Goal: Task Accomplishment & Management: Use online tool/utility

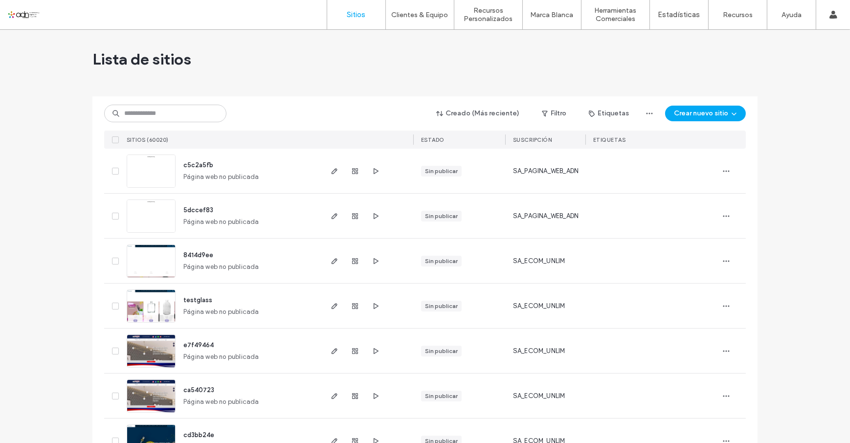
click at [369, 74] on div "Lista de sitios" at bounding box center [424, 59] width 665 height 59
click at [162, 120] on input at bounding box center [165, 114] width 122 height 18
click at [154, 108] on input at bounding box center [165, 114] width 122 height 18
paste input "**********"
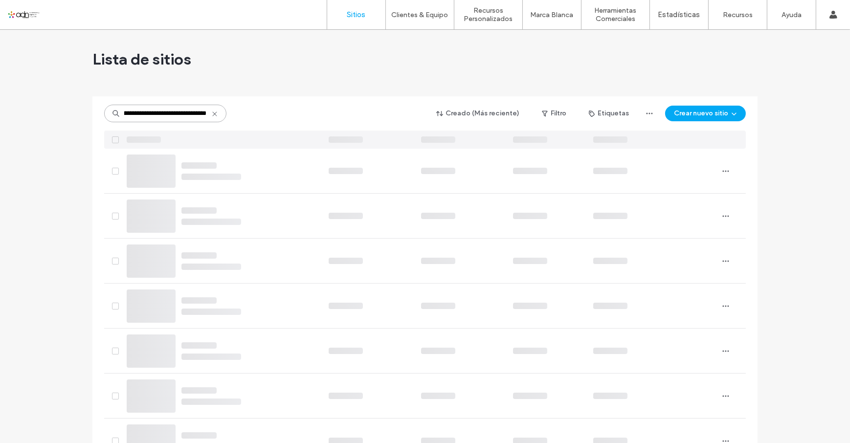
scroll to position [0, 48]
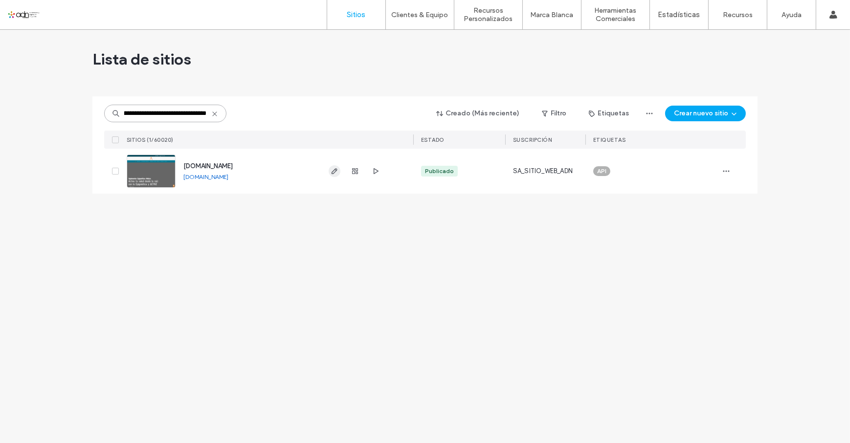
type input "**********"
click at [333, 171] on use "button" at bounding box center [335, 171] width 6 height 6
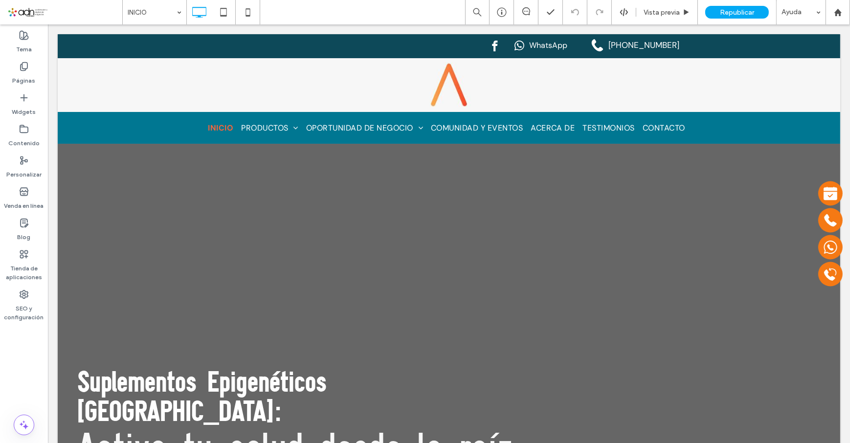
click at [29, 14] on span at bounding box center [64, 12] width 115 height 20
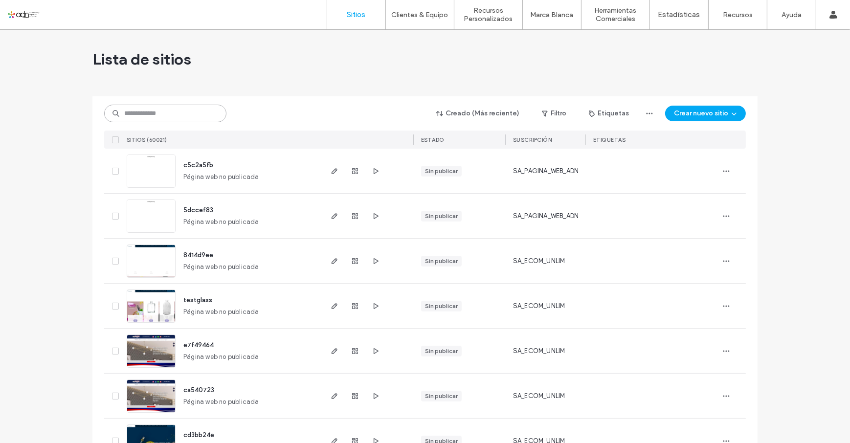
click at [130, 117] on input at bounding box center [165, 114] width 122 height 18
paste input "**********"
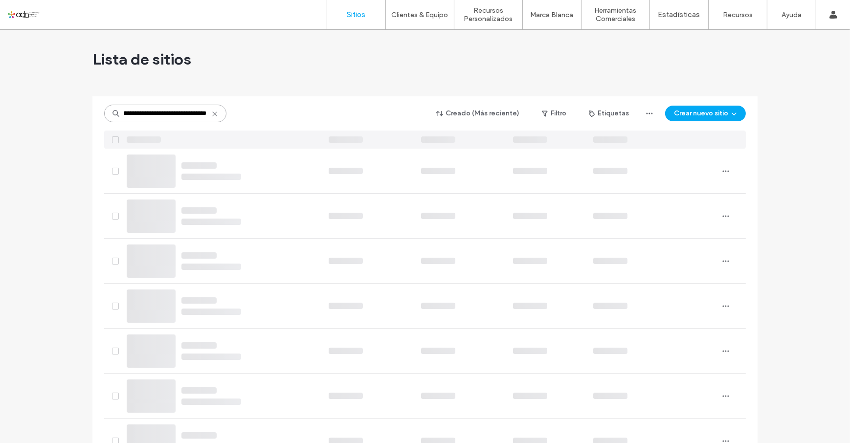
scroll to position [0, 48]
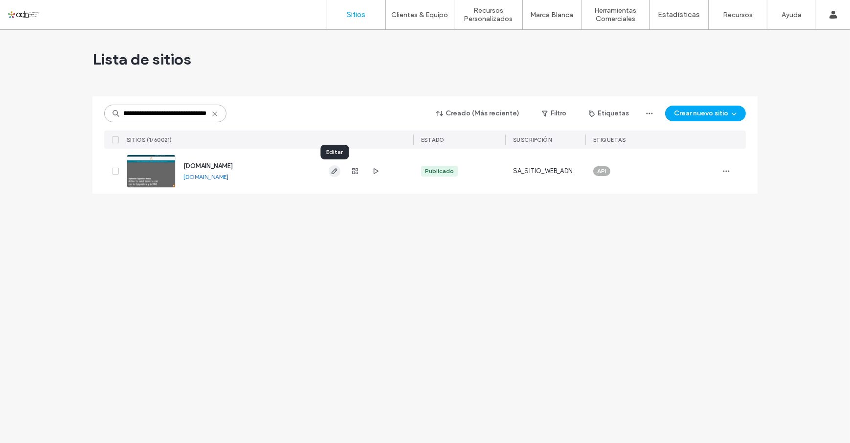
type input "**********"
click at [333, 170] on icon "button" at bounding box center [335, 171] width 8 height 8
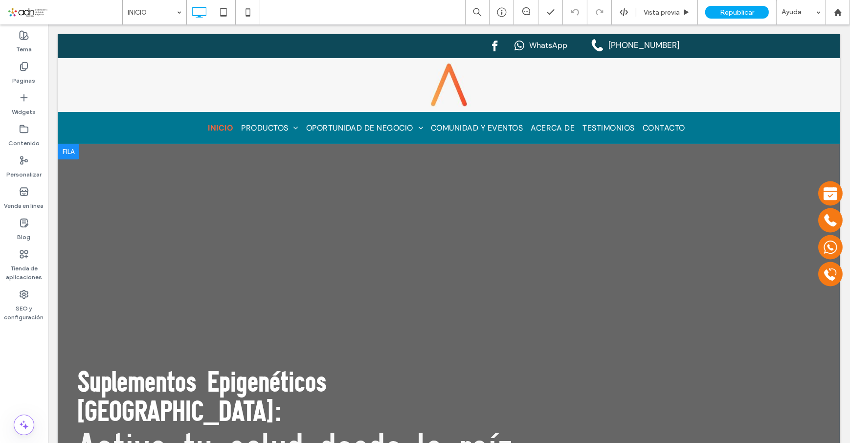
click at [75, 149] on div at bounding box center [68, 152] width 22 height 16
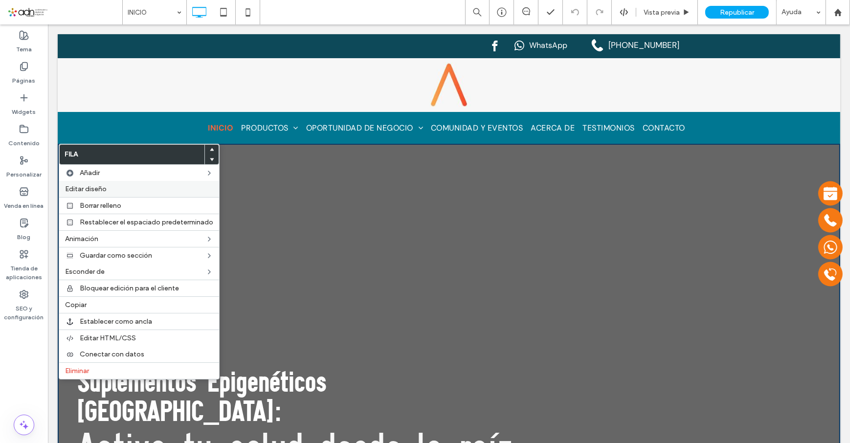
click at [129, 188] on label "Editar diseño" at bounding box center [139, 189] width 148 height 8
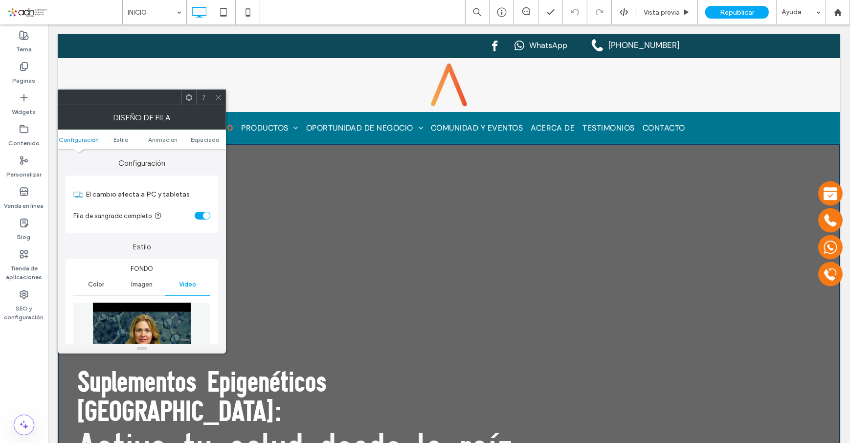
click at [137, 286] on span "Imagen" at bounding box center [142, 285] width 22 height 8
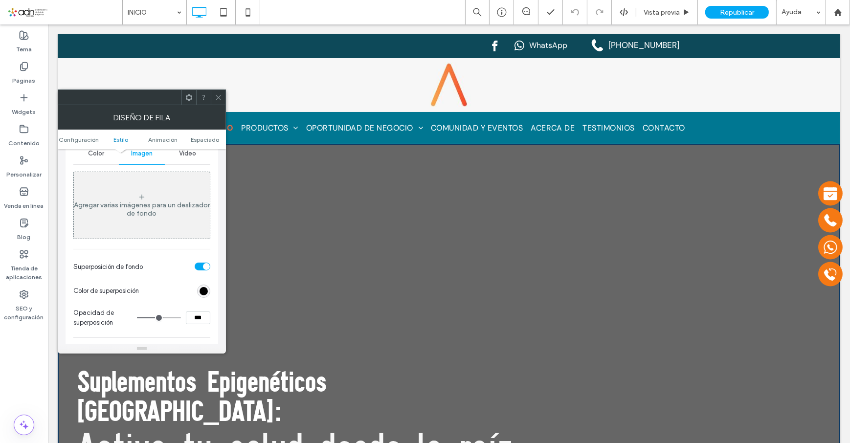
scroll to position [89, 0]
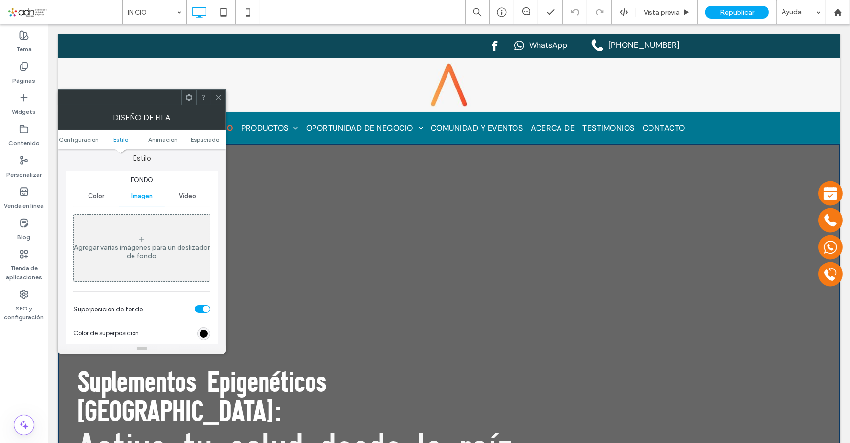
click at [142, 239] on use at bounding box center [141, 239] width 5 height 5
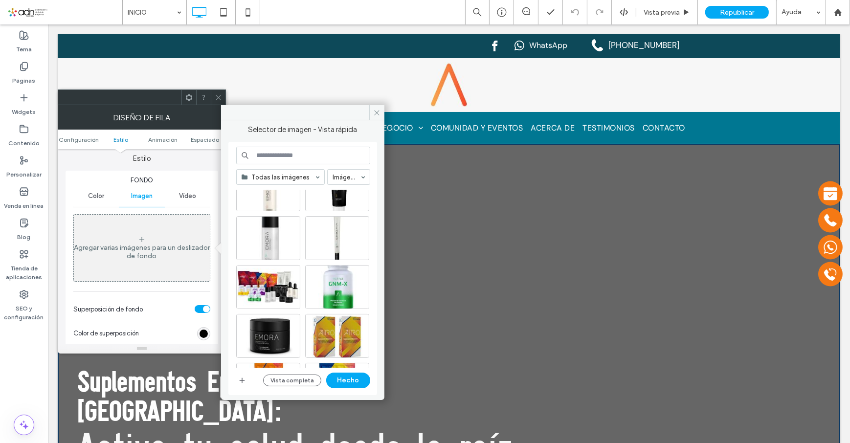
scroll to position [1823, 0]
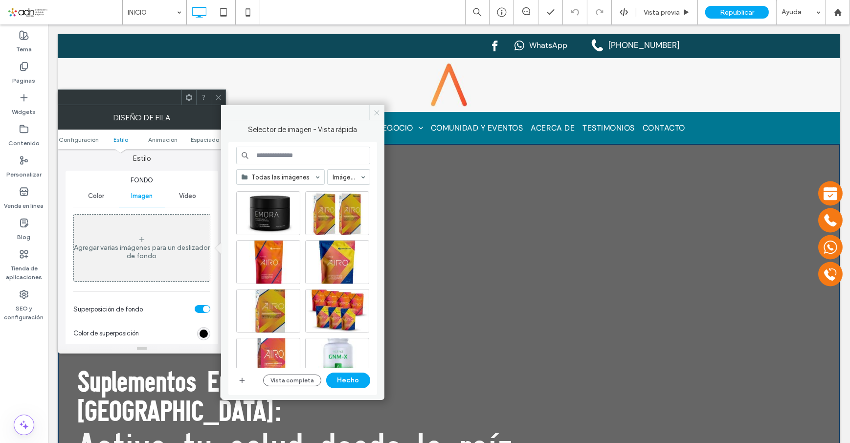
click at [378, 113] on use at bounding box center [377, 112] width 5 height 5
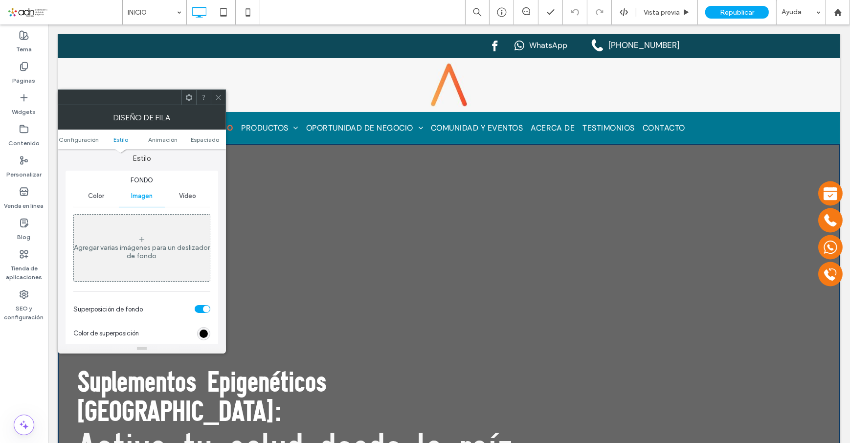
click at [217, 97] on icon at bounding box center [218, 97] width 7 height 7
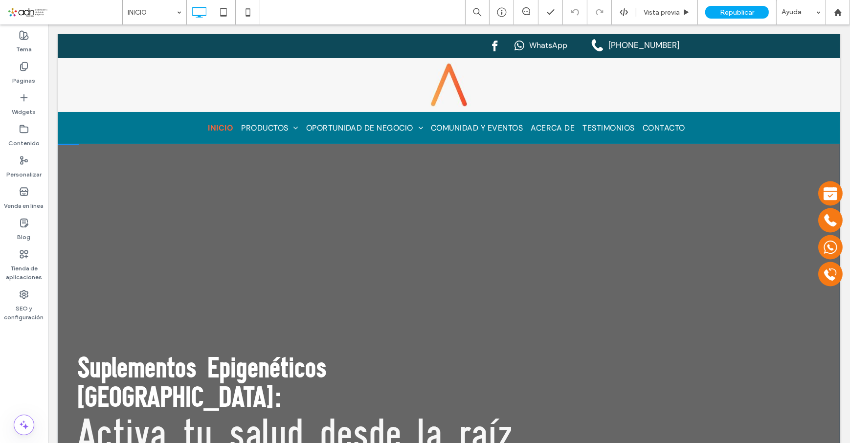
scroll to position [0, 0]
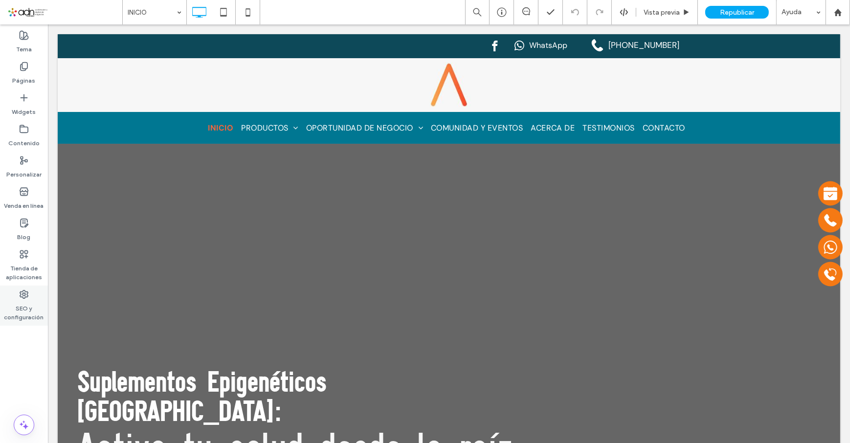
click at [28, 294] on icon at bounding box center [24, 295] width 10 height 10
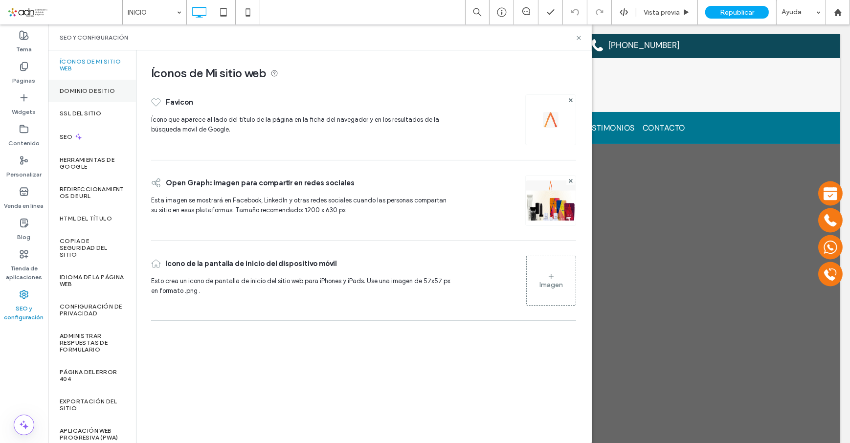
click at [94, 89] on label "Dominio de sitio" at bounding box center [87, 91] width 55 height 7
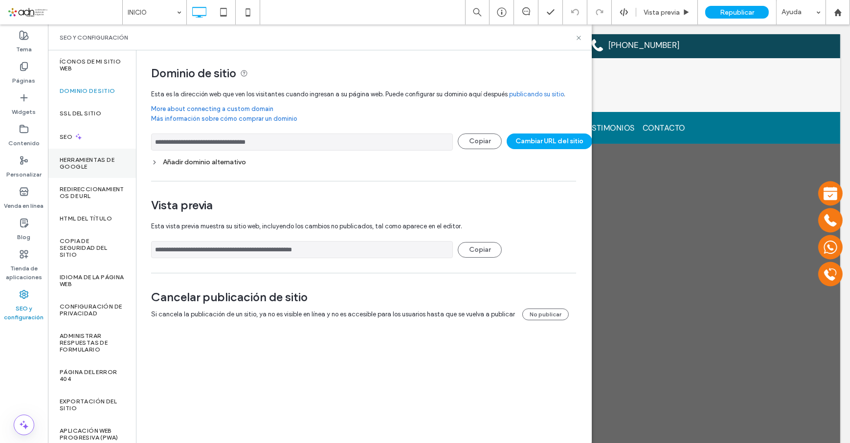
click at [93, 154] on div "Herramientas de Google" at bounding box center [92, 163] width 88 height 29
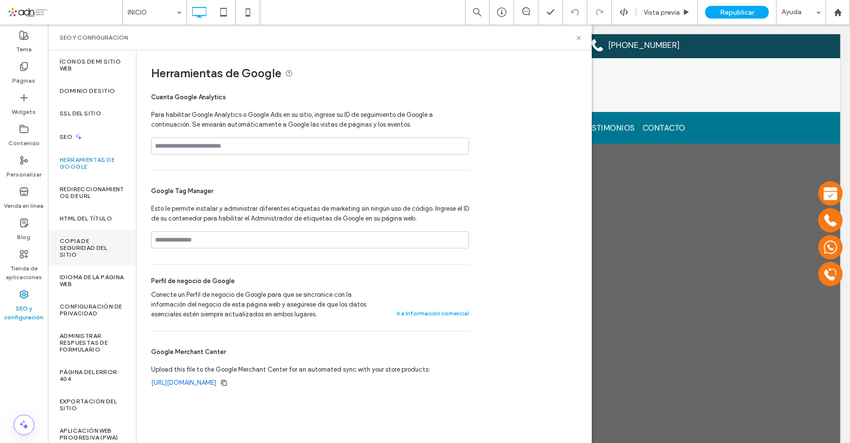
click at [75, 253] on label "Copia de seguridad del sitio" at bounding box center [92, 248] width 65 height 21
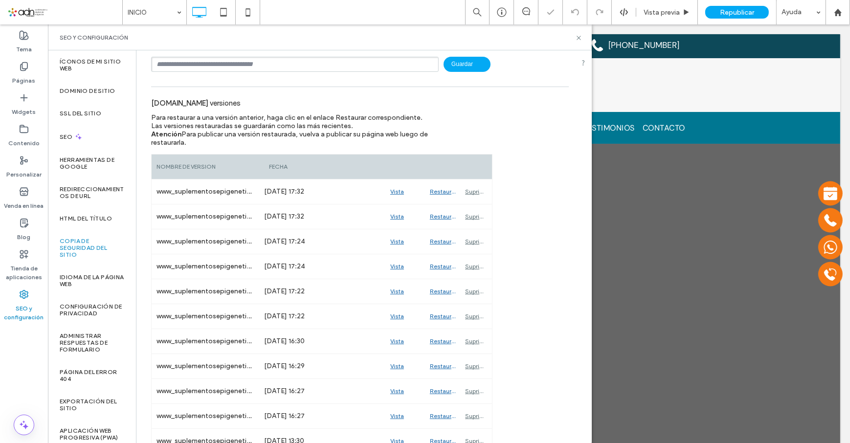
scroll to position [89, 0]
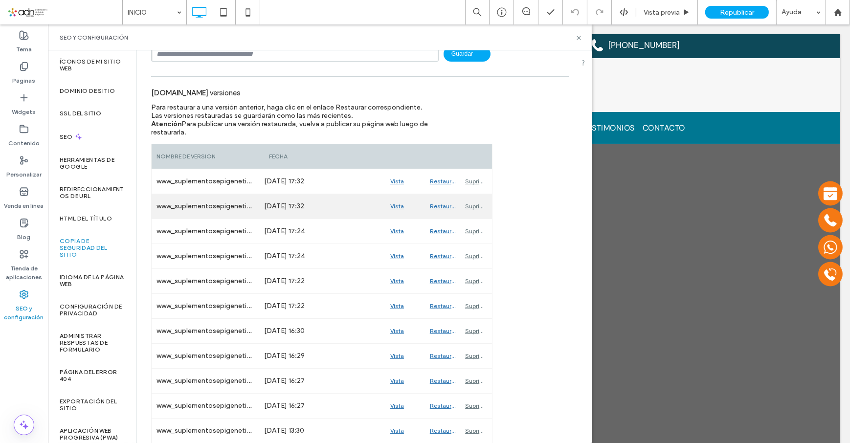
click at [397, 207] on div "Vista previa" at bounding box center [405, 206] width 40 height 24
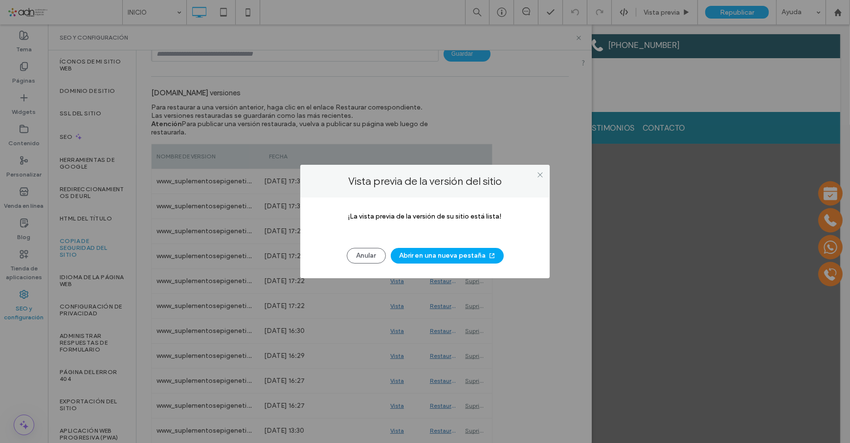
click at [451, 259] on button "Abrir en una nueva pestaña" at bounding box center [447, 256] width 113 height 16
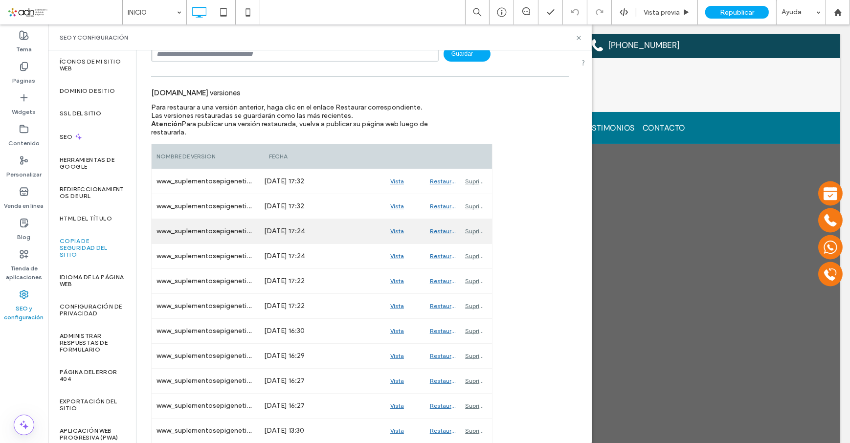
click at [395, 233] on div "Vista previa" at bounding box center [405, 231] width 40 height 24
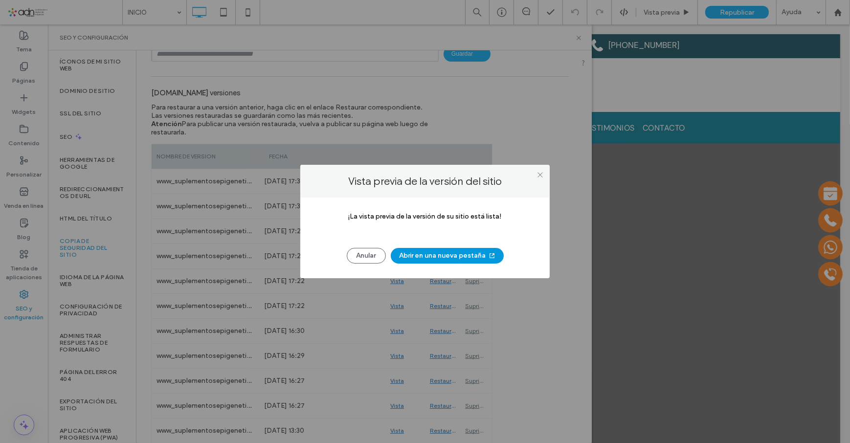
click at [422, 259] on button "Abrir en una nueva pestaña" at bounding box center [447, 256] width 113 height 16
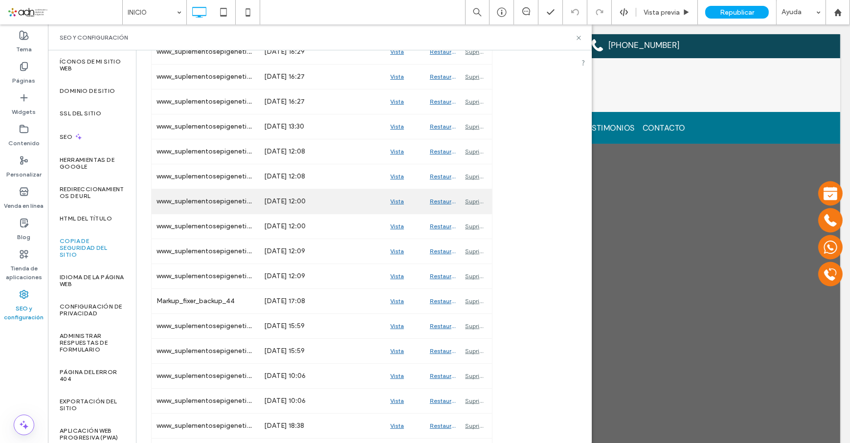
scroll to position [578, 0]
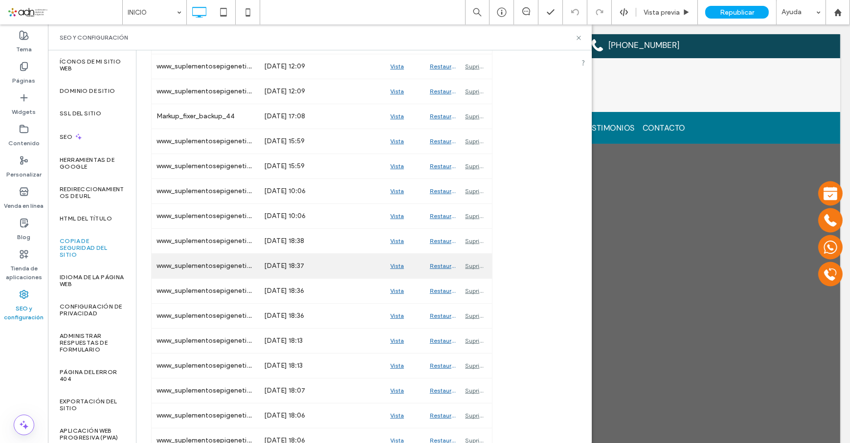
click at [396, 268] on div "Vista previa" at bounding box center [405, 266] width 40 height 24
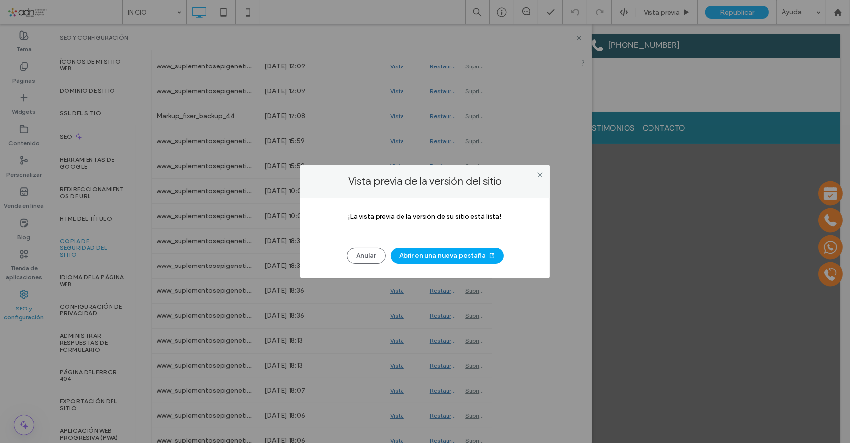
click at [433, 254] on button "Abrir en una nueva pestaña" at bounding box center [447, 256] width 113 height 16
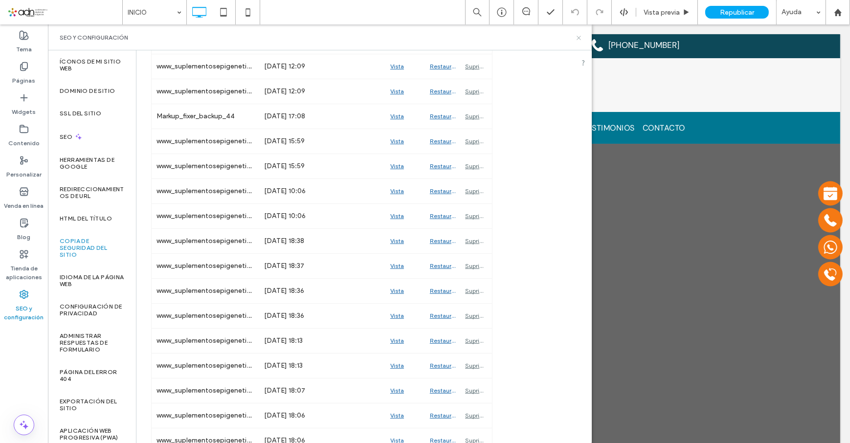
click at [577, 39] on use at bounding box center [579, 38] width 4 height 4
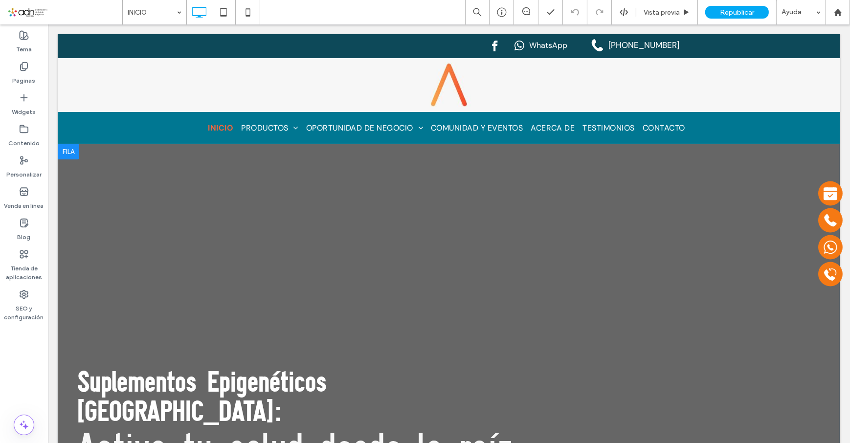
click at [68, 155] on div at bounding box center [68, 152] width 22 height 16
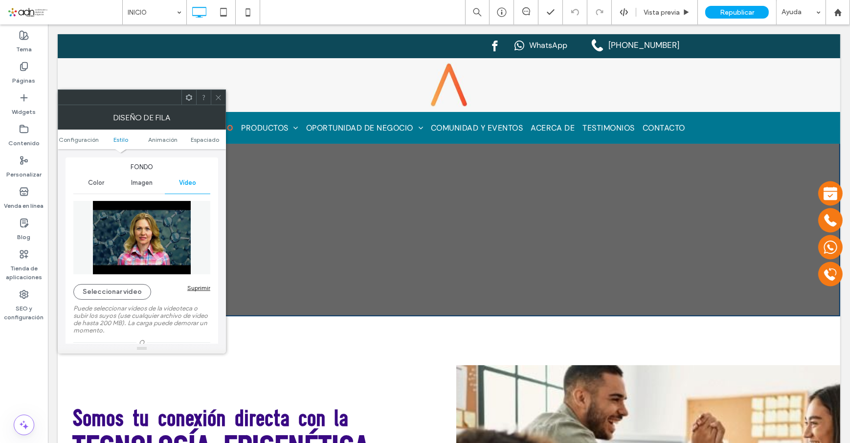
scroll to position [89, 0]
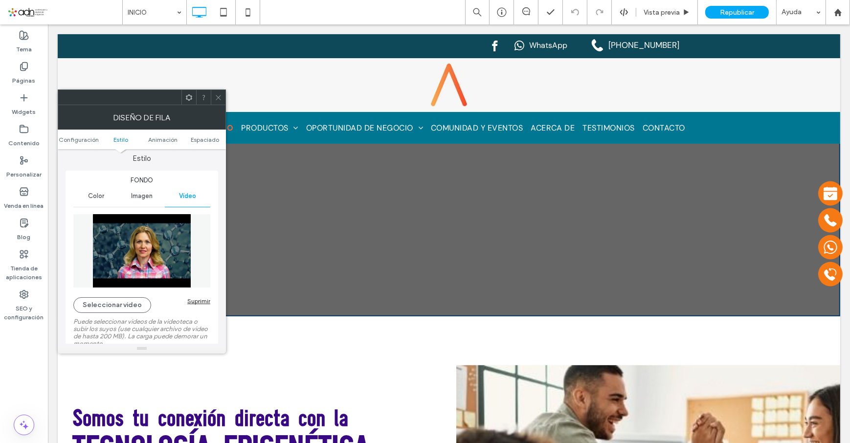
click at [94, 215] on img at bounding box center [141, 250] width 137 height 73
click at [93, 222] on img at bounding box center [141, 250] width 137 height 73
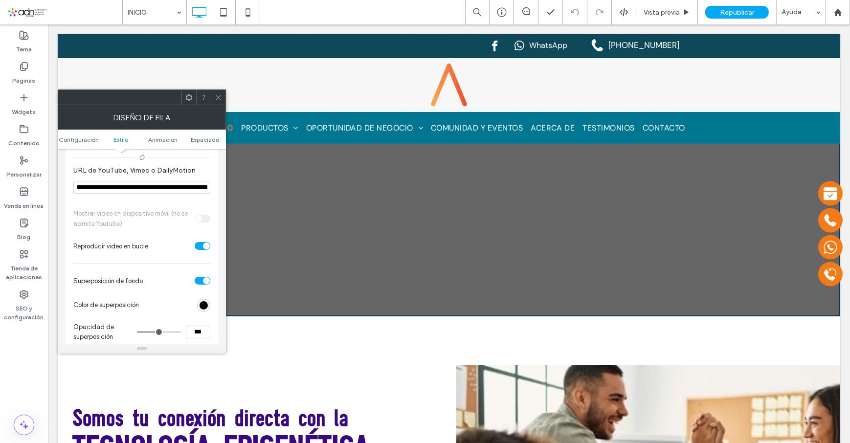
scroll to position [267, 0]
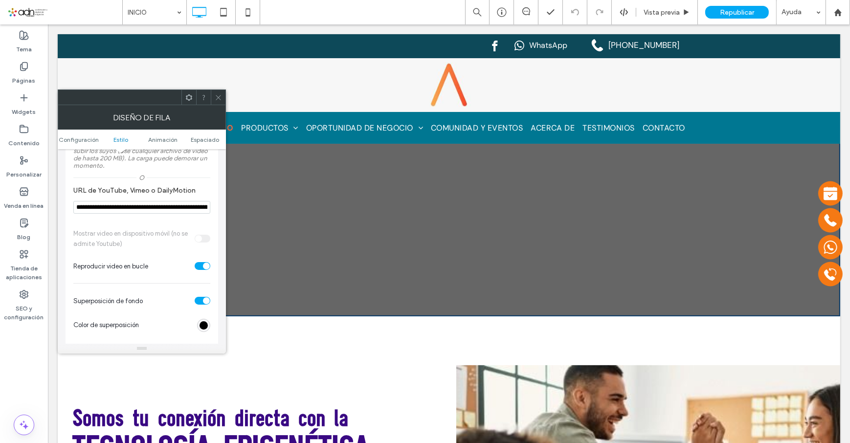
click at [147, 204] on input "**********" at bounding box center [141, 207] width 137 height 13
click at [219, 99] on icon at bounding box center [218, 97] width 7 height 7
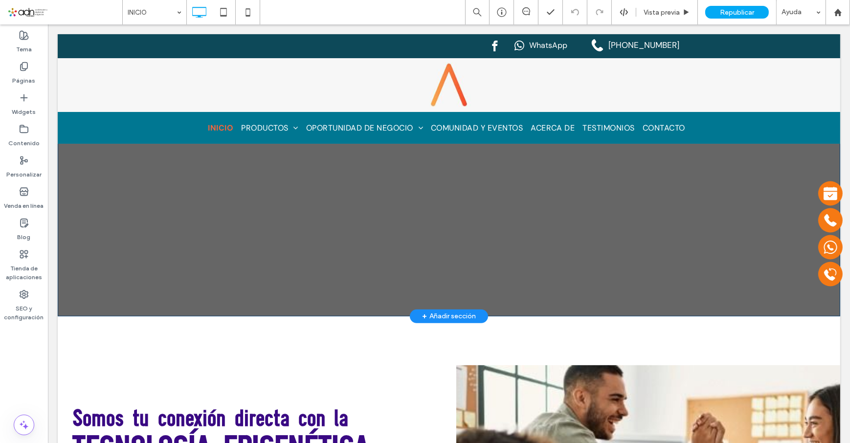
click at [434, 243] on div at bounding box center [448, 7] width 783 height 617
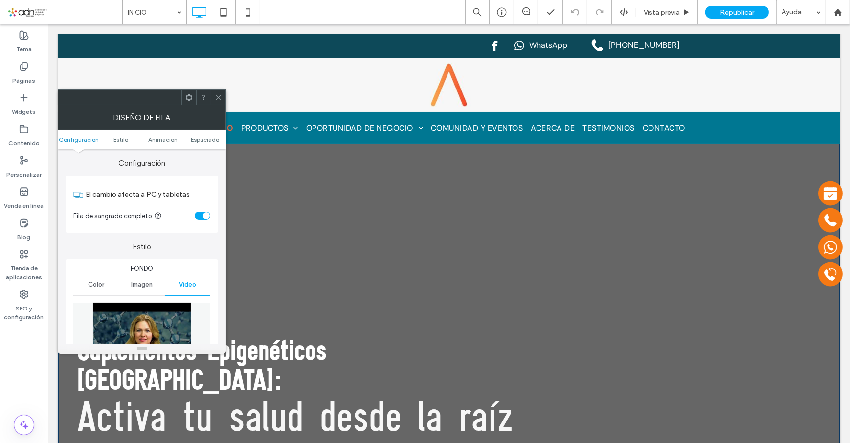
scroll to position [0, 0]
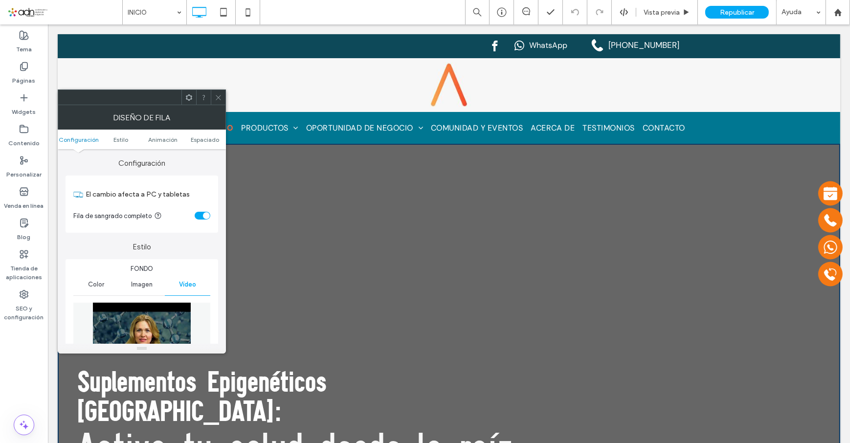
click at [218, 95] on icon at bounding box center [218, 97] width 7 height 7
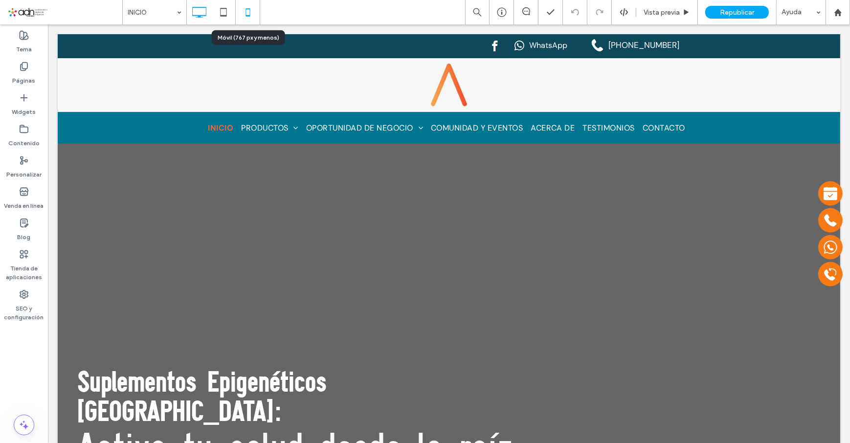
click at [250, 8] on icon at bounding box center [248, 12] width 20 height 20
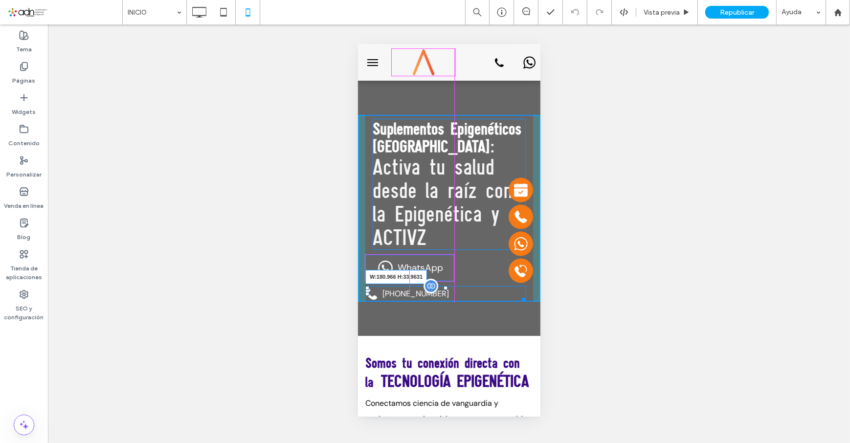
drag, startPoint x: 520, startPoint y: 298, endPoint x: 448, endPoint y: 299, distance: 72.4
click at [518, 299] on div at bounding box center [521, 297] width 7 height 7
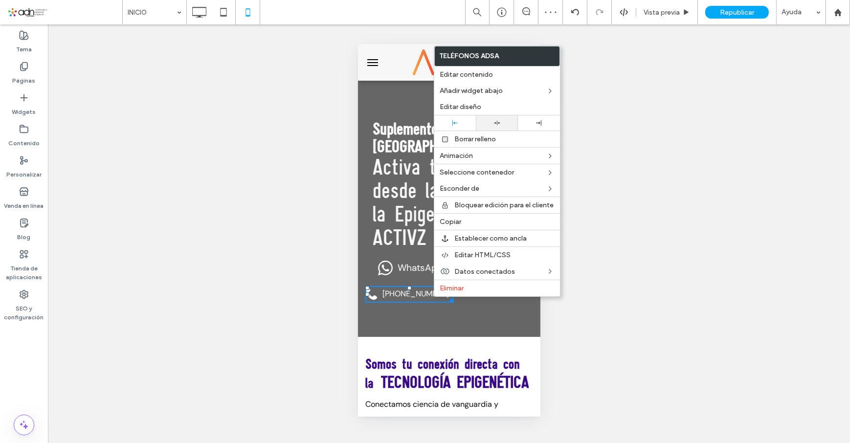
click at [497, 120] on icon at bounding box center [497, 123] width 6 height 6
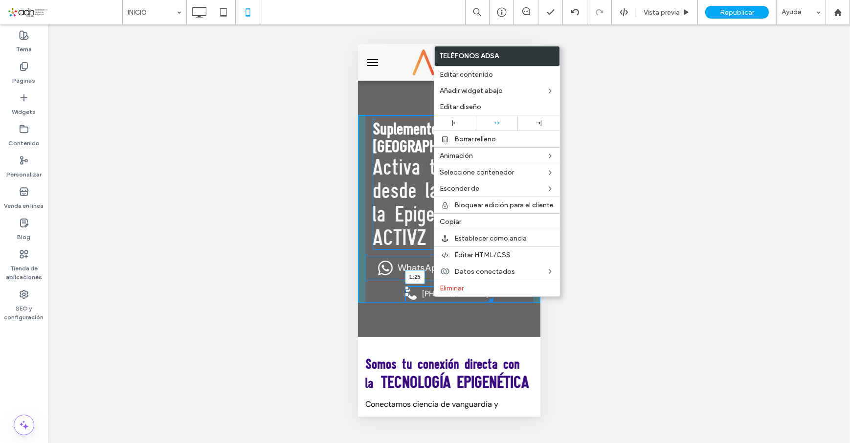
drag, startPoint x: 401, startPoint y: 292, endPoint x: 377, endPoint y: 284, distance: 25.2
click at [377, 284] on div "Suplementos Epigenéticos México: Activa tu salud desde la raíz con la Epigenéti…" at bounding box center [449, 208] width 182 height 188
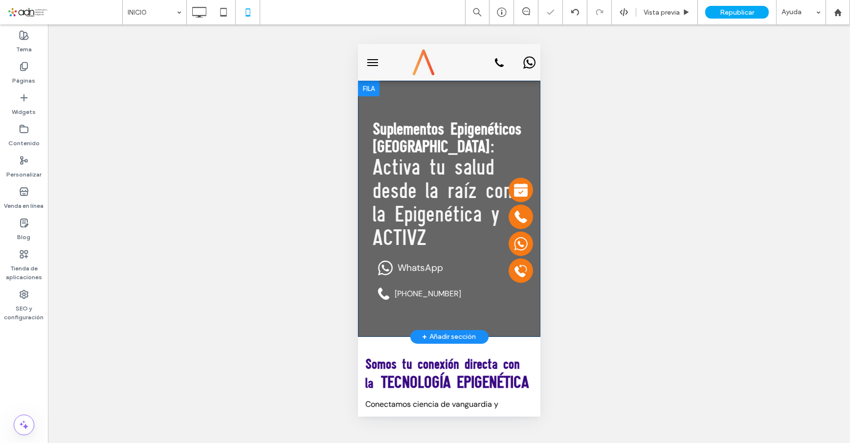
click at [490, 314] on div "Suplementos Epigenéticos México: Activa tu salud desde la raíz con la Epigenéti…" at bounding box center [449, 208] width 182 height 256
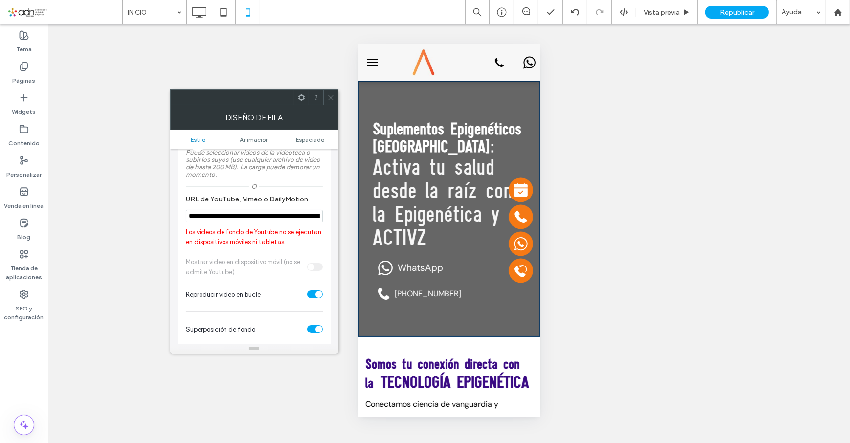
scroll to position [178, 0]
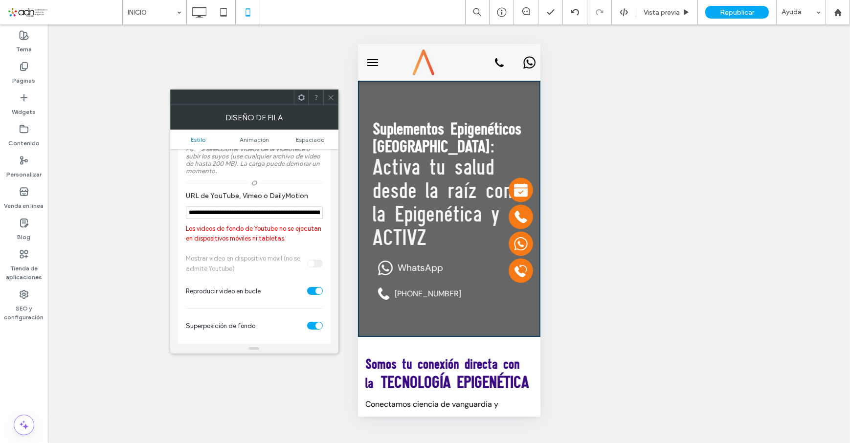
click at [274, 208] on section "**********" at bounding box center [254, 205] width 137 height 37
click at [275, 218] on input "**********" at bounding box center [254, 212] width 137 height 13
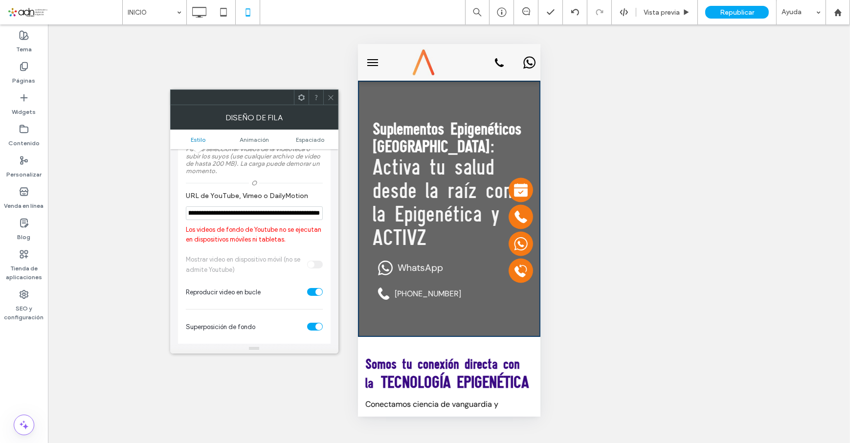
click at [319, 258] on div "Mostrar video en dispositivo móvil (no se admite Youtube) Reproducir video en b…" at bounding box center [254, 276] width 137 height 55
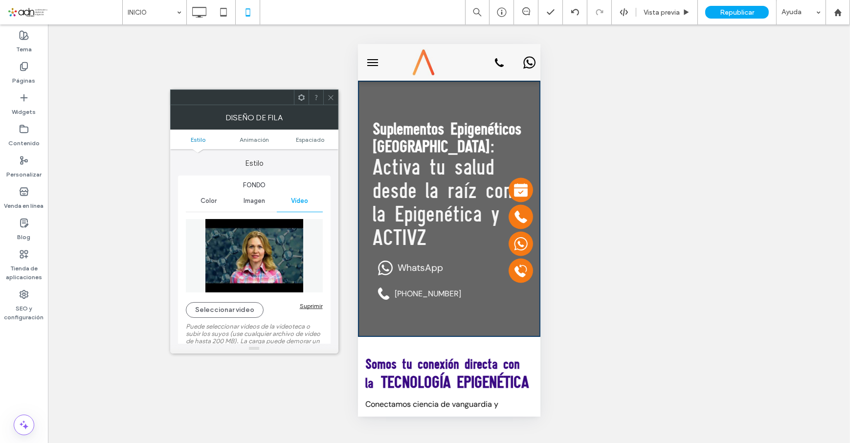
scroll to position [44, 0]
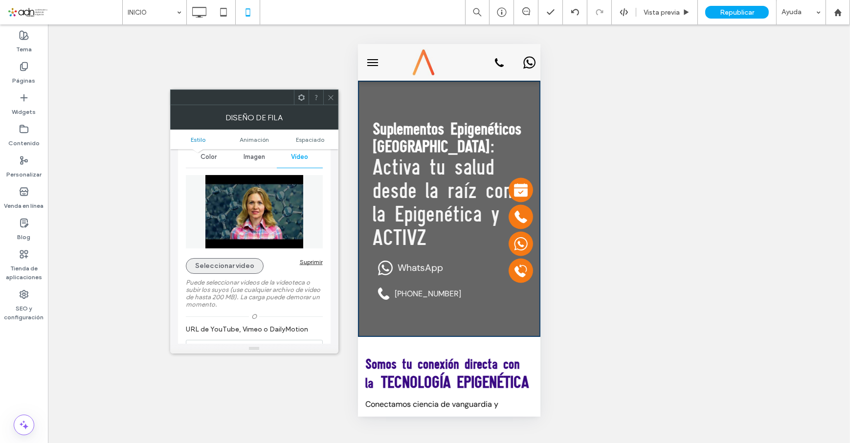
click at [226, 264] on button "Seleccionar video" at bounding box center [225, 266] width 78 height 16
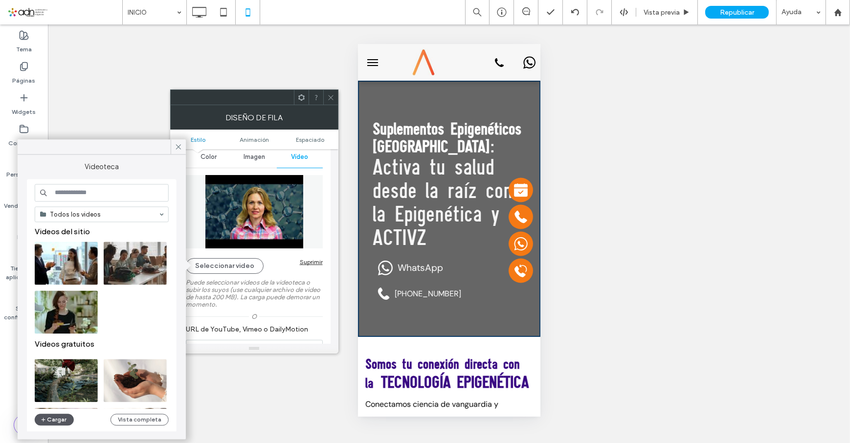
click at [67, 420] on button "Cargar" at bounding box center [54, 420] width 39 height 12
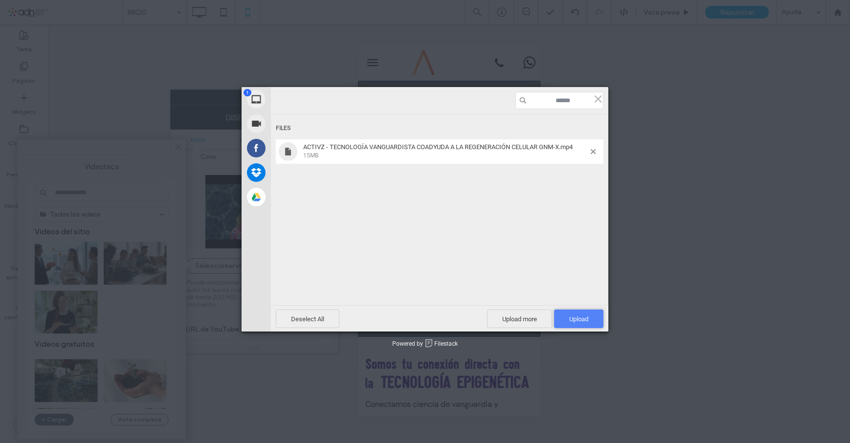
click at [579, 318] on span "Upload 1" at bounding box center [578, 319] width 19 height 7
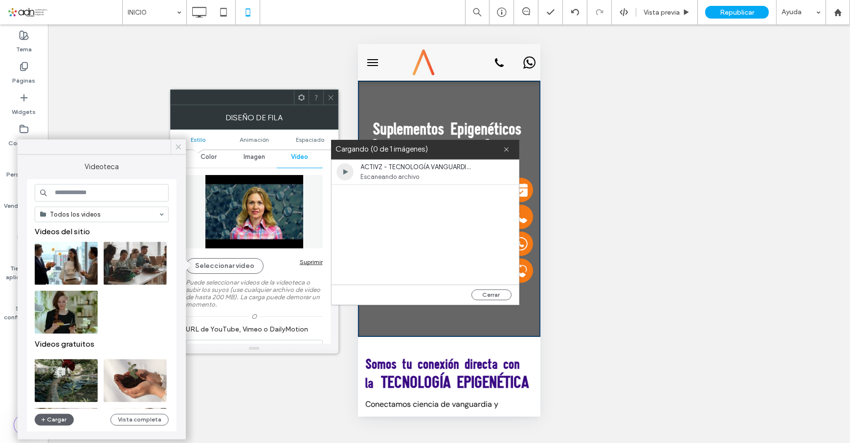
click at [180, 147] on icon at bounding box center [178, 146] width 9 height 9
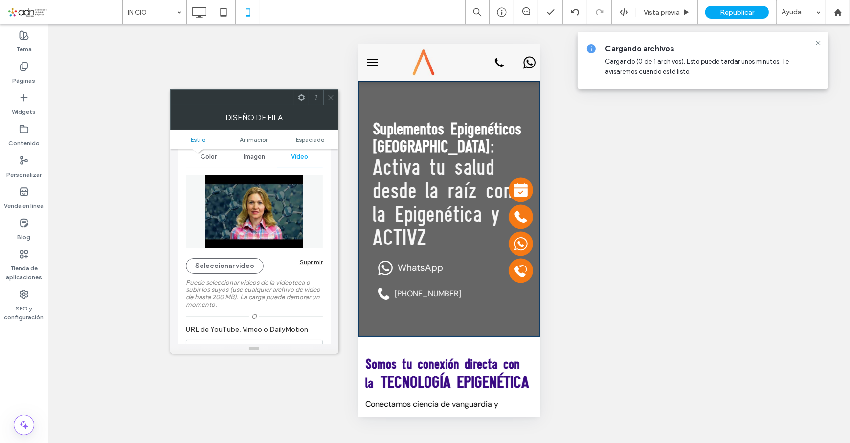
click at [700, 68] on div "Cargando archivos Cargando (0 de 1 archivos). Esto puede tardar unos minutos. T…" at bounding box center [712, 60] width 215 height 33
click at [239, 268] on button "Seleccionar video" at bounding box center [225, 266] width 78 height 16
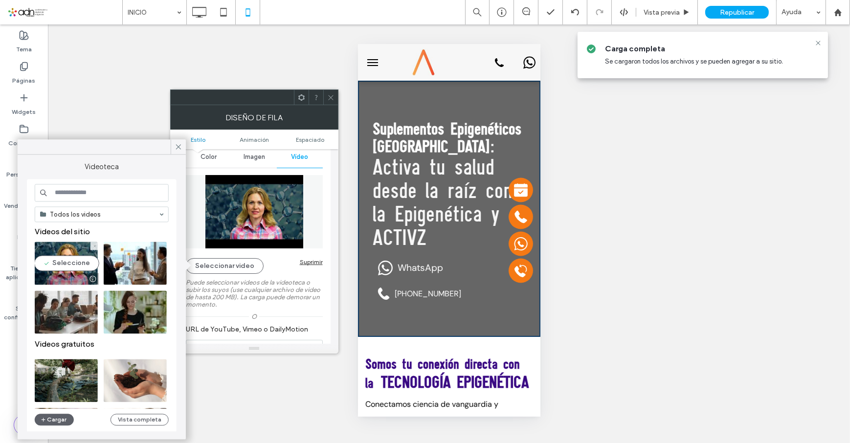
click at [81, 267] on video at bounding box center [66, 263] width 63 height 43
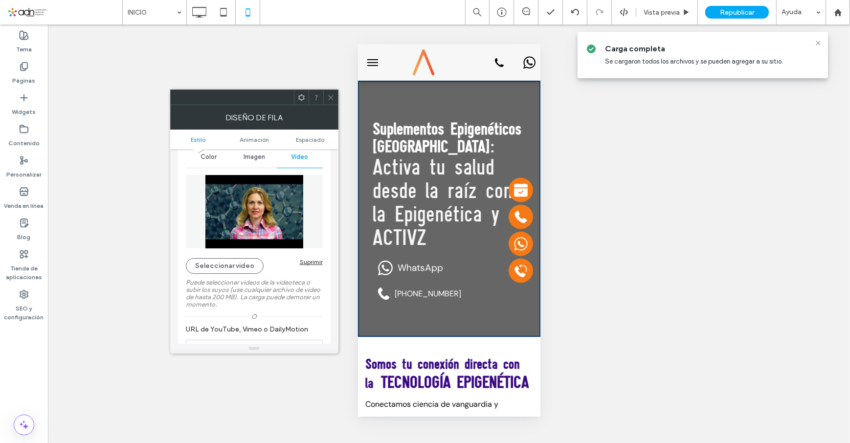
type input "**********"
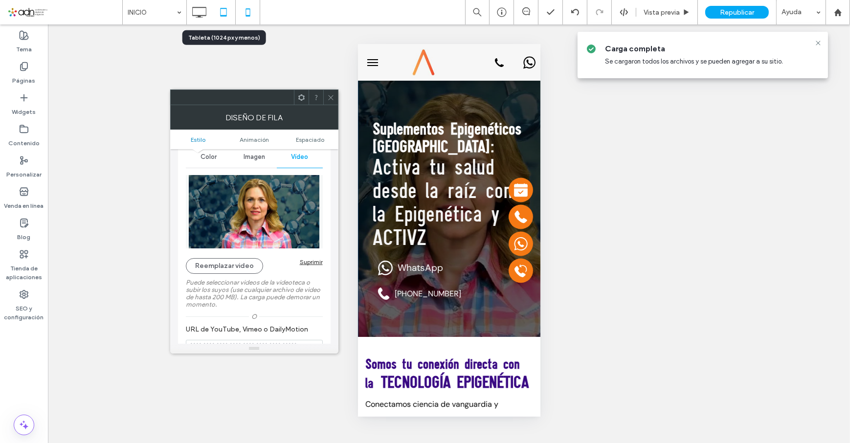
click at [228, 11] on icon at bounding box center [224, 12] width 20 height 20
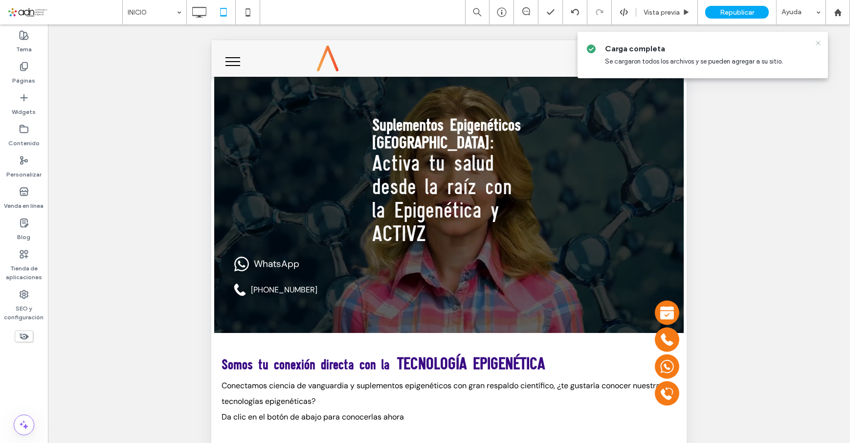
click at [818, 43] on use at bounding box center [818, 43] width 4 height 4
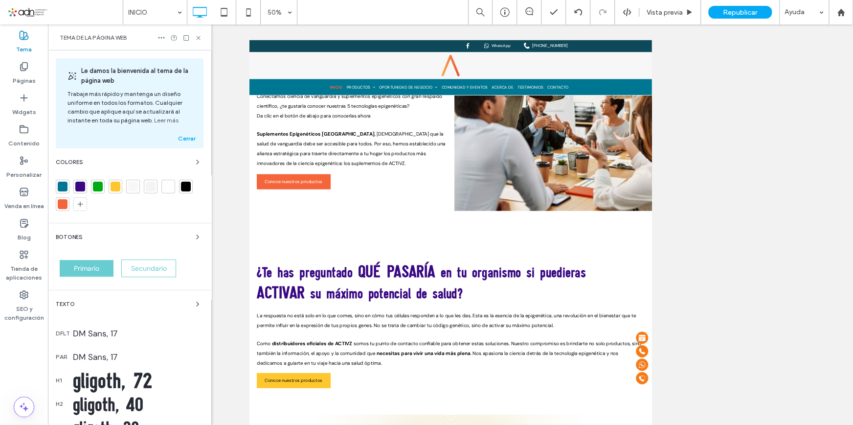
click at [158, 247] on div "Botones Primario Secundario" at bounding box center [130, 256] width 148 height 51
click at [194, 237] on icon "button" at bounding box center [198, 237] width 8 height 8
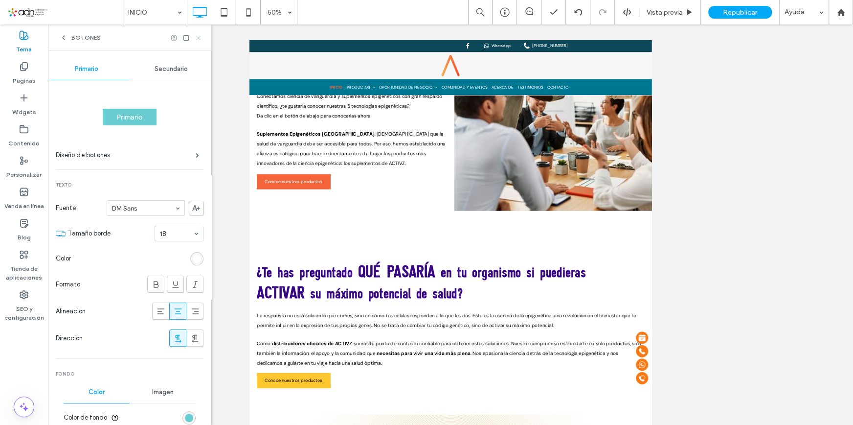
click at [199, 34] on icon at bounding box center [198, 37] width 7 height 7
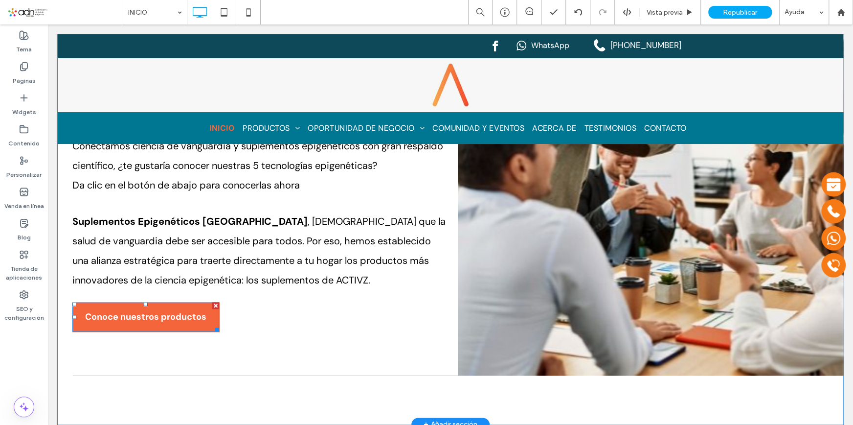
click at [214, 324] on div at bounding box center [215, 327] width 7 height 7
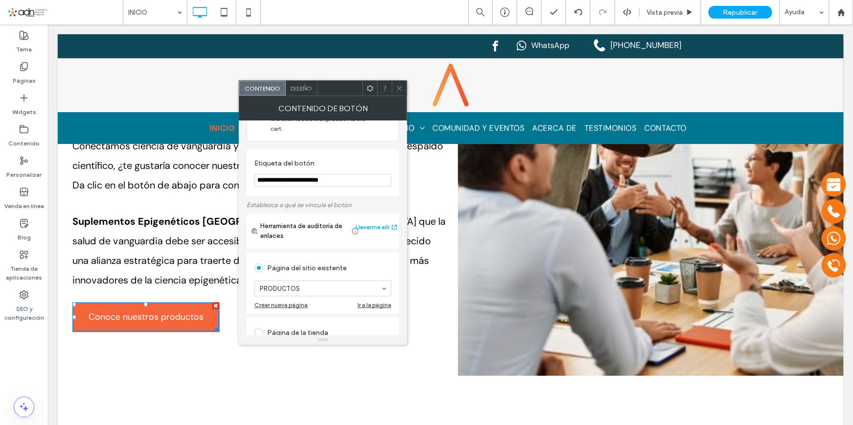
scroll to position [44, 0]
click at [301, 82] on div "Diseño" at bounding box center [302, 88] width 32 height 15
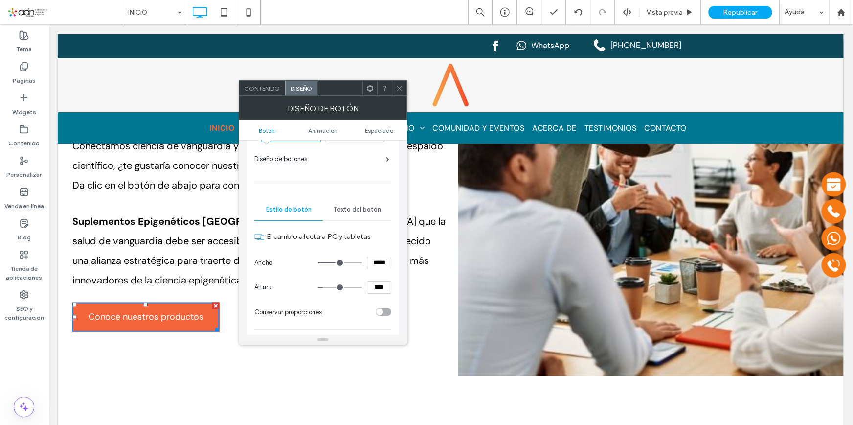
scroll to position [0, 0]
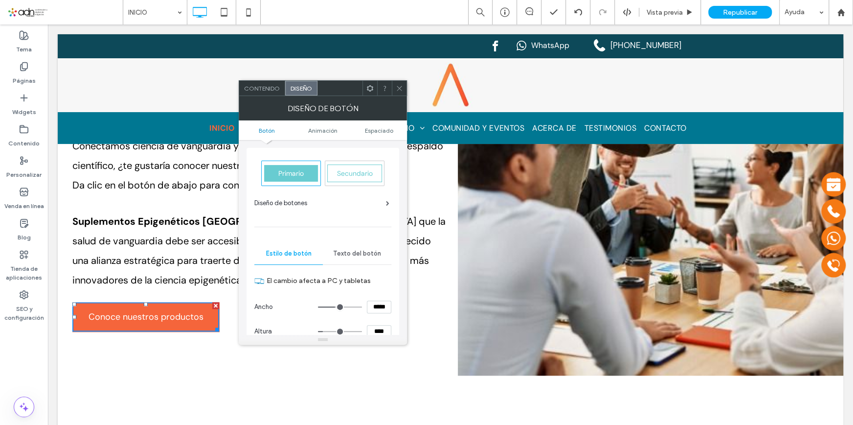
click at [352, 204] on div "Diseño de botones" at bounding box center [321, 203] width 135 height 10
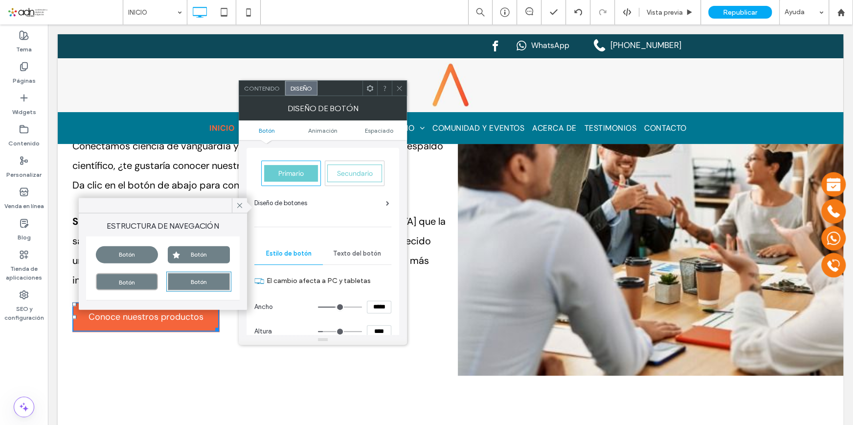
click at [129, 252] on div "Botón" at bounding box center [127, 254] width 62 height 17
click at [396, 85] on icon at bounding box center [399, 88] width 7 height 7
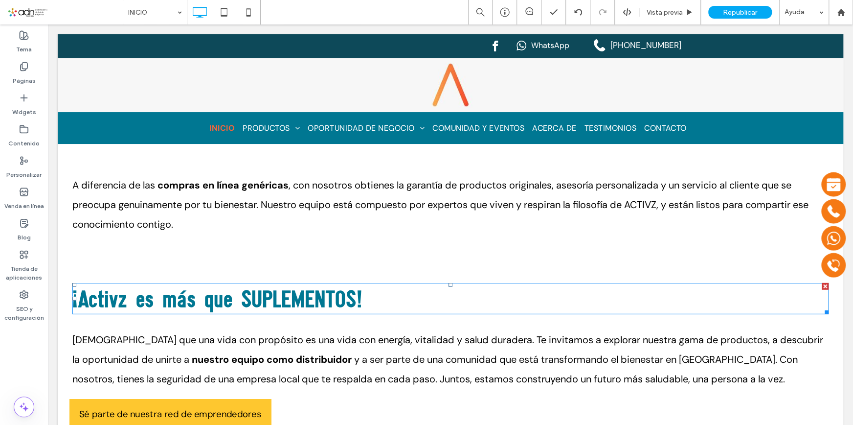
scroll to position [1645, 0]
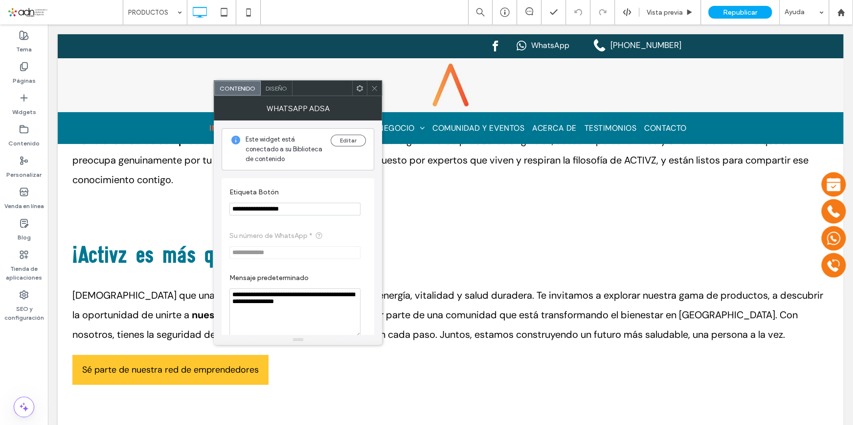
click at [376, 87] on icon at bounding box center [374, 88] width 7 height 7
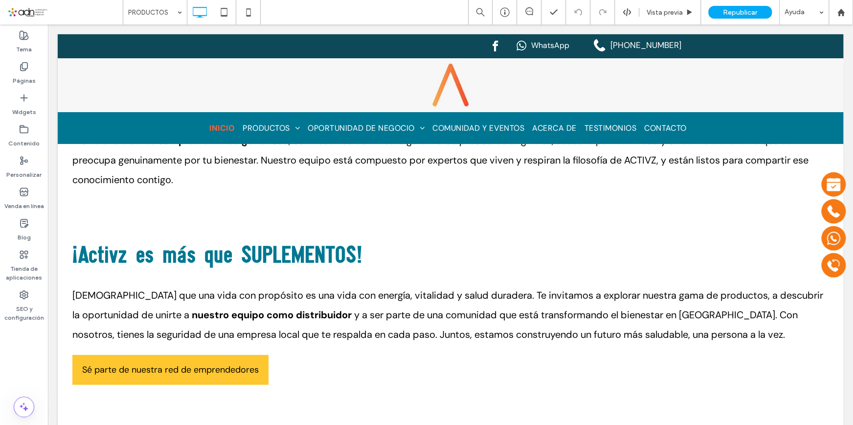
type input "*******"
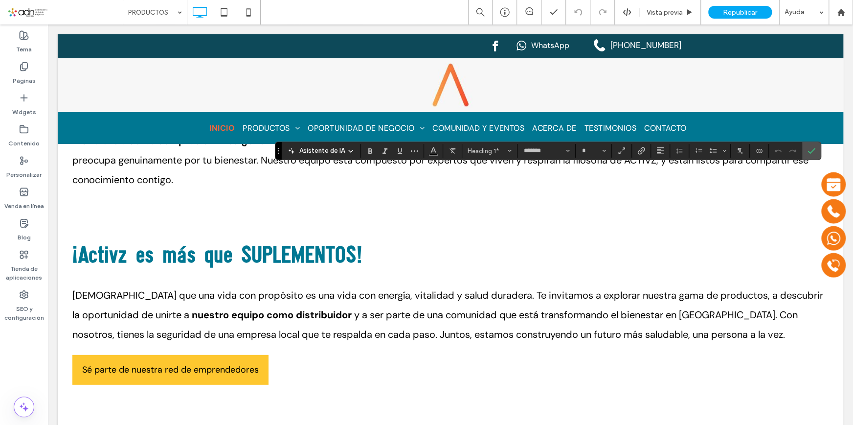
type input "**"
click at [813, 152] on icon "Confirmar" at bounding box center [812, 151] width 8 height 8
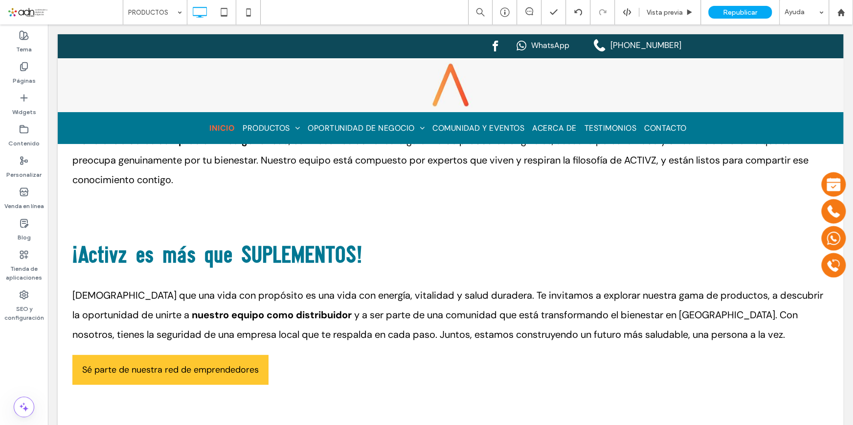
type input "*******"
type input "**"
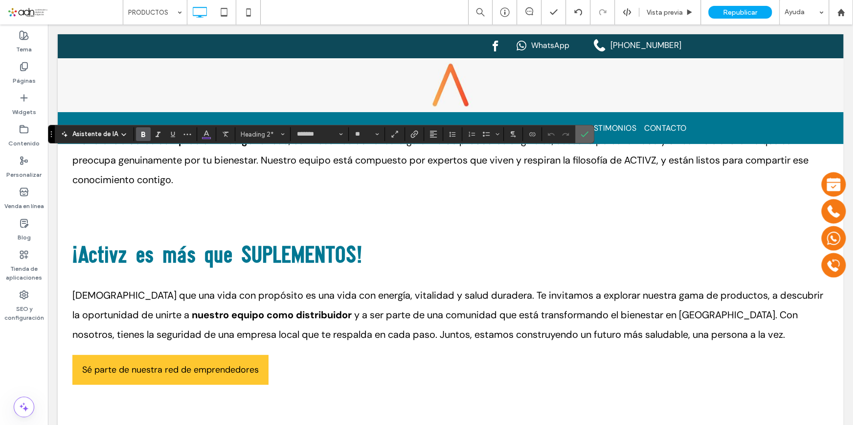
click at [583, 129] on span "Confirmar" at bounding box center [585, 134] width 8 height 17
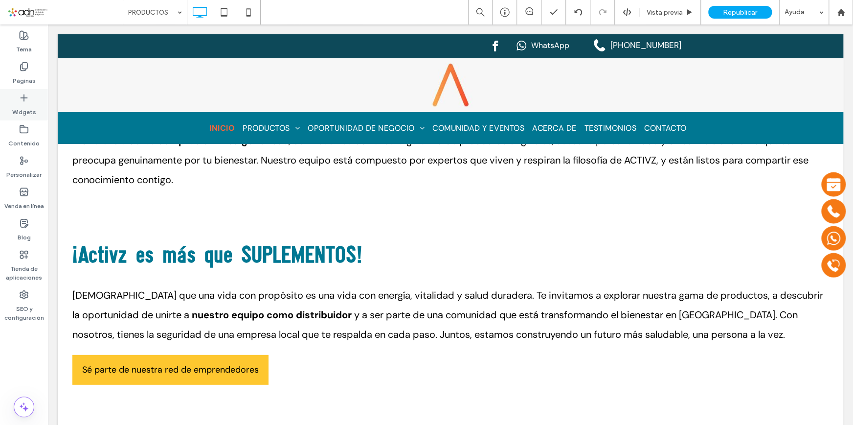
click at [30, 105] on label "Widgets" at bounding box center [24, 110] width 24 height 14
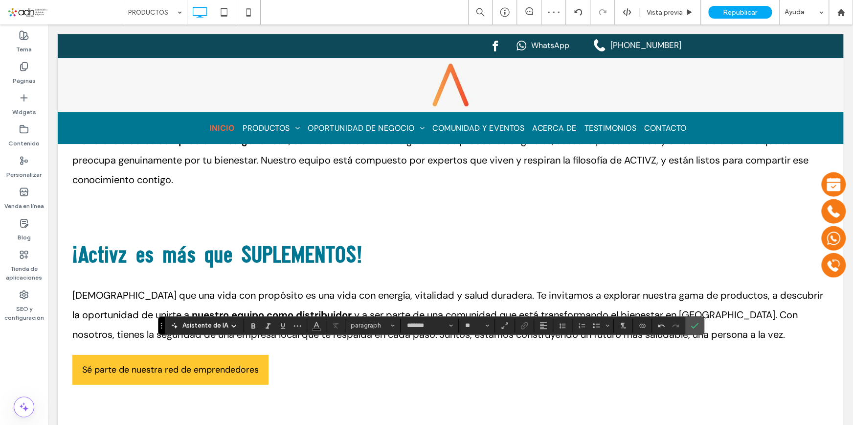
type input "*******"
type input "**"
click at [546, 323] on button "Alineación" at bounding box center [543, 325] width 15 height 14
click at [550, 277] on use "ui.textEditor.alignment.center" at bounding box center [550, 280] width 7 height 7
click at [307, 325] on section at bounding box center [316, 325] width 19 height 14
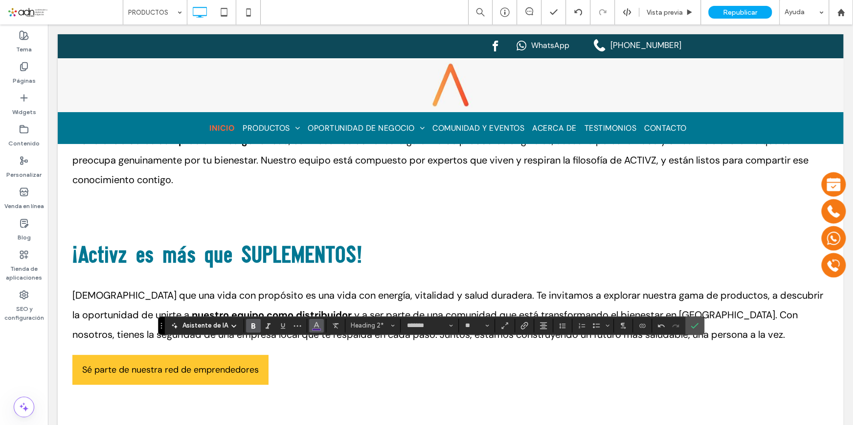
click at [313, 323] on icon "Color" at bounding box center [317, 324] width 8 height 8
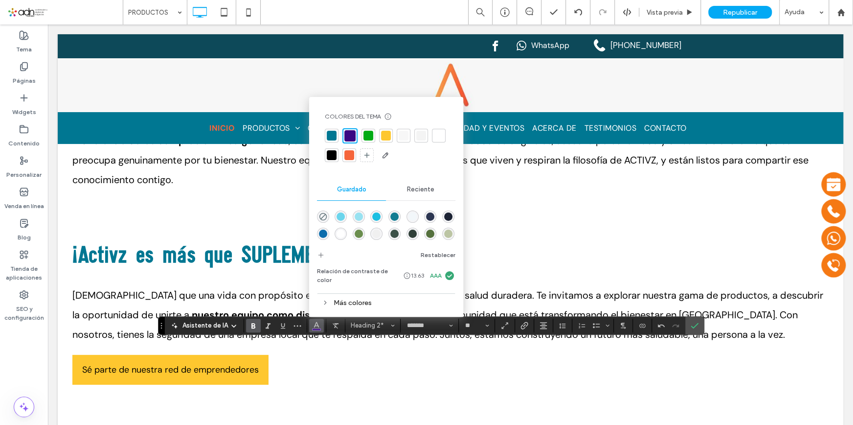
click at [332, 160] on div at bounding box center [332, 155] width 10 height 10
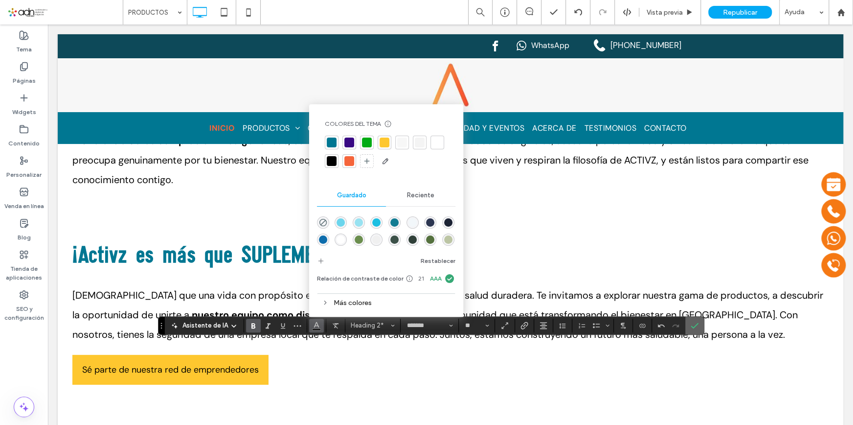
click at [700, 324] on label "Confirmar" at bounding box center [694, 325] width 15 height 18
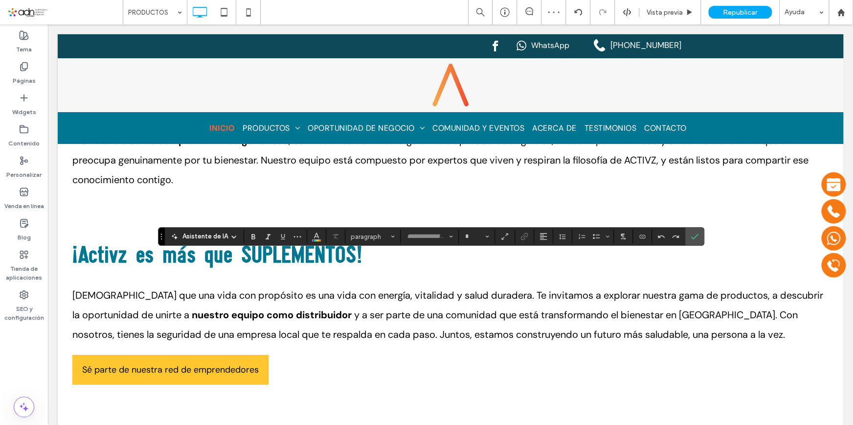
type input "*******"
type input "**"
click at [313, 237] on icon "Color" at bounding box center [317, 235] width 8 height 8
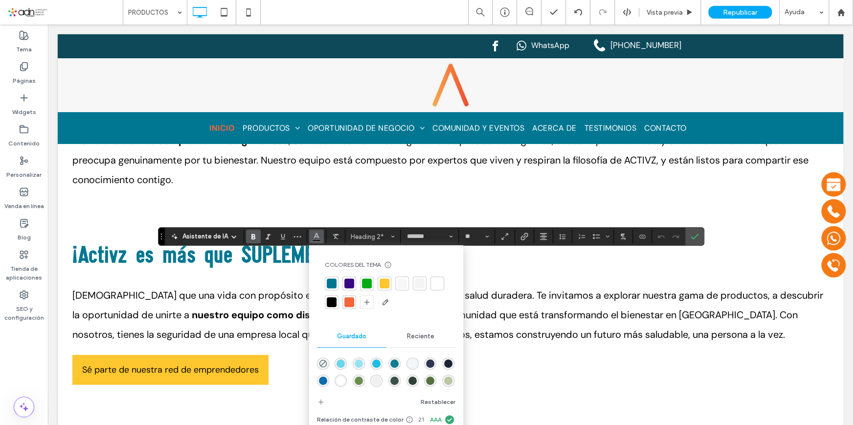
click at [344, 299] on div at bounding box center [349, 302] width 10 height 10
click at [691, 236] on icon "Confirmar" at bounding box center [695, 236] width 8 height 8
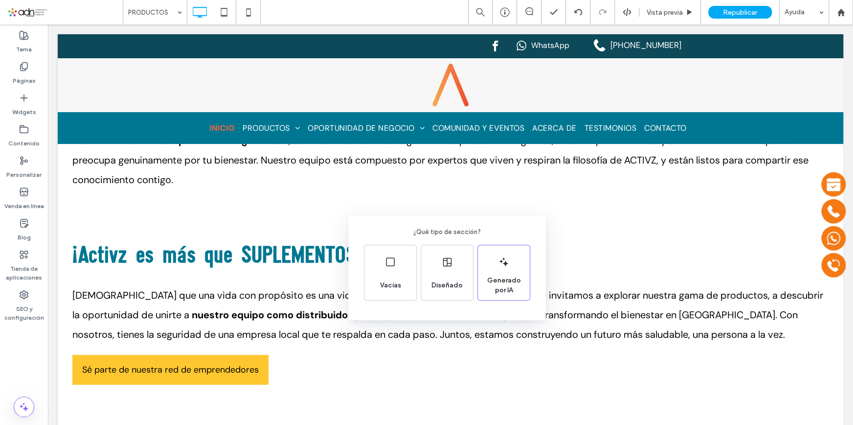
click at [554, 189] on div "¿Qué tipo de sección? Vacías Diseñado Generado por IA" at bounding box center [426, 236] width 853 height 473
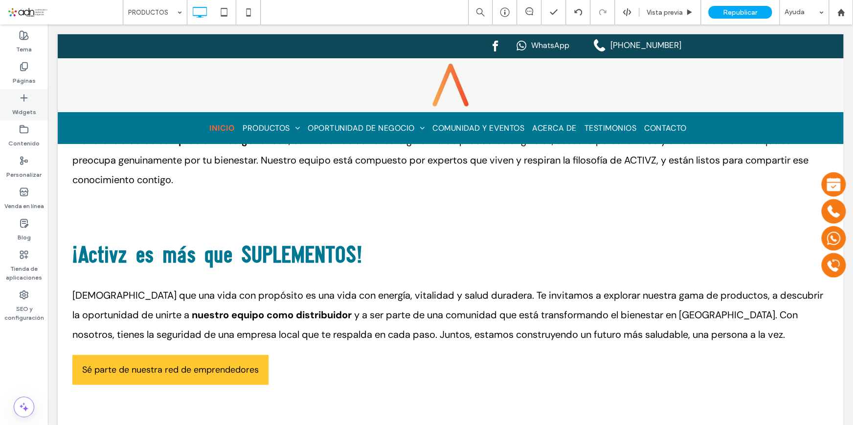
click at [26, 97] on use at bounding box center [24, 97] width 6 height 6
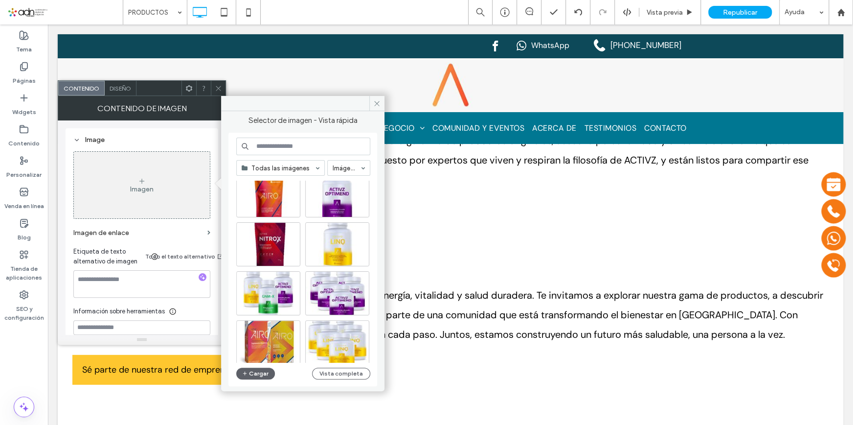
scroll to position [1150, 0]
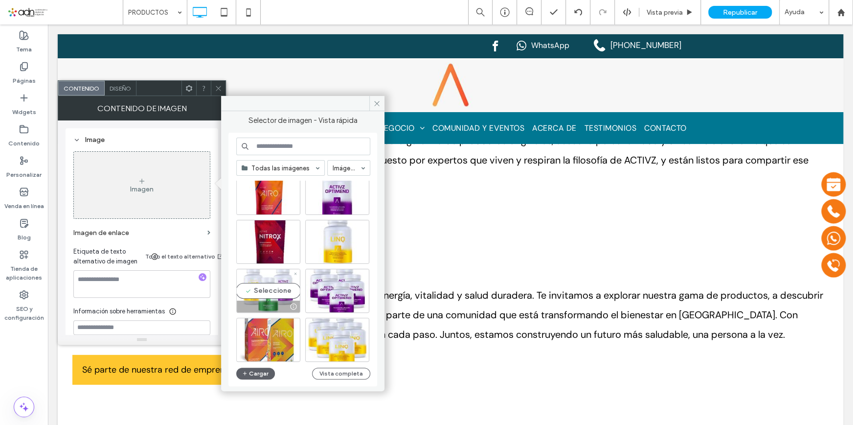
click at [271, 293] on div "Seleccione" at bounding box center [268, 291] width 64 height 44
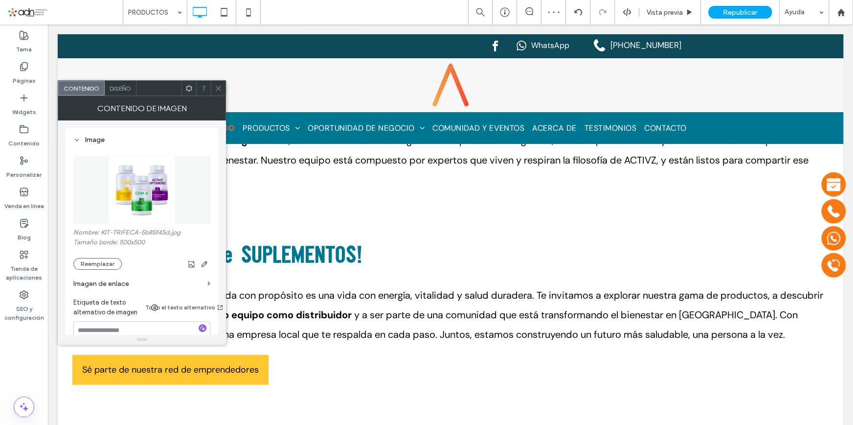
click at [215, 85] on icon at bounding box center [218, 88] width 7 height 7
click at [220, 86] on icon at bounding box center [218, 88] width 7 height 7
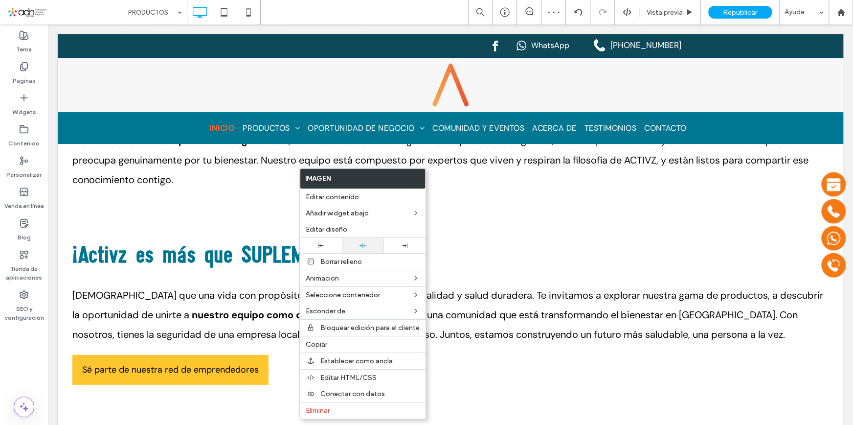
click at [363, 246] on use at bounding box center [363, 245] width 6 height 4
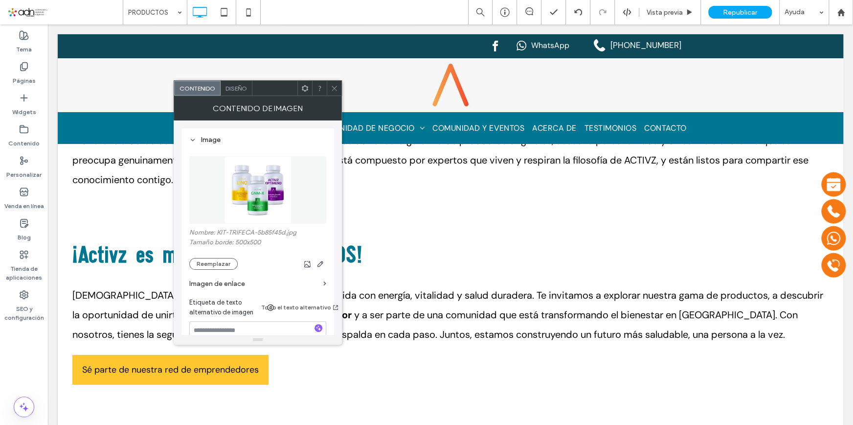
click at [248, 87] on div "Diseño" at bounding box center [237, 88] width 32 height 15
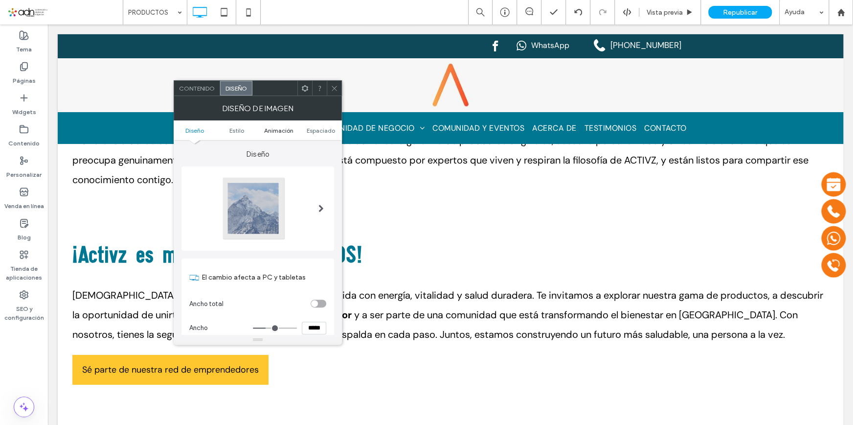
click at [289, 130] on span "Animación" at bounding box center [278, 130] width 29 height 7
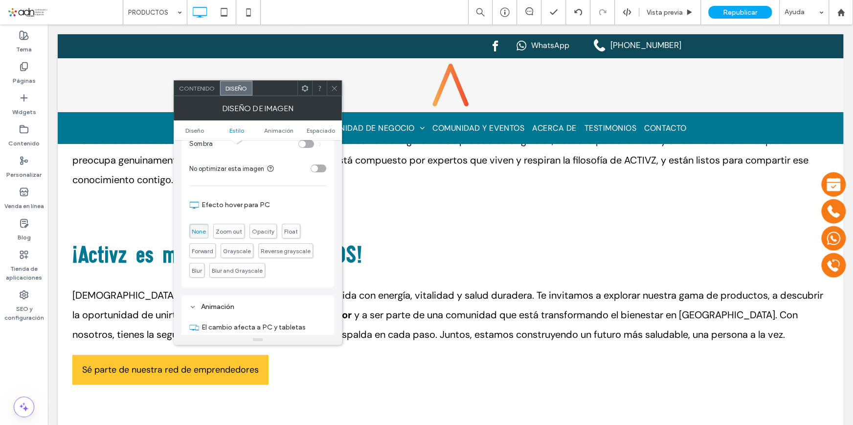
scroll to position [461, 0]
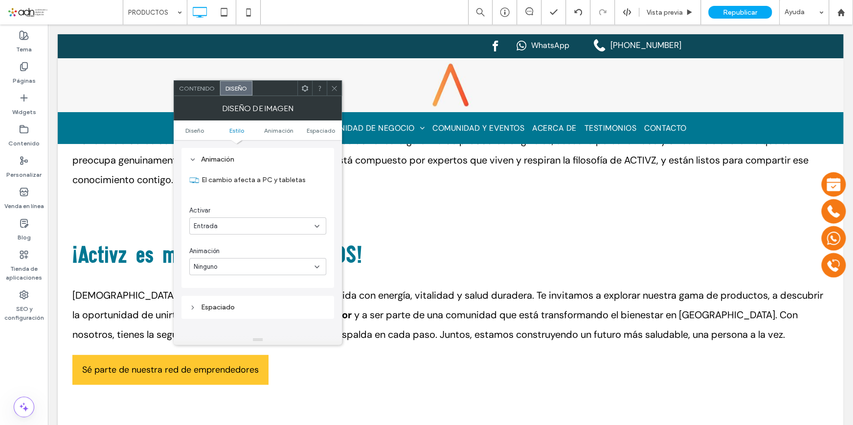
click at [240, 266] on div "Ninguno" at bounding box center [254, 267] width 121 height 10
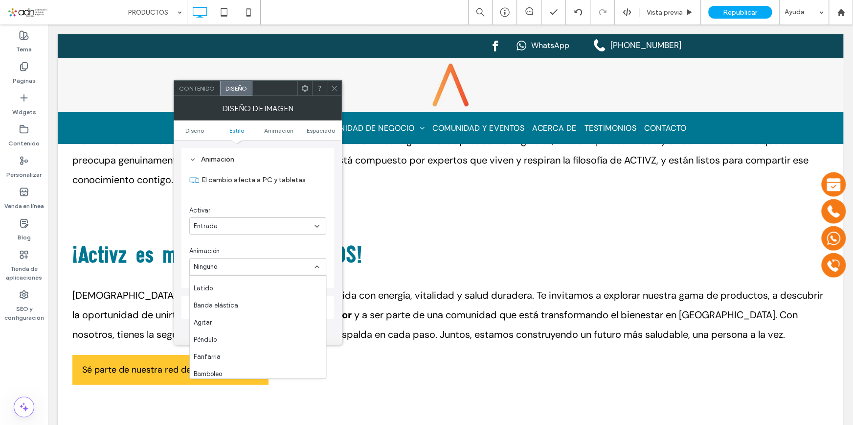
scroll to position [154, 0]
click at [333, 92] on span at bounding box center [334, 88] width 7 height 15
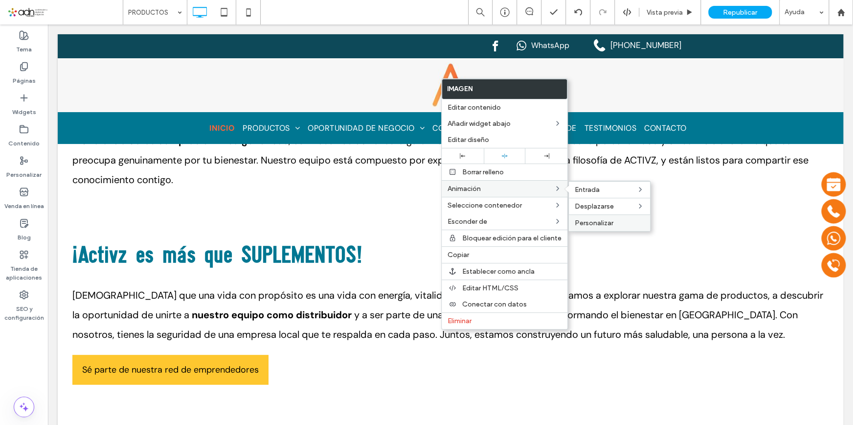
click at [612, 221] on label "Personalizar" at bounding box center [609, 223] width 69 height 8
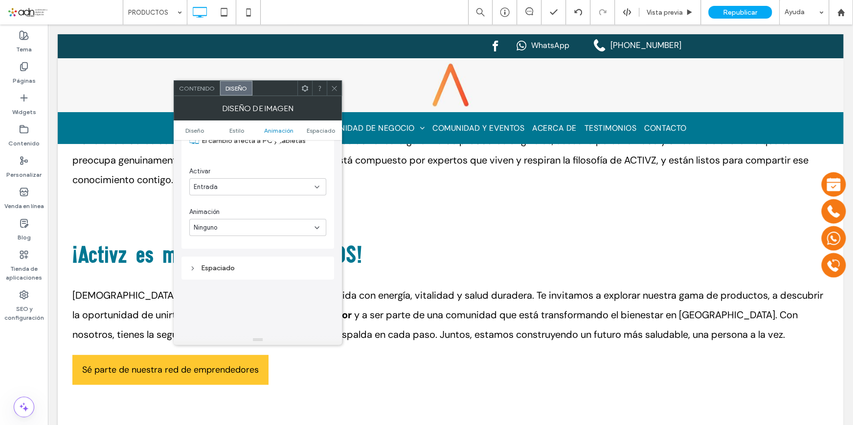
scroll to position [461, 0]
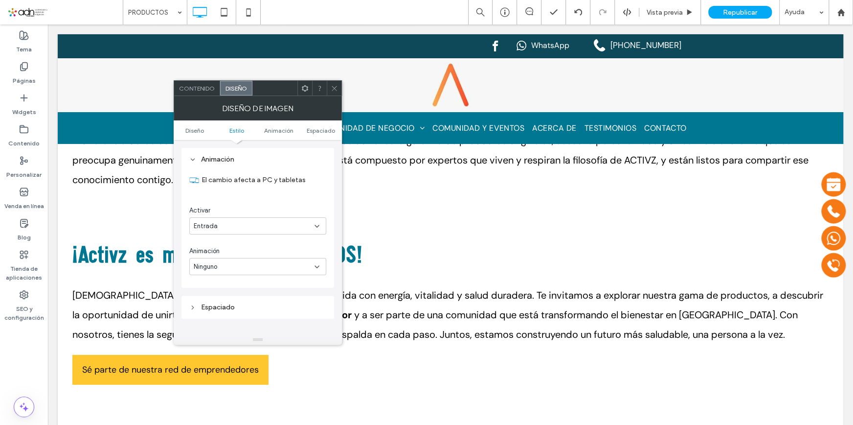
click at [335, 87] on icon at bounding box center [334, 88] width 7 height 7
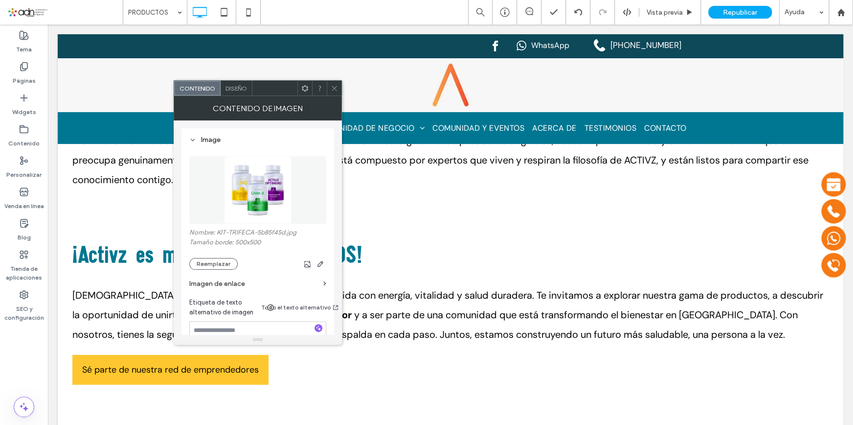
scroll to position [89, 0]
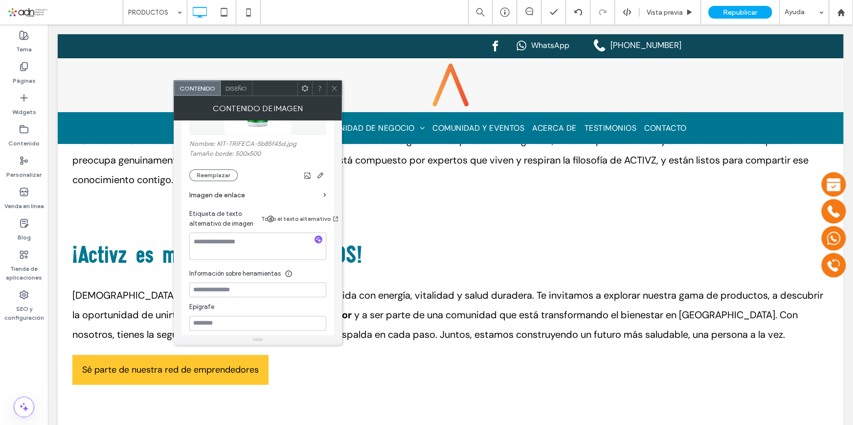
click at [229, 86] on span "Diseño" at bounding box center [237, 88] width 22 height 7
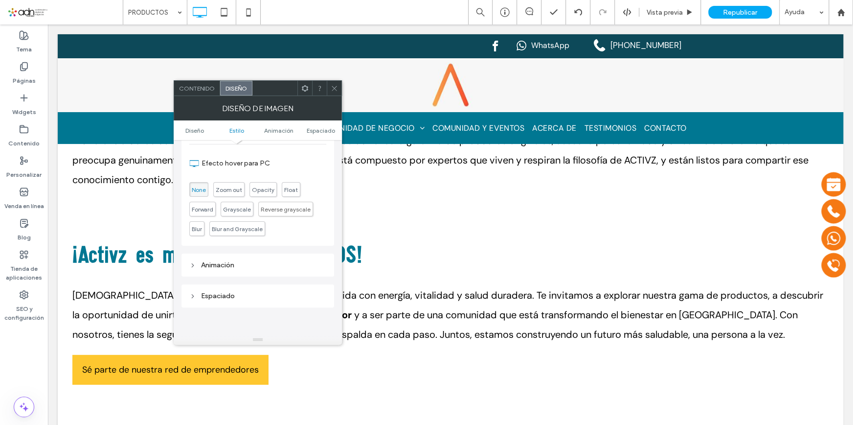
scroll to position [311, 0]
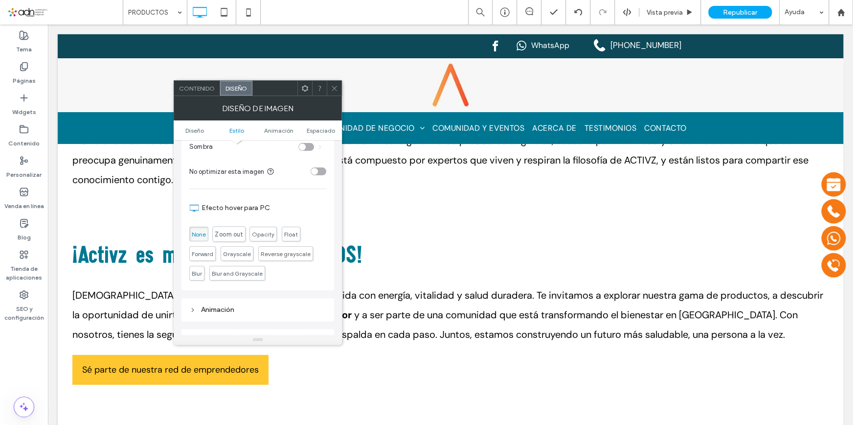
click at [231, 234] on span "Zoom out" at bounding box center [229, 234] width 28 height 8
click at [256, 229] on span "Opacity" at bounding box center [262, 233] width 27 height 15
click at [197, 234] on span "None" at bounding box center [199, 233] width 14 height 7
click at [218, 234] on span "Zoom out" at bounding box center [229, 234] width 28 height 8
click at [333, 86] on icon at bounding box center [334, 88] width 7 height 7
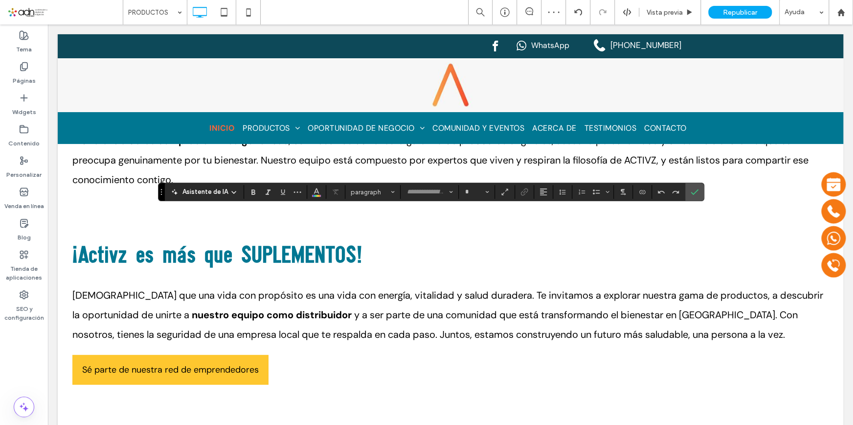
type input "*******"
type input "**"
click at [691, 198] on span "Confirmar" at bounding box center [693, 192] width 4 height 18
type input "*******"
type input "**"
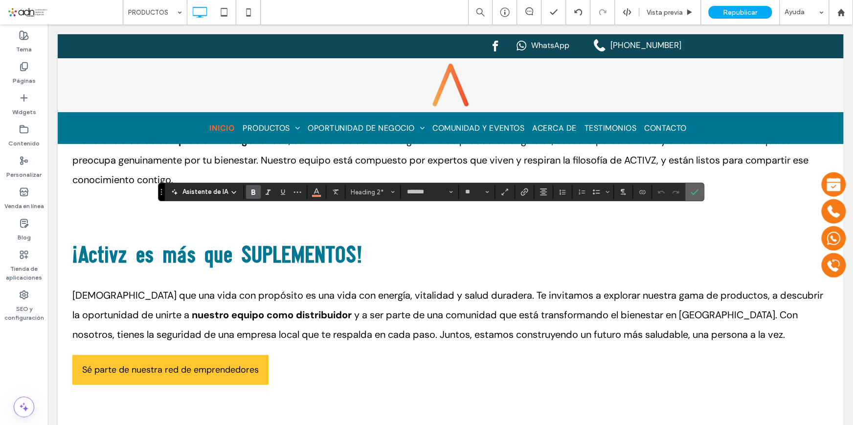
click at [698, 196] on label "Confirmar" at bounding box center [694, 192] width 15 height 18
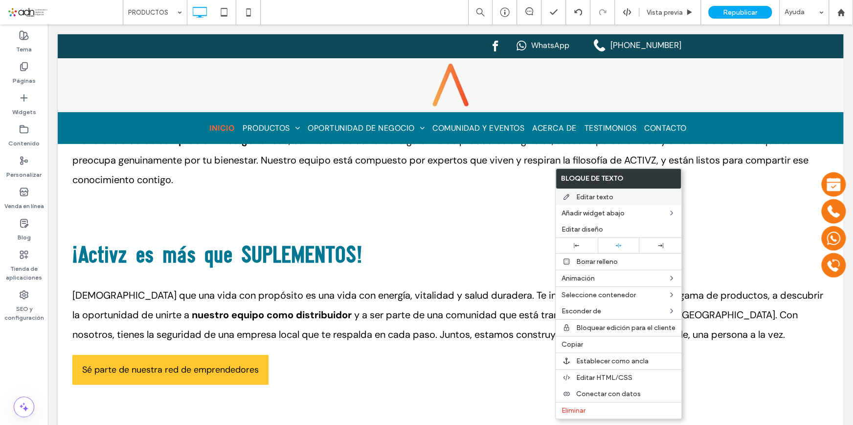
click at [597, 198] on span "Editar texto" at bounding box center [594, 197] width 37 height 8
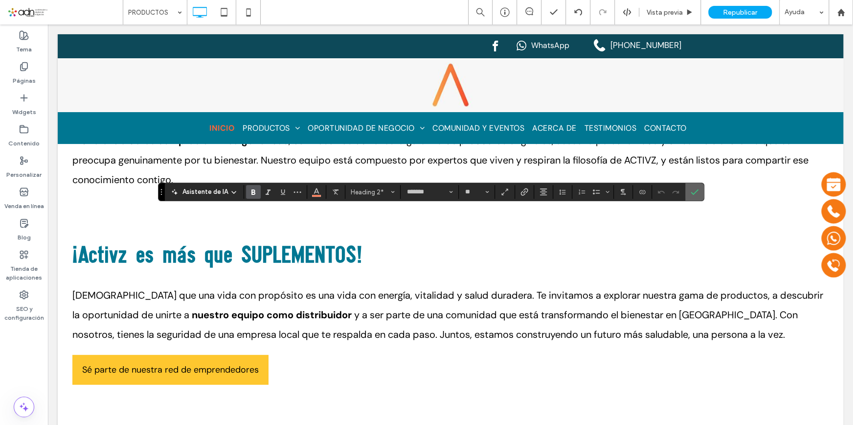
click at [687, 189] on label "Confirmar" at bounding box center [694, 192] width 15 height 18
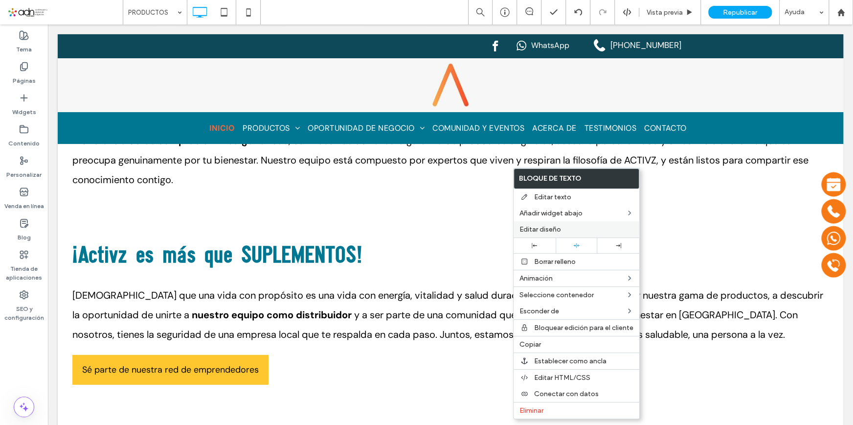
click at [547, 227] on span "Editar diseño" at bounding box center [540, 229] width 42 height 8
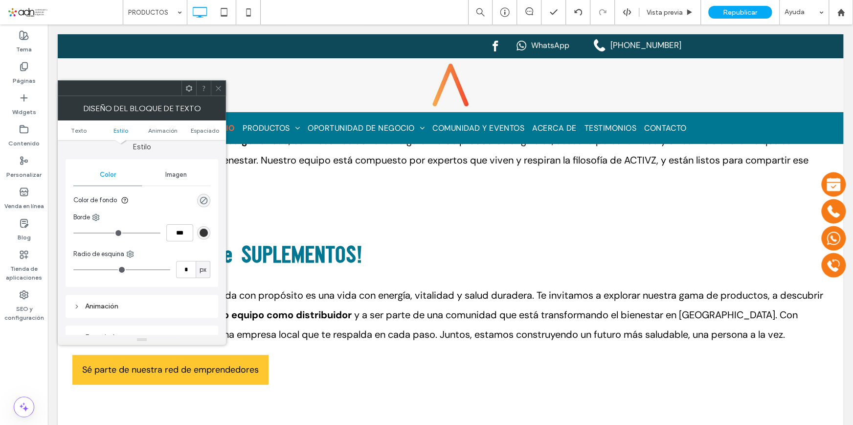
scroll to position [191, 0]
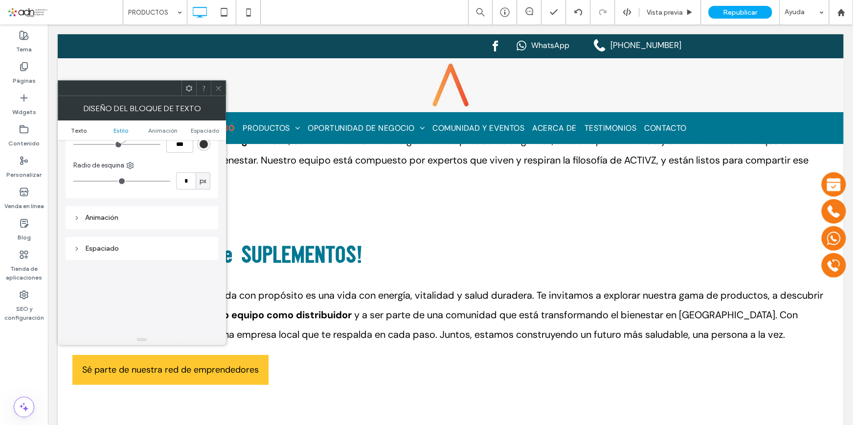
click at [88, 131] on link "Texto" at bounding box center [79, 130] width 42 height 7
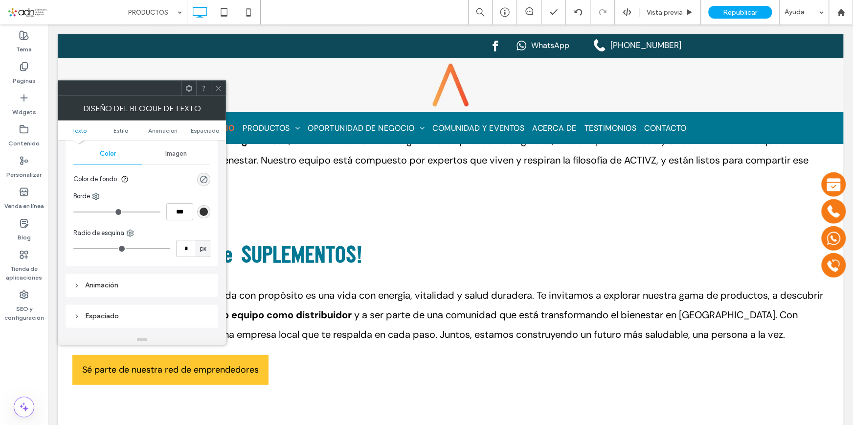
scroll to position [133, 0]
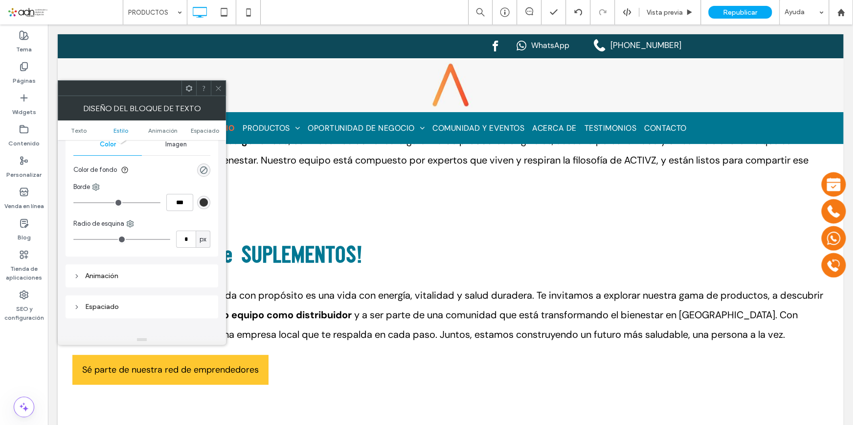
click at [188, 146] on div "Imagen" at bounding box center [176, 145] width 68 height 22
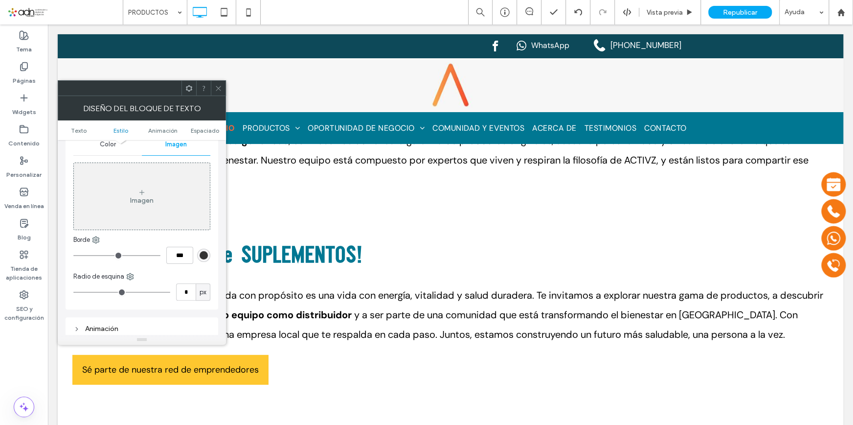
click at [101, 144] on span "Color" at bounding box center [107, 144] width 16 height 8
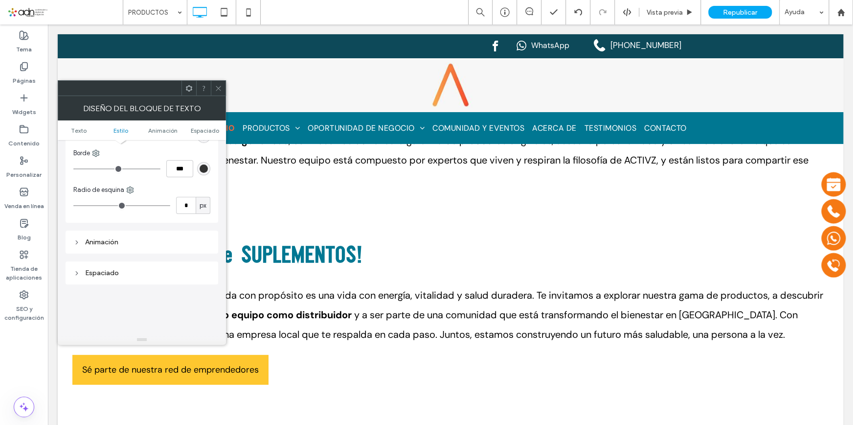
scroll to position [222, 0]
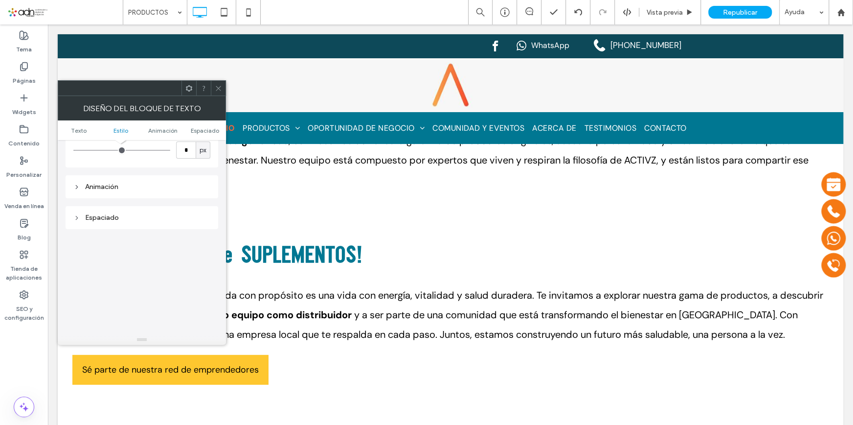
click at [111, 195] on div "Animación" at bounding box center [142, 186] width 153 height 23
click at [114, 184] on div "Animación" at bounding box center [141, 186] width 137 height 8
click at [107, 165] on div "Espaciado" at bounding box center [141, 159] width 137 height 13
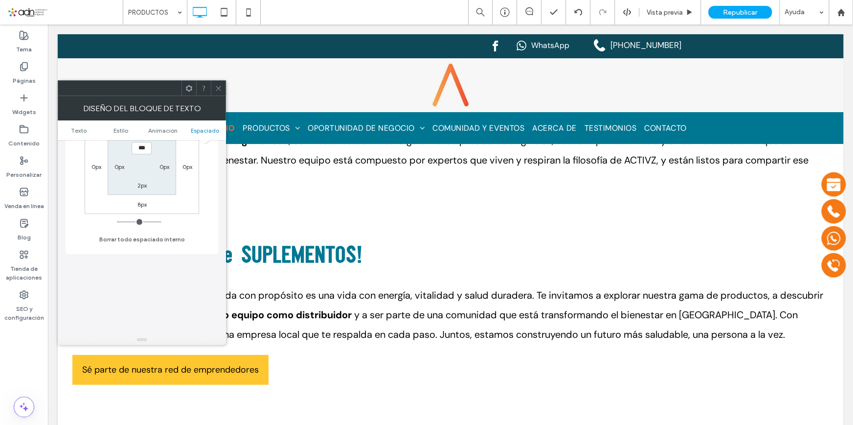
scroll to position [486, 0]
click at [223, 87] on div at bounding box center [218, 88] width 15 height 15
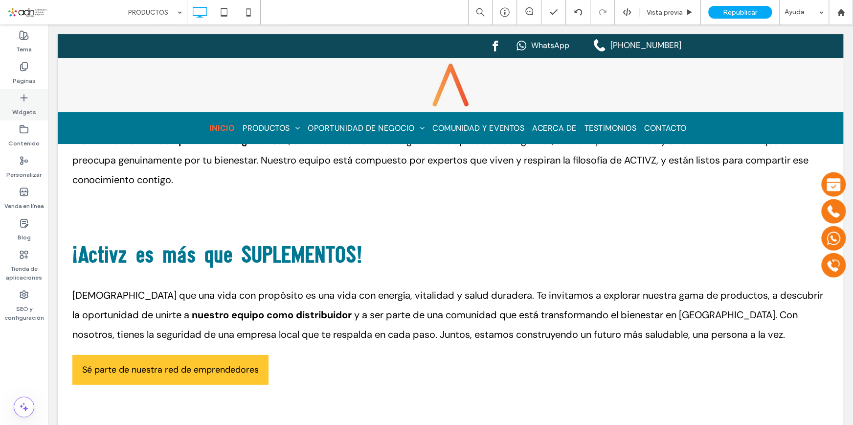
click at [35, 99] on div "Widgets" at bounding box center [24, 104] width 48 height 31
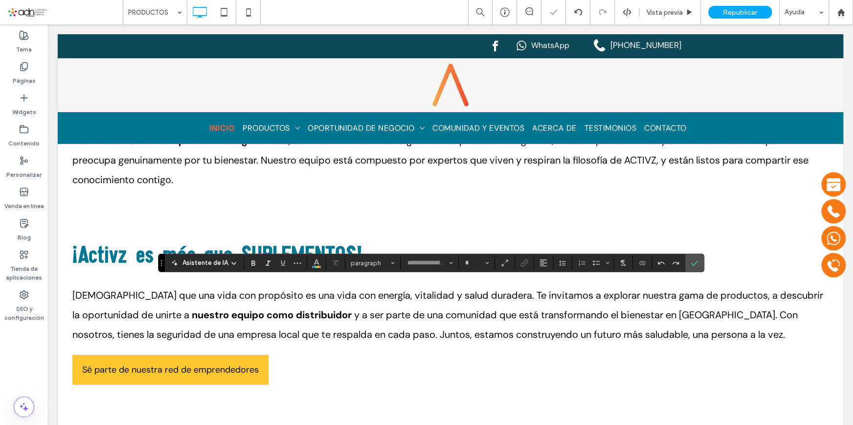
type input "*******"
type input "**"
click at [540, 259] on icon "Alineación" at bounding box center [544, 263] width 8 height 8
click at [543, 291] on label "ui.textEditor.alignment.center" at bounding box center [553, 293] width 34 height 14
click at [691, 258] on span "Confirmar" at bounding box center [693, 263] width 4 height 18
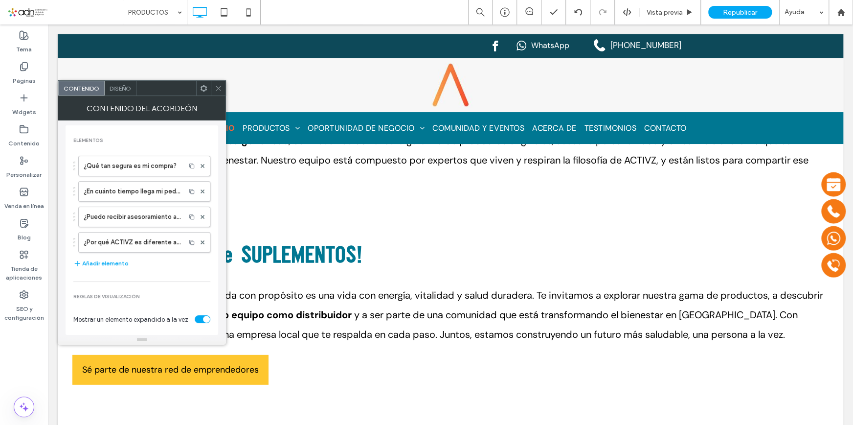
drag, startPoint x: 691, startPoint y: 258, endPoint x: 216, endPoint y: 90, distance: 503.6
click at [216, 90] on use at bounding box center [218, 88] width 5 height 5
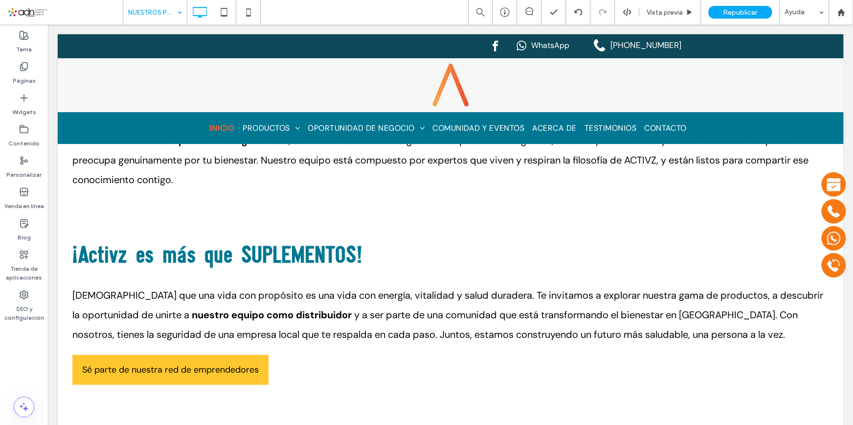
click at [176, 12] on div at bounding box center [426, 212] width 853 height 425
type input "*******"
type input "**"
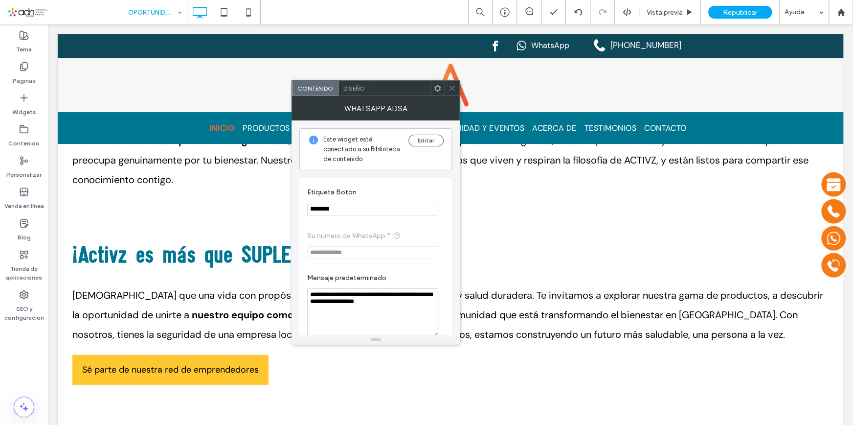
click at [356, 94] on div "Diseño" at bounding box center [355, 88] width 32 height 15
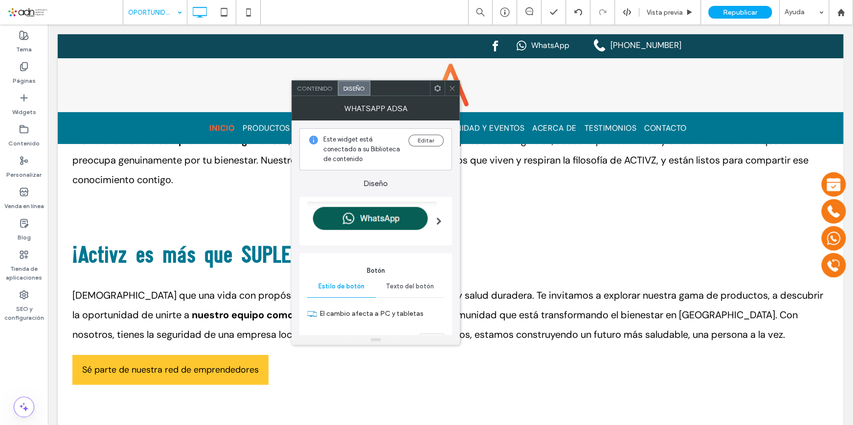
click at [358, 89] on span "Diseño" at bounding box center [354, 88] width 22 height 7
click at [318, 96] on div "Whatsapp ADSA" at bounding box center [376, 108] width 168 height 24
click at [318, 90] on span "Contenido" at bounding box center [315, 88] width 36 height 7
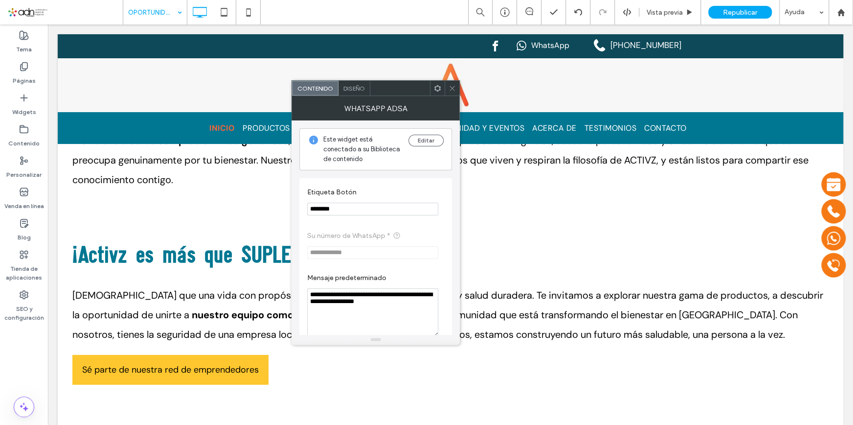
click at [453, 83] on span at bounding box center [452, 88] width 7 height 15
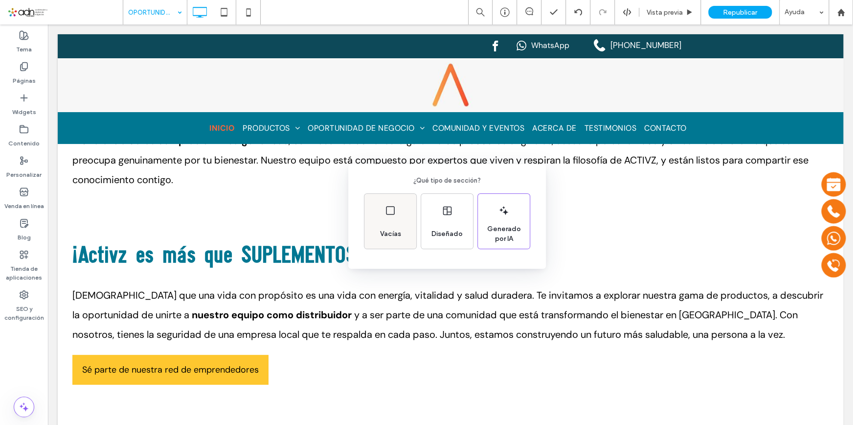
click at [388, 221] on div "Vacías" at bounding box center [390, 221] width 52 height 55
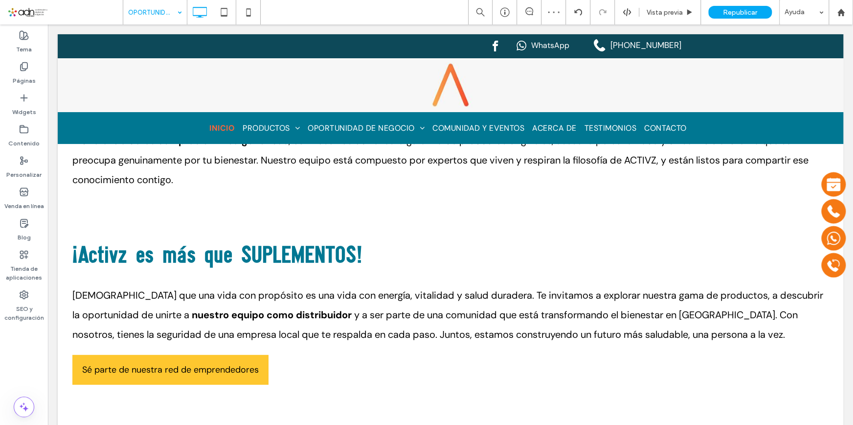
type input "*******"
type input "**"
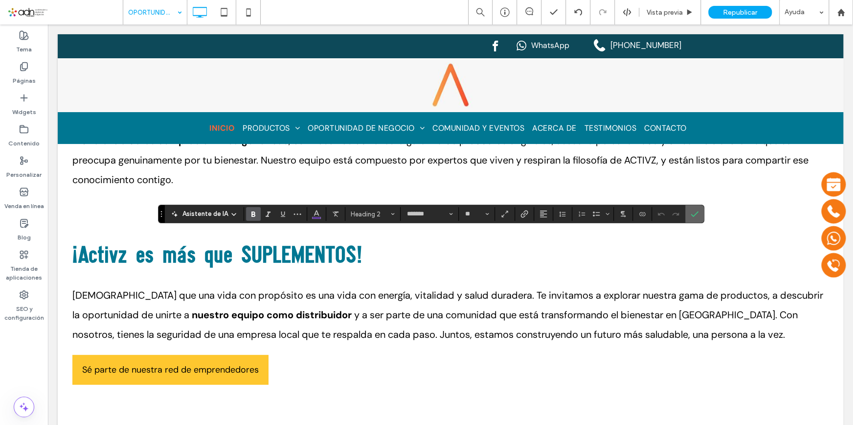
click at [698, 219] on label "Confirmar" at bounding box center [694, 214] width 15 height 18
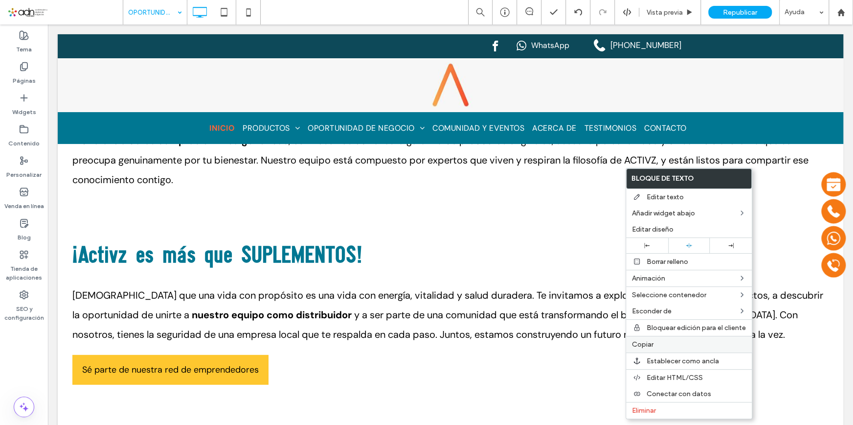
click at [647, 340] on span "Copiar" at bounding box center [643, 344] width 22 height 8
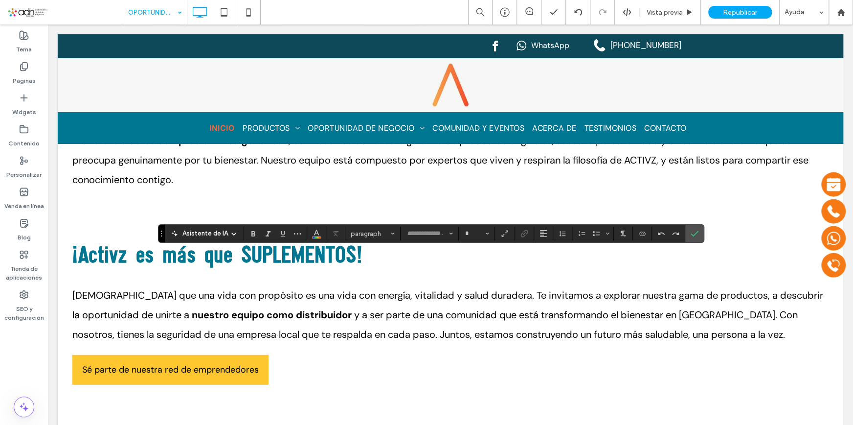
type input "*******"
type input "**"
type input "*******"
type input "**"
type input "*******"
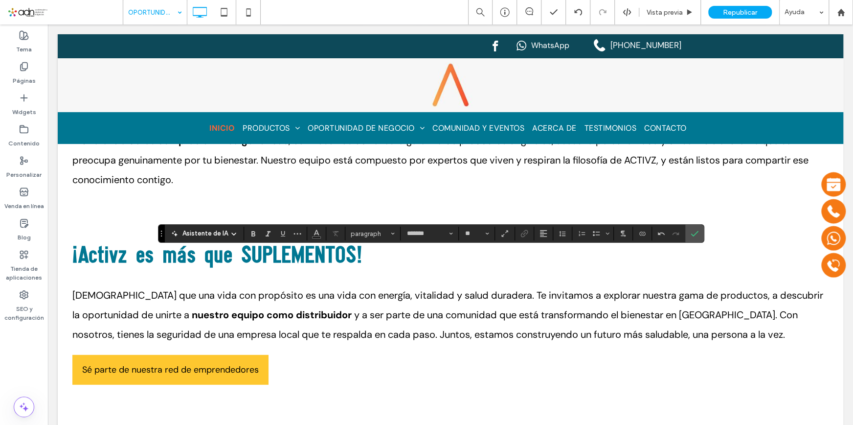
type input "**"
click at [695, 233] on icon "Confirmar" at bounding box center [695, 233] width 8 height 8
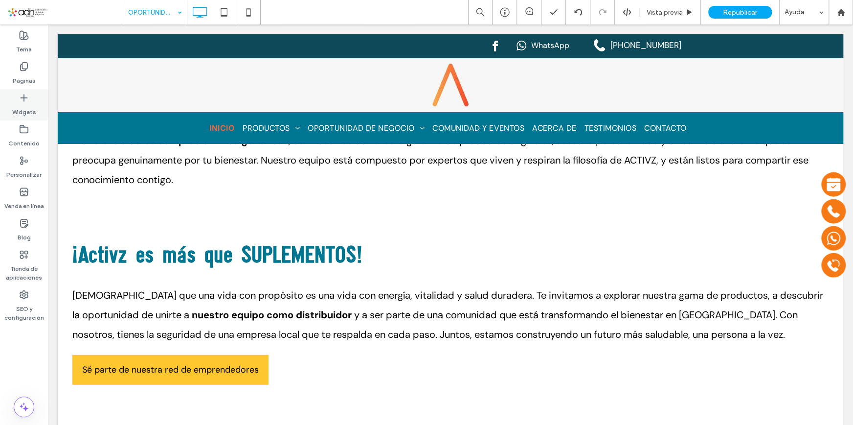
click at [23, 102] on icon at bounding box center [24, 98] width 10 height 10
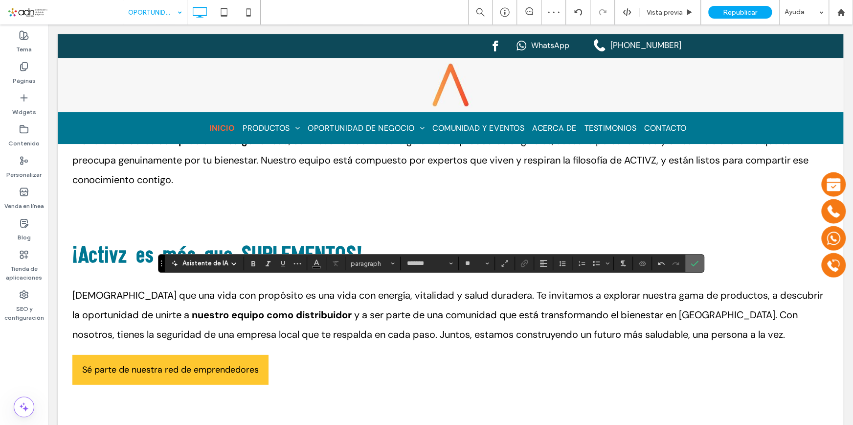
click at [691, 259] on span "Confirmar" at bounding box center [693, 263] width 4 height 18
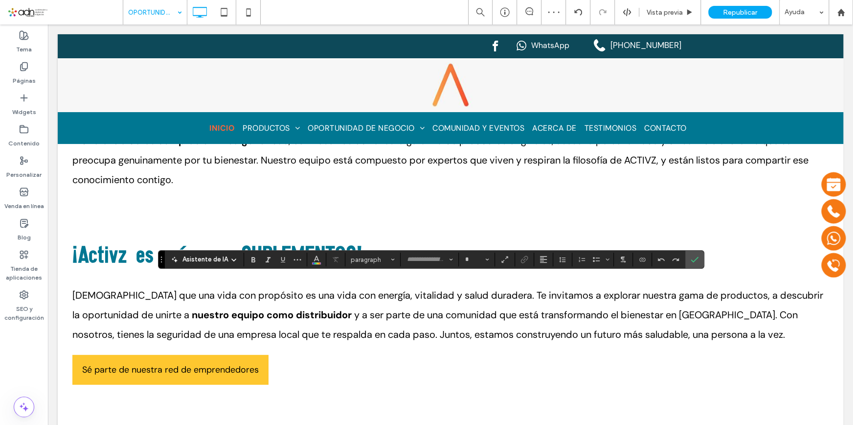
type input "*******"
type input "**"
click at [695, 258] on use "Confirmar" at bounding box center [695, 259] width 8 height 6
type input "*******"
type input "**"
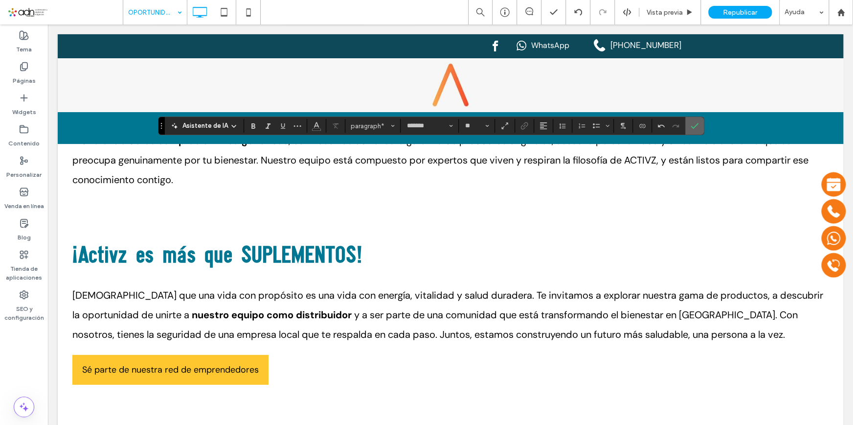
click at [687, 125] on label "Confirmar" at bounding box center [694, 126] width 15 height 18
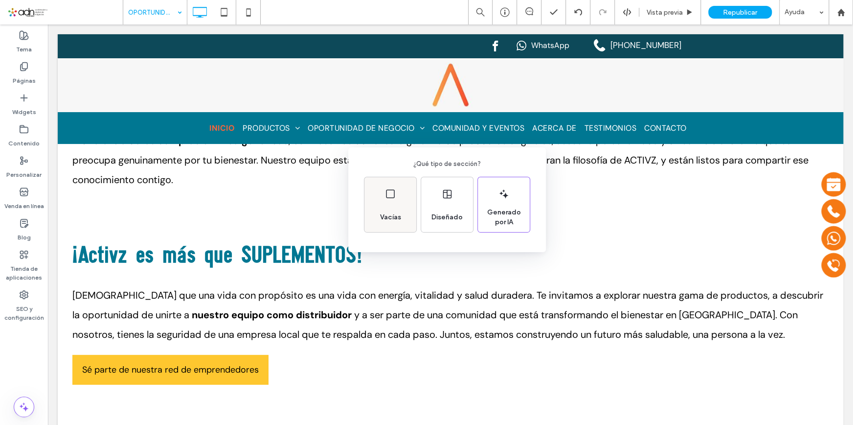
click at [399, 226] on div "Vacías" at bounding box center [390, 217] width 29 height 22
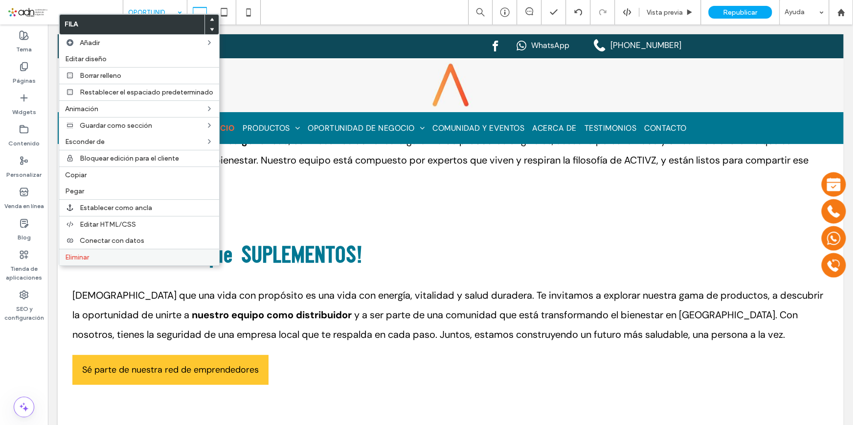
click at [95, 255] on label "Eliminar" at bounding box center [139, 257] width 148 height 8
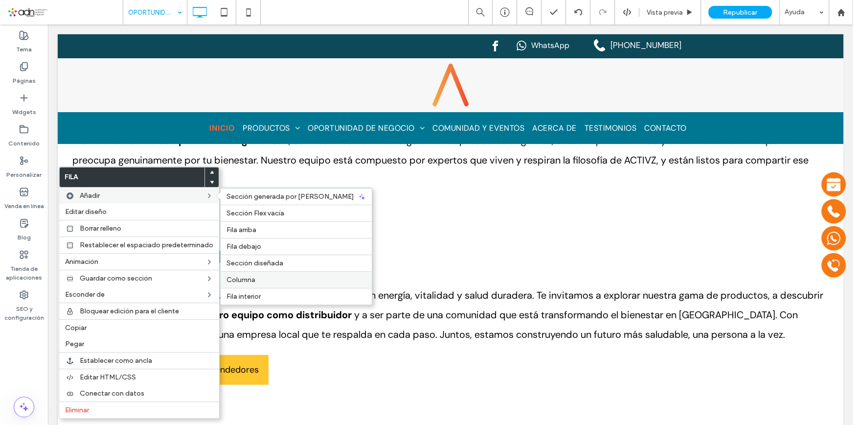
click at [261, 282] on label "Columna" at bounding box center [295, 279] width 139 height 8
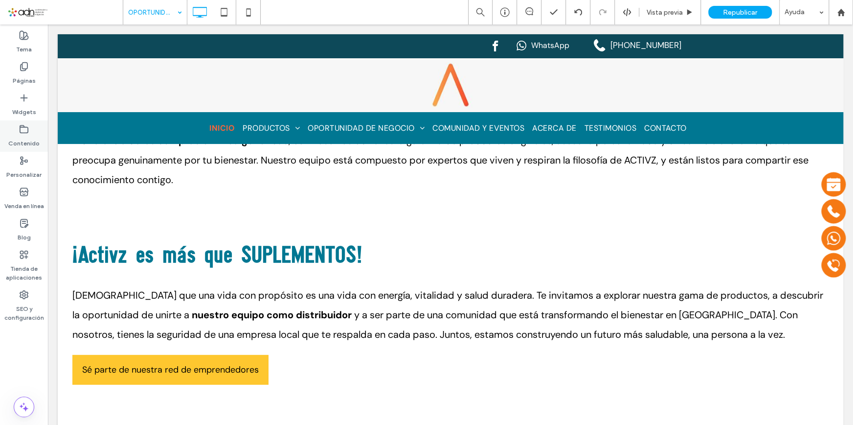
click at [33, 137] on label "Contenido" at bounding box center [23, 141] width 31 height 14
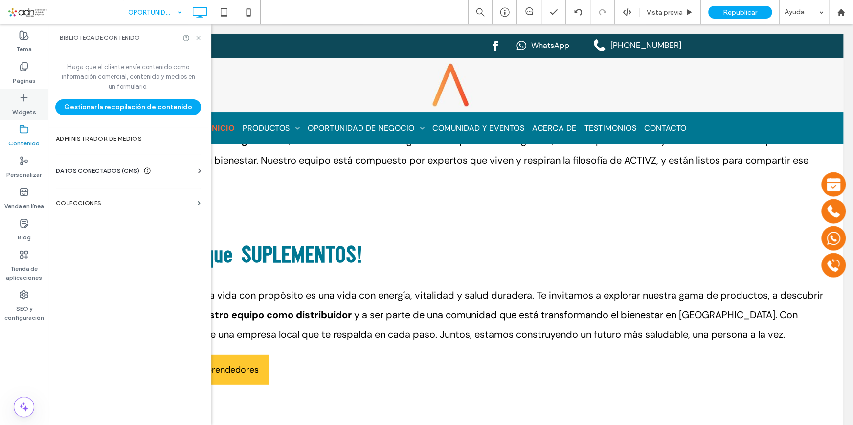
click at [28, 94] on icon at bounding box center [24, 98] width 10 height 10
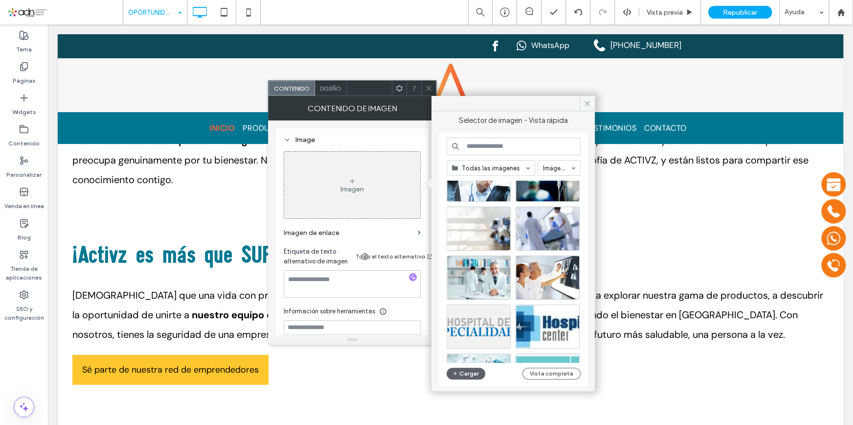
scroll to position [4529, 0]
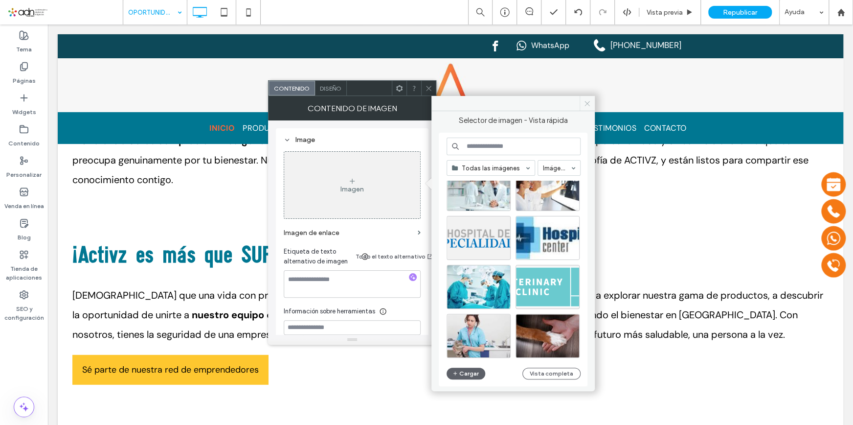
click at [586, 103] on icon at bounding box center [587, 103] width 7 height 7
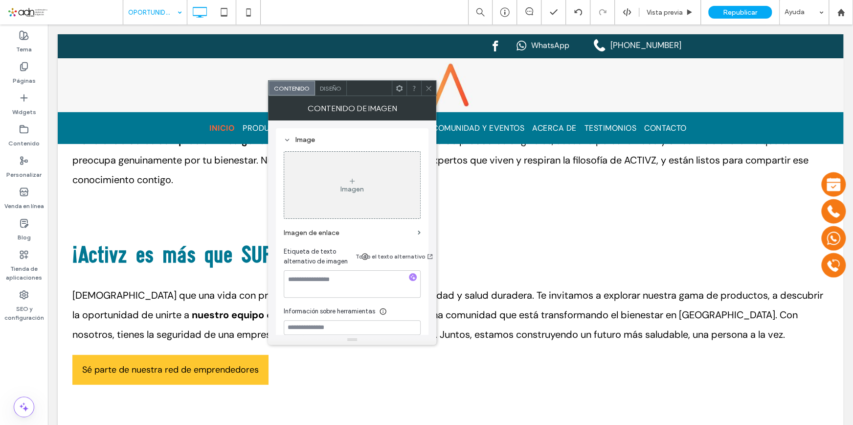
click at [361, 183] on div "Imagen" at bounding box center [352, 185] width 136 height 65
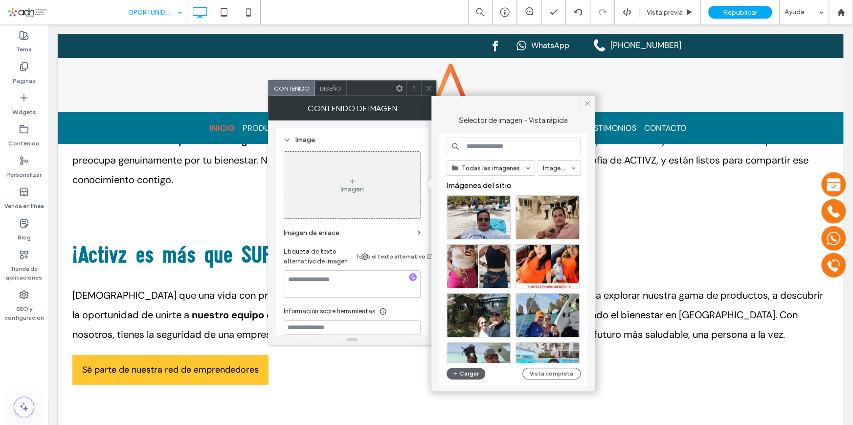
click at [467, 380] on div "Todas las imágenes Imágenes Imágenes del sitio Cargar Vista completa" at bounding box center [514, 259] width 134 height 244
click at [473, 370] on button "Cargar" at bounding box center [466, 373] width 39 height 12
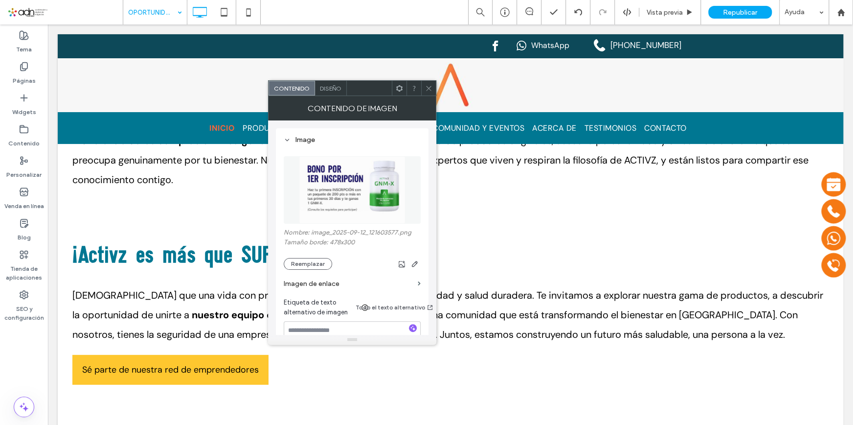
scroll to position [194, 0]
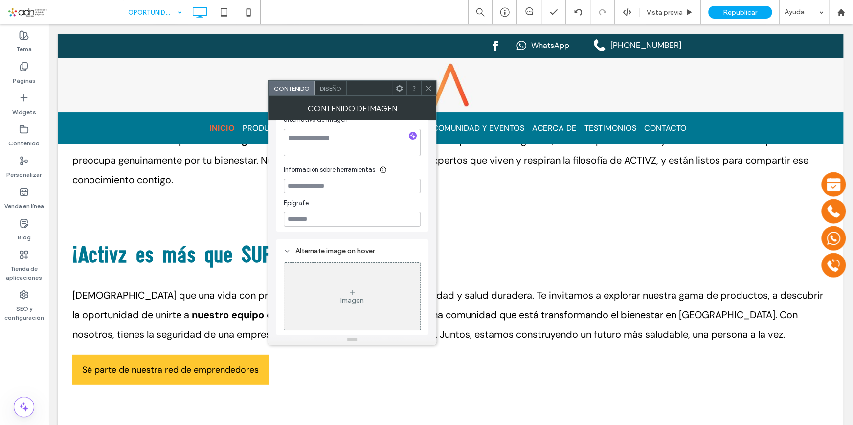
click at [430, 86] on icon at bounding box center [428, 88] width 7 height 7
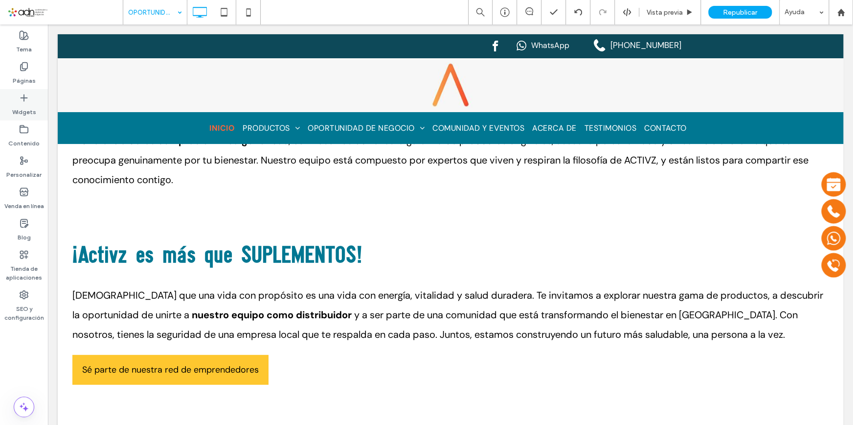
click at [23, 106] on label "Widgets" at bounding box center [24, 110] width 24 height 14
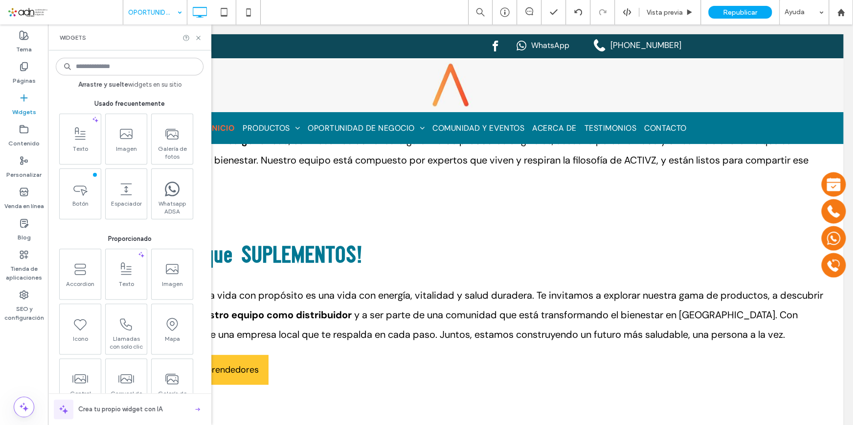
click at [107, 66] on input at bounding box center [130, 67] width 148 height 18
click at [97, 69] on input at bounding box center [130, 67] width 148 height 18
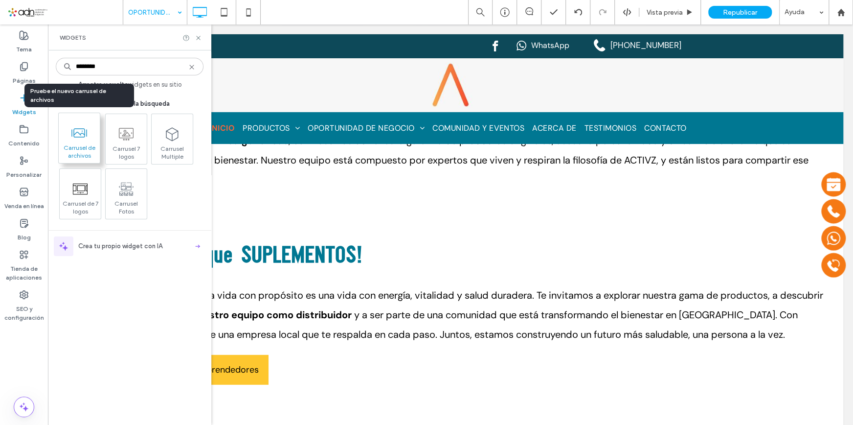
type input "********"
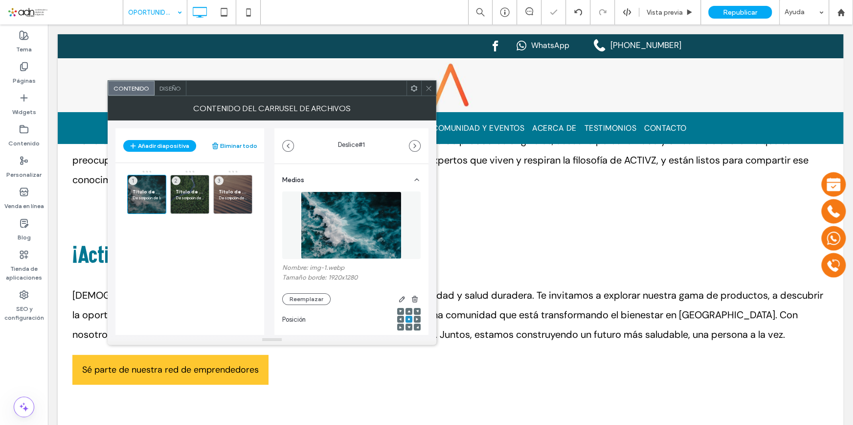
click at [239, 146] on button "Eliminar todo" at bounding box center [234, 146] width 46 height 12
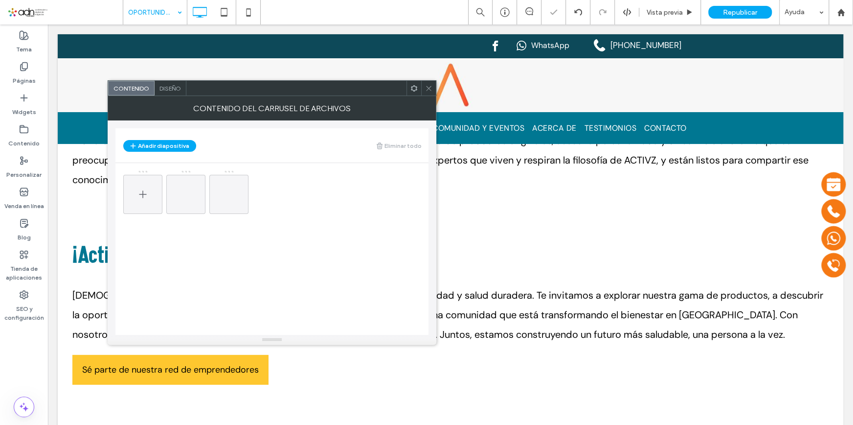
click at [133, 187] on div at bounding box center [142, 194] width 39 height 39
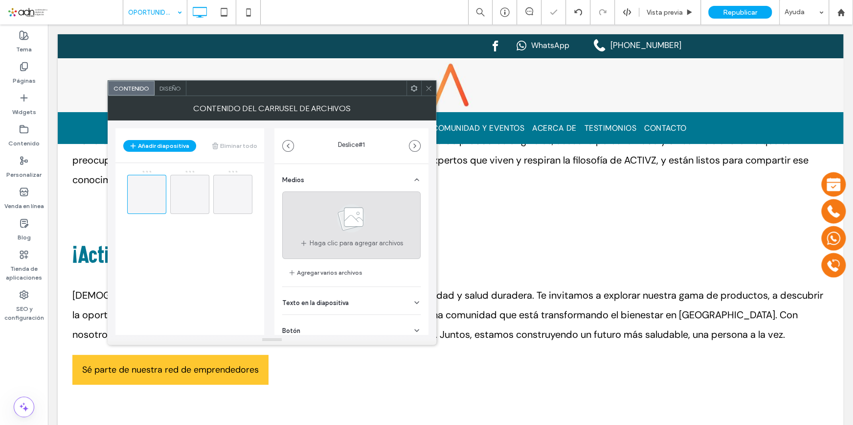
click at [359, 235] on span at bounding box center [351, 220] width 49 height 36
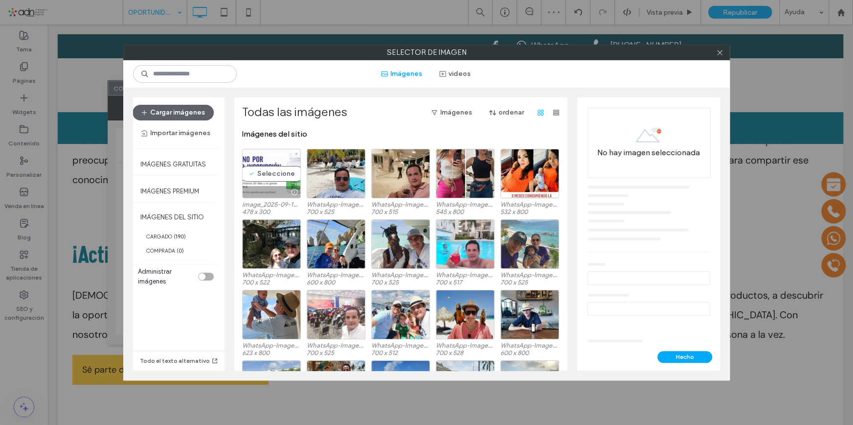
click at [275, 175] on div "Seleccione" at bounding box center [271, 173] width 59 height 49
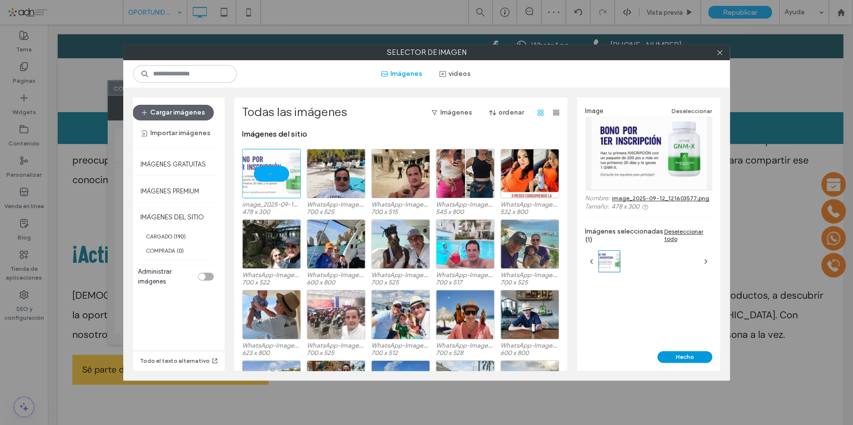
click at [675, 359] on button "Hecho" at bounding box center [684, 357] width 55 height 12
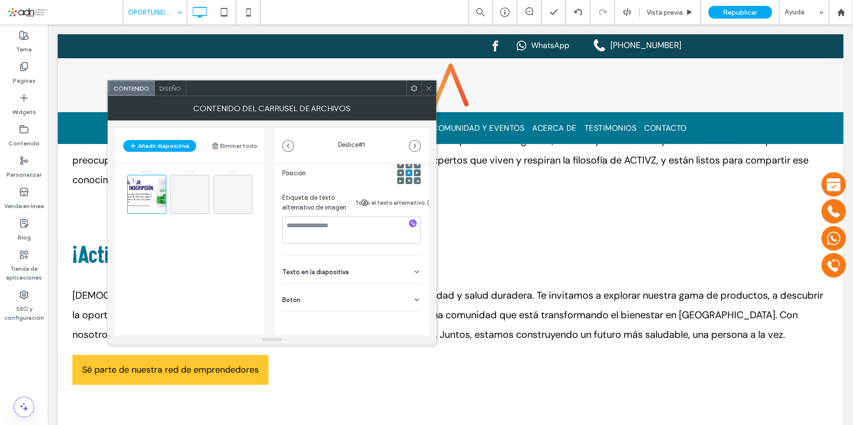
click at [405, 296] on div "Botón" at bounding box center [351, 297] width 138 height 27
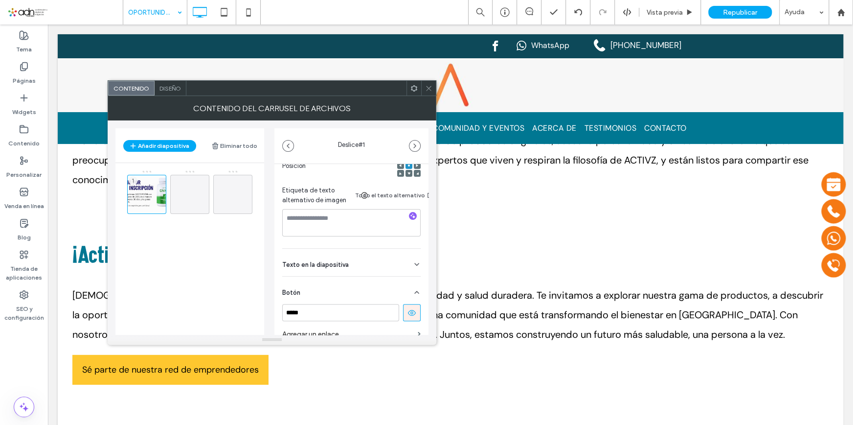
click at [410, 313] on icon at bounding box center [411, 312] width 9 height 9
click at [191, 202] on span at bounding box center [190, 194] width 12 height 28
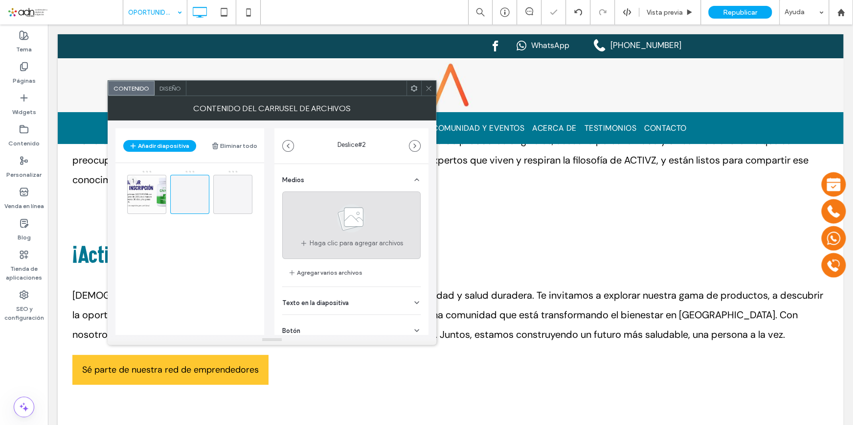
click at [320, 212] on div "Haga clic para agregar archivos" at bounding box center [351, 225] width 138 height 68
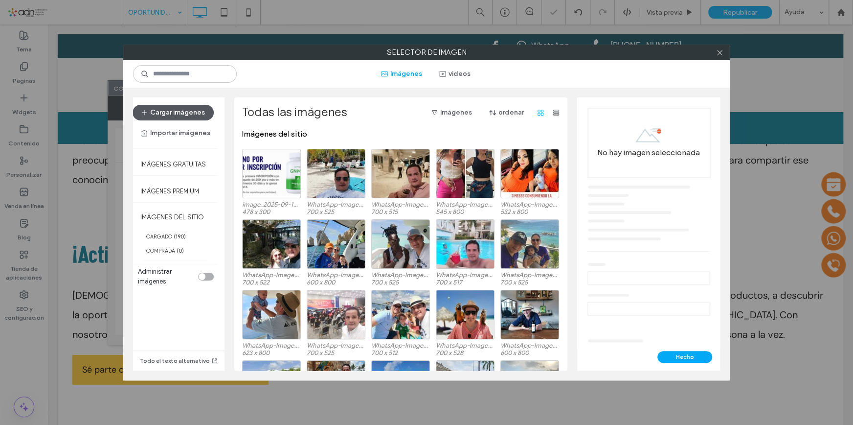
click at [186, 106] on button "Cargar imágenes" at bounding box center [173, 113] width 81 height 16
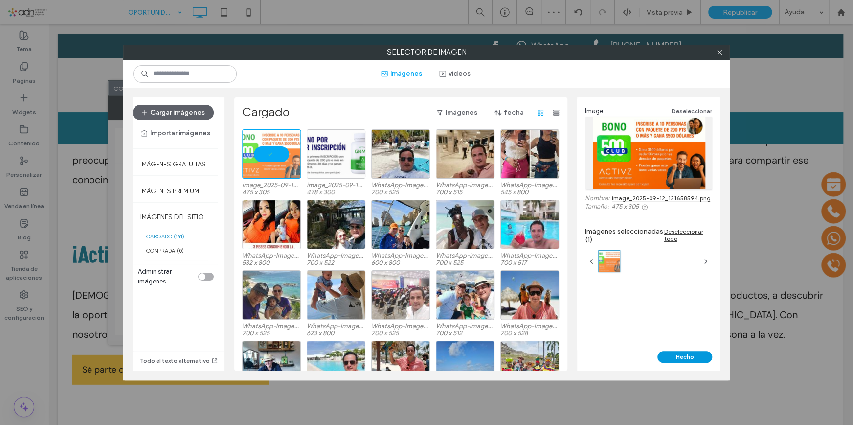
click at [683, 352] on button "Hecho" at bounding box center [684, 357] width 55 height 12
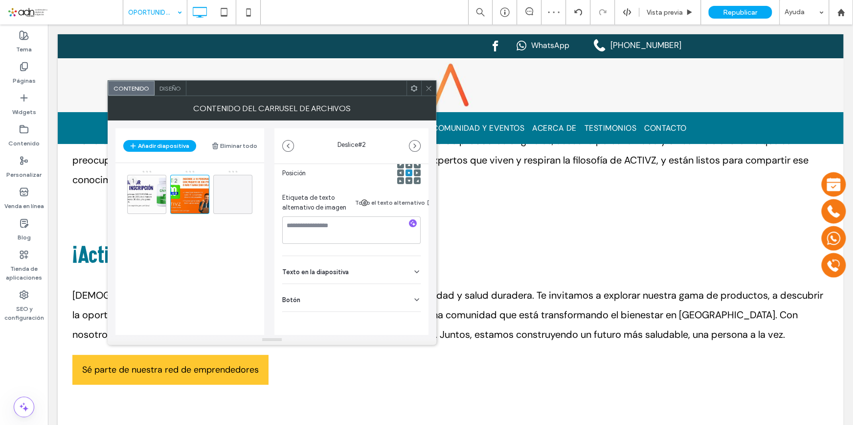
click at [392, 293] on div "Botón" at bounding box center [351, 297] width 138 height 27
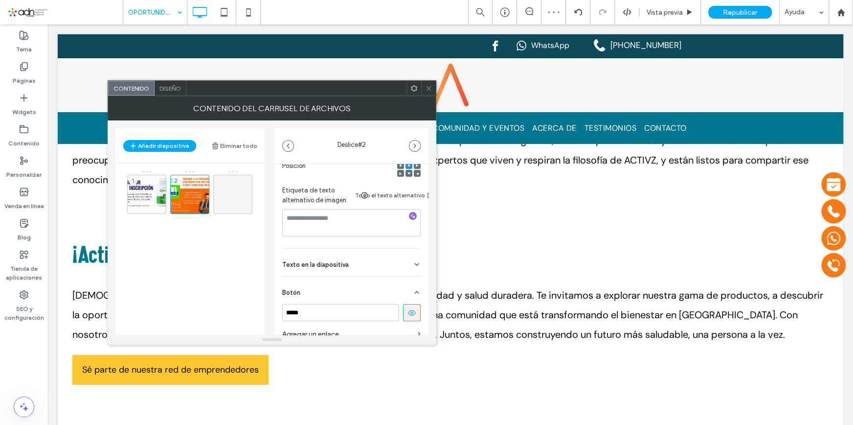
click at [408, 315] on use at bounding box center [412, 313] width 8 height 6
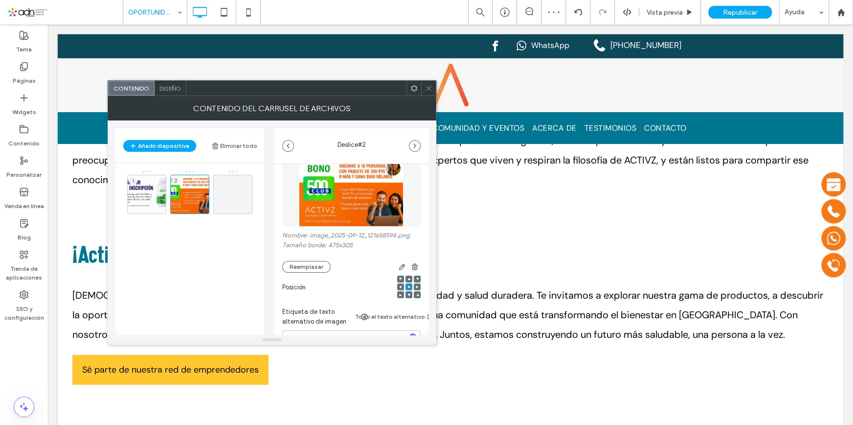
scroll to position [20, 0]
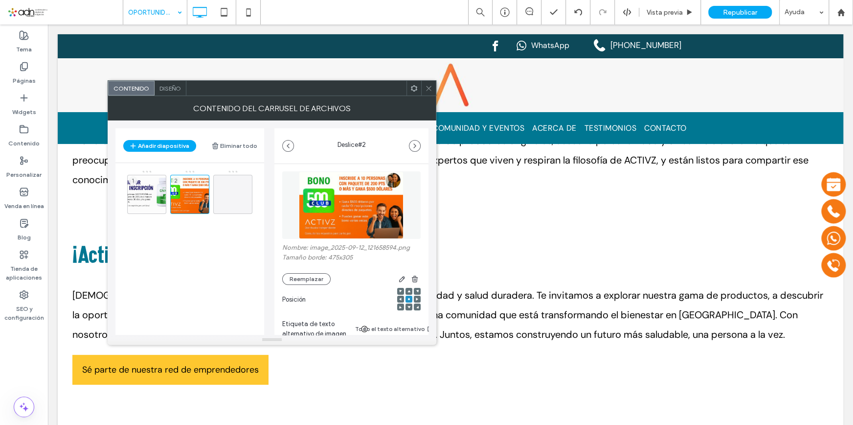
click at [172, 88] on span "Diseño" at bounding box center [170, 88] width 22 height 7
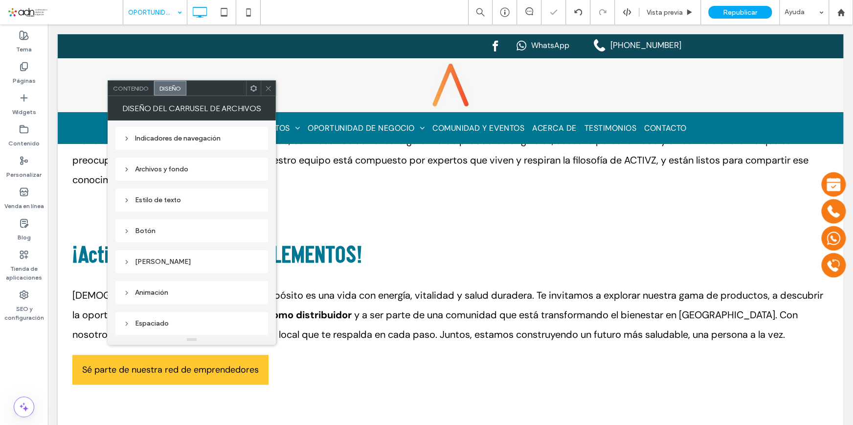
scroll to position [78, 0]
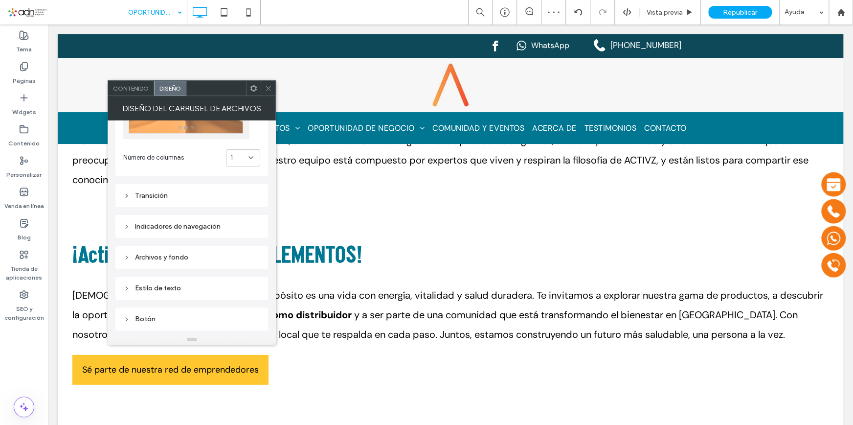
click at [175, 196] on div "Transición" at bounding box center [191, 195] width 137 height 8
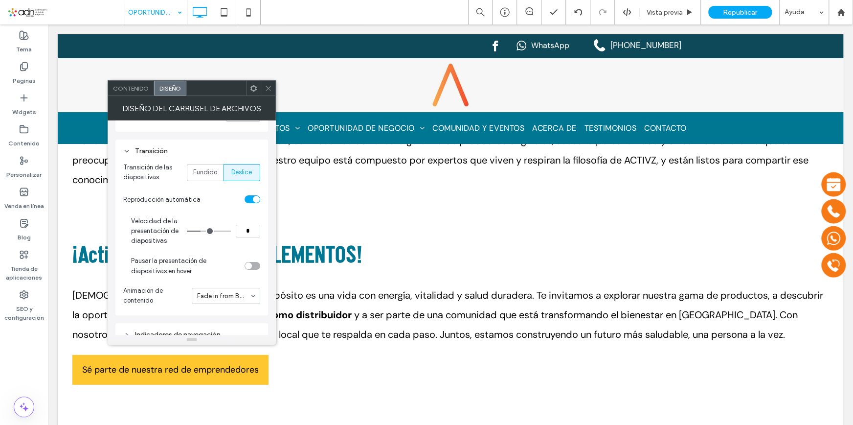
scroll to position [211, 0]
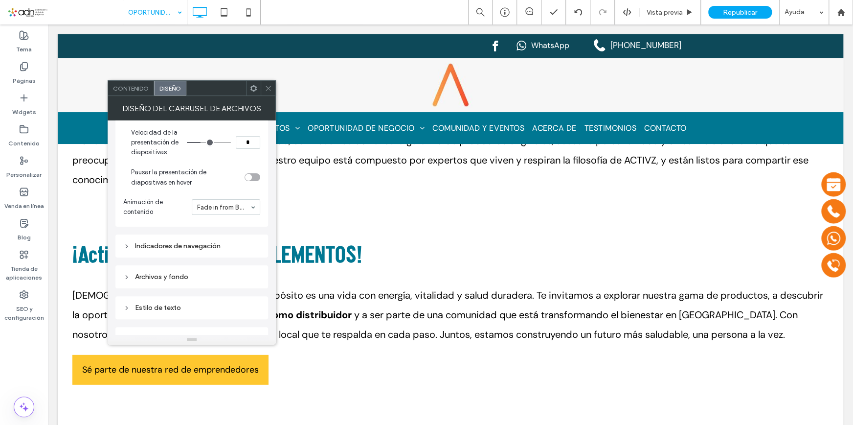
click at [159, 247] on div "Indicadores de navegación" at bounding box center [191, 246] width 137 height 8
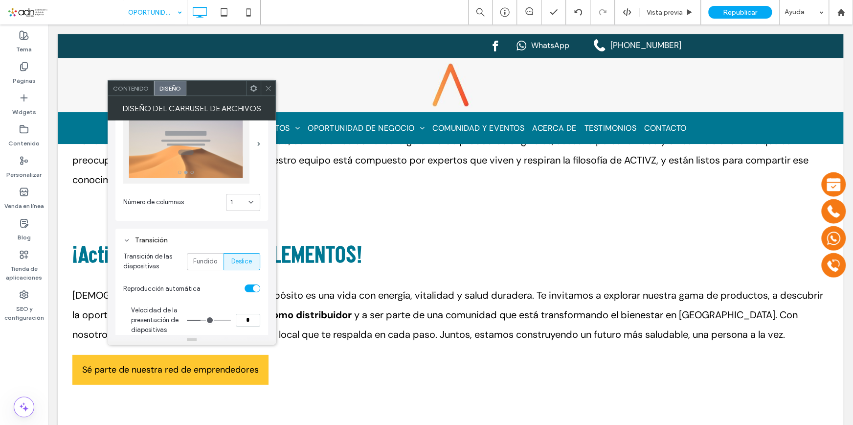
scroll to position [122, 0]
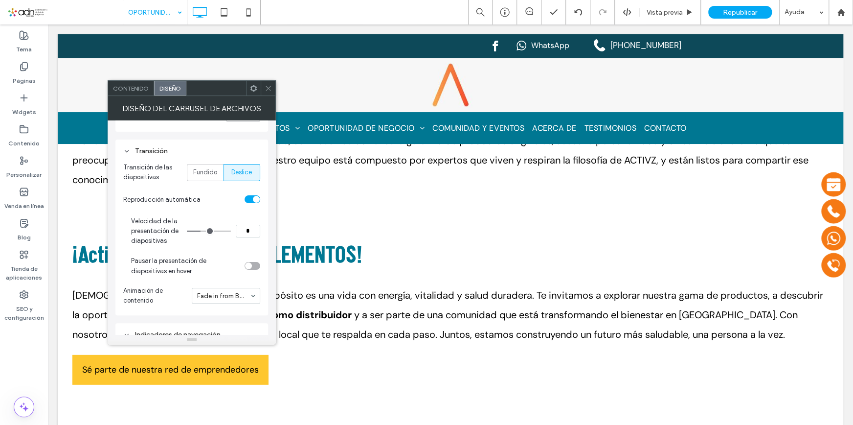
type input "*"
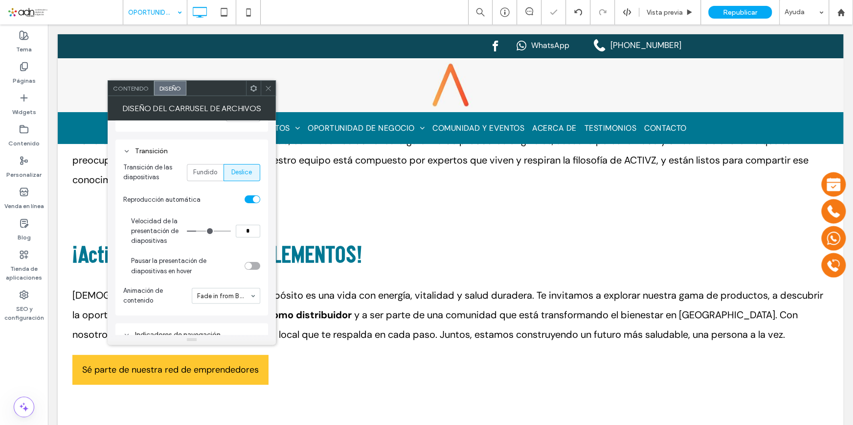
type input "*"
drag, startPoint x: 201, startPoint y: 228, endPoint x: 194, endPoint y: 228, distance: 7.3
type input "*"
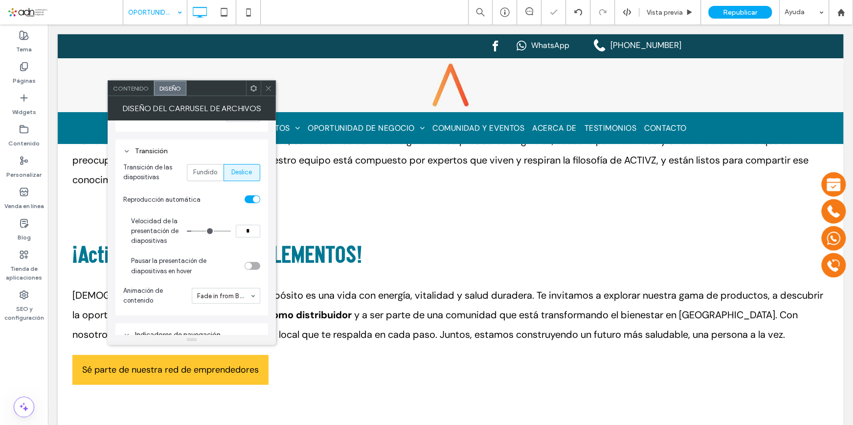
click at [194, 230] on input "range" at bounding box center [209, 230] width 44 height 1
click at [254, 268] on div "toggle" at bounding box center [253, 266] width 16 height 8
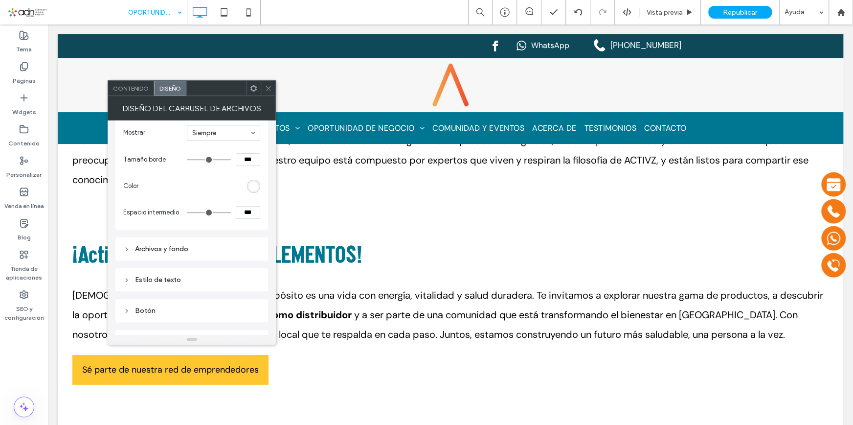
scroll to position [389, 0]
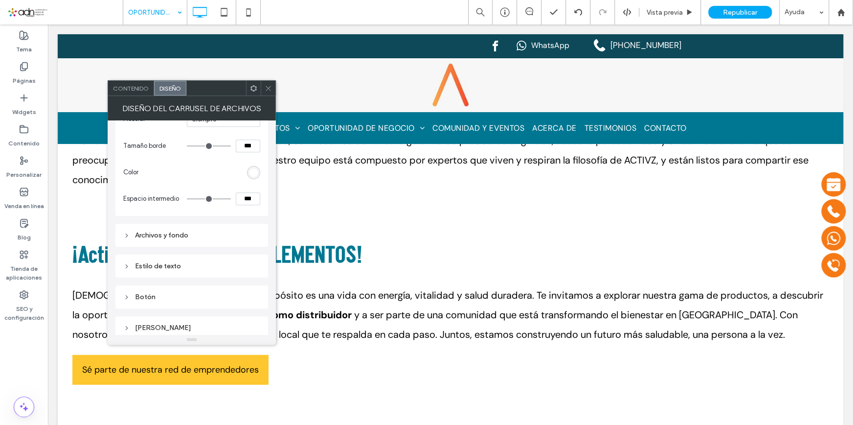
click at [200, 235] on div "Archivos y fondo" at bounding box center [191, 235] width 137 height 8
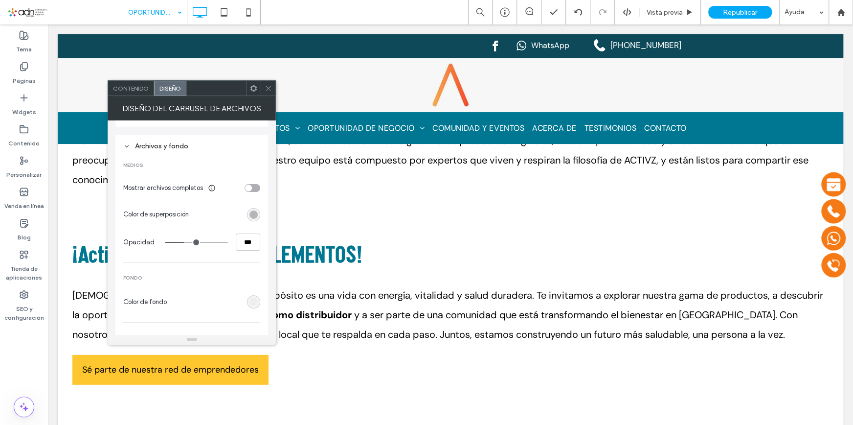
click at [250, 215] on div "rgba(0, 0, 0, 0.3)" at bounding box center [253, 214] width 8 height 8
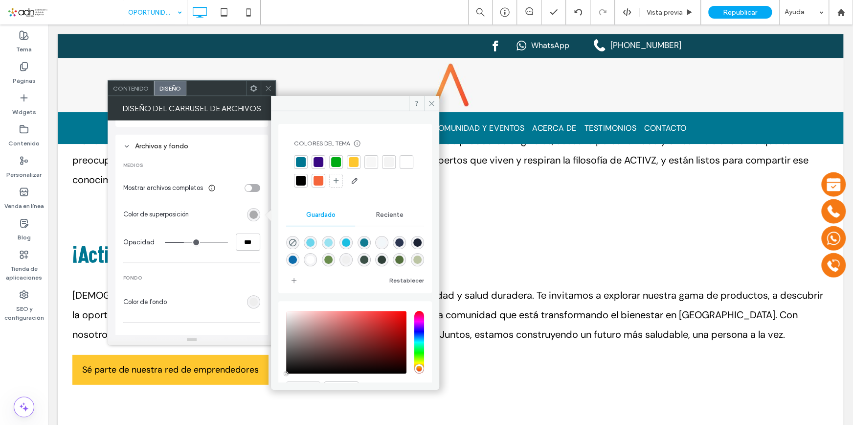
click at [287, 243] on div "rgba(0,0,0,0)" at bounding box center [292, 242] width 13 height 13
type input "*"
type input "**"
type input "*"
type input "**"
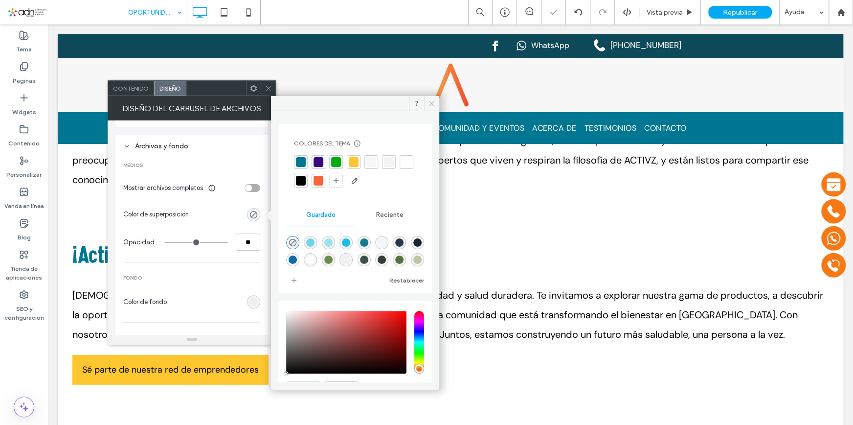
click at [427, 98] on span at bounding box center [431, 103] width 15 height 15
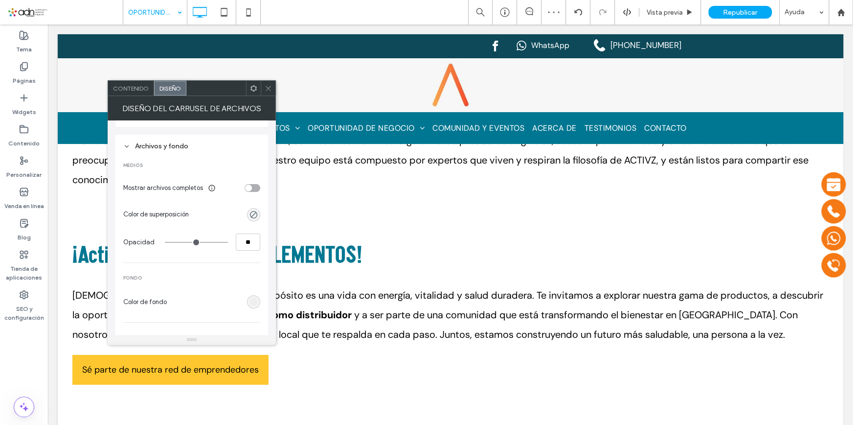
click at [265, 86] on icon at bounding box center [268, 88] width 7 height 7
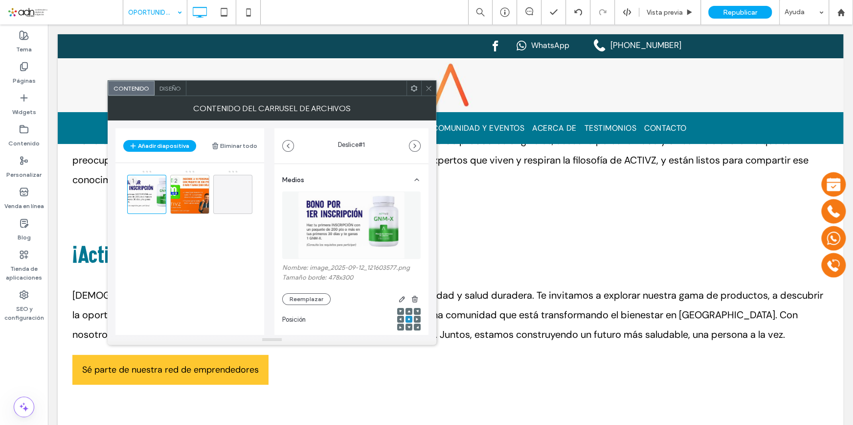
click at [428, 86] on icon at bounding box center [428, 88] width 7 height 7
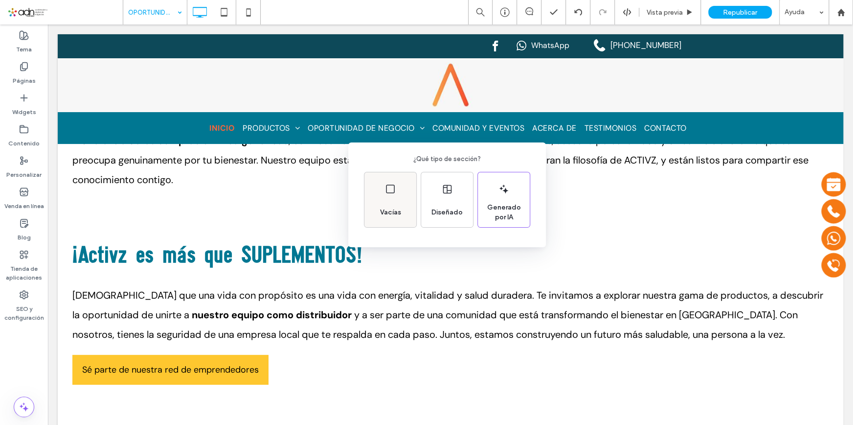
click at [407, 203] on div "Vacías" at bounding box center [390, 199] width 52 height 55
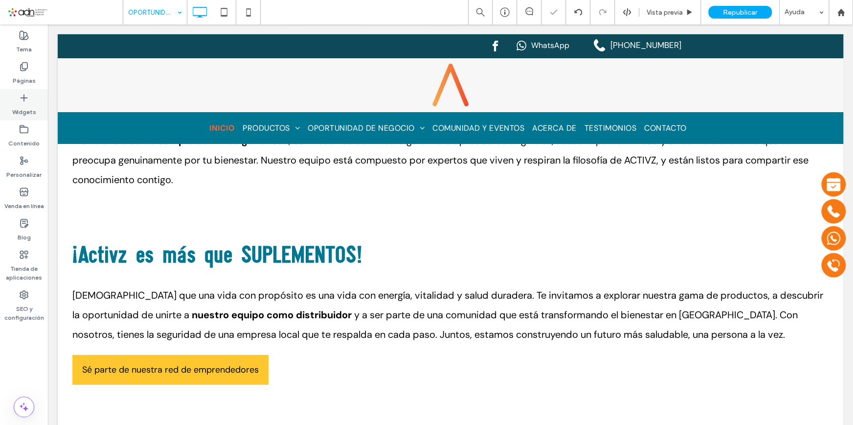
click at [27, 99] on icon at bounding box center [24, 98] width 10 height 10
click at [19, 100] on div at bounding box center [426, 212] width 853 height 425
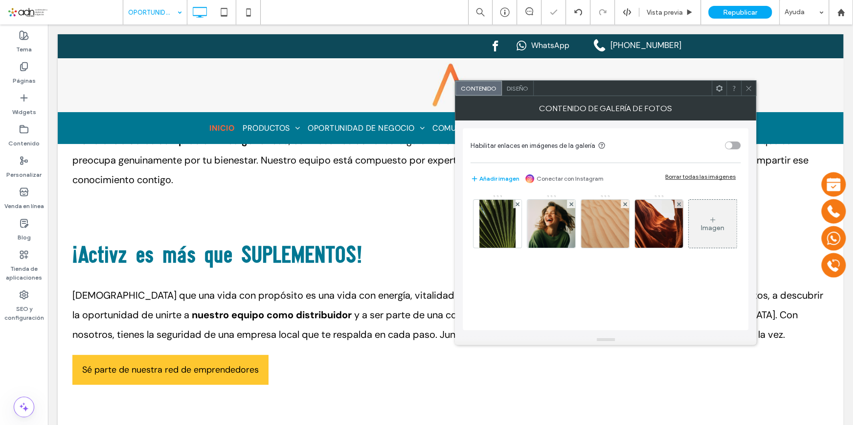
click at [748, 91] on icon at bounding box center [748, 88] width 7 height 7
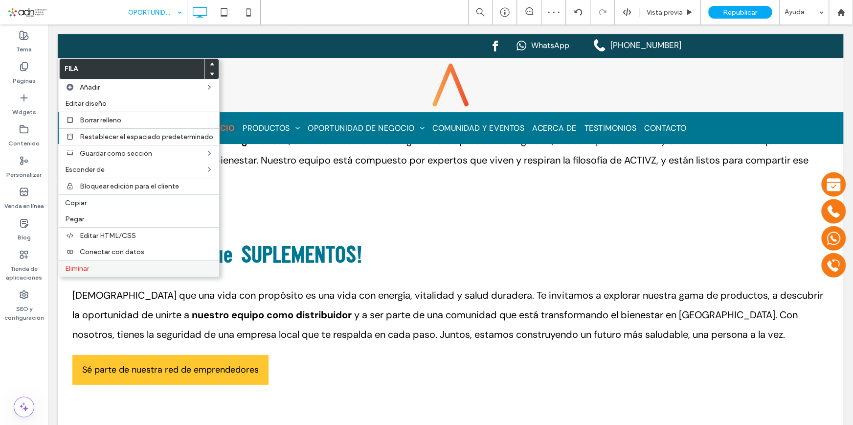
click at [89, 269] on span "Eliminar" at bounding box center [77, 268] width 24 height 8
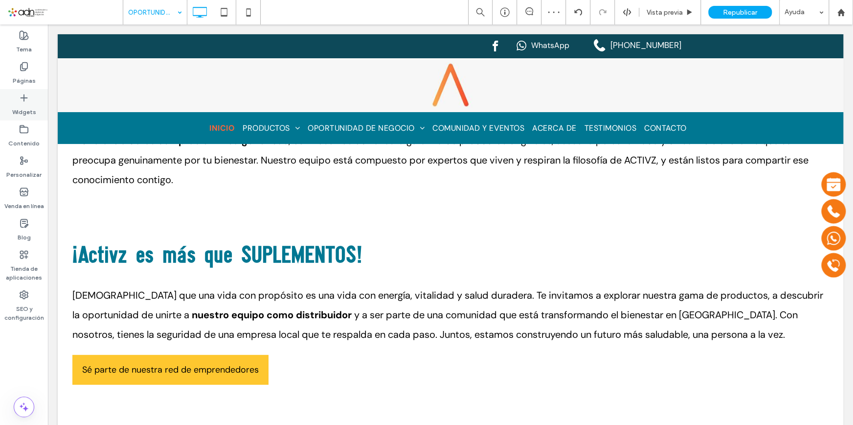
click at [30, 98] on div "Widgets" at bounding box center [24, 104] width 48 height 31
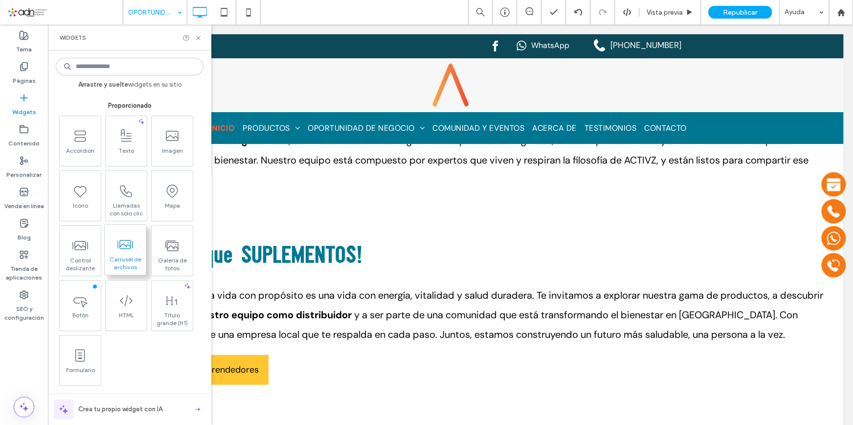
scroll to position [222, 0]
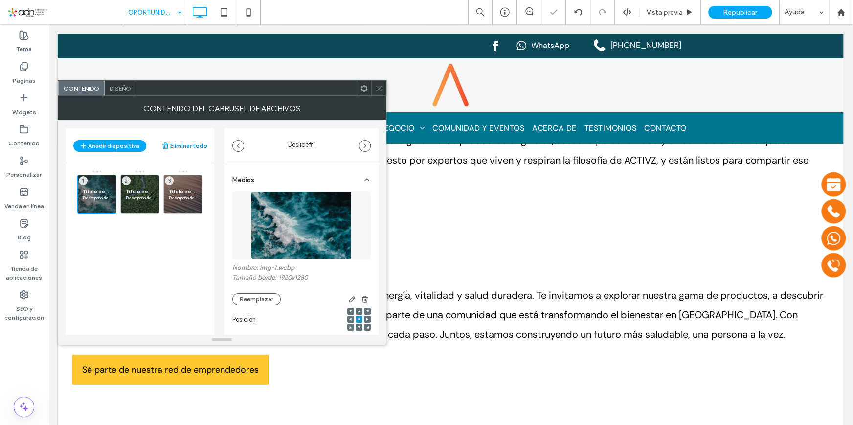
click at [184, 140] on button "Eliminar todo" at bounding box center [184, 146] width 46 height 12
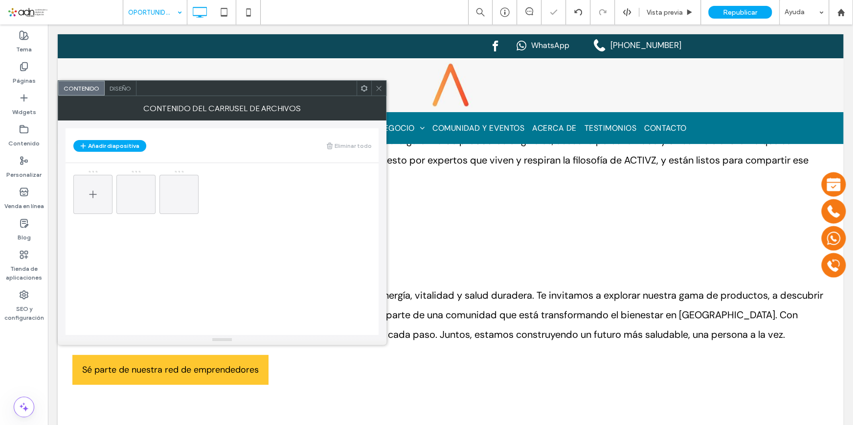
click at [103, 184] on div at bounding box center [92, 194] width 39 height 39
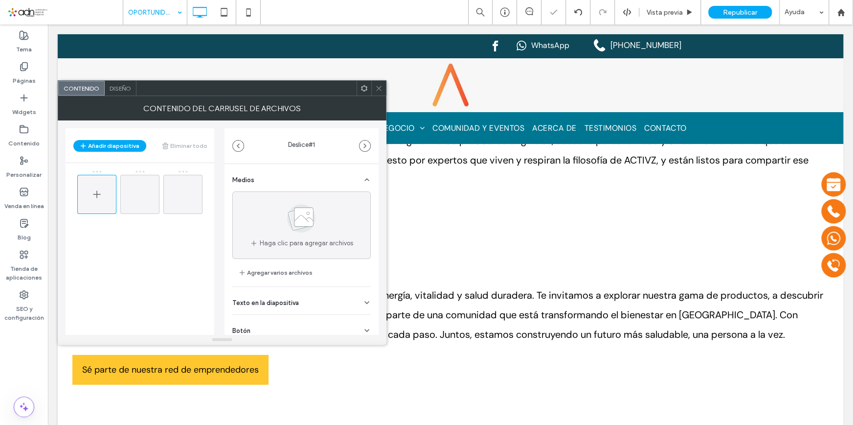
click at [101, 196] on icon at bounding box center [97, 194] width 12 height 12
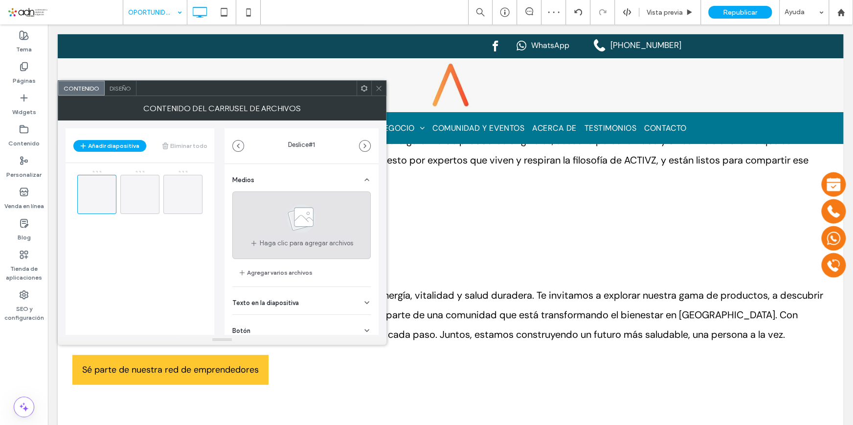
click at [267, 220] on div "Haga clic para agregar archivos" at bounding box center [301, 225] width 138 height 68
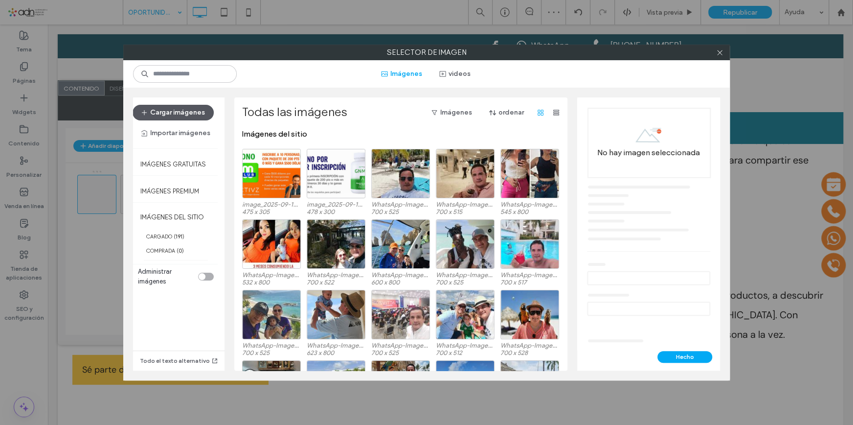
click at [205, 119] on button "Cargar imágenes" at bounding box center [173, 113] width 81 height 16
click at [178, 113] on button "Cargar imágenes" at bounding box center [173, 113] width 81 height 16
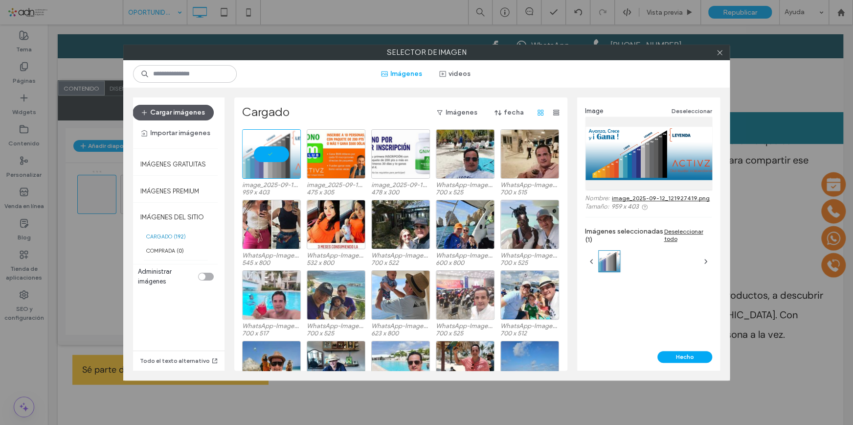
click at [162, 107] on button "Cargar imágenes" at bounding box center [173, 113] width 81 height 16
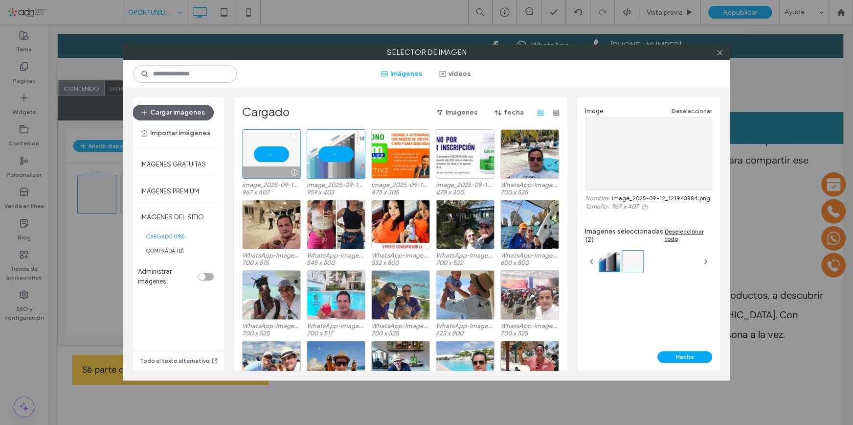
click at [294, 132] on icon at bounding box center [296, 134] width 4 height 4
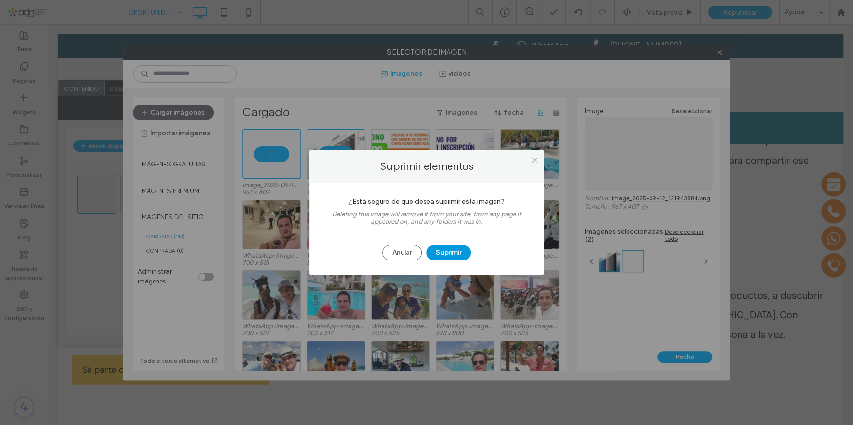
click at [459, 253] on button "Suprimir" at bounding box center [449, 253] width 44 height 16
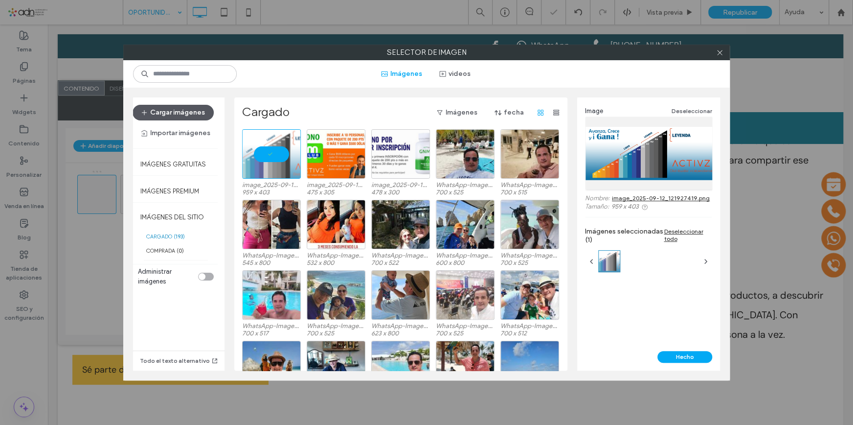
click at [176, 111] on button "Cargar imágenes" at bounding box center [173, 113] width 81 height 16
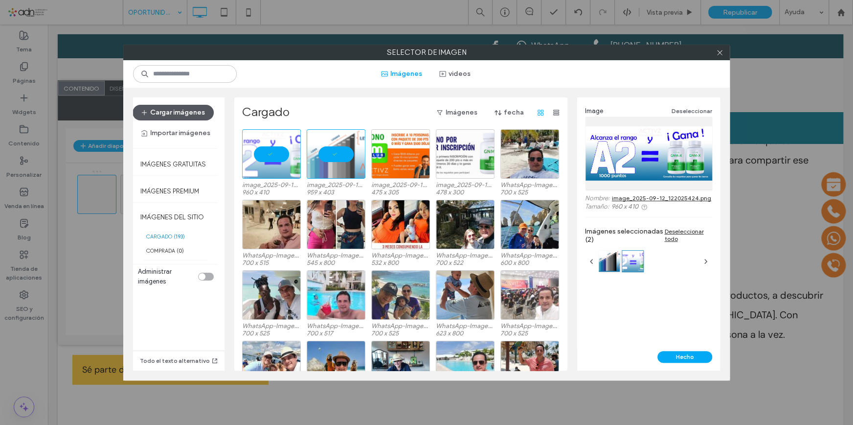
click at [179, 115] on button "Cargar imágenes" at bounding box center [173, 113] width 81 height 16
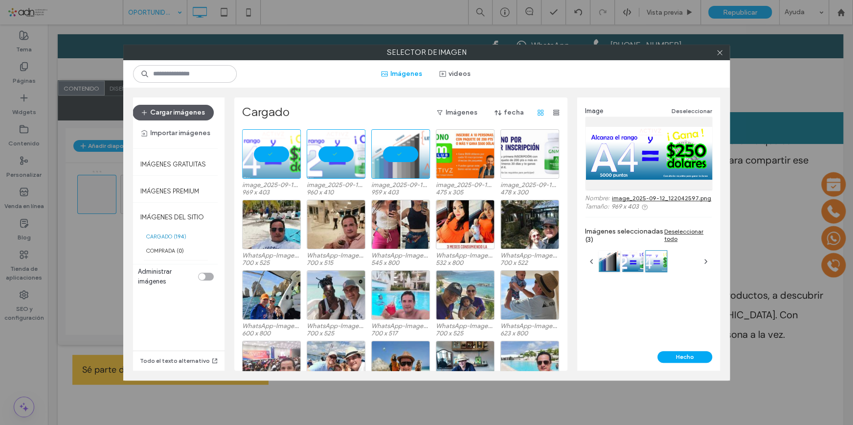
click at [173, 113] on button "Cargar imágenes" at bounding box center [173, 113] width 81 height 16
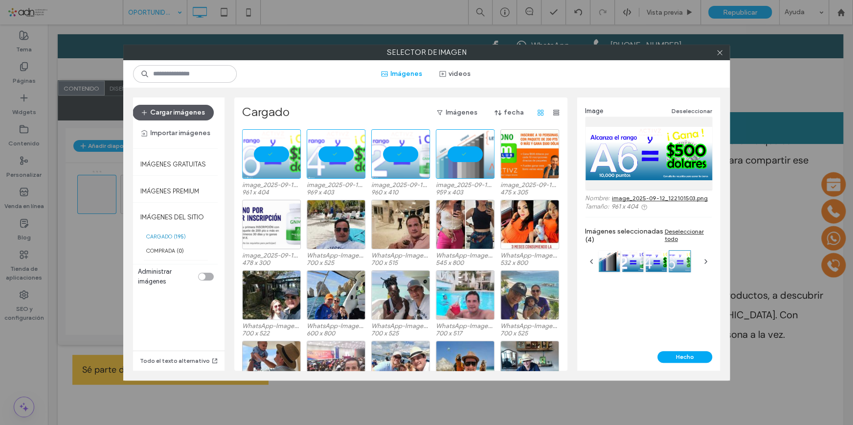
click at [196, 109] on button "Cargar imágenes" at bounding box center [173, 113] width 81 height 16
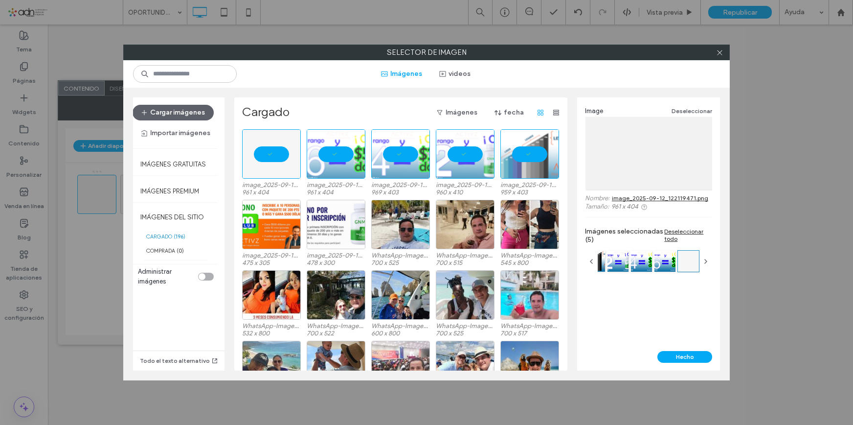
drag, startPoint x: 0, startPoint y: 0, endPoint x: 421, endPoint y: 168, distance: 453.1
click at [291, 135] on div at bounding box center [271, 153] width 59 height 49
click at [261, 154] on div at bounding box center [271, 153] width 59 height 49
click at [291, 135] on div at bounding box center [271, 153] width 59 height 49
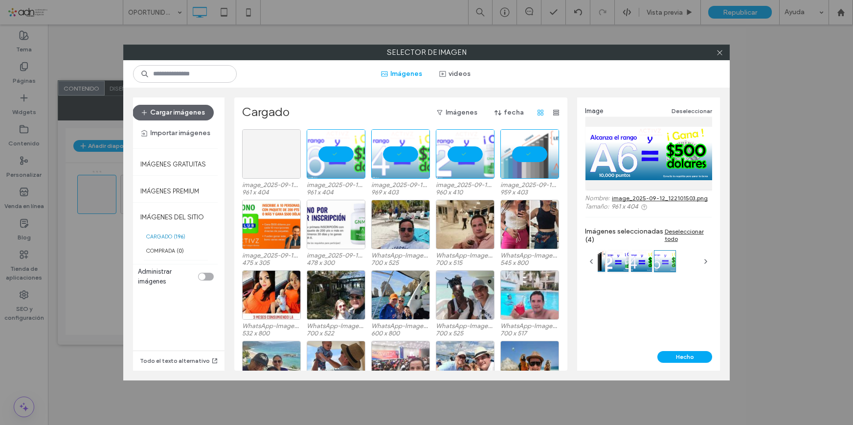
click at [269, 151] on div at bounding box center [271, 153] width 59 height 49
click at [274, 148] on div at bounding box center [271, 153] width 59 height 49
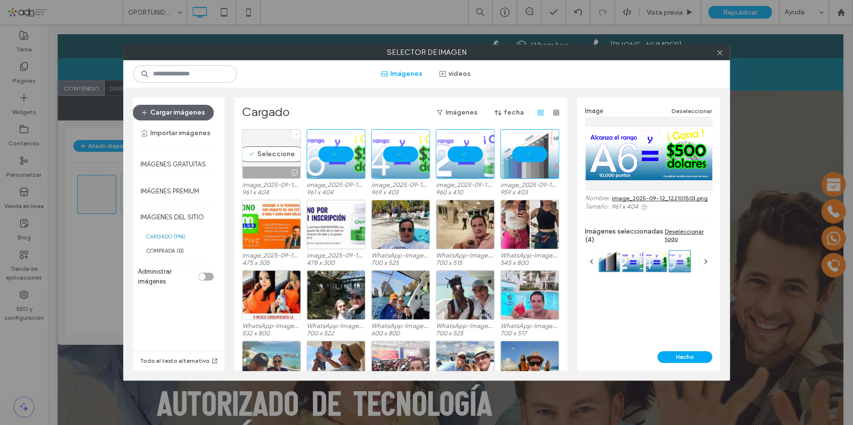
click at [294, 133] on icon at bounding box center [296, 134] width 4 height 4
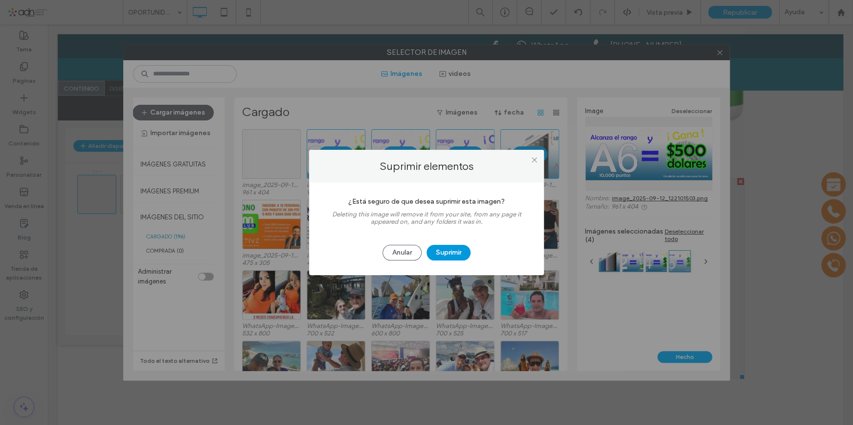
click at [451, 250] on button "Suprimir" at bounding box center [449, 253] width 44 height 16
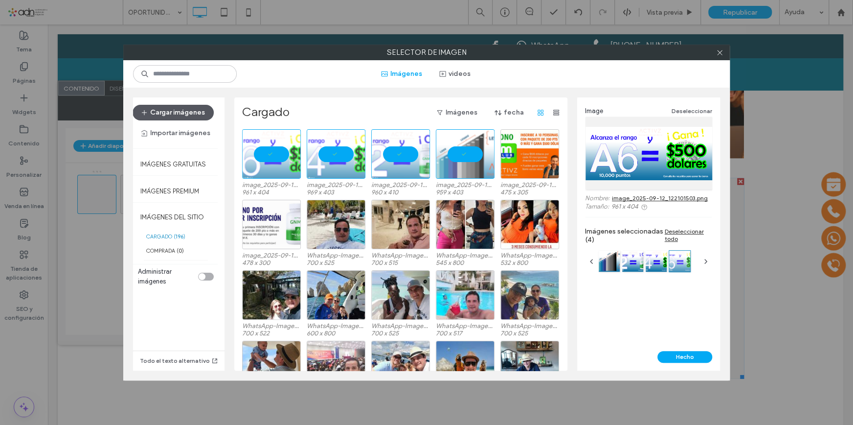
click at [177, 112] on button "Cargar imágenes" at bounding box center [173, 113] width 81 height 16
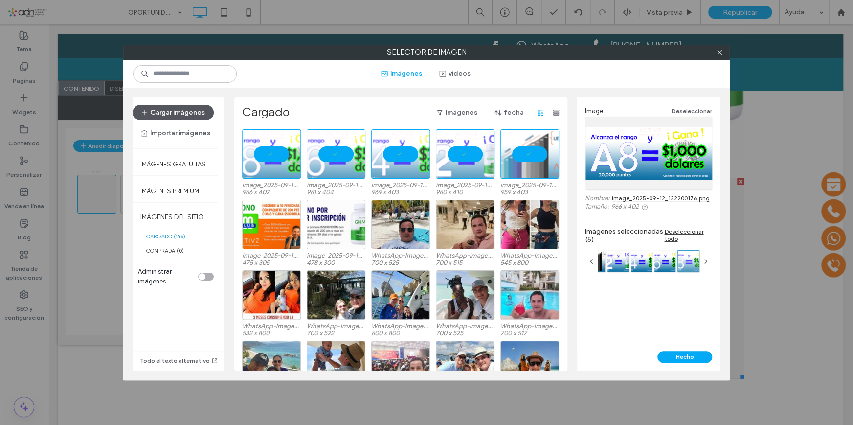
click at [155, 108] on button "Cargar imágenes" at bounding box center [173, 113] width 81 height 16
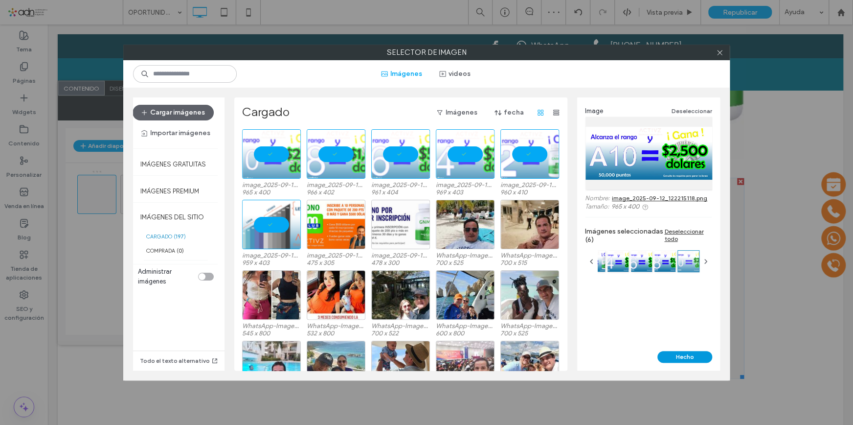
click at [685, 356] on button "Hecho" at bounding box center [684, 357] width 55 height 12
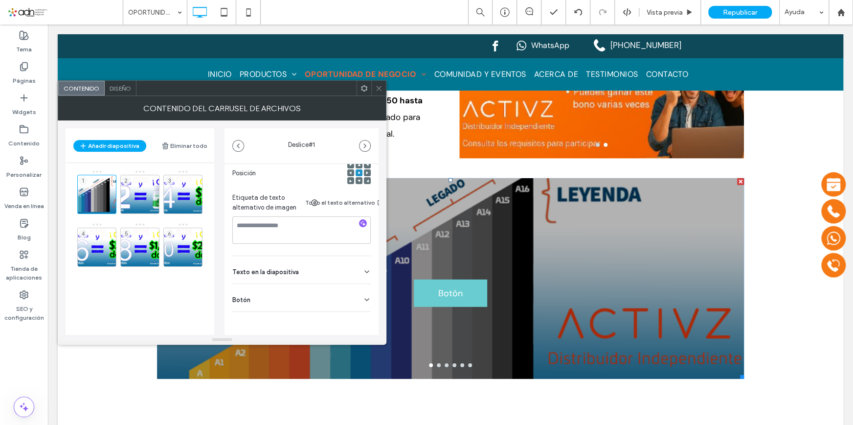
click at [344, 290] on div "Botón" at bounding box center [301, 297] width 138 height 27
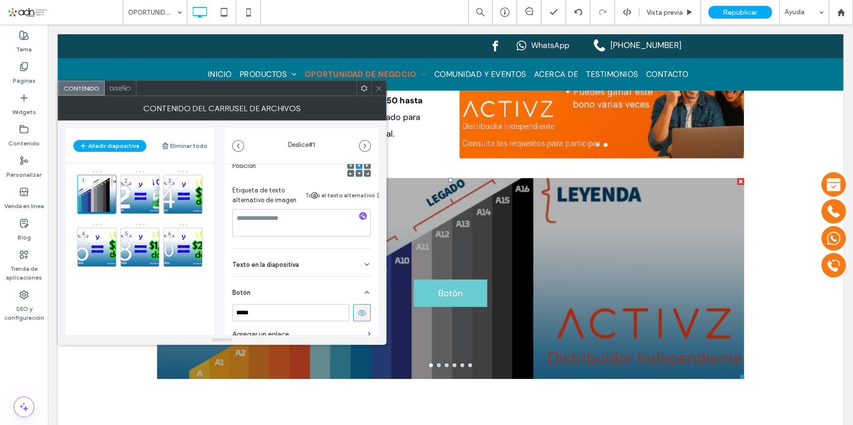
click at [354, 318] on button at bounding box center [362, 312] width 18 height 17
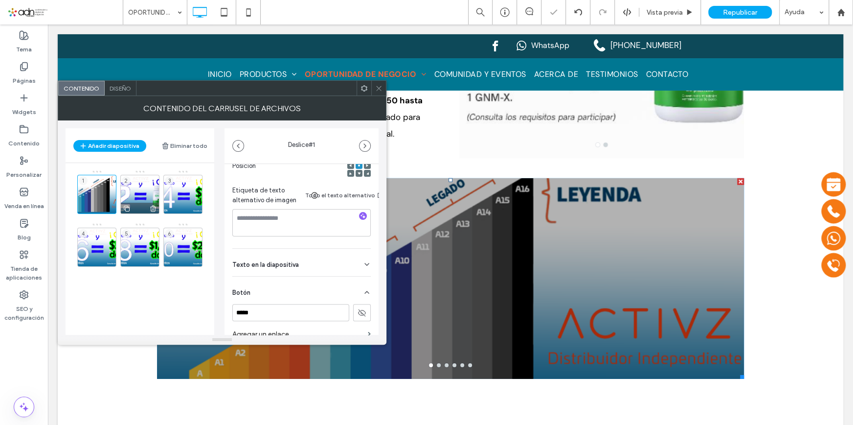
click at [142, 192] on div "2" at bounding box center [139, 194] width 39 height 39
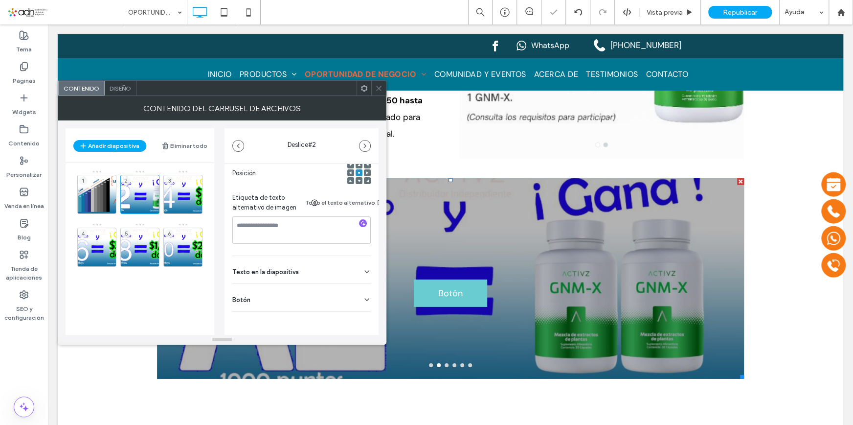
click at [343, 292] on div "Botón" at bounding box center [301, 297] width 138 height 27
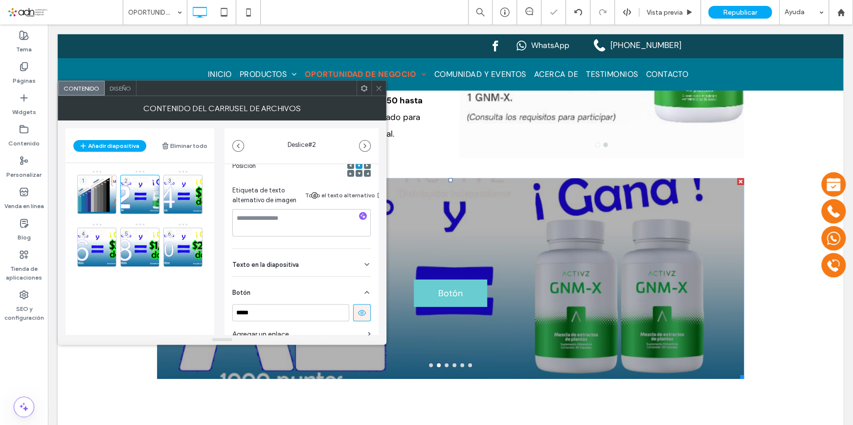
drag, startPoint x: 350, startPoint y: 313, endPoint x: 307, endPoint y: 274, distance: 57.8
click at [353, 313] on button at bounding box center [362, 312] width 18 height 17
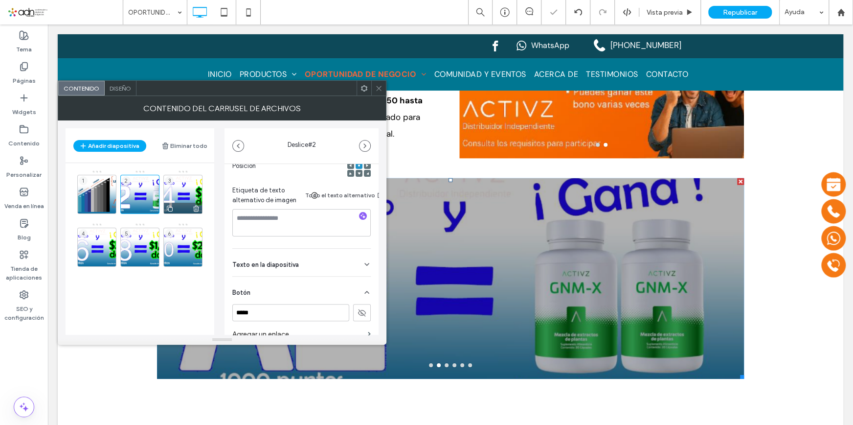
click at [181, 197] on div "3" at bounding box center [182, 194] width 39 height 39
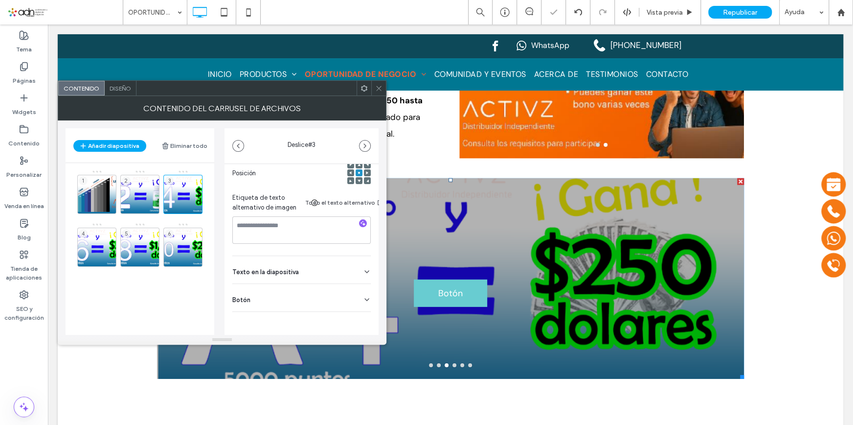
click at [348, 293] on div "Botón" at bounding box center [301, 297] width 138 height 27
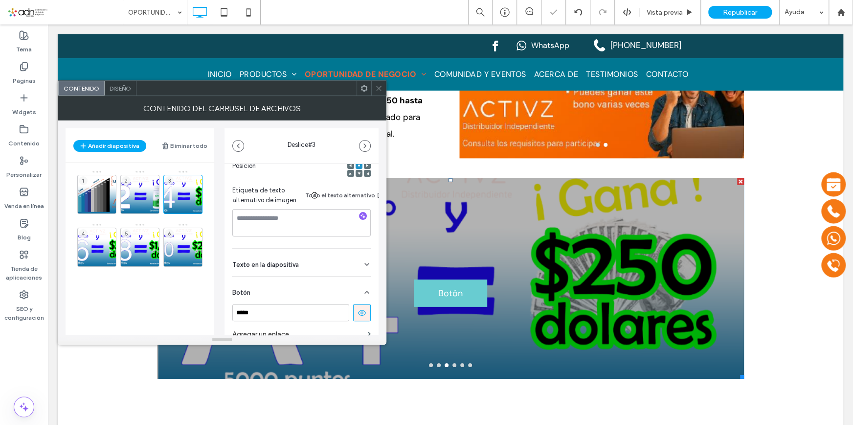
click at [358, 308] on icon at bounding box center [362, 312] width 9 height 9
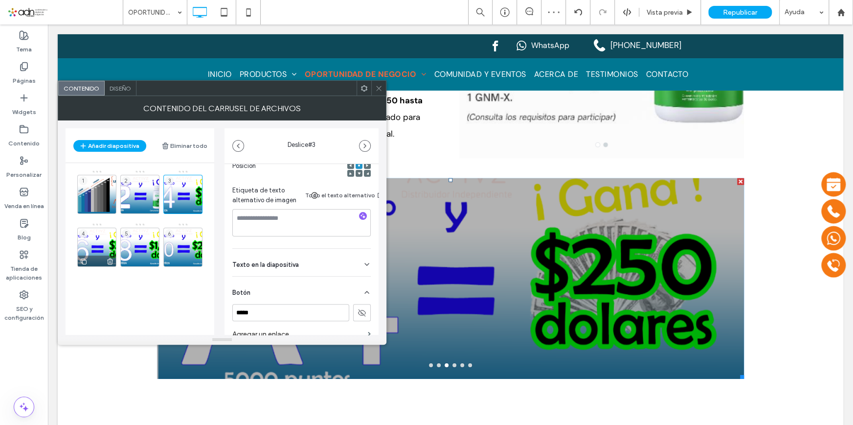
click at [103, 243] on div "4" at bounding box center [96, 246] width 39 height 39
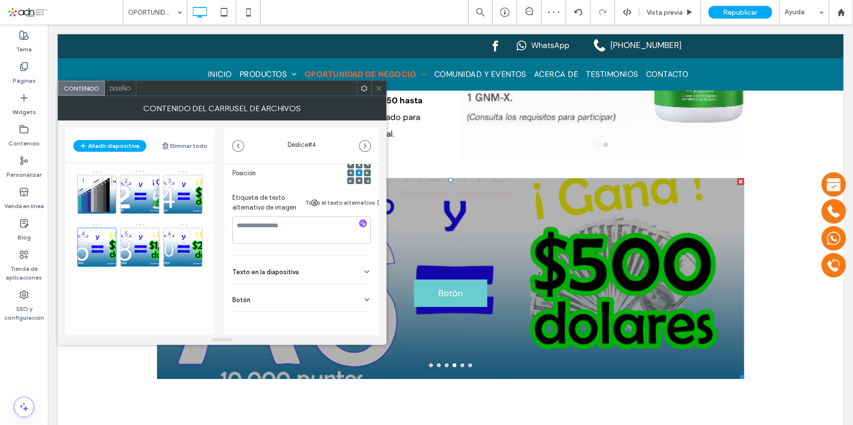
click at [363, 295] on icon at bounding box center [367, 299] width 8 height 8
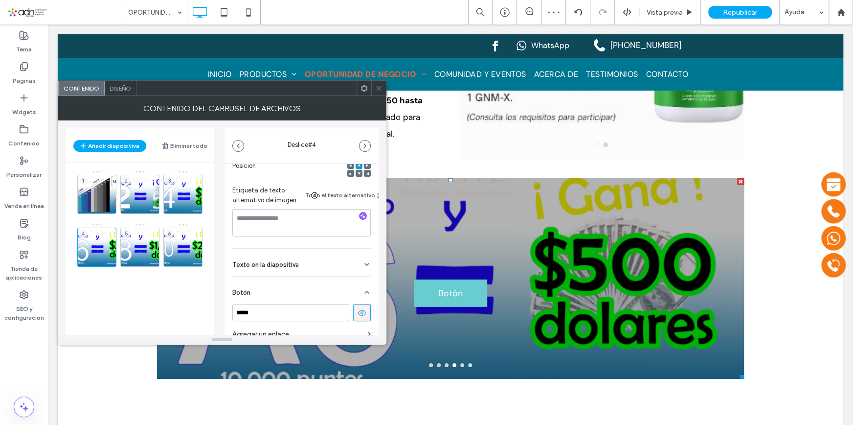
click at [353, 312] on button at bounding box center [362, 312] width 18 height 17
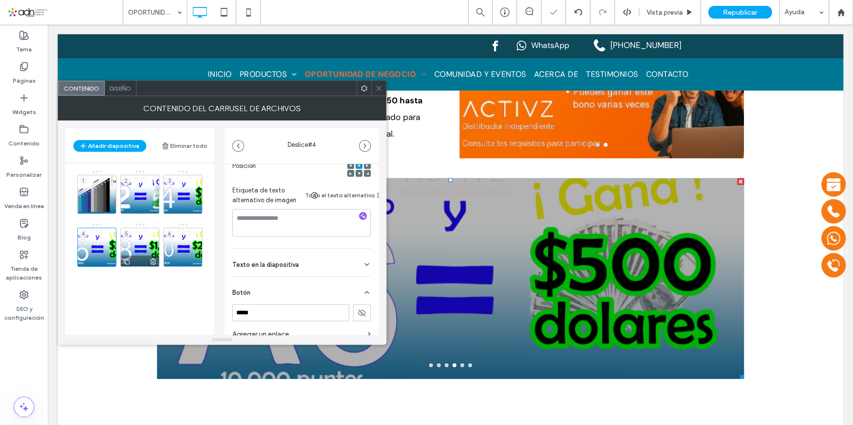
click at [142, 237] on div "5" at bounding box center [139, 246] width 39 height 39
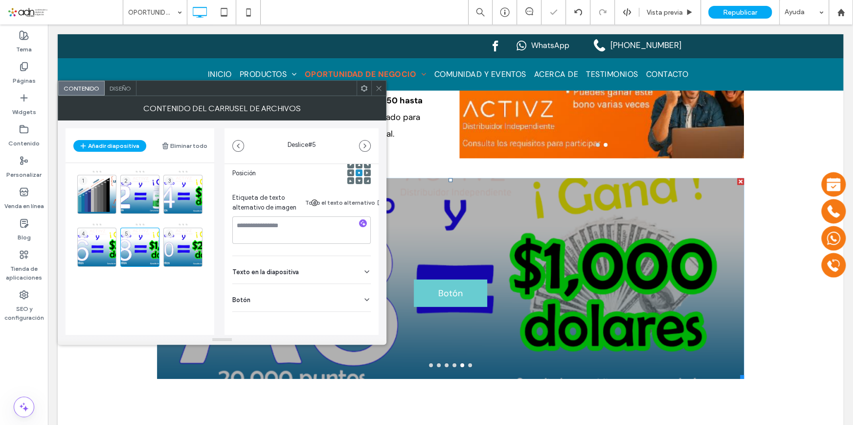
click at [363, 295] on icon at bounding box center [367, 299] width 8 height 8
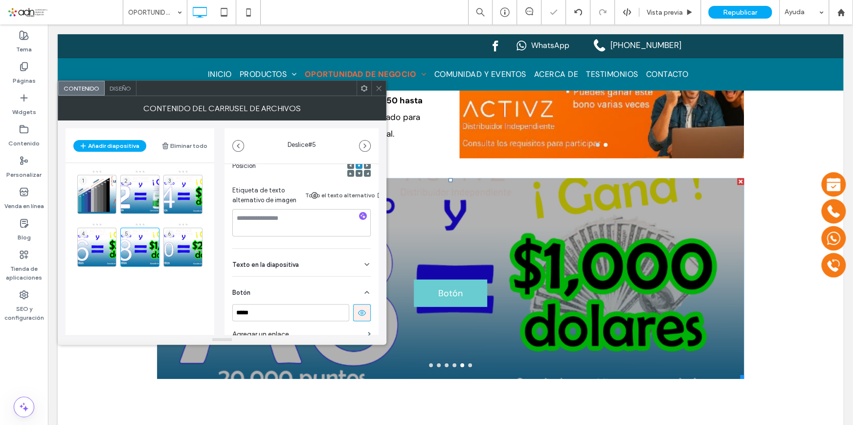
click at [358, 316] on use at bounding box center [362, 313] width 8 height 6
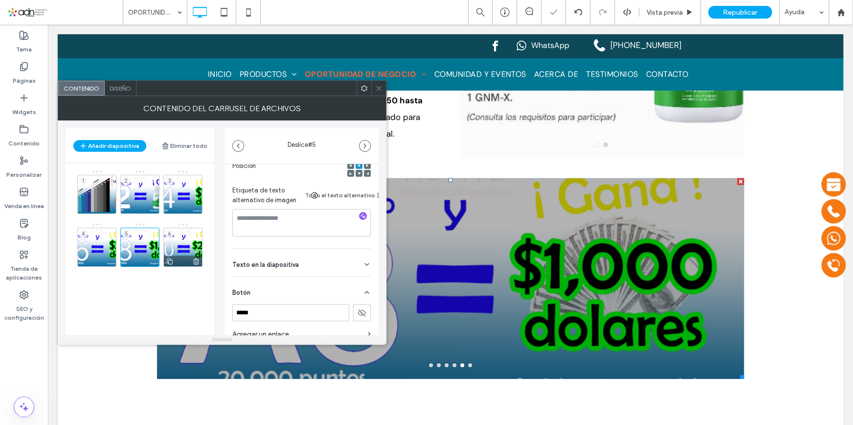
click at [187, 245] on div "6" at bounding box center [182, 246] width 39 height 39
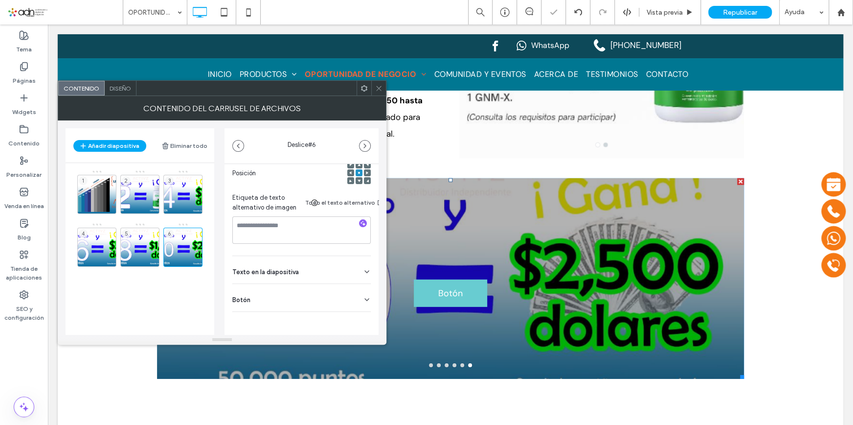
click at [346, 287] on div "Botón" at bounding box center [301, 297] width 138 height 27
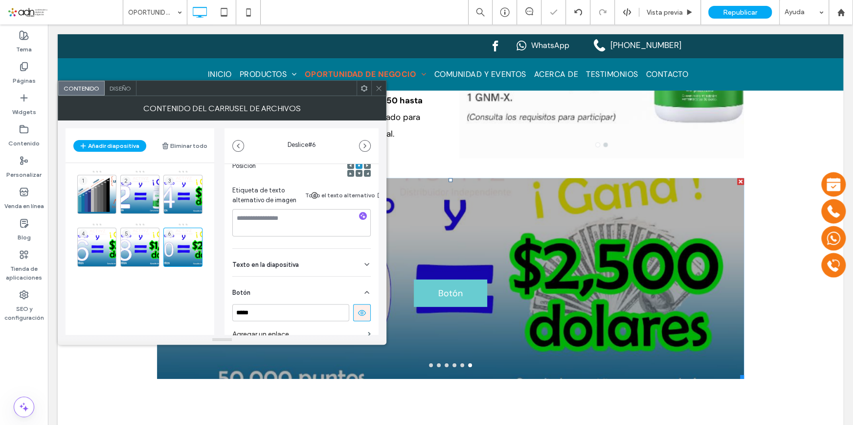
click at [360, 308] on icon at bounding box center [362, 312] width 9 height 9
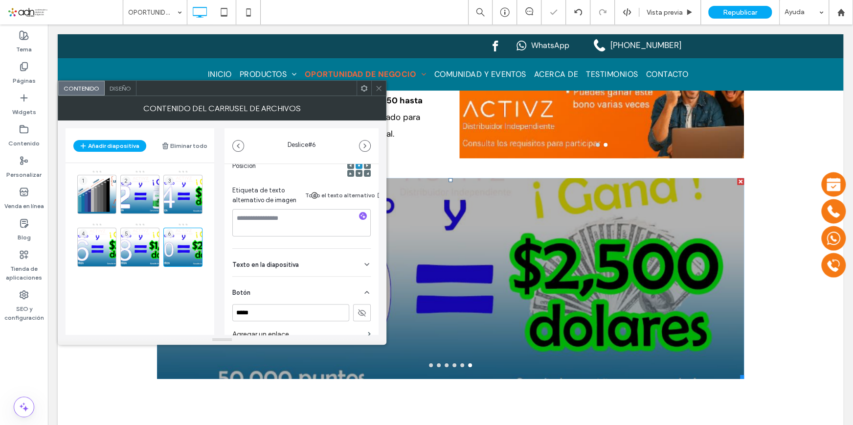
click at [126, 93] on div "Diseño" at bounding box center [121, 88] width 32 height 15
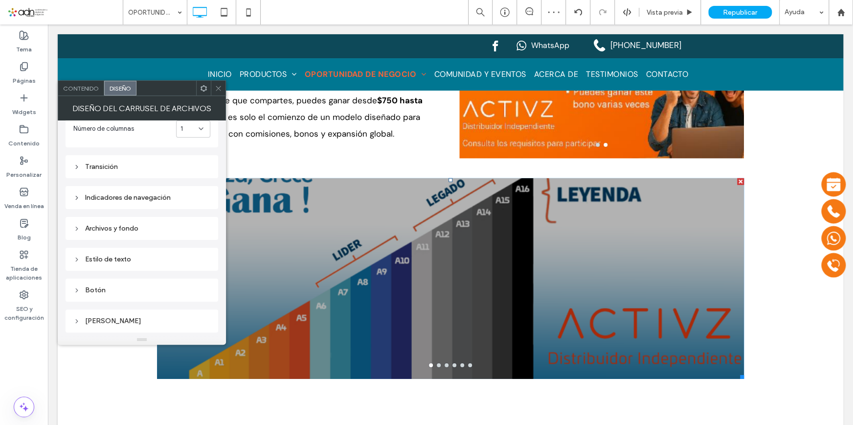
scroll to position [166, 0]
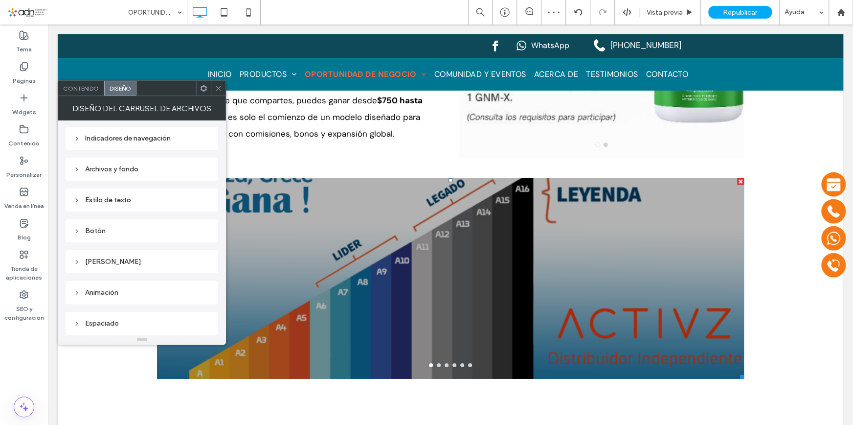
click at [119, 167] on div "Archivos y fondo" at bounding box center [141, 169] width 137 height 8
click at [205, 230] on div "rgba(0, 0, 0, 0.3)" at bounding box center [203, 236] width 13 height 13
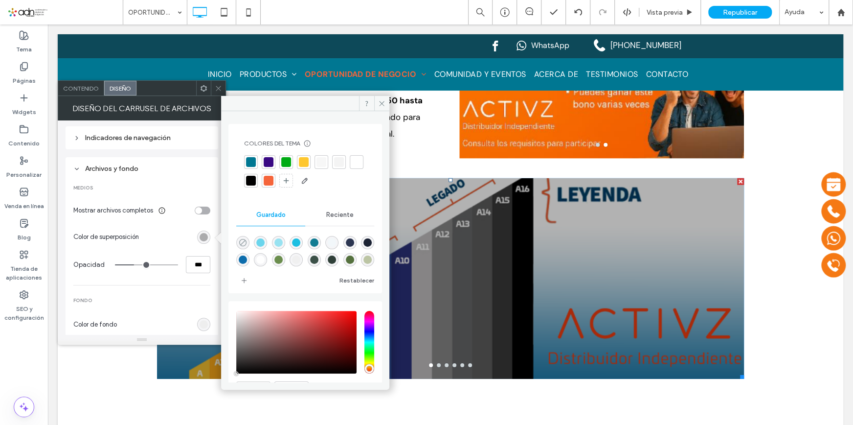
click at [243, 242] on use "rgba(0,0,0,0)" at bounding box center [242, 242] width 7 height 7
type input "*"
type input "**"
type input "*"
type input "**"
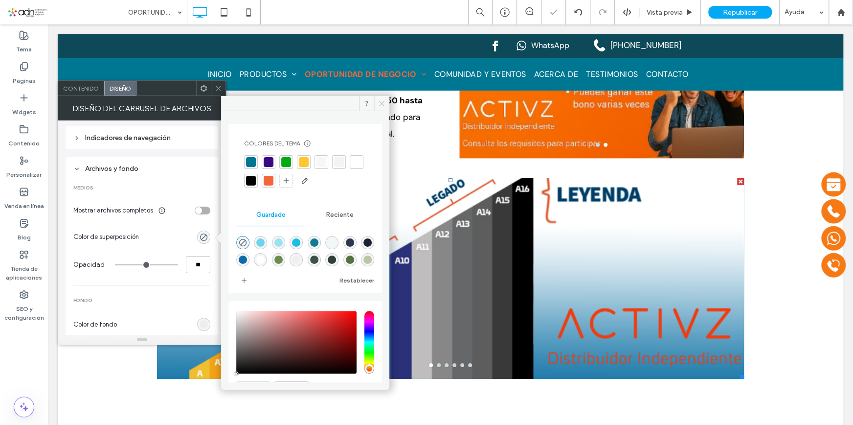
click at [382, 104] on icon at bounding box center [381, 103] width 7 height 7
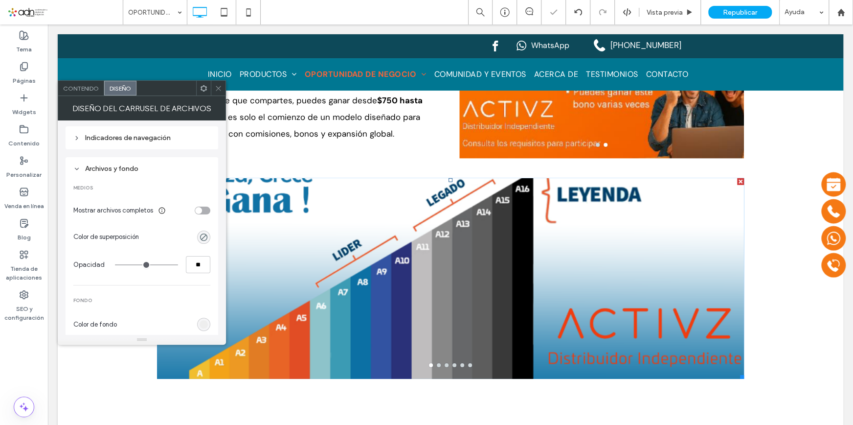
click at [218, 85] on icon at bounding box center [218, 88] width 7 height 7
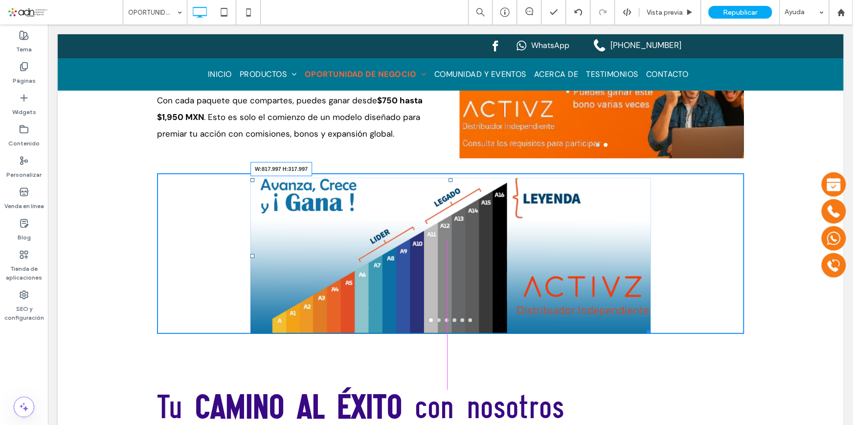
drag, startPoint x: 739, startPoint y: 361, endPoint x: 646, endPoint y: 316, distance: 103.7
click at [646, 326] on div at bounding box center [646, 329] width 7 height 7
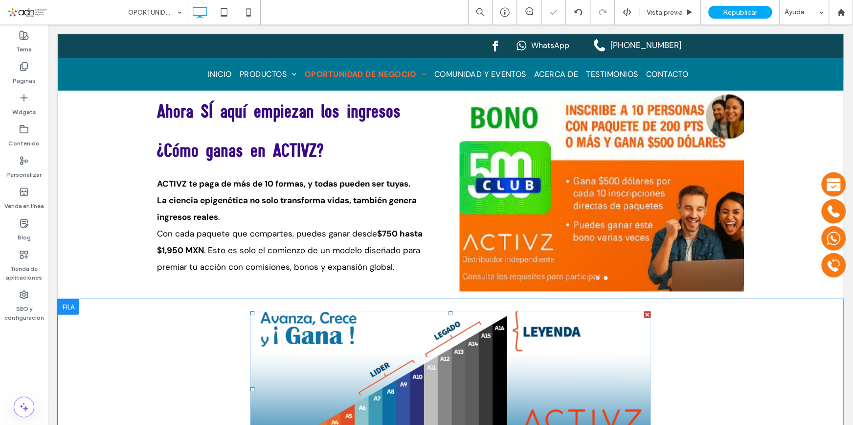
scroll to position [1741, 0]
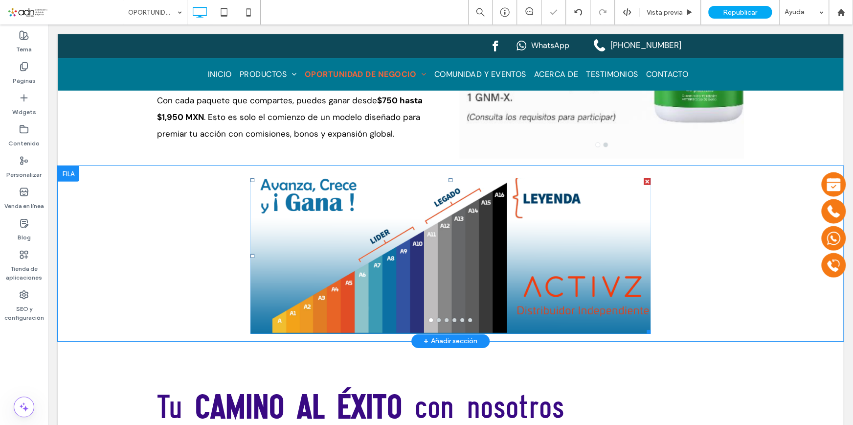
click at [429, 249] on div at bounding box center [450, 261] width 400 height 109
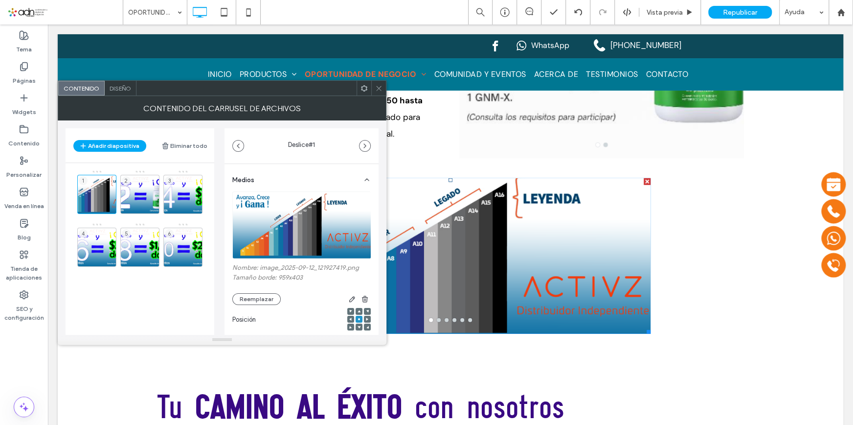
click at [119, 85] on span "Diseño" at bounding box center [121, 88] width 22 height 7
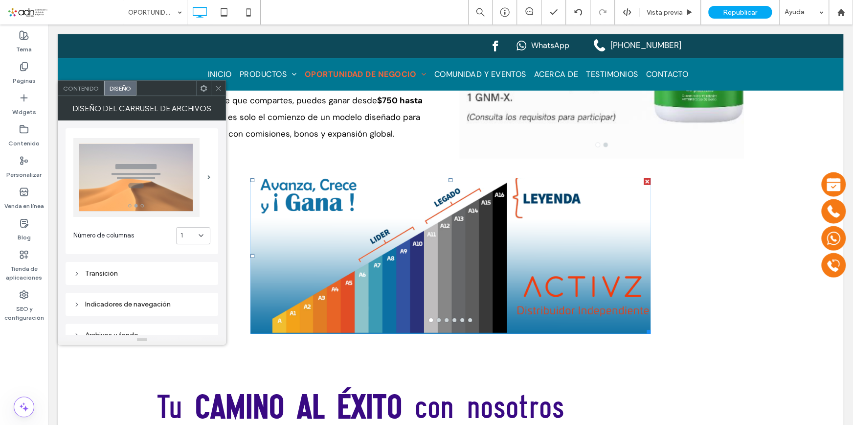
click at [155, 270] on div "Transición" at bounding box center [141, 273] width 137 height 8
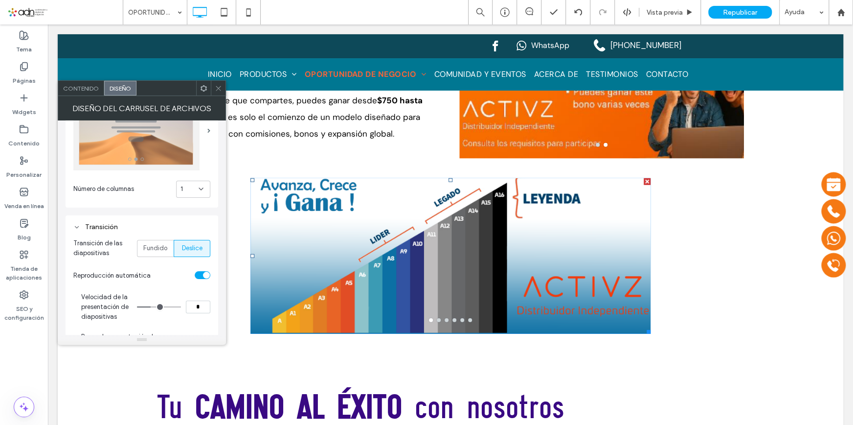
scroll to position [89, 0]
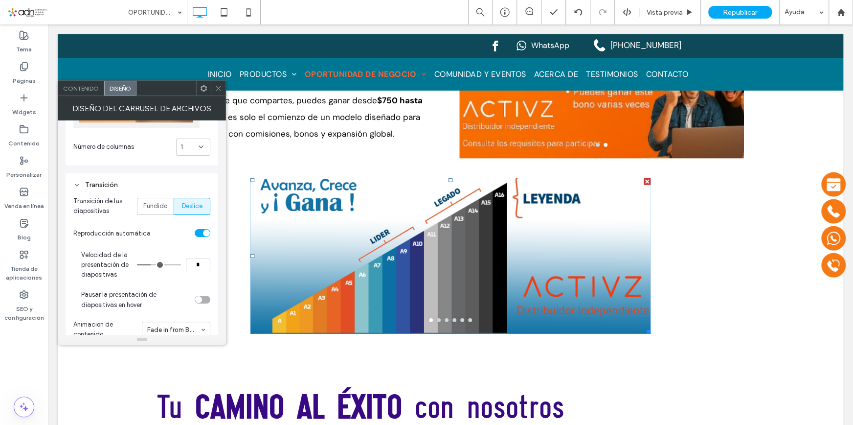
click at [197, 267] on input "*" at bounding box center [198, 264] width 24 height 13
click at [205, 266] on input "*" at bounding box center [198, 264] width 24 height 13
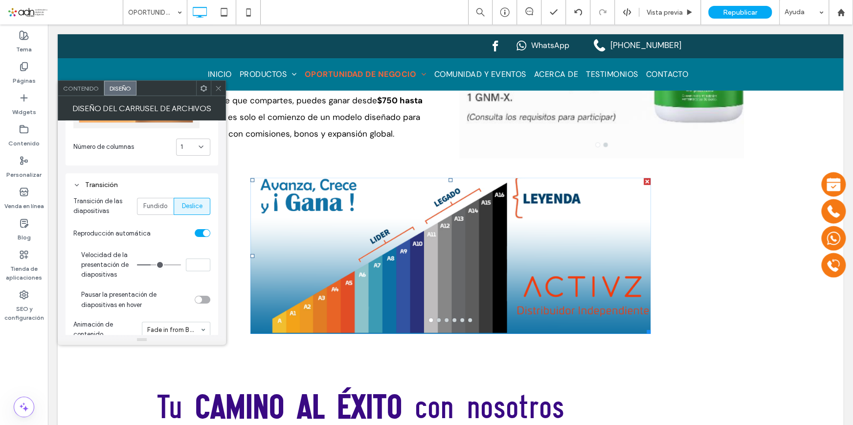
type input "*"
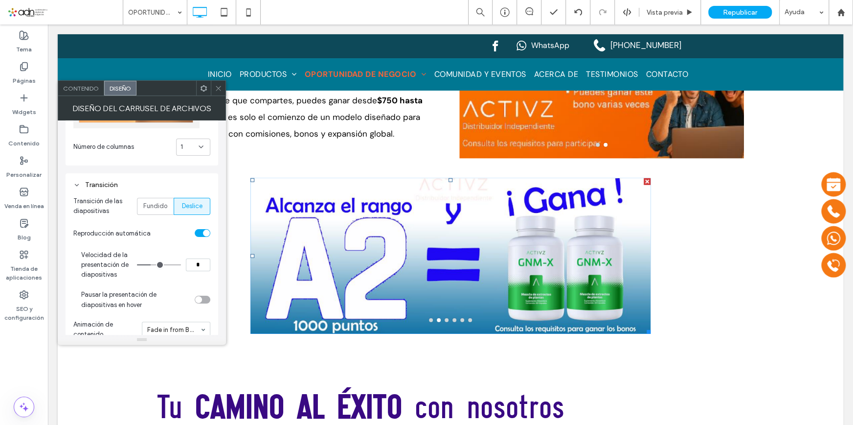
type input "*"
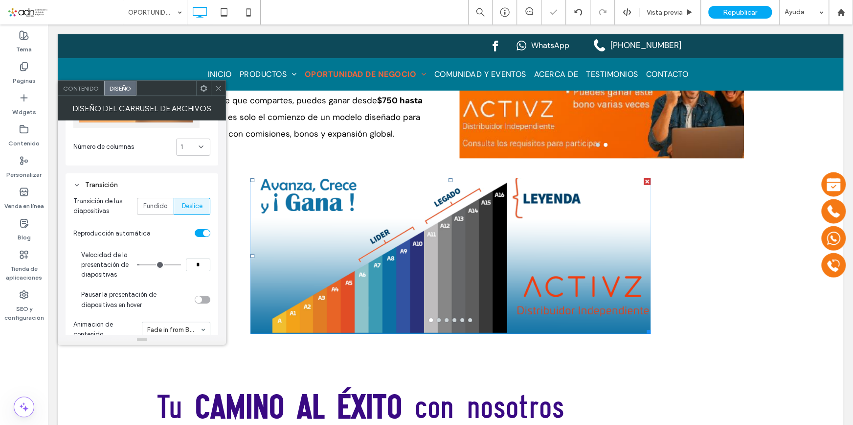
click at [216, 88] on icon at bounding box center [218, 88] width 7 height 7
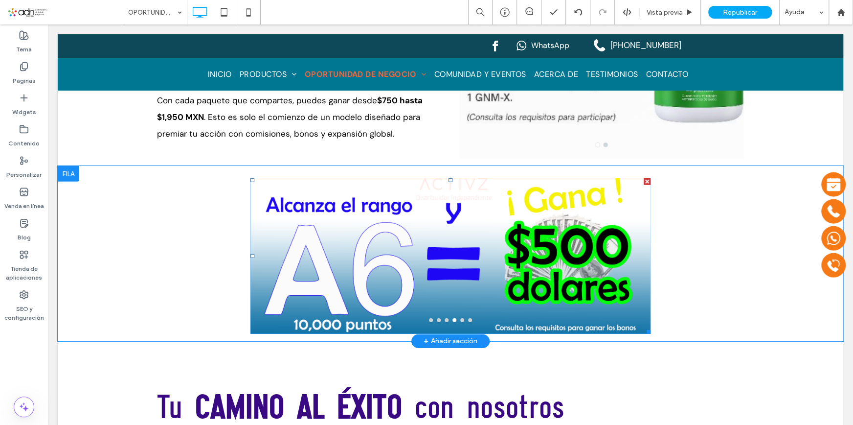
click at [447, 247] on div at bounding box center [450, 261] width 400 height 109
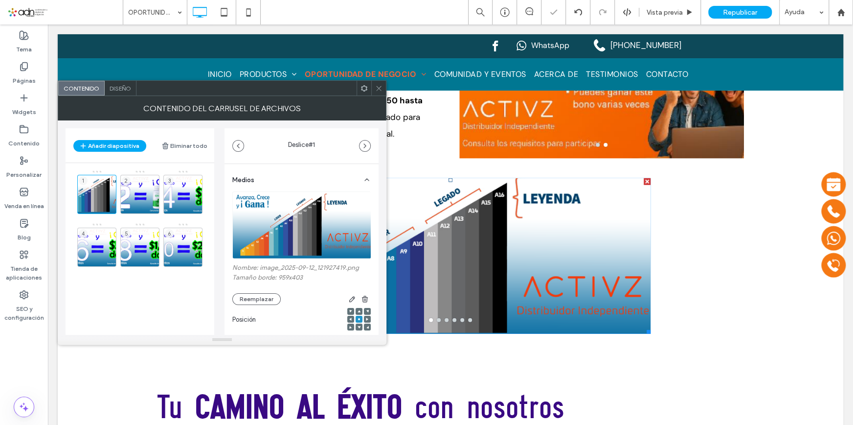
click at [125, 88] on span "Diseño" at bounding box center [121, 88] width 22 height 7
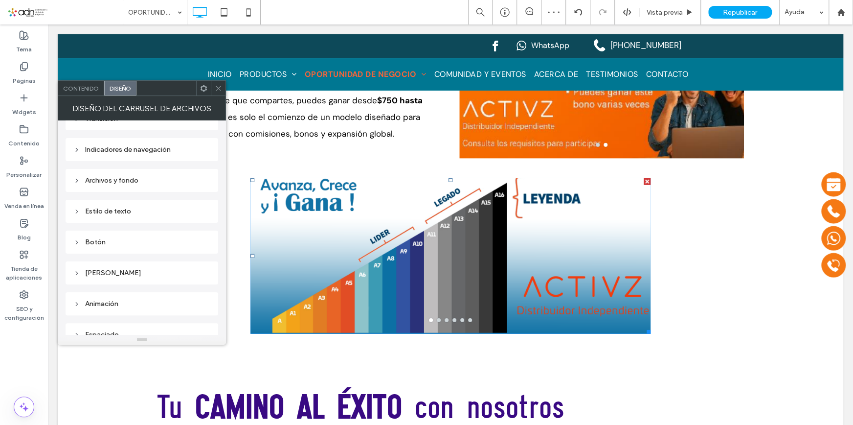
scroll to position [166, 0]
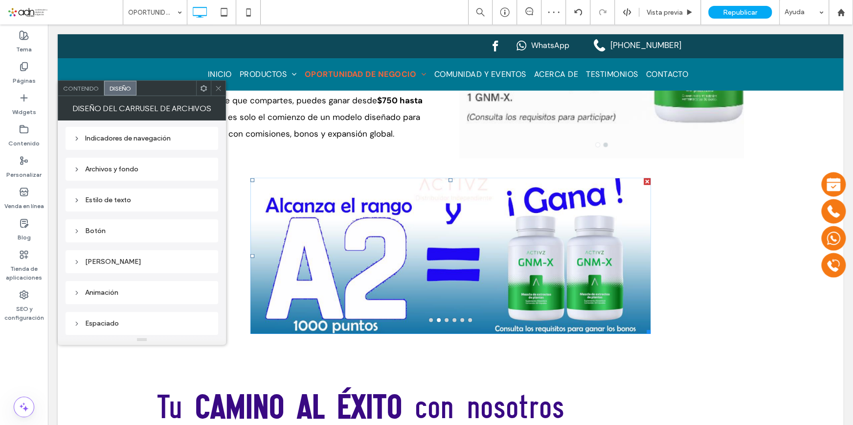
click at [142, 143] on div "Indicadores de navegación" at bounding box center [141, 138] width 137 height 13
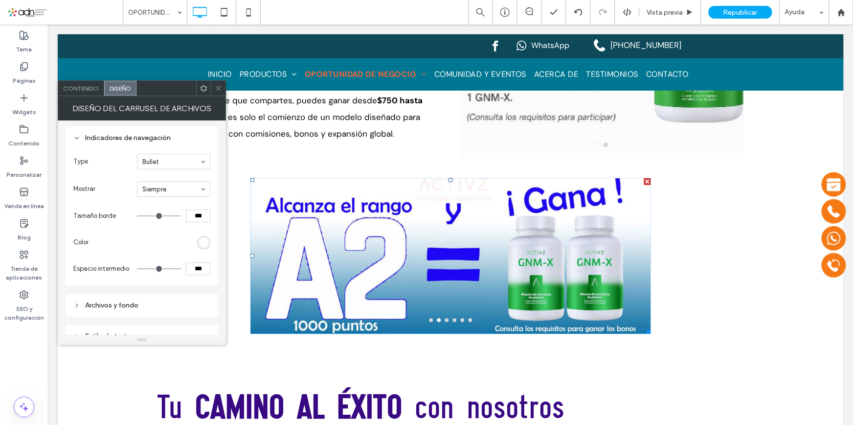
scroll to position [78, 0]
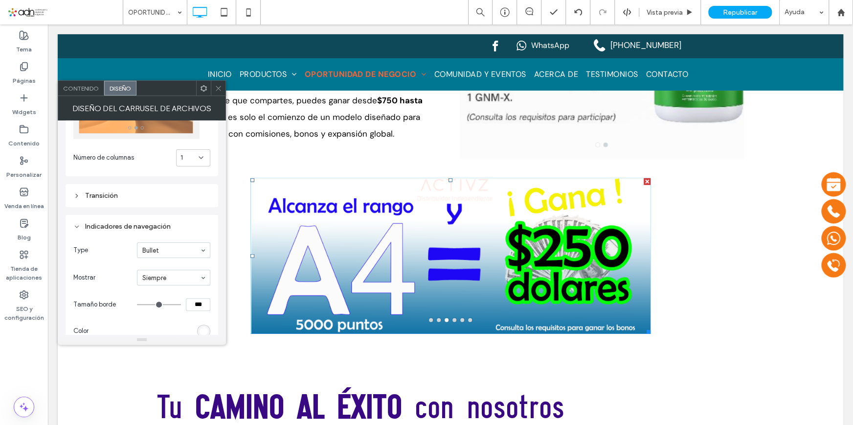
click at [137, 193] on div "Transición" at bounding box center [141, 195] width 137 height 8
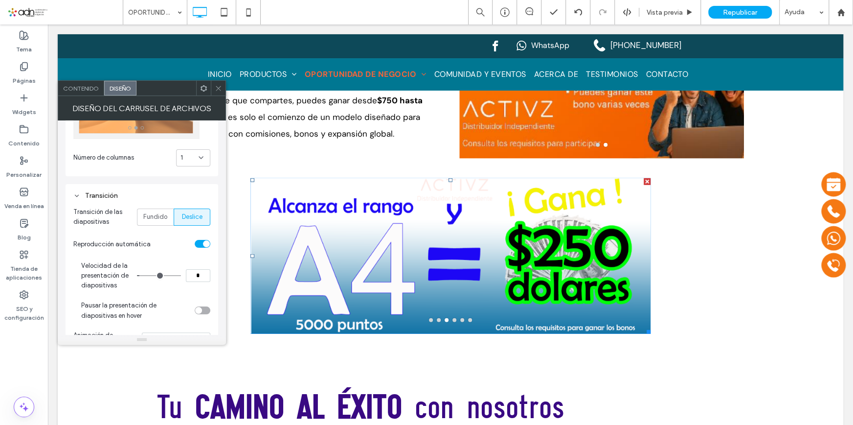
scroll to position [166, 0]
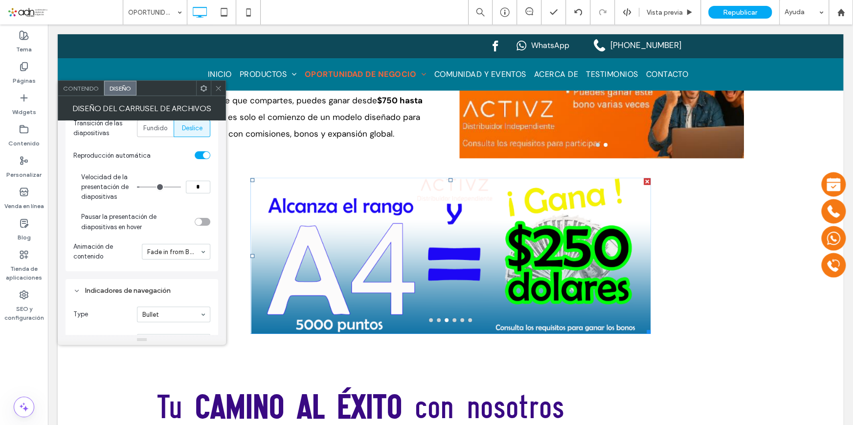
click at [197, 221] on div "toggle" at bounding box center [198, 221] width 7 height 7
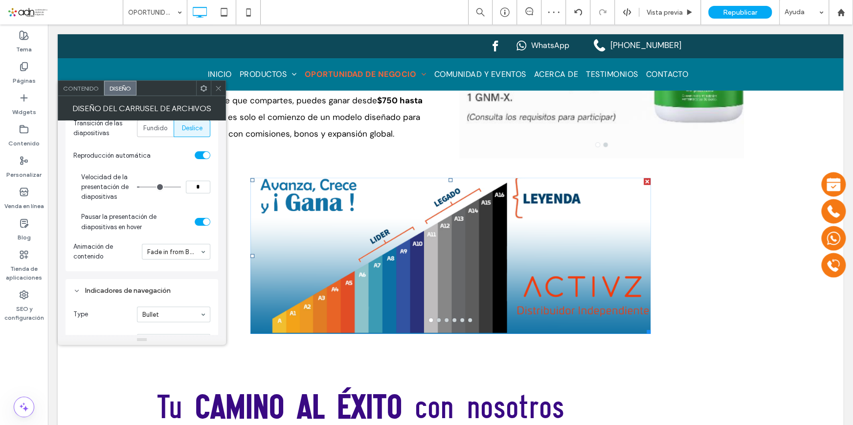
click at [220, 86] on icon at bounding box center [218, 88] width 7 height 7
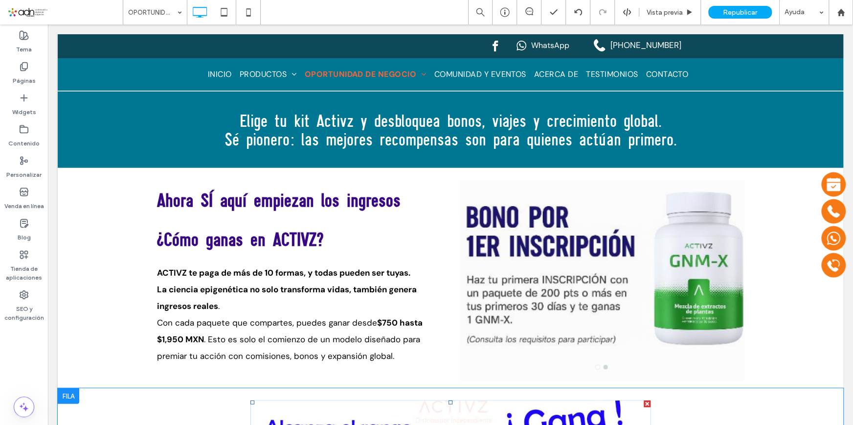
scroll to position [1515, 0]
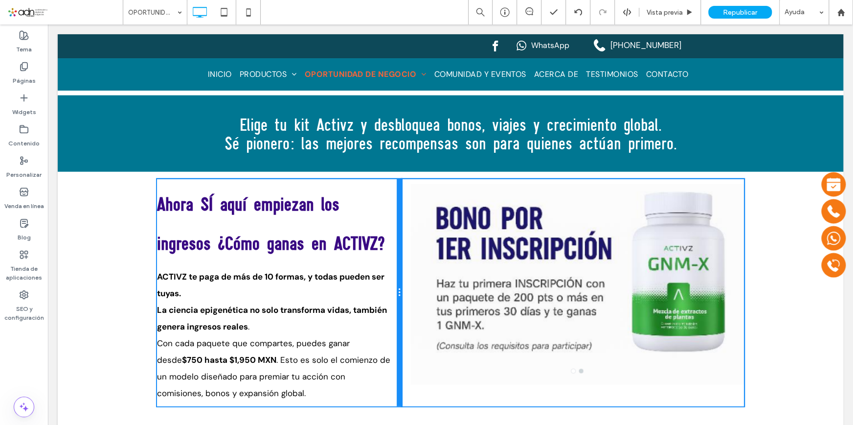
drag, startPoint x: 446, startPoint y: 245, endPoint x: 404, endPoint y: 244, distance: 42.1
click at [404, 244] on div "Click To Paste Click To Paste Ahora SÍ aquí empiezan los ingresos ¿Cómo ganas e…" at bounding box center [450, 292] width 587 height 227
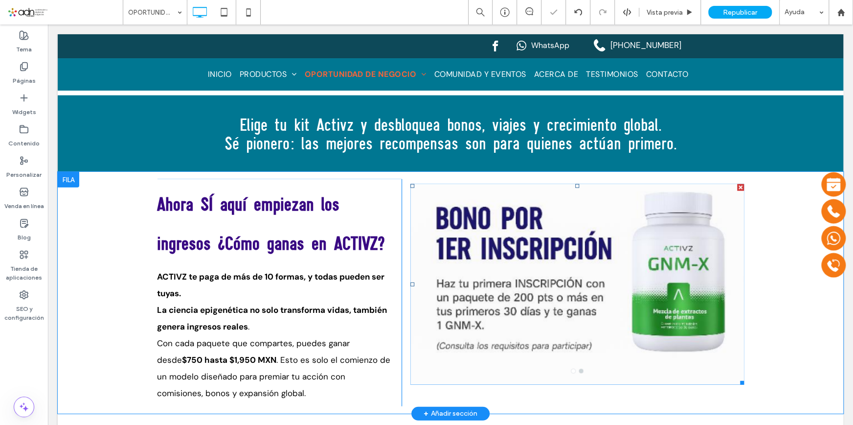
click at [619, 253] on div at bounding box center [577, 290] width 334 height 154
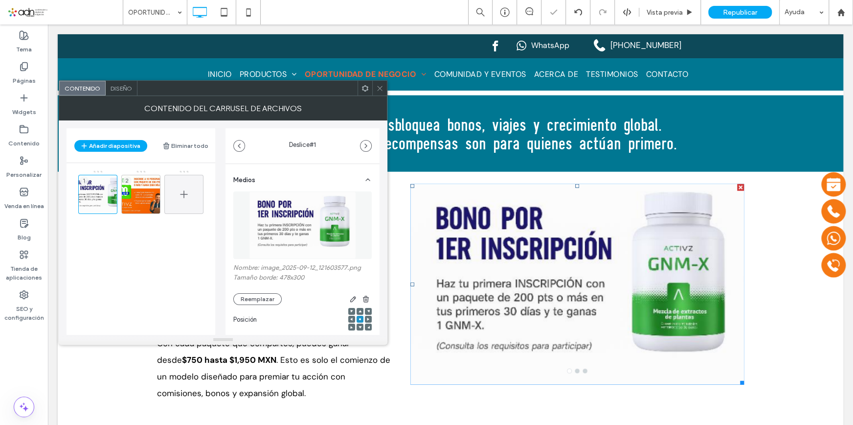
click at [184, 189] on icon at bounding box center [184, 194] width 12 height 12
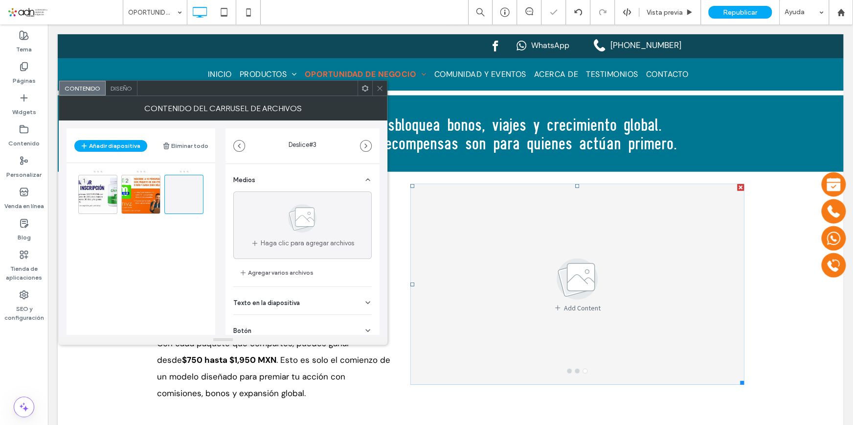
click at [377, 90] on icon at bounding box center [379, 88] width 7 height 7
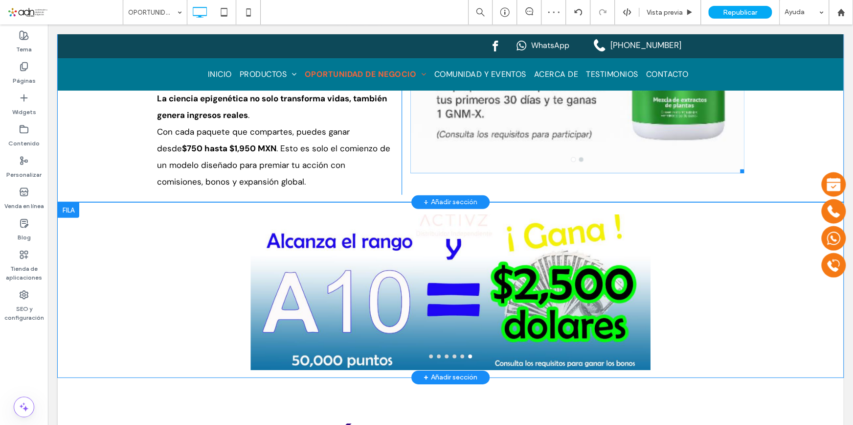
scroll to position [1782, 0]
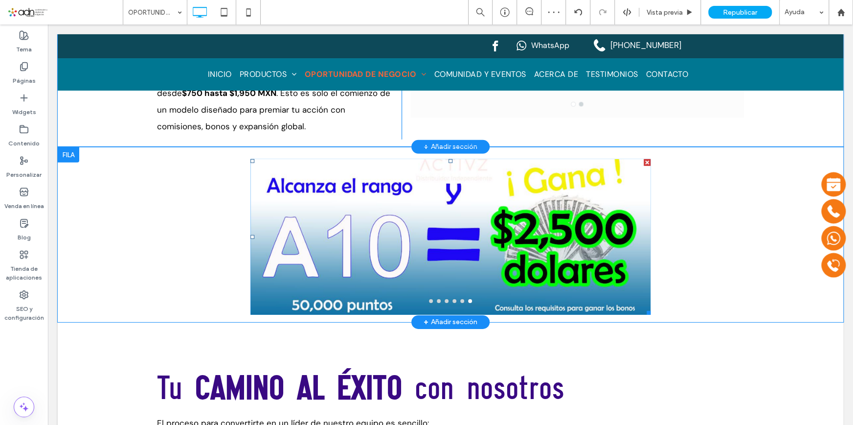
click at [465, 257] on div at bounding box center [450, 242] width 400 height 109
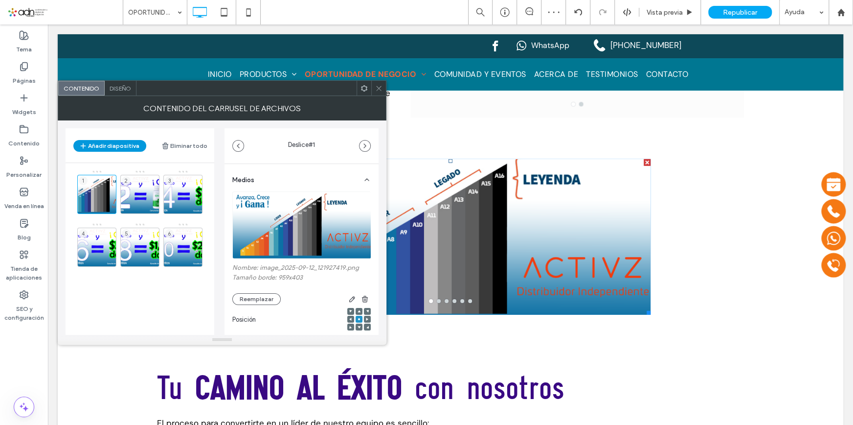
click at [101, 144] on button "Añadir diapositiva" at bounding box center [109, 146] width 73 height 12
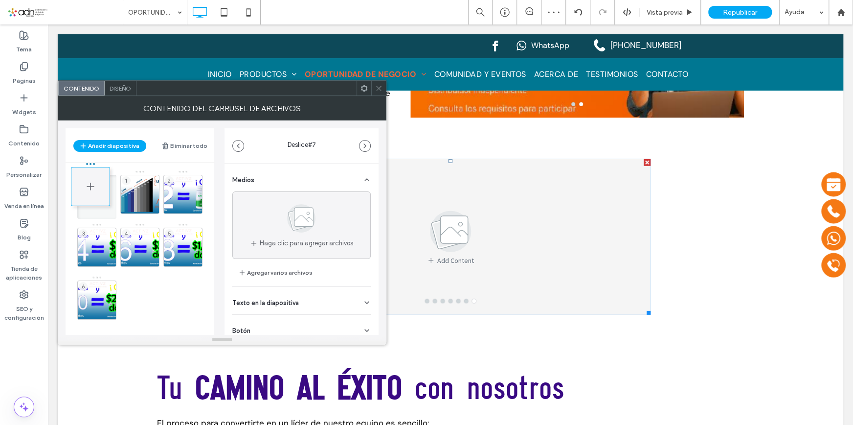
drag, startPoint x: 104, startPoint y: 295, endPoint x: 98, endPoint y: 181, distance: 113.7
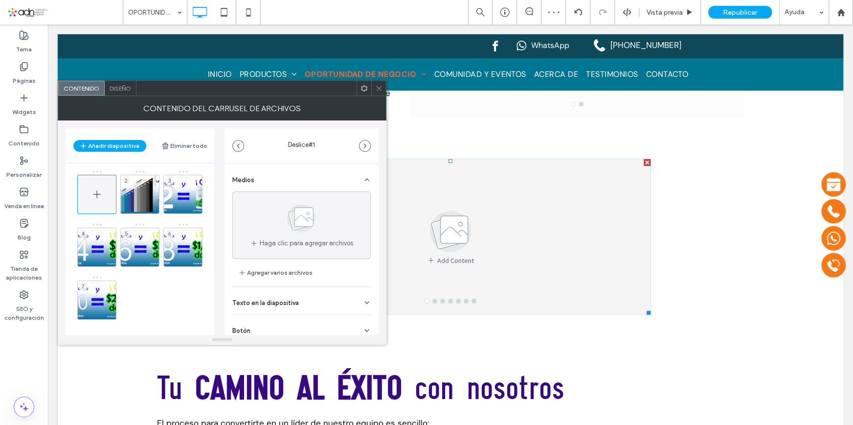
click at [102, 192] on icon at bounding box center [97, 194] width 12 height 12
click at [92, 194] on icon at bounding box center [97, 194] width 12 height 12
click at [106, 146] on button "Añadir diapositiva" at bounding box center [109, 146] width 73 height 12
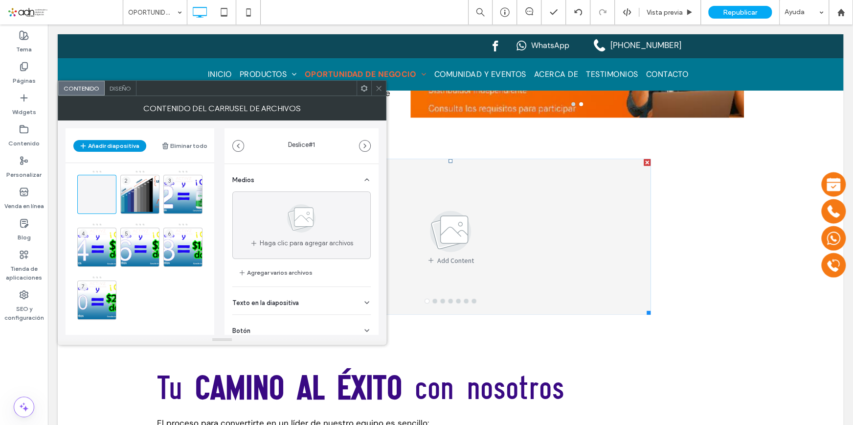
click at [108, 142] on button "Añadir diapositiva" at bounding box center [109, 146] width 73 height 12
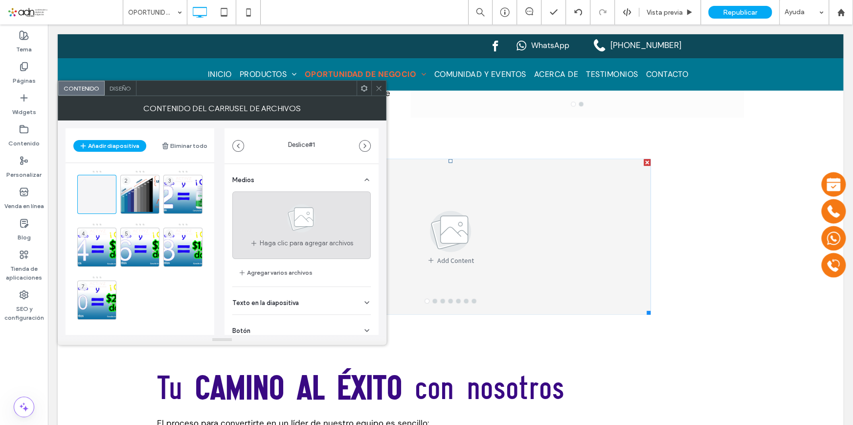
click at [270, 205] on div "Haga clic para agregar archivos" at bounding box center [301, 225] width 138 height 68
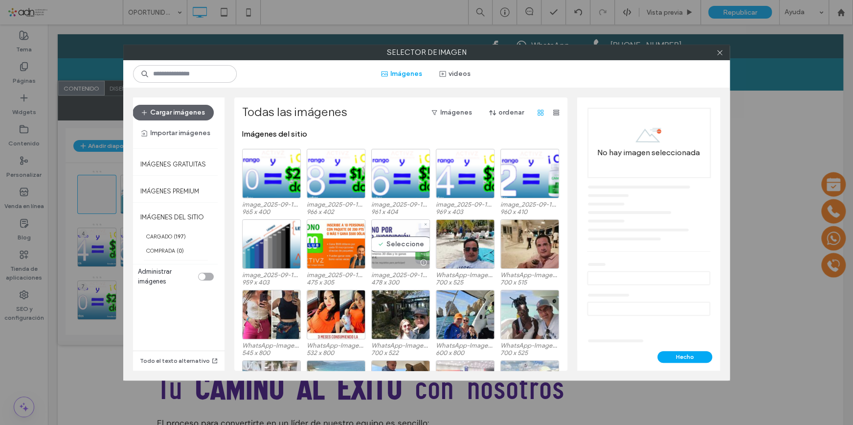
click at [388, 241] on div "Seleccione" at bounding box center [400, 243] width 59 height 49
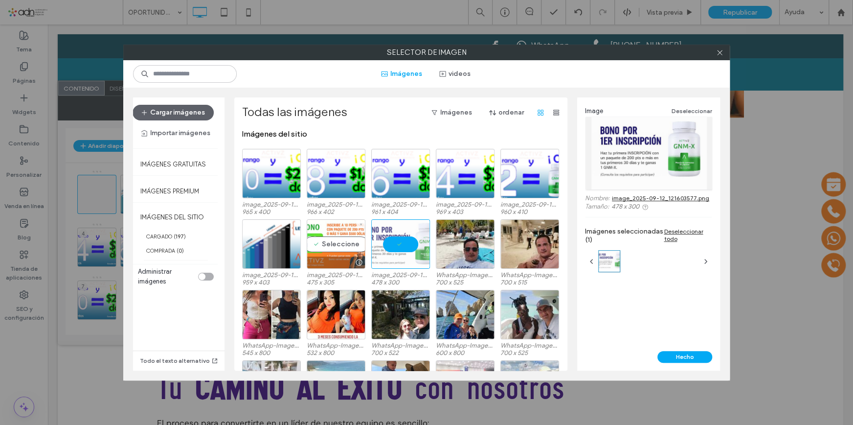
click at [344, 246] on div "Seleccione" at bounding box center [336, 243] width 59 height 49
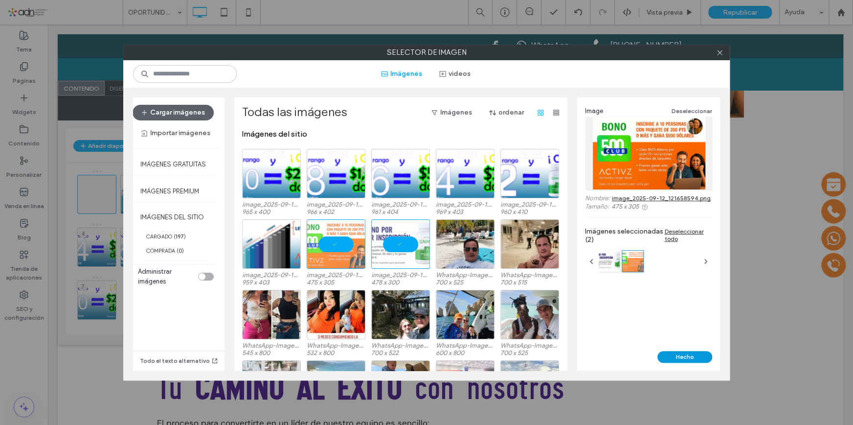
click at [674, 352] on button "Hecho" at bounding box center [684, 357] width 55 height 12
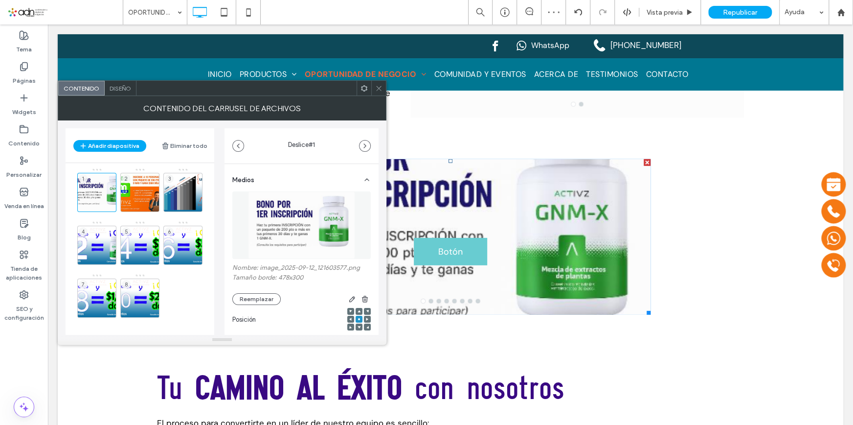
scroll to position [0, 0]
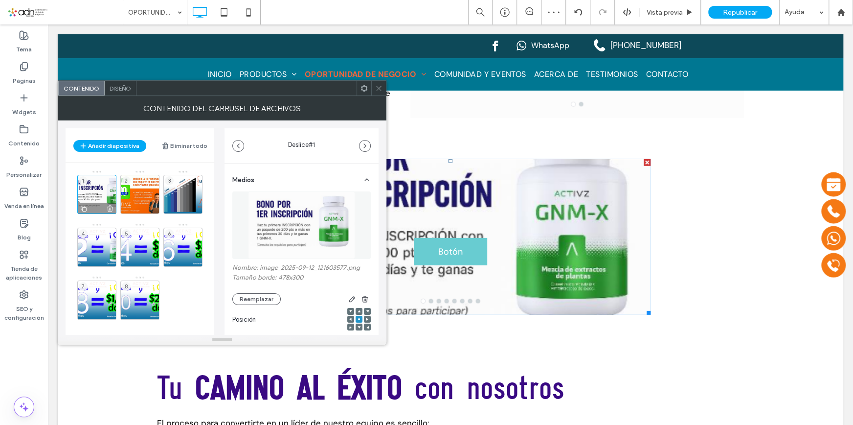
click at [104, 189] on div "1" at bounding box center [96, 194] width 39 height 39
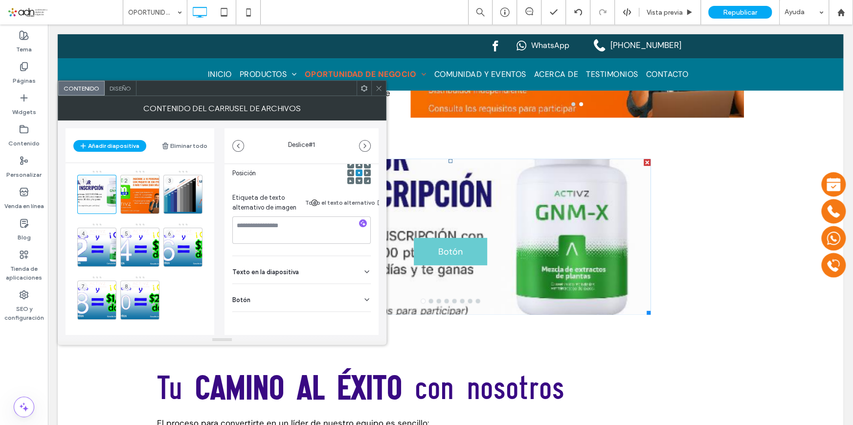
click at [294, 298] on div "Botón" at bounding box center [301, 297] width 138 height 27
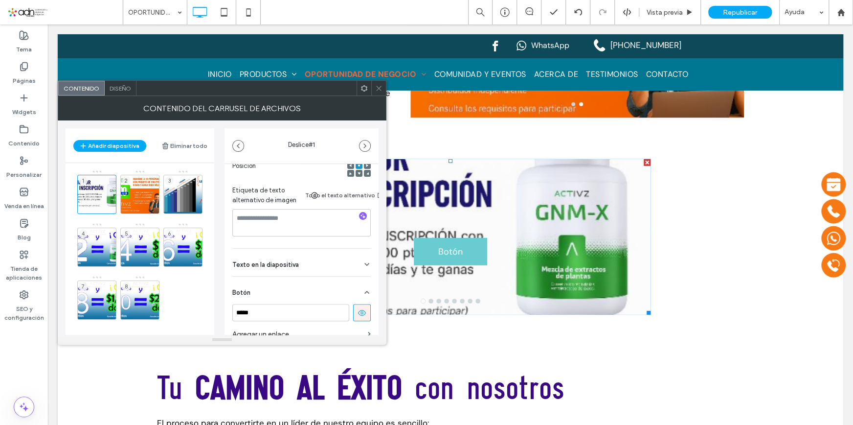
scroll to position [154, 0]
click at [358, 313] on icon at bounding box center [362, 312] width 9 height 9
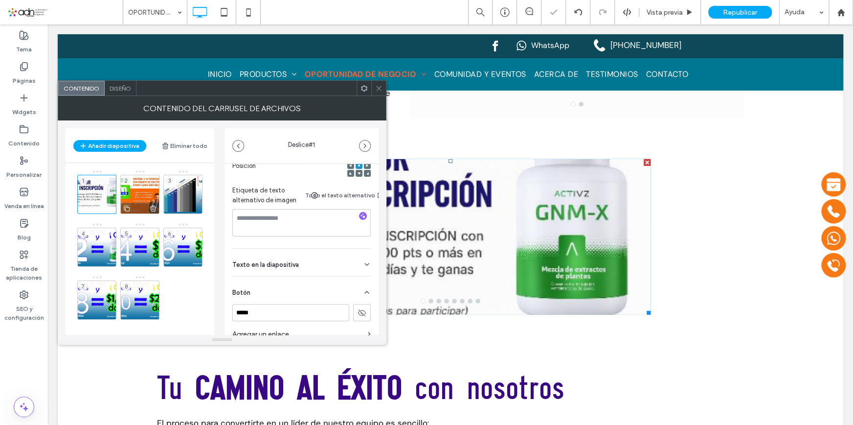
click at [147, 187] on div "2" at bounding box center [139, 194] width 39 height 39
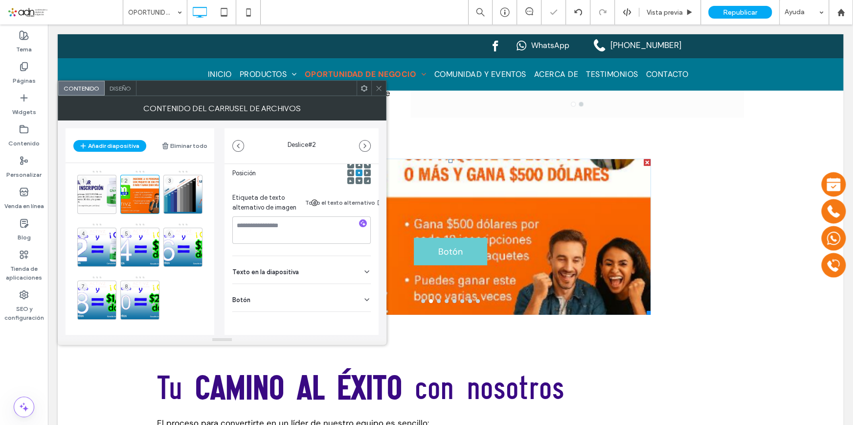
click at [357, 285] on div "Botón" at bounding box center [301, 297] width 138 height 27
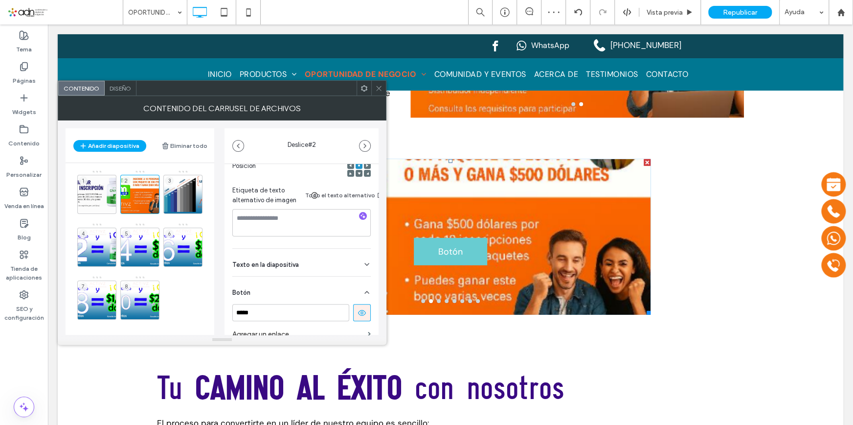
click at [358, 313] on icon at bounding box center [362, 312] width 9 height 9
click at [376, 91] on icon at bounding box center [378, 88] width 7 height 7
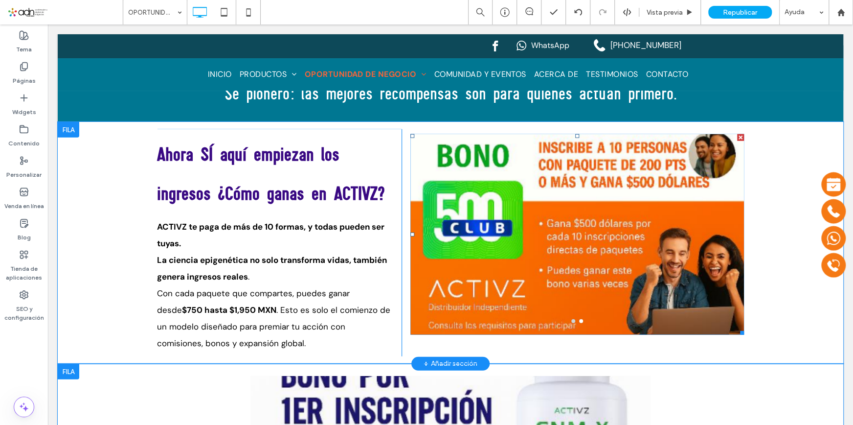
scroll to position [1471, 0]
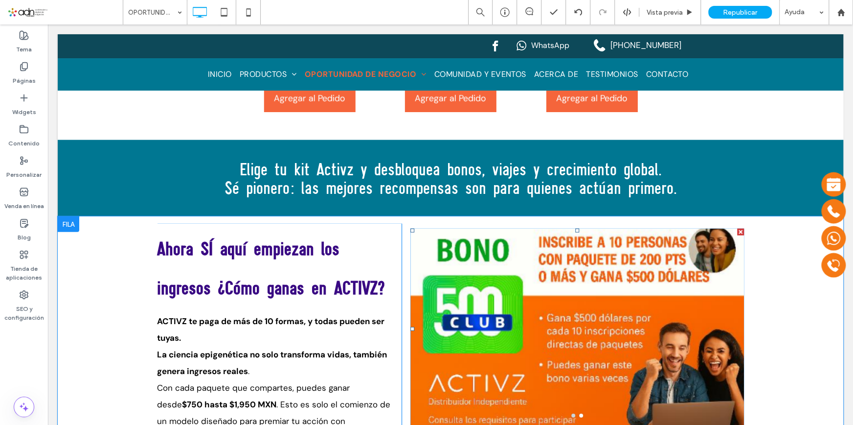
click at [738, 228] on div at bounding box center [740, 231] width 7 height 7
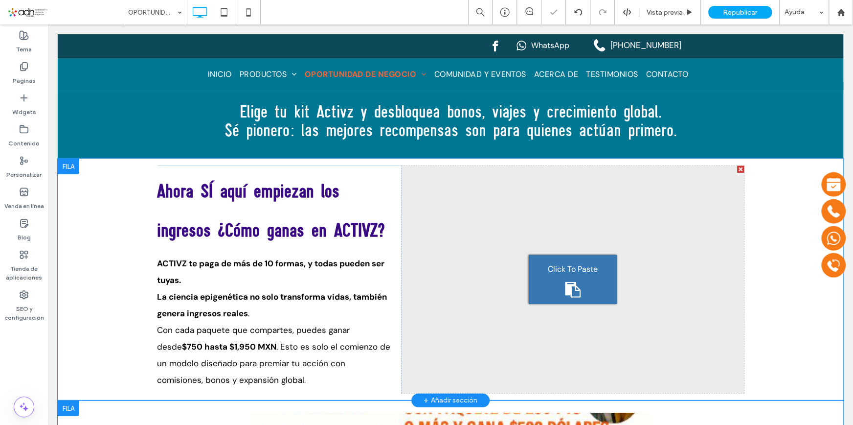
scroll to position [1604, 0]
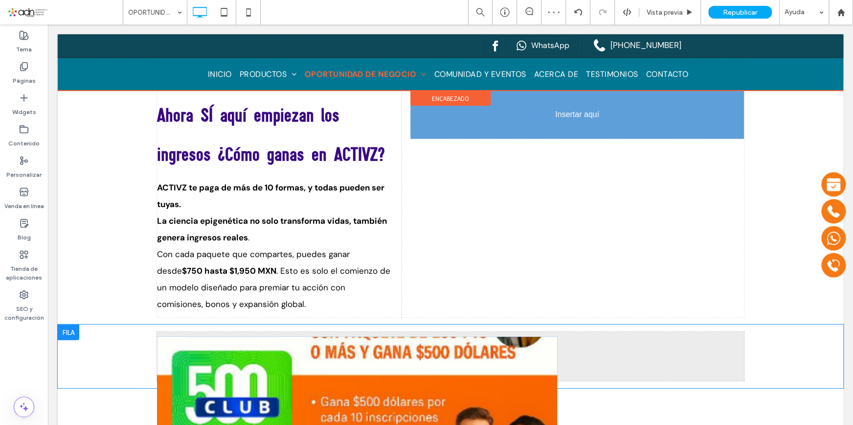
drag, startPoint x: 448, startPoint y: 365, endPoint x: 553, endPoint y: 170, distance: 221.7
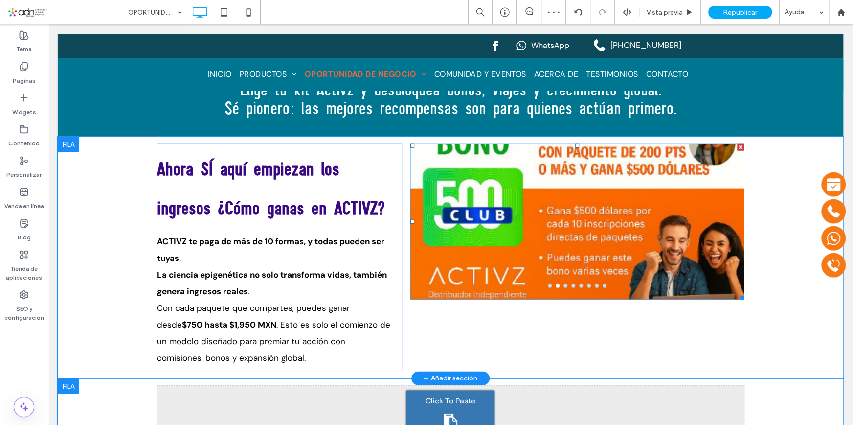
scroll to position [1515, 0]
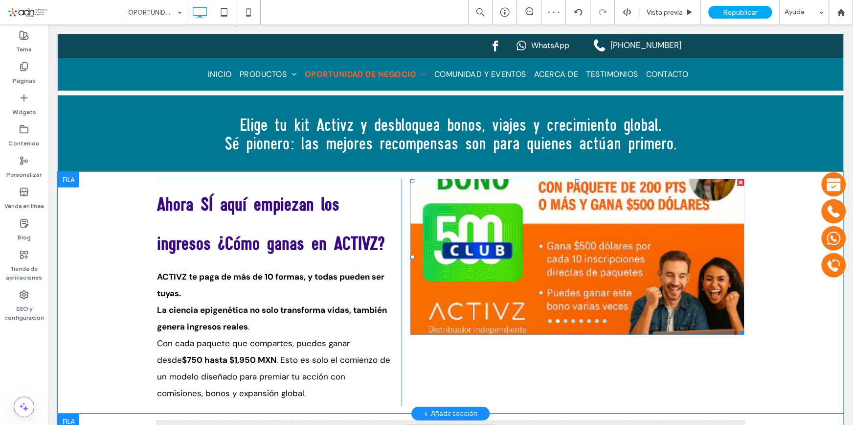
click at [605, 260] on div at bounding box center [577, 262] width 334 height 109
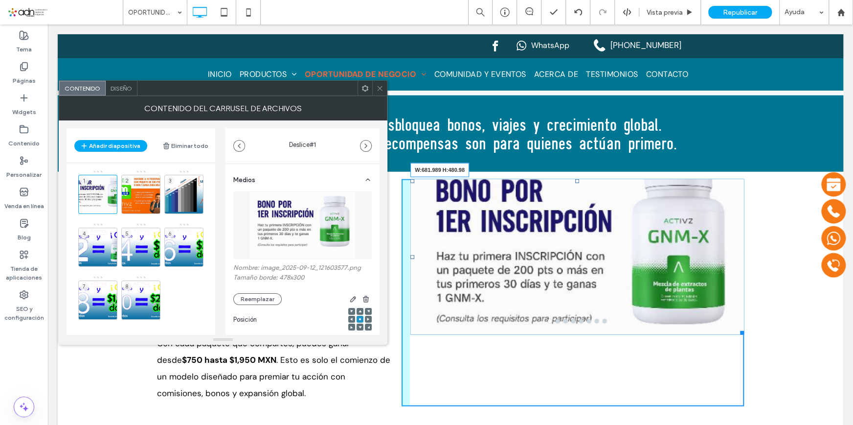
drag, startPoint x: 739, startPoint y: 314, endPoint x: 746, endPoint y: 394, distance: 80.1
click at [746, 394] on div "Click To Paste Click To Paste Ahora SÍ aquí empiezan los ingresos ¿Cómo ganas e…" at bounding box center [451, 293] width 786 height 242
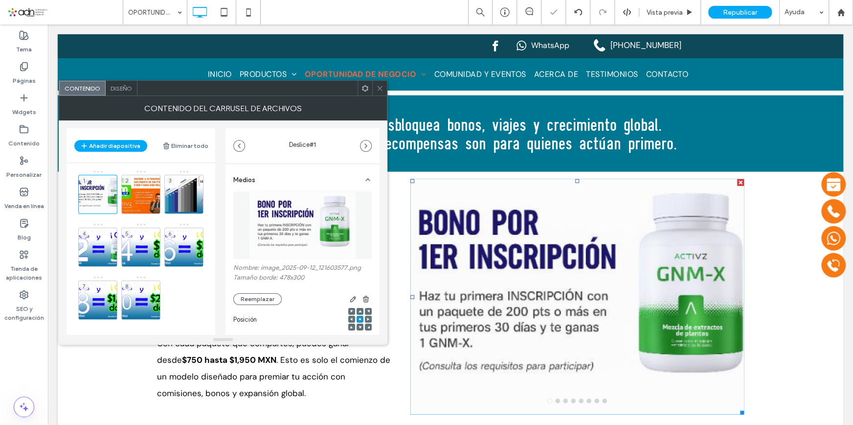
click at [378, 86] on use at bounding box center [379, 88] width 5 height 5
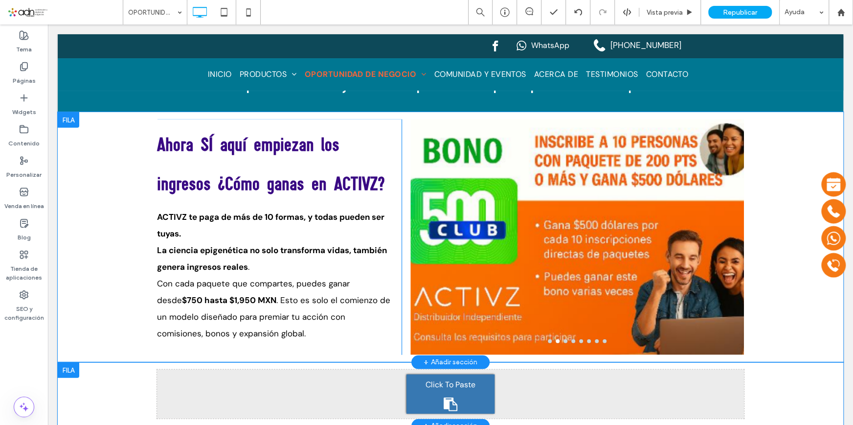
scroll to position [1560, 0]
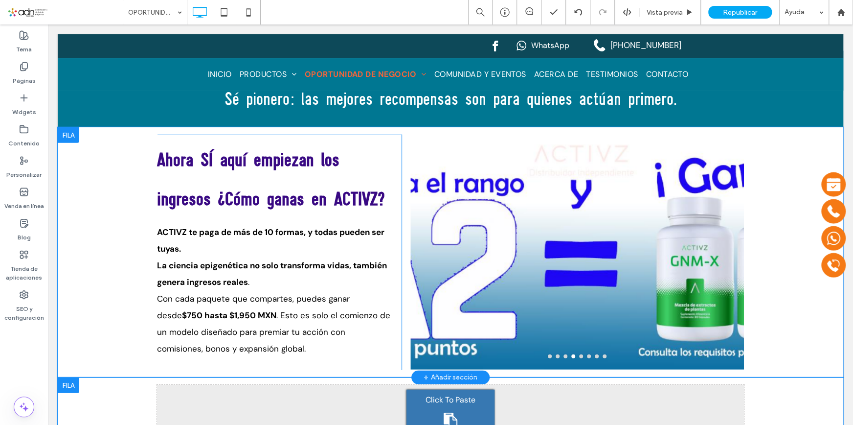
click at [757, 251] on div "Click To Paste Click To Paste Ahora SÍ aquí empiezan los ingresos ¿Cómo ganas e…" at bounding box center [451, 252] width 786 height 250
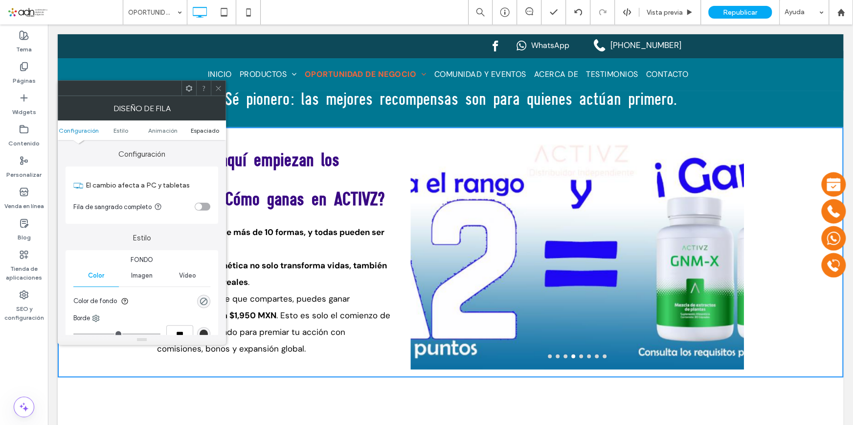
click at [201, 127] on span "Espaciado" at bounding box center [205, 130] width 28 height 7
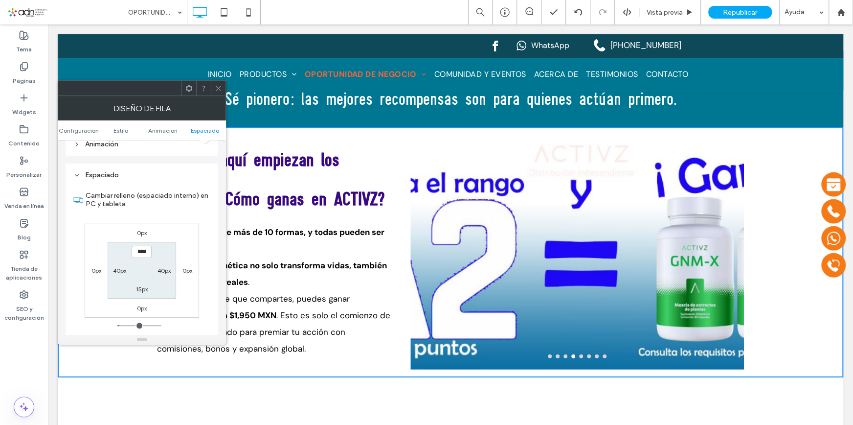
scroll to position [276, 0]
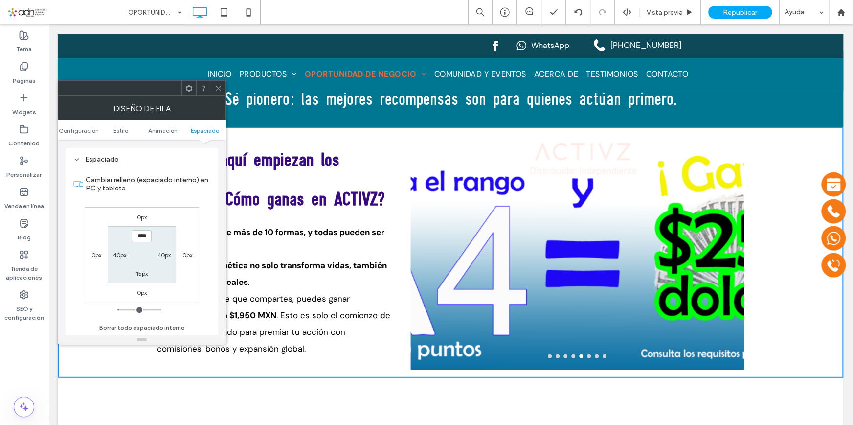
click at [164, 253] on label "40px" at bounding box center [164, 254] width 13 height 7
type input "**"
type input "*"
type input "***"
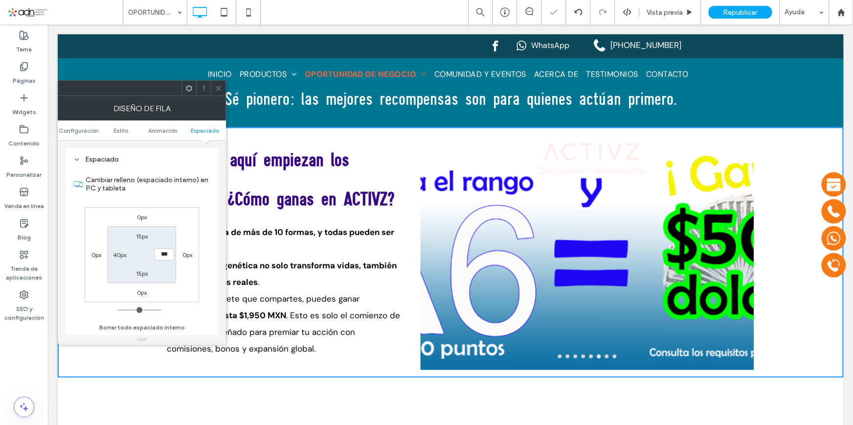
drag, startPoint x: 220, startPoint y: 84, endPoint x: 206, endPoint y: 103, distance: 23.2
click at [220, 85] on icon at bounding box center [218, 88] width 7 height 7
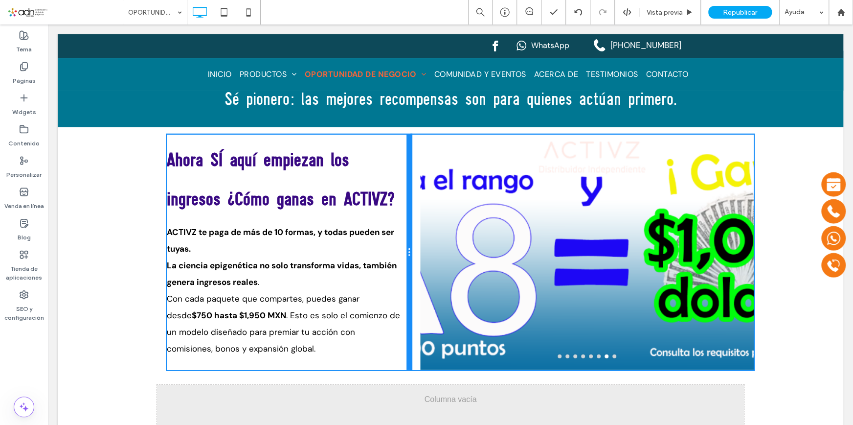
drag, startPoint x: 407, startPoint y: 241, endPoint x: 390, endPoint y: 235, distance: 17.5
click at [390, 235] on div "Click To Paste Click To Paste Ahora SÍ aquí empiezan los ingresos ¿Cómo ganas e…" at bounding box center [289, 252] width 245 height 235
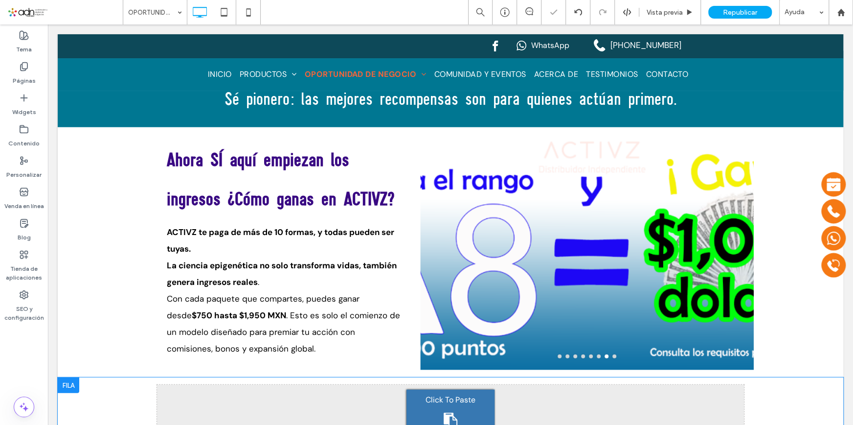
click at [126, 213] on div "Click To Paste Click To Paste Ahora SÍ aquí empiezan los ingresos ¿Cómo ganas e…" at bounding box center [451, 252] width 786 height 250
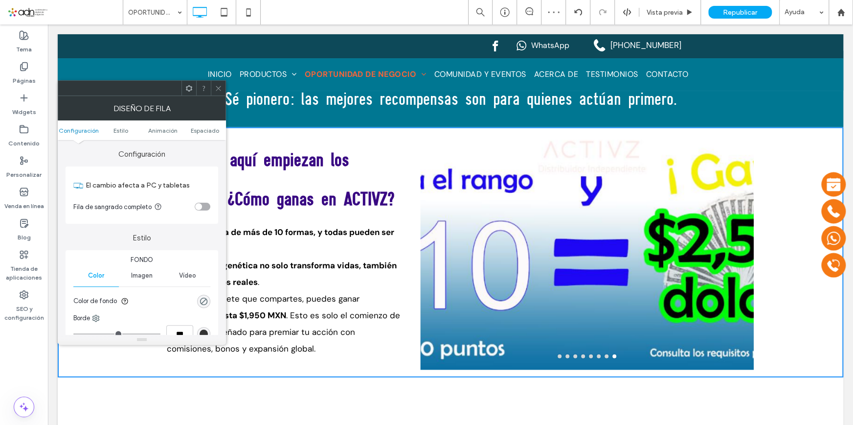
click at [205, 203] on div "toggle" at bounding box center [203, 207] width 16 height 8
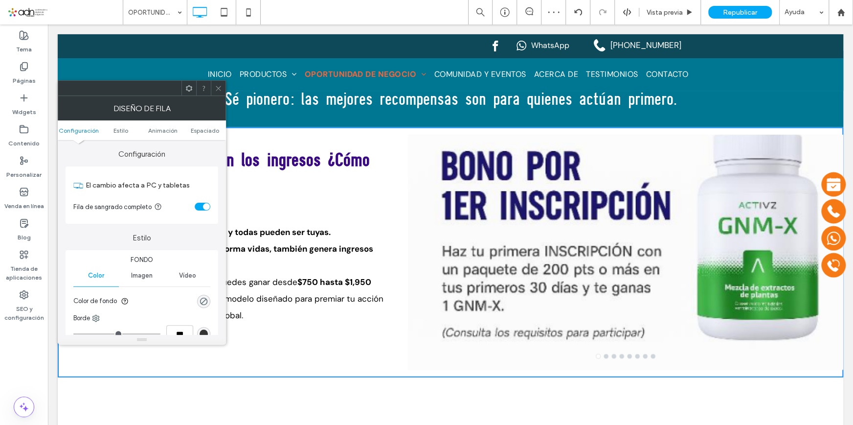
click at [203, 204] on div "toggle" at bounding box center [206, 206] width 7 height 7
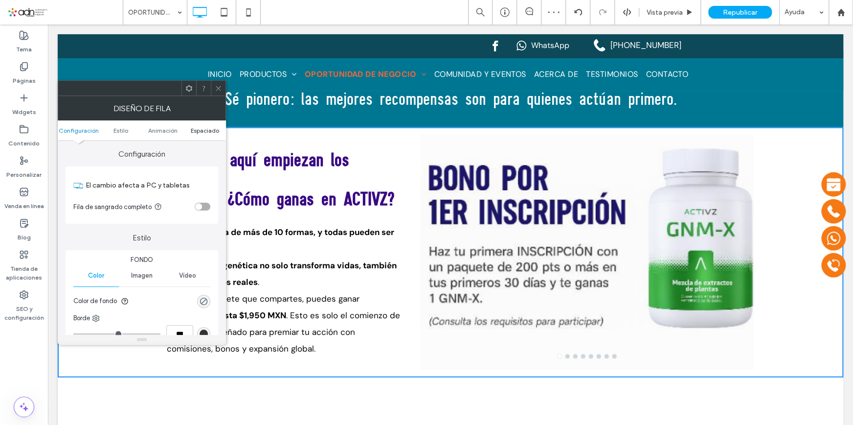
click at [196, 128] on span "Espaciado" at bounding box center [205, 130] width 28 height 7
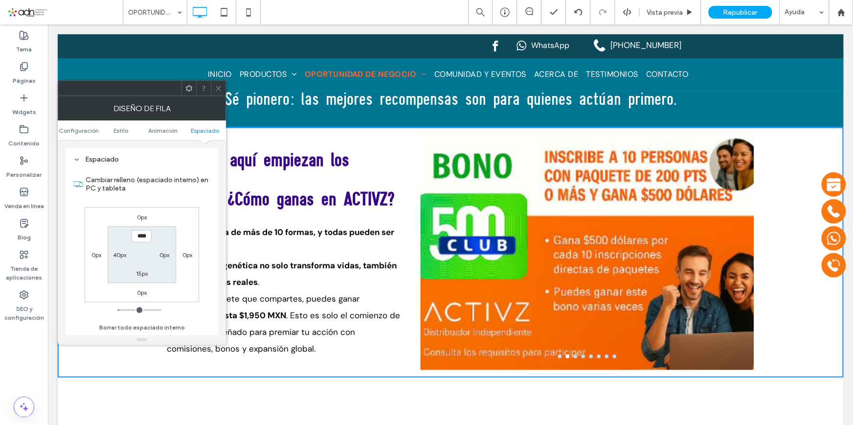
click at [117, 253] on label "40px" at bounding box center [119, 254] width 13 height 7
type input "**"
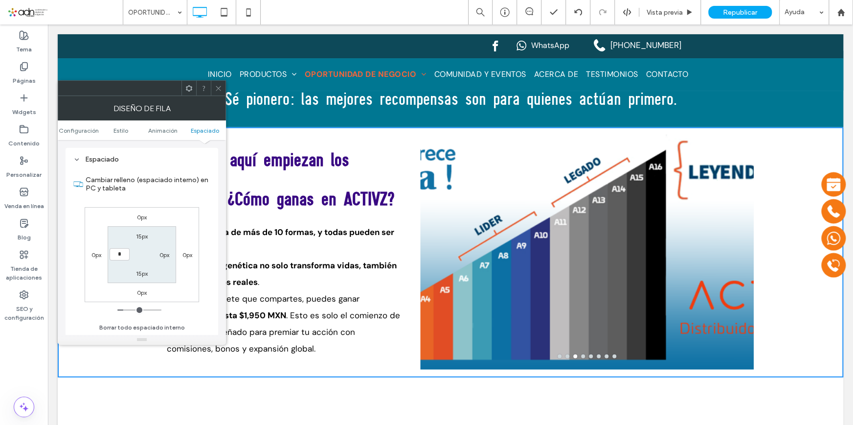
type input "*"
type input "***"
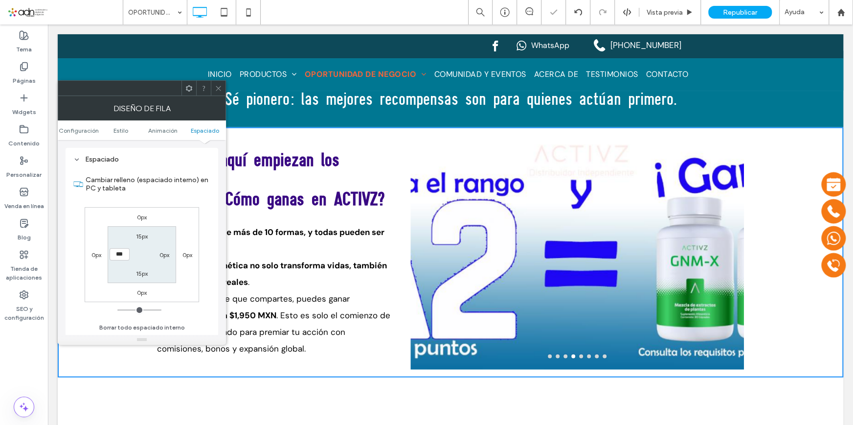
click at [220, 90] on use at bounding box center [218, 88] width 5 height 5
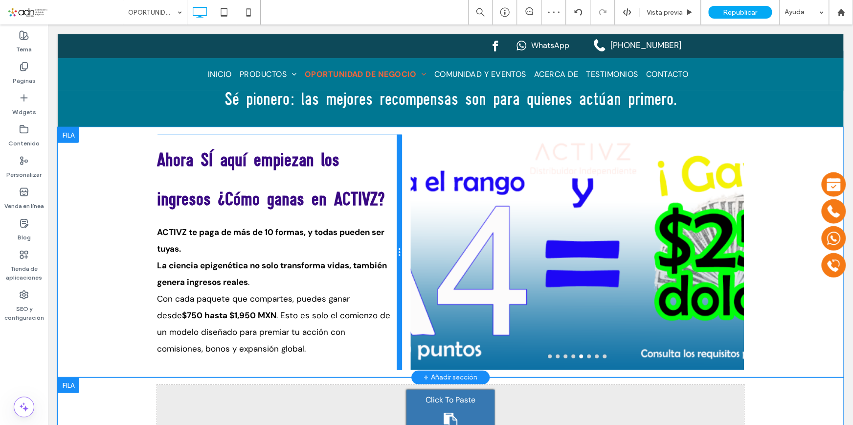
click at [397, 135] on div at bounding box center [399, 252] width 5 height 235
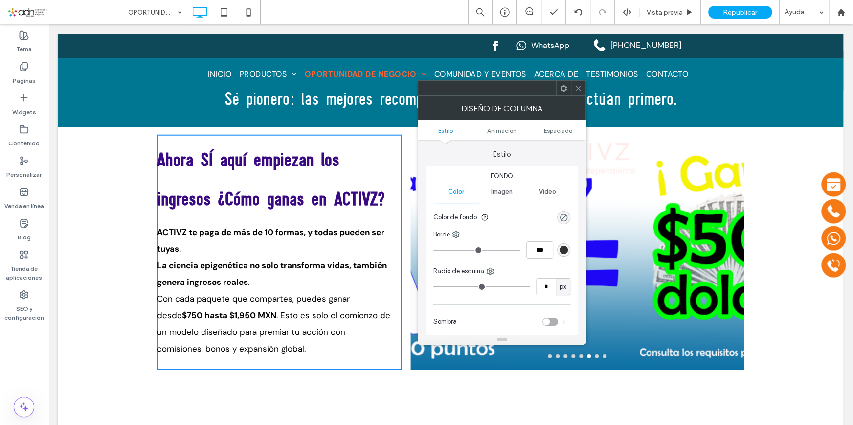
click at [578, 90] on icon at bounding box center [578, 88] width 7 height 7
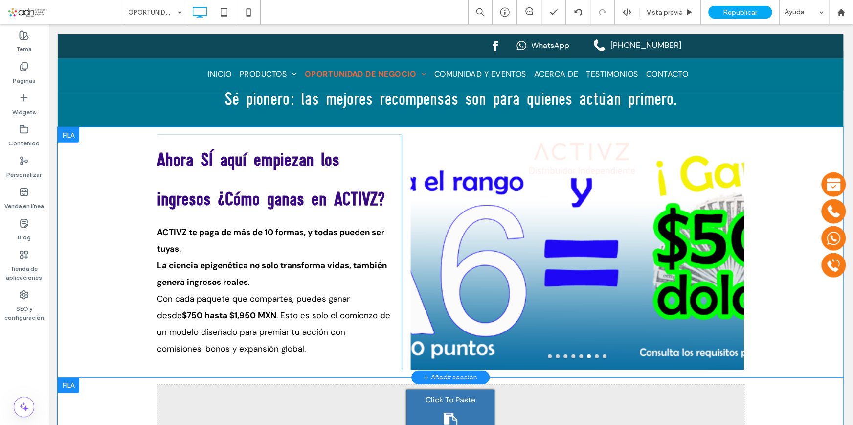
click at [393, 347] on div "Click To Paste Click To Paste Ahora SÍ aquí empiezan los ingresos ¿Cómo ganas e…" at bounding box center [279, 252] width 245 height 235
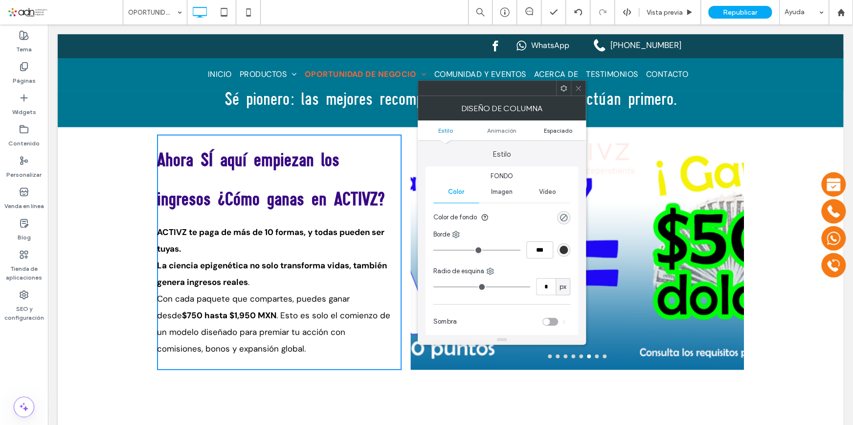
click at [562, 128] on span "Espaciado" at bounding box center [558, 130] width 28 height 7
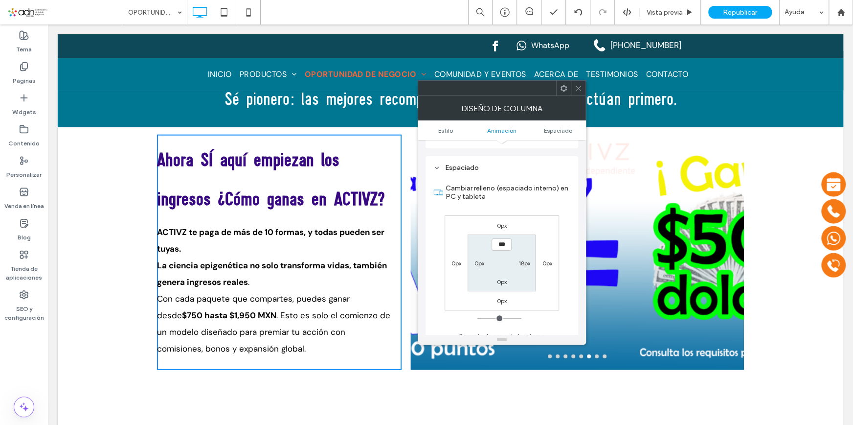
scroll to position [229, 0]
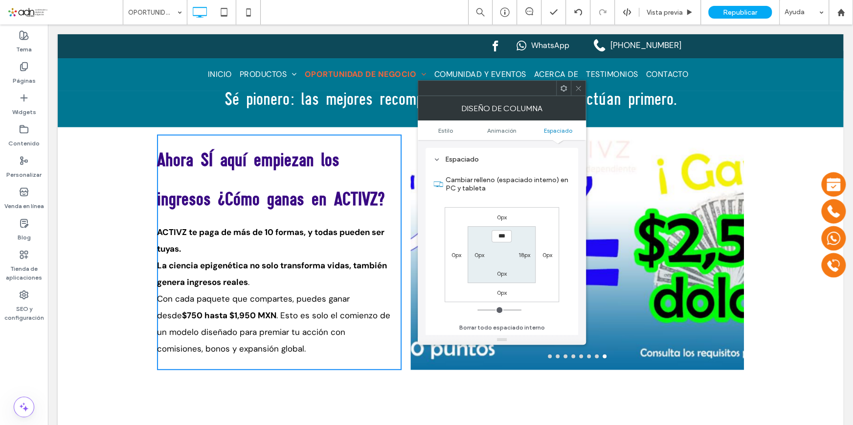
click at [582, 89] on icon at bounding box center [578, 88] width 7 height 7
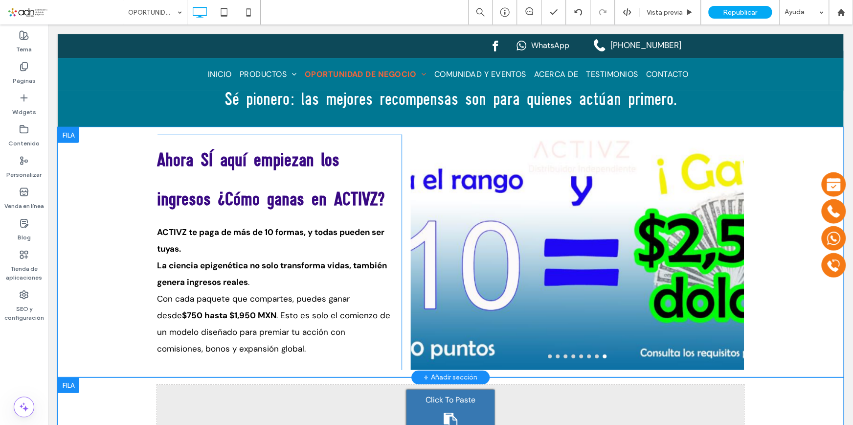
click at [748, 233] on div "Click To Paste Click To Paste Ahora SÍ aquí empiezan los ingresos ¿Cómo ganas e…" at bounding box center [451, 252] width 786 height 250
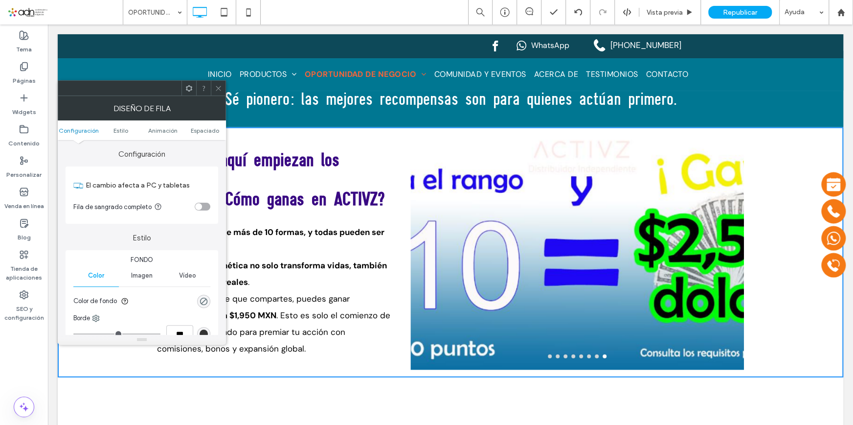
click at [735, 231] on div at bounding box center [577, 258] width 334 height 189
click at [217, 87] on use at bounding box center [218, 88] width 5 height 5
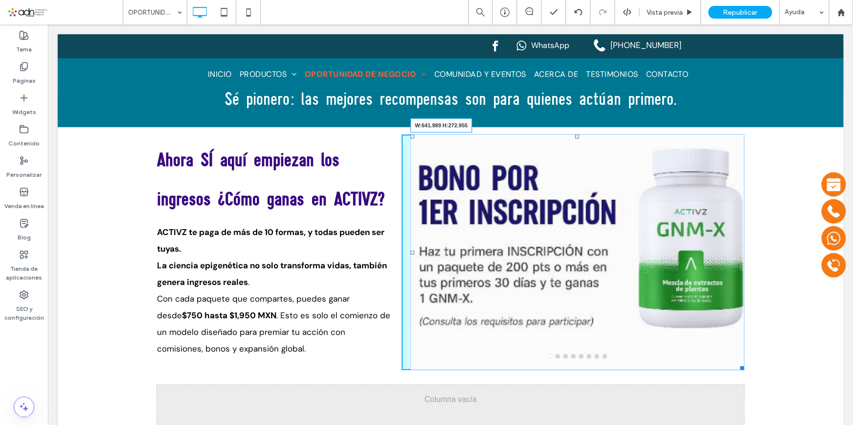
drag, startPoint x: 738, startPoint y: 352, endPoint x: 728, endPoint y: 250, distance: 102.2
click at [737, 362] on div at bounding box center [740, 365] width 7 height 7
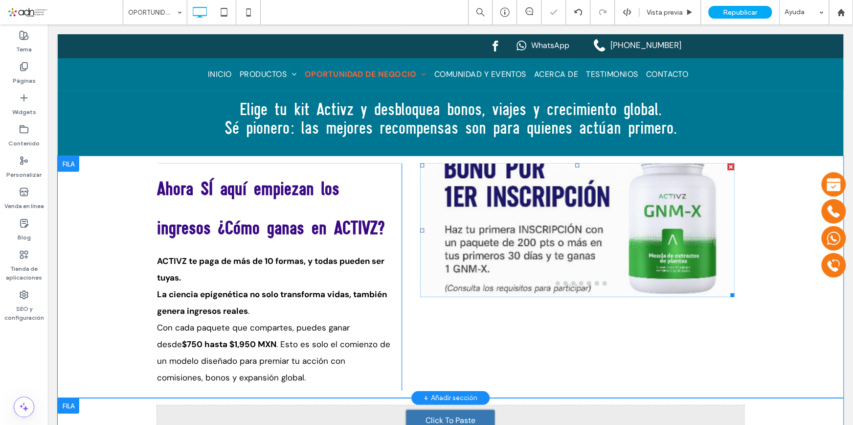
scroll to position [1515, 0]
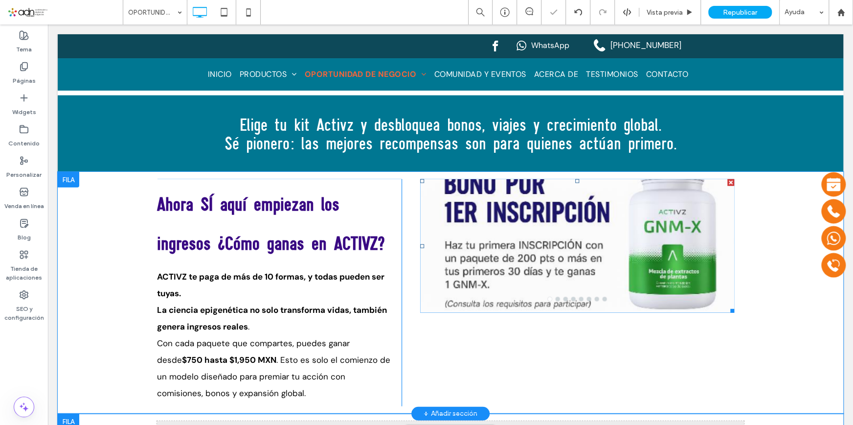
click at [589, 224] on div at bounding box center [577, 251] width 314 height 87
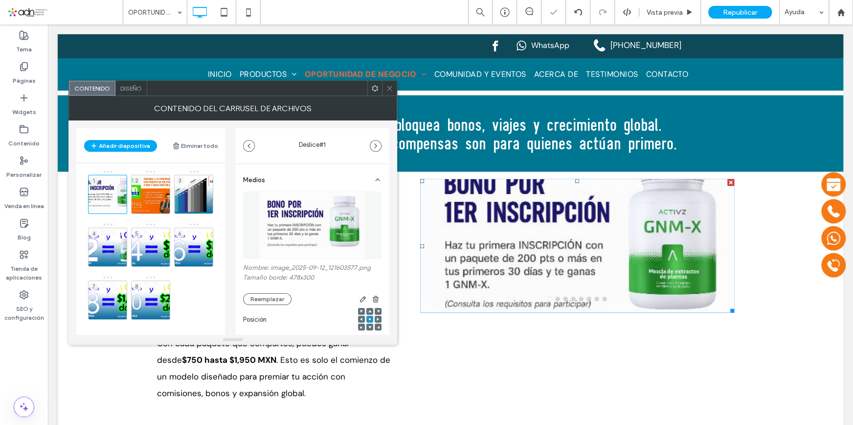
click at [131, 85] on span "Diseño" at bounding box center [131, 88] width 22 height 7
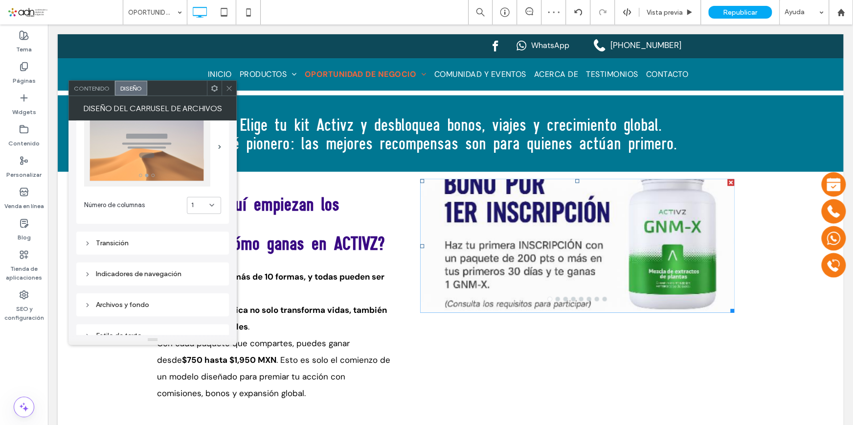
scroll to position [44, 0]
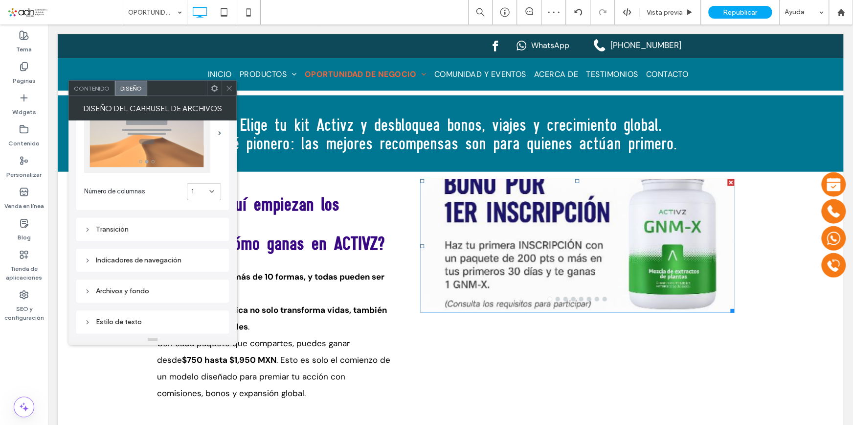
click at [119, 223] on div "Transición" at bounding box center [152, 229] width 137 height 13
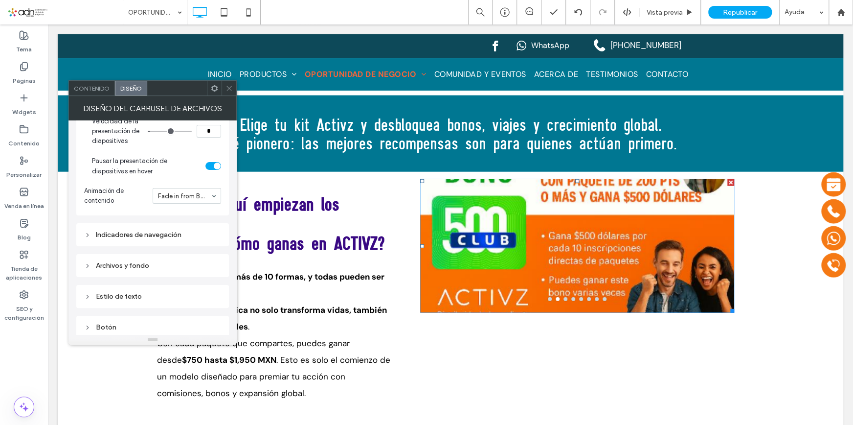
scroll to position [319, 0]
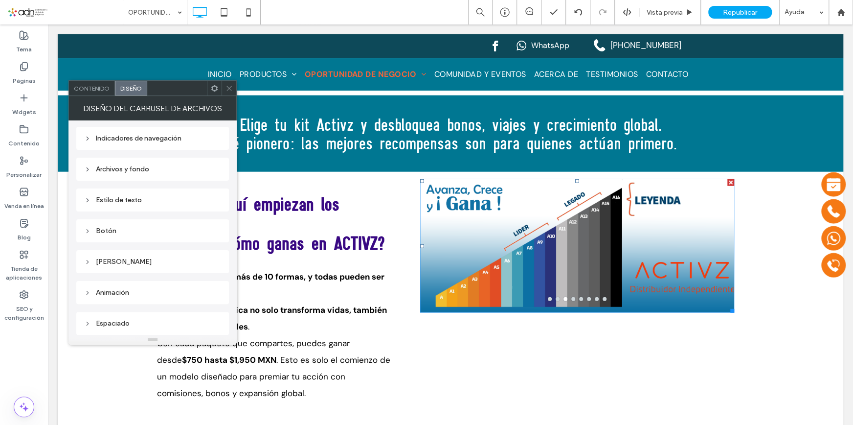
click at [142, 196] on div "Estilo de texto" at bounding box center [152, 200] width 137 height 8
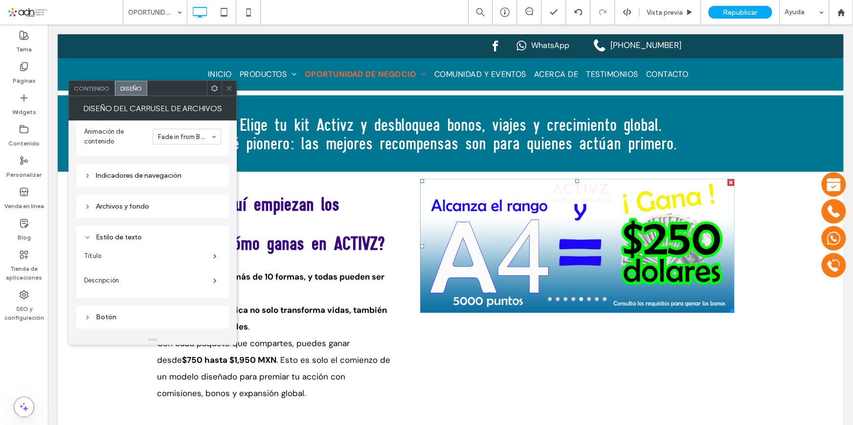
scroll to position [235, 0]
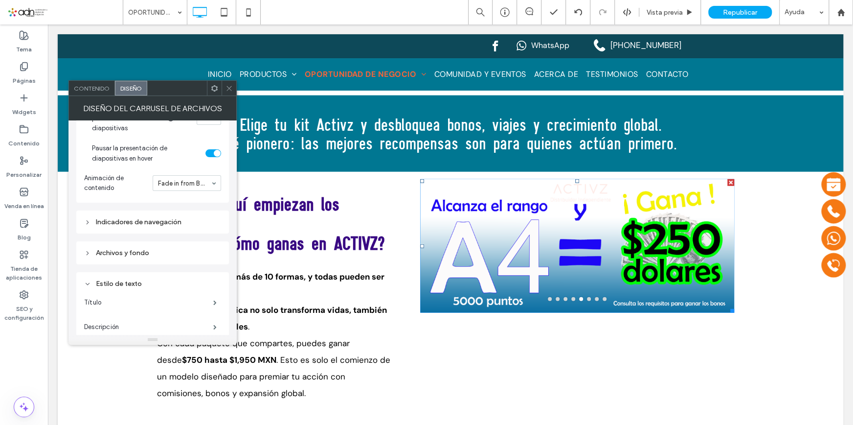
click at [130, 252] on div "Archivos y fondo" at bounding box center [152, 252] width 137 height 8
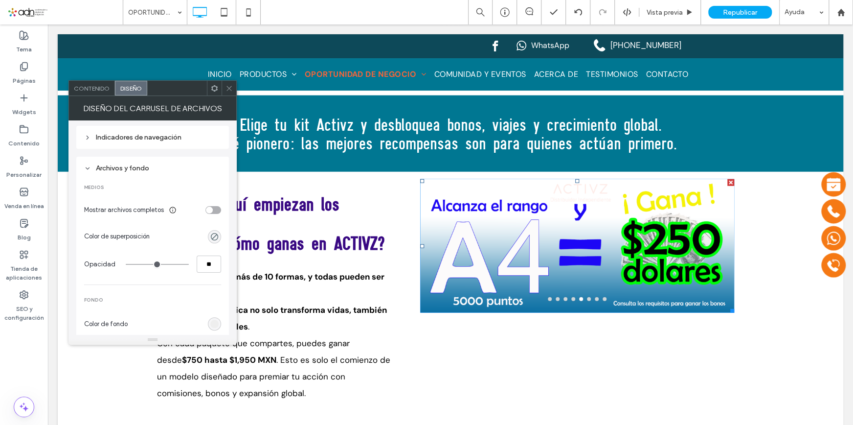
scroll to position [323, 0]
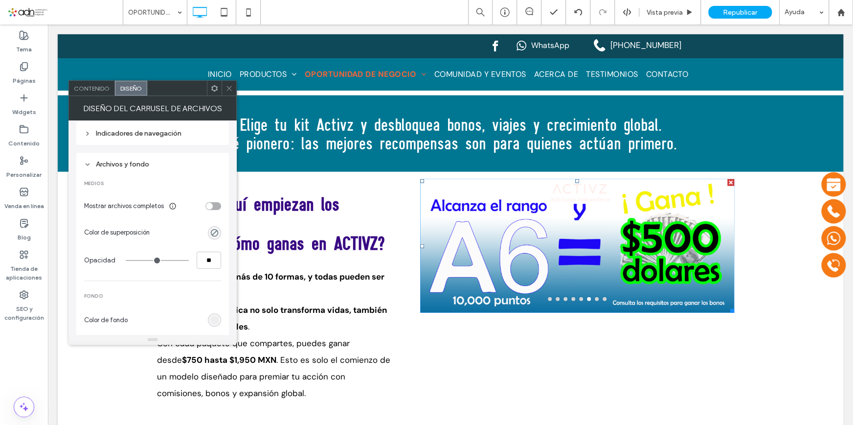
click at [216, 205] on div "toggle" at bounding box center [213, 206] width 16 height 8
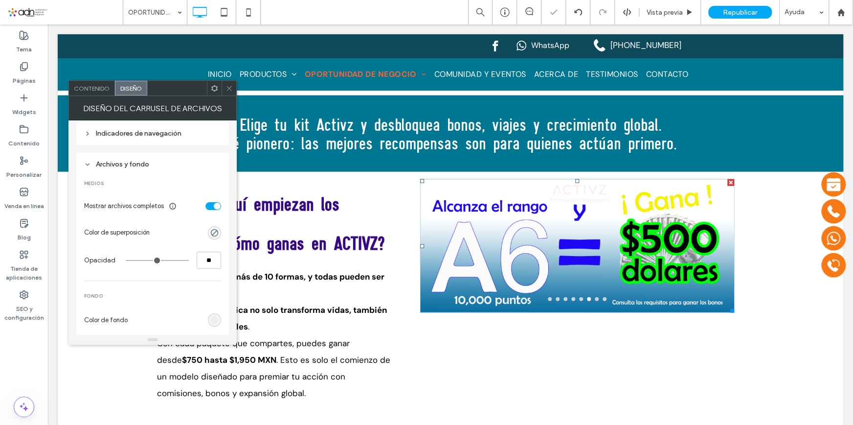
click at [229, 88] on use at bounding box center [228, 88] width 5 height 5
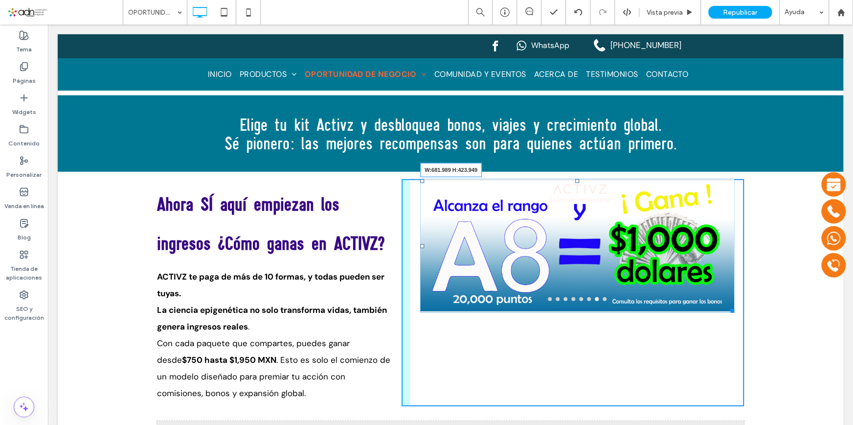
drag, startPoint x: 729, startPoint y: 294, endPoint x: 760, endPoint y: 368, distance: 80.2
click at [760, 368] on div "Click To Paste Click To Paste Ahora SÍ aquí empiezan los ingresos ¿Cómo ganas e…" at bounding box center [451, 293] width 786 height 242
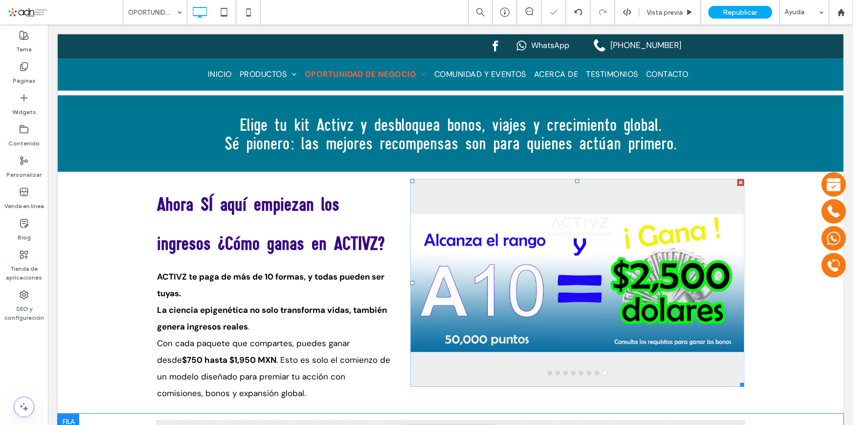
click at [611, 179] on div at bounding box center [577, 282] width 334 height 207
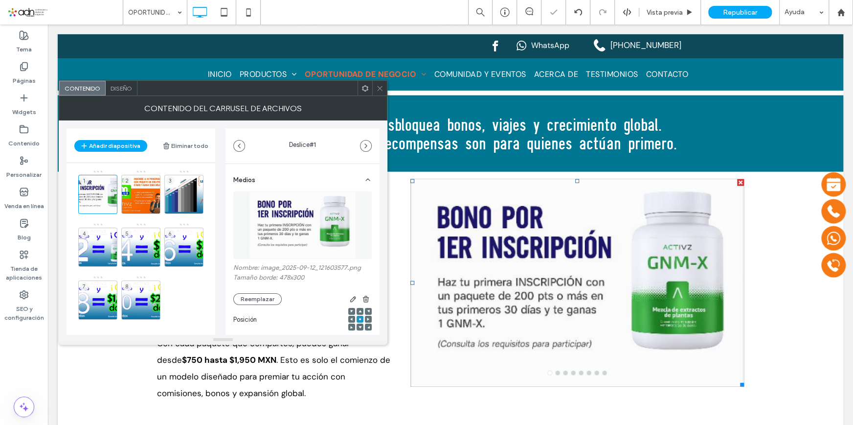
click at [127, 85] on span "Diseño" at bounding box center [122, 88] width 22 height 7
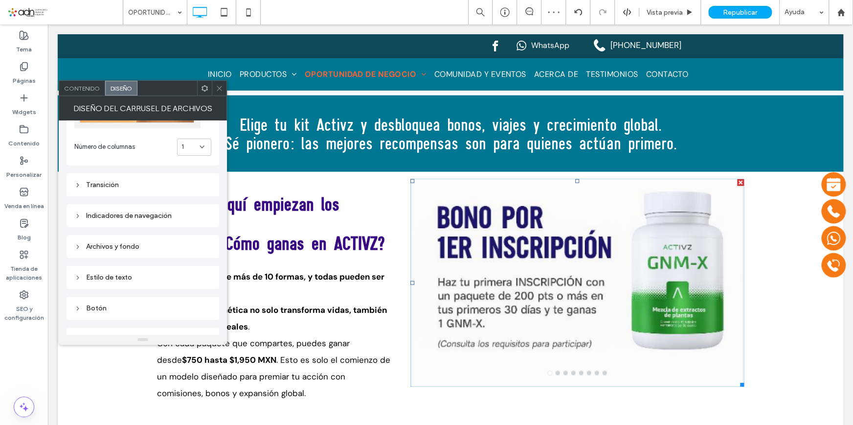
scroll to position [166, 0]
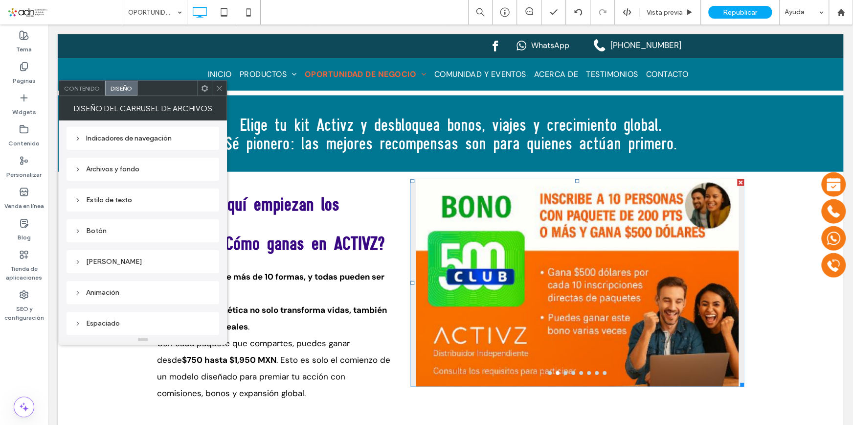
click at [164, 169] on div "Archivos y fondo" at bounding box center [142, 169] width 137 height 8
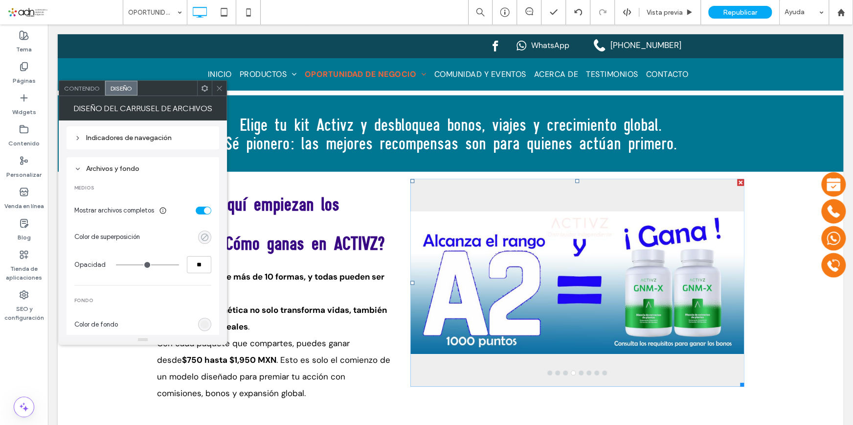
click at [205, 238] on div "rgba(0, 0, 0, 0)" at bounding box center [205, 237] width 8 height 8
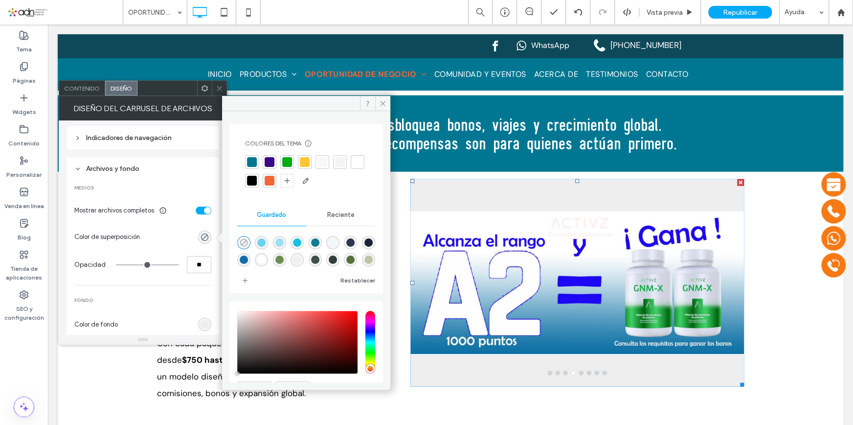
click at [243, 239] on icon "rgba(0,0,0,0)" at bounding box center [244, 242] width 8 height 8
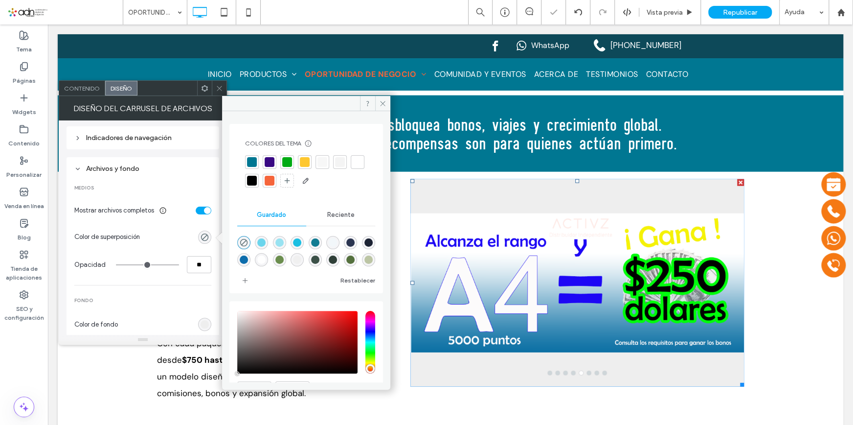
click at [353, 167] on div at bounding box center [358, 162] width 10 height 10
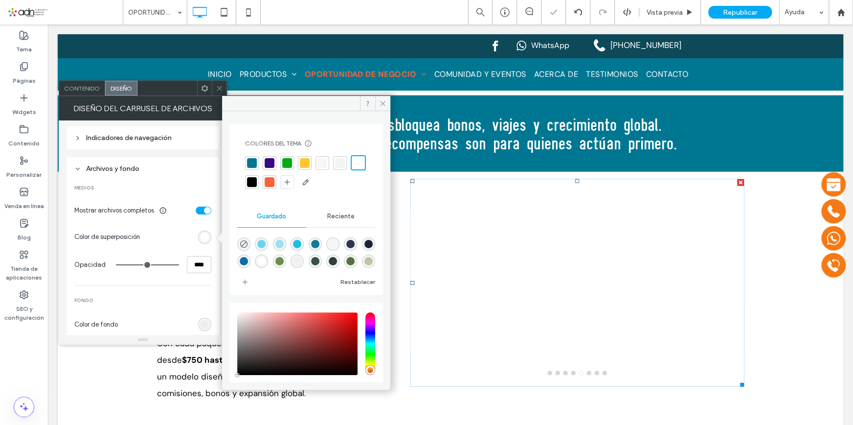
type input "***"
type input "****"
click at [238, 241] on div "rgba(0,0,0,0)" at bounding box center [243, 243] width 13 height 13
type input "*"
type input "**"
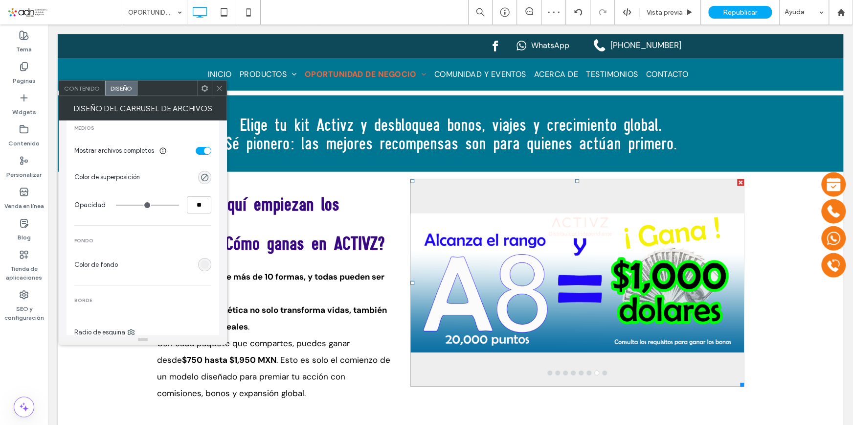
scroll to position [211, 0]
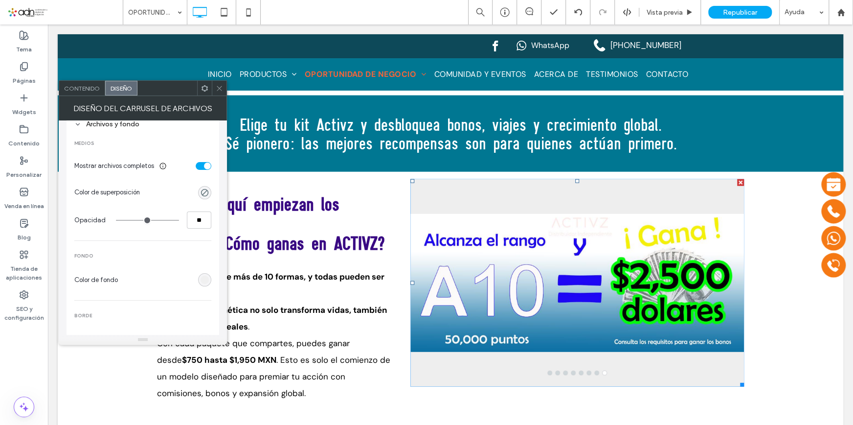
click at [203, 277] on div "rgb(238, 238, 238)" at bounding box center [205, 279] width 8 height 8
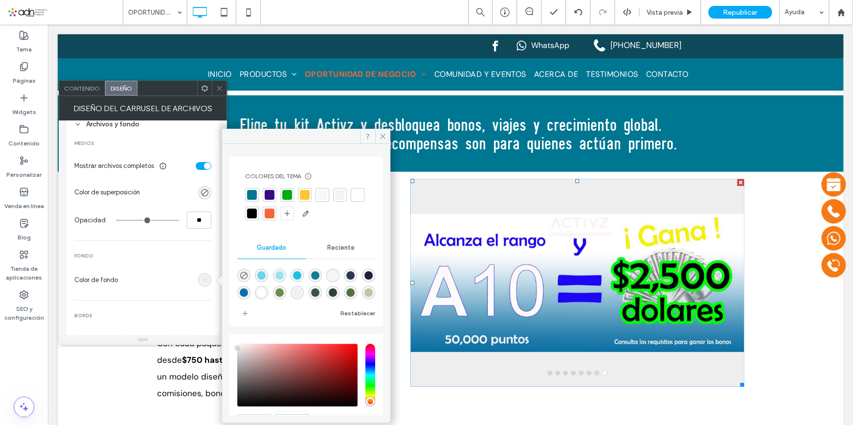
click at [353, 200] on div at bounding box center [358, 195] width 10 height 10
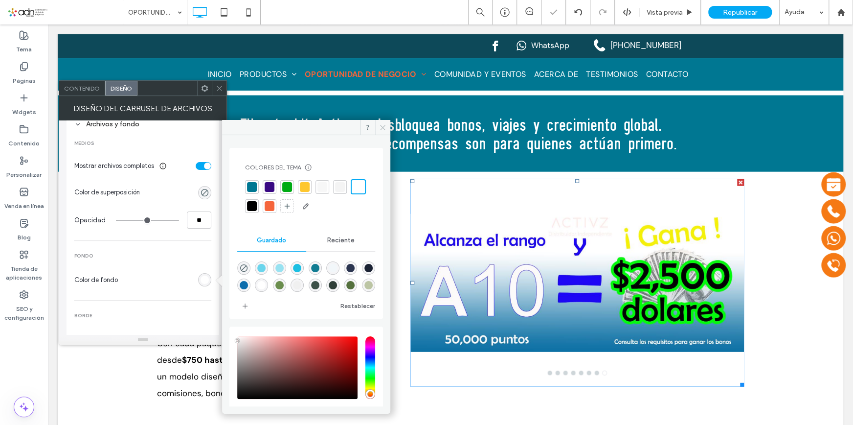
click at [383, 127] on use at bounding box center [383, 127] width 5 height 5
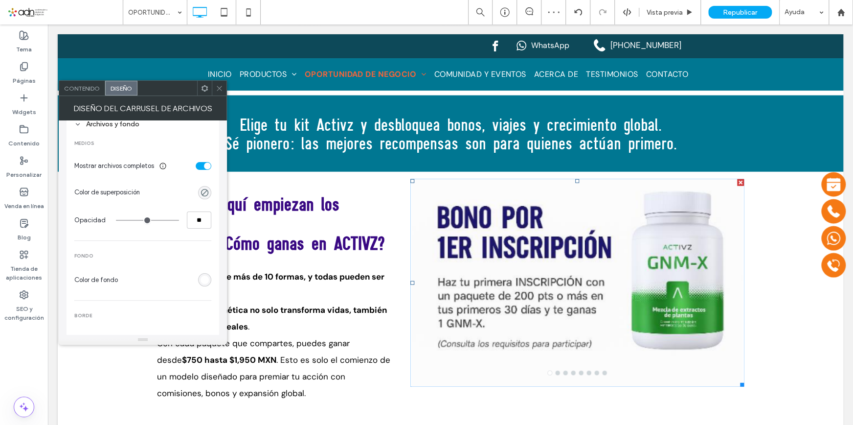
click at [220, 85] on icon at bounding box center [219, 88] width 7 height 7
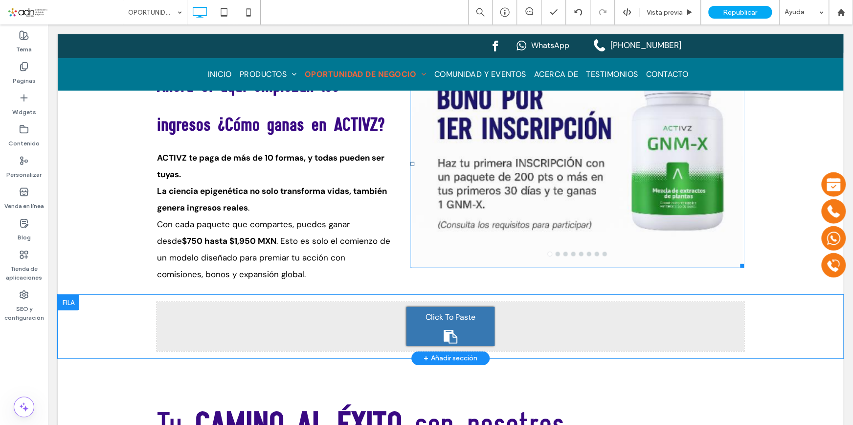
scroll to position [1693, 0]
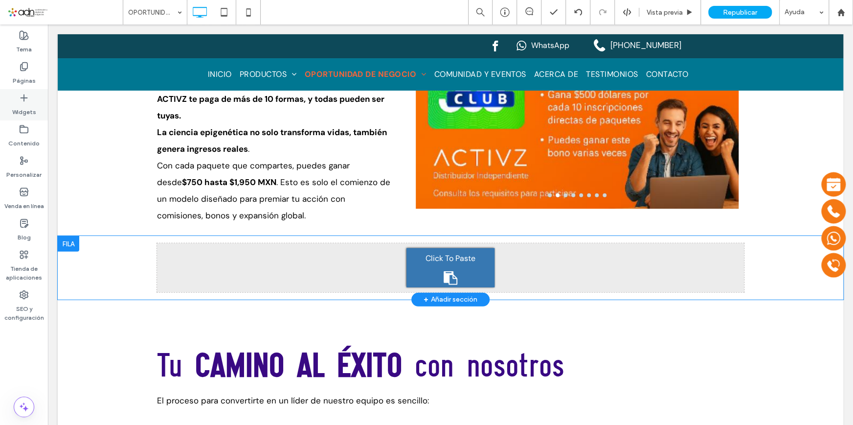
click at [27, 113] on label "Widgets" at bounding box center [24, 110] width 24 height 14
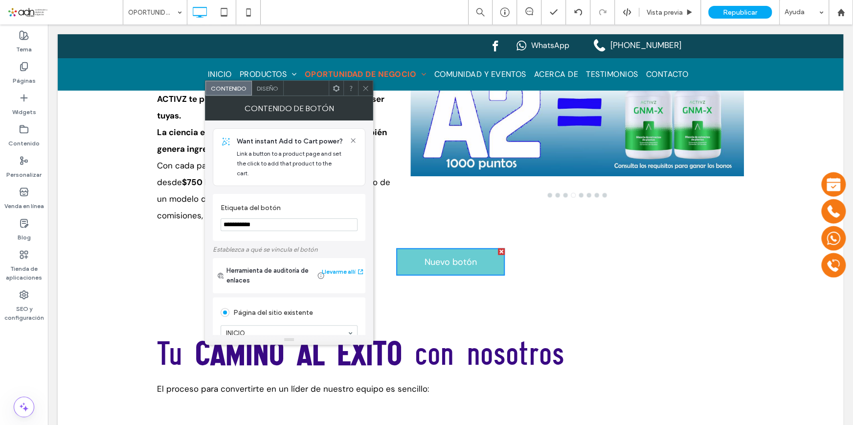
click at [367, 86] on icon at bounding box center [365, 88] width 7 height 7
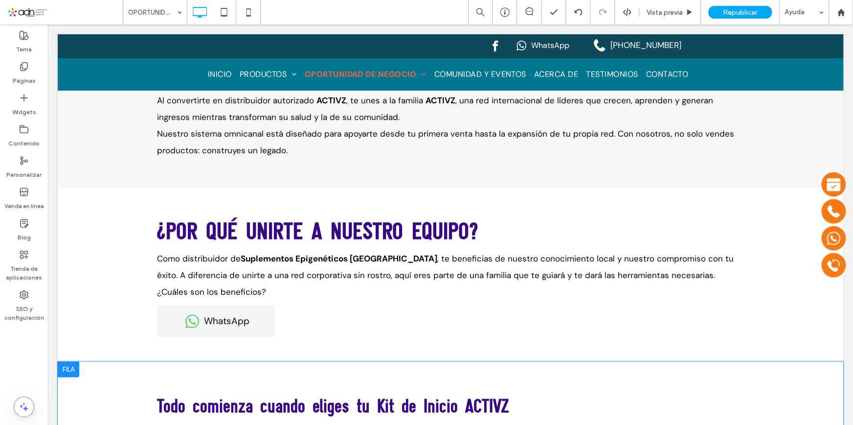
scroll to position [804, 0]
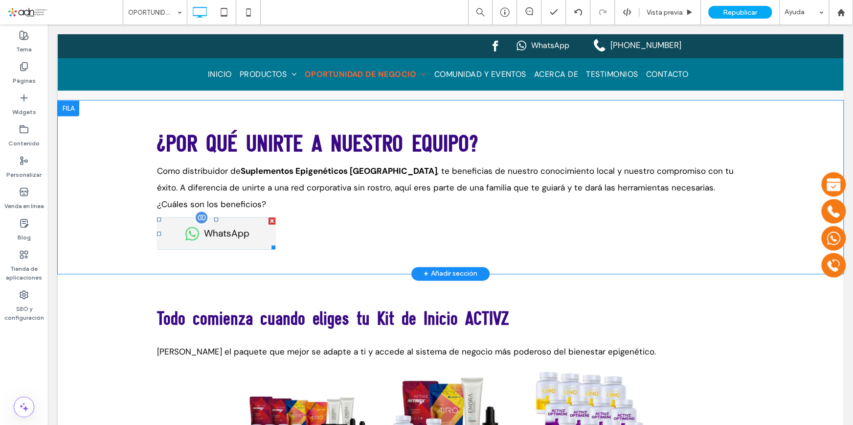
click at [240, 219] on span at bounding box center [216, 233] width 118 height 32
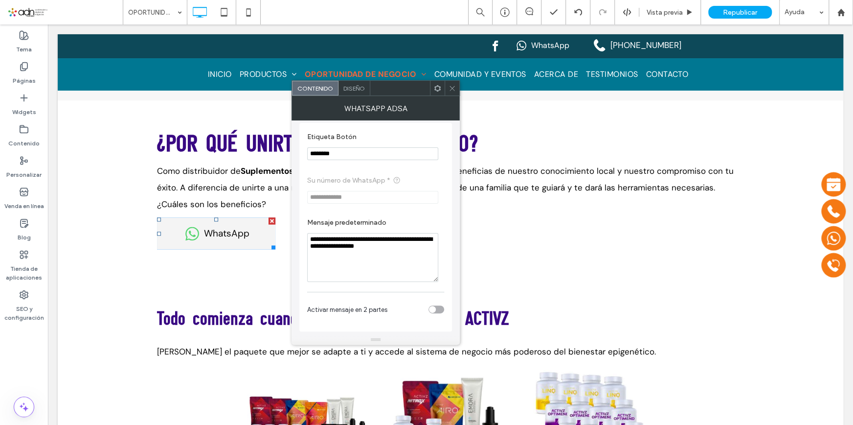
scroll to position [59, 0]
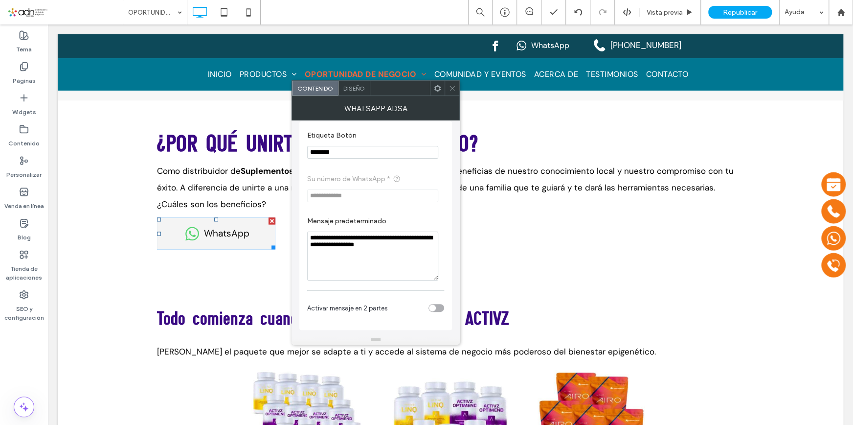
drag, startPoint x: 357, startPoint y: 155, endPoint x: 299, endPoint y: 155, distance: 58.2
click at [299, 155] on div "**********" at bounding box center [375, 225] width 153 height 208
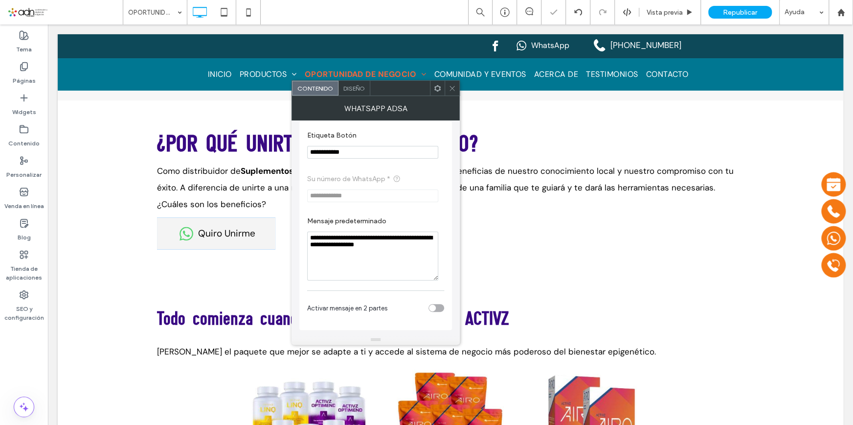
click at [321, 149] on input "**********" at bounding box center [372, 152] width 131 height 13
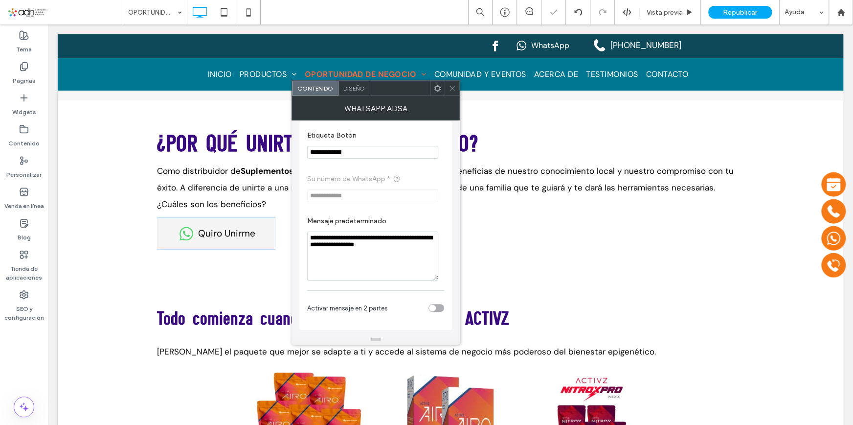
click at [383, 148] on input "**********" at bounding box center [372, 152] width 131 height 13
type input "**********"
click at [357, 89] on span "Diseño" at bounding box center [354, 88] width 22 height 7
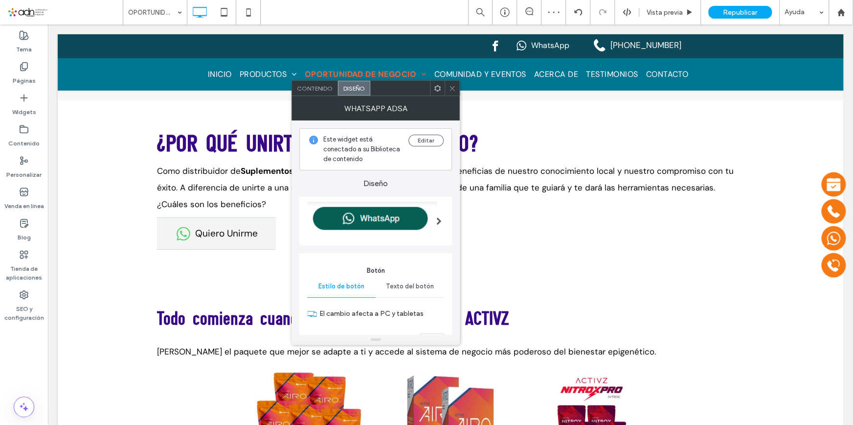
click at [429, 221] on div at bounding box center [439, 220] width 20 height 53
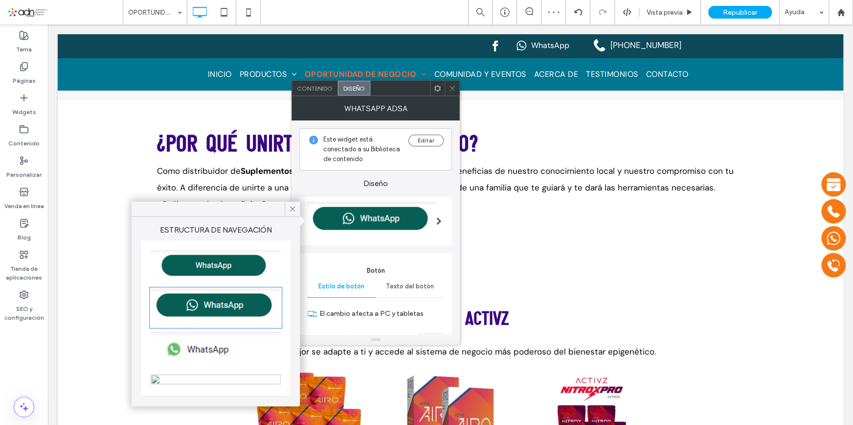
click at [229, 264] on img at bounding box center [216, 265] width 130 height 31
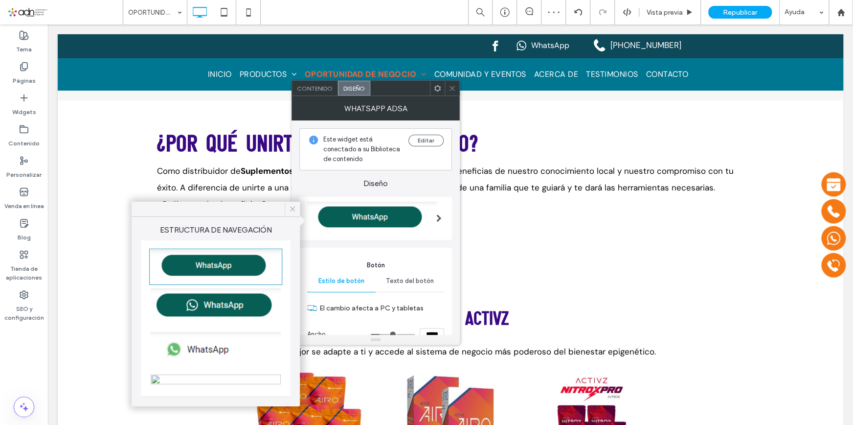
click at [289, 209] on icon at bounding box center [292, 208] width 9 height 9
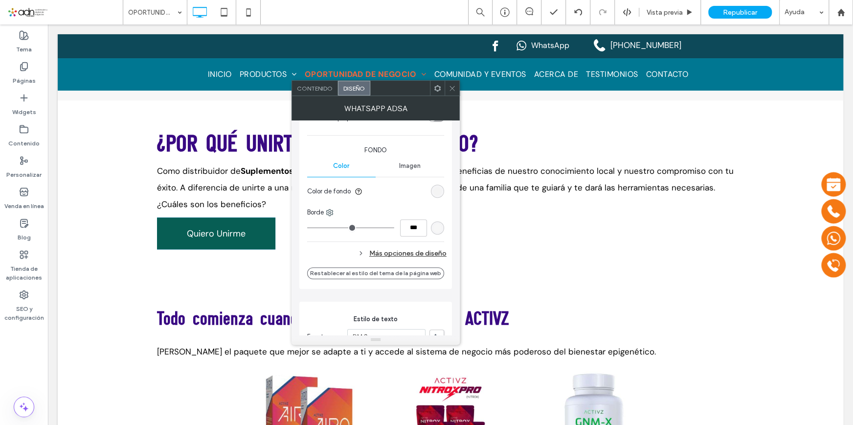
scroll to position [311, 0]
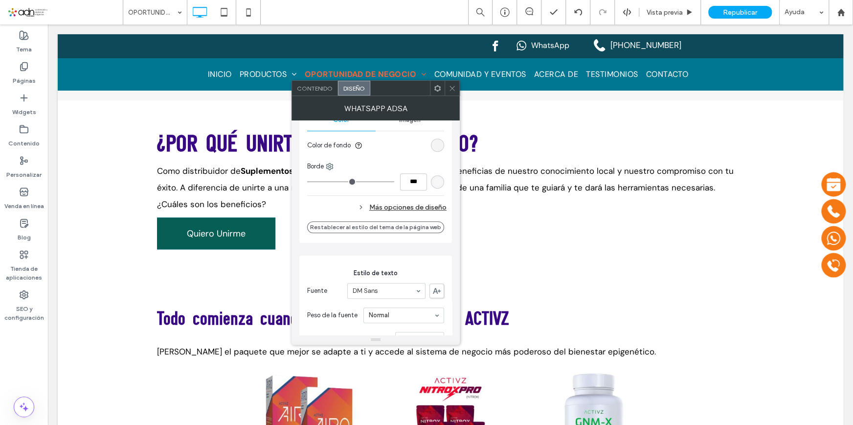
click at [386, 207] on div "Más opciones de diseño" at bounding box center [376, 207] width 139 height 13
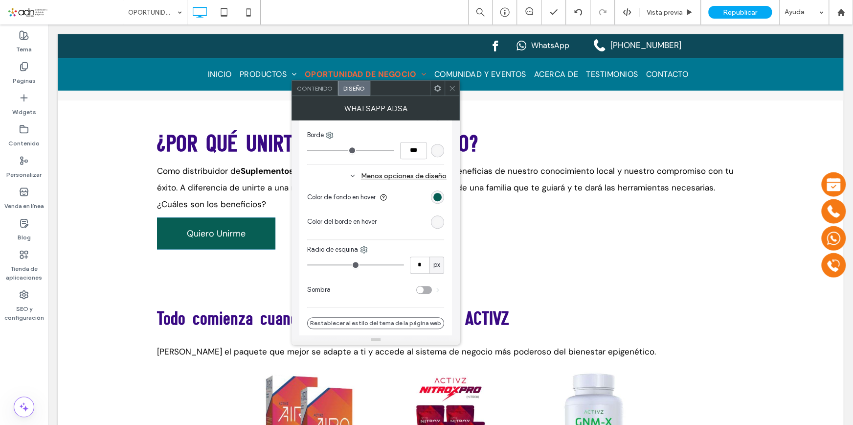
scroll to position [356, 0]
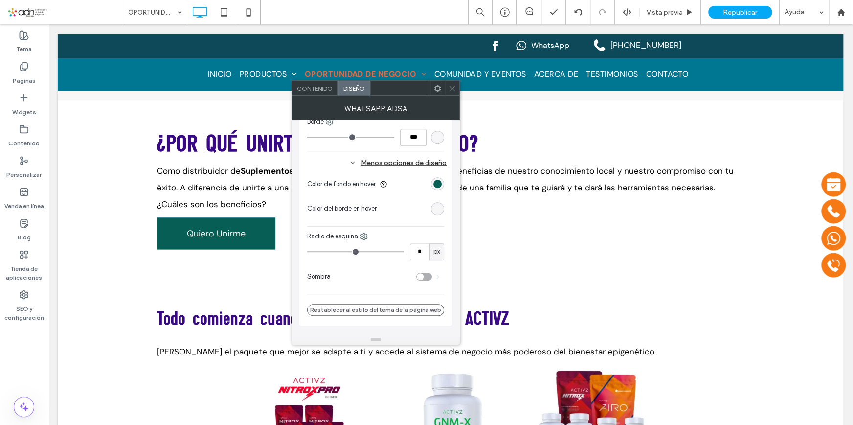
type input "*"
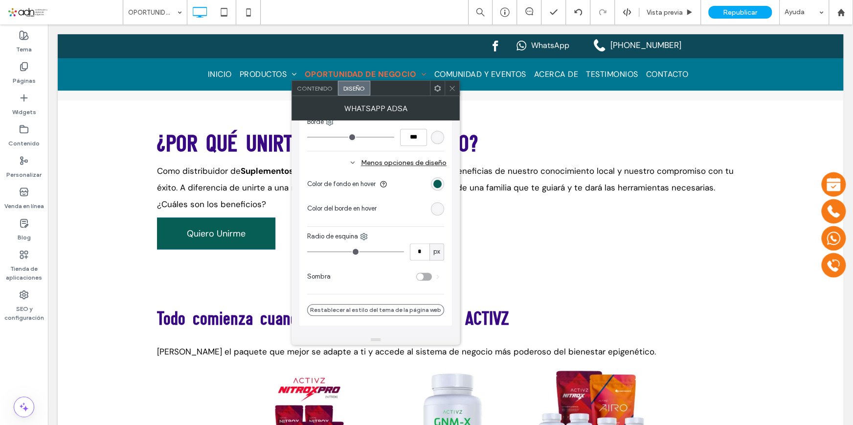
type input "*"
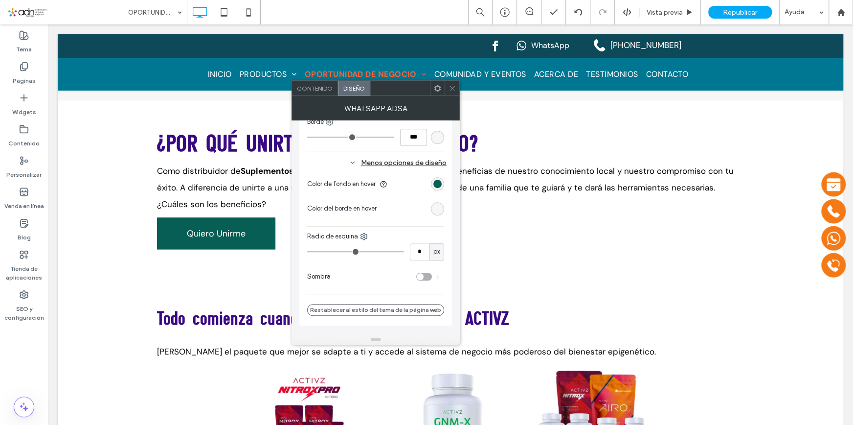
type input "*"
type input "**"
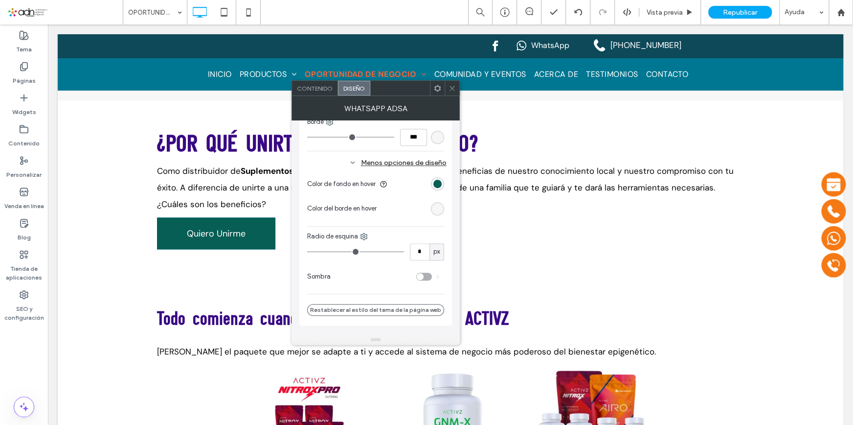
type input "**"
drag, startPoint x: 313, startPoint y: 250, endPoint x: 320, endPoint y: 250, distance: 6.8
click at [320, 251] on input "range" at bounding box center [355, 251] width 97 height 1
type input "**"
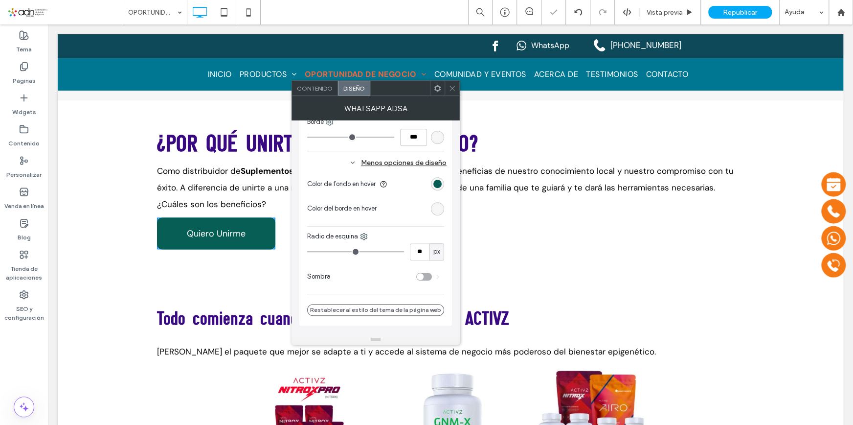
type input "**"
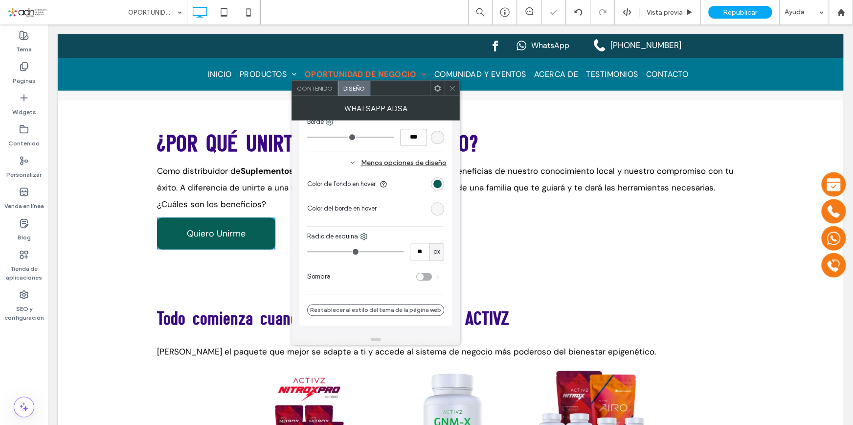
type input "**"
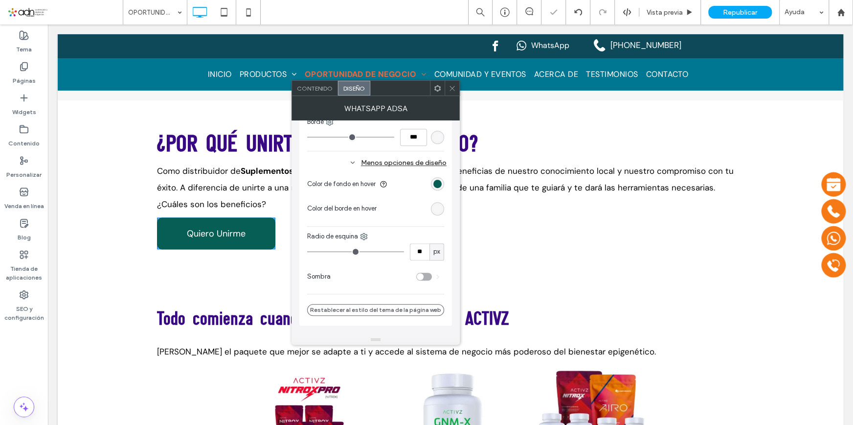
type input "**"
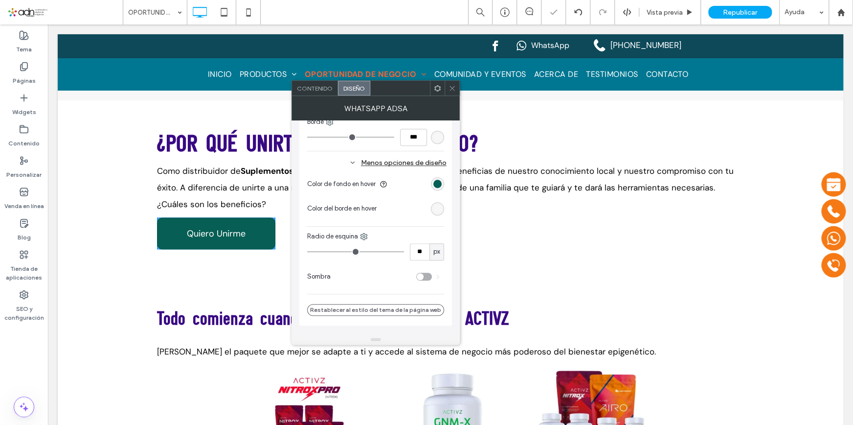
type input "**"
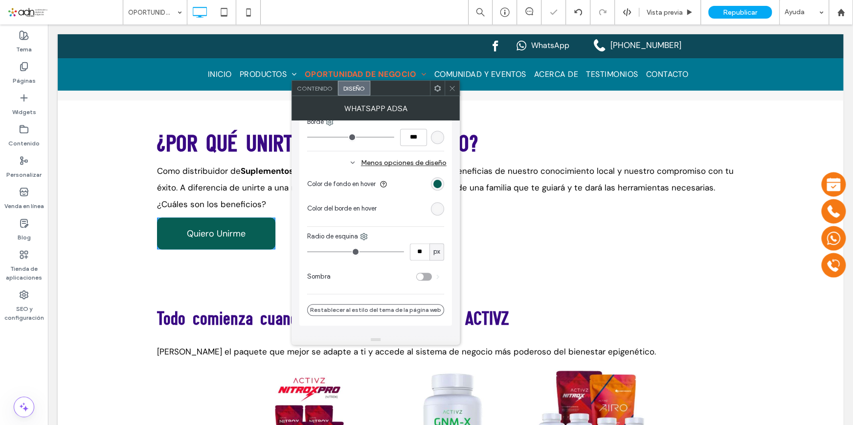
type input "**"
drag, startPoint x: 320, startPoint y: 250, endPoint x: 332, endPoint y: 250, distance: 12.2
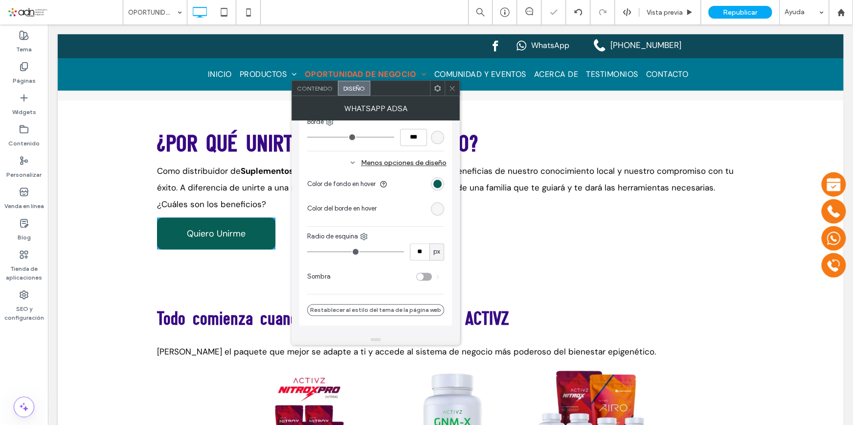
click at [332, 251] on input "range" at bounding box center [355, 251] width 97 height 1
type input "**"
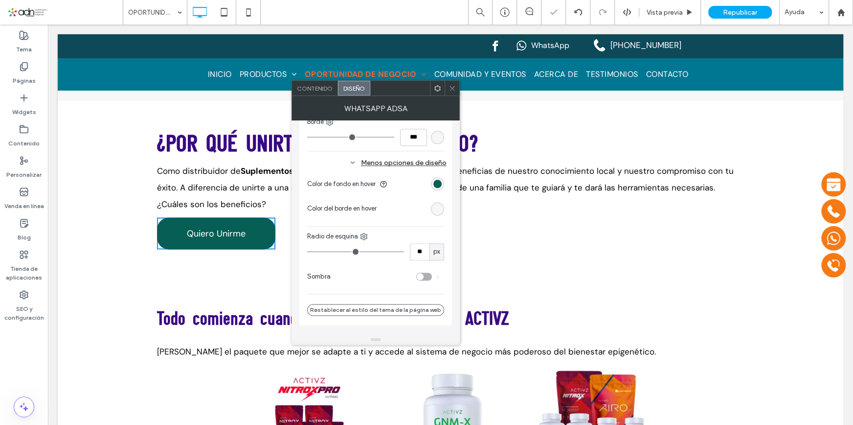
type input "**"
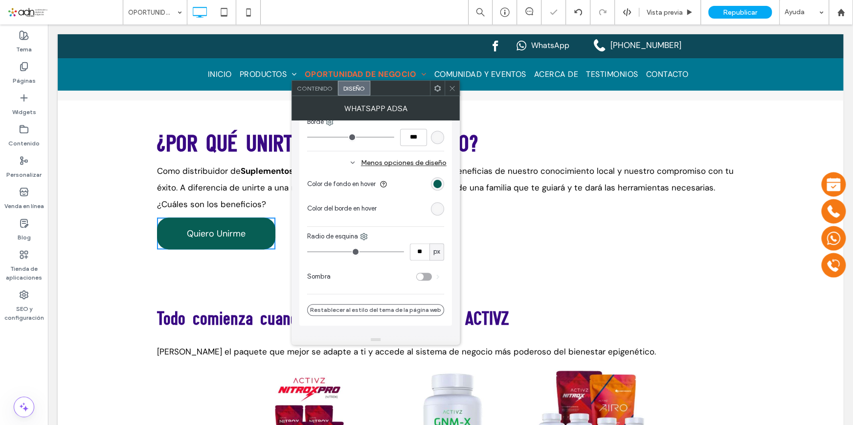
type input "**"
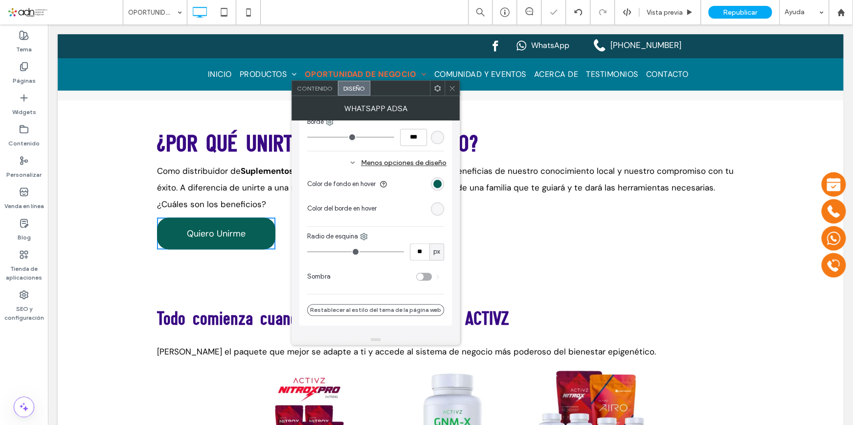
type input "**"
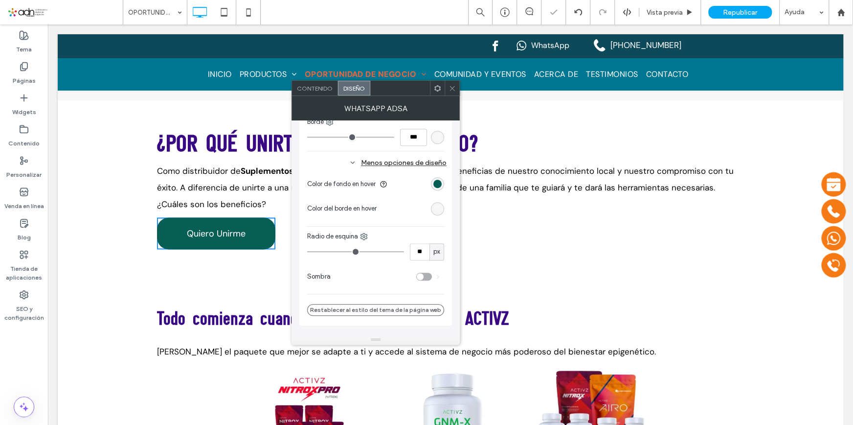
type input "**"
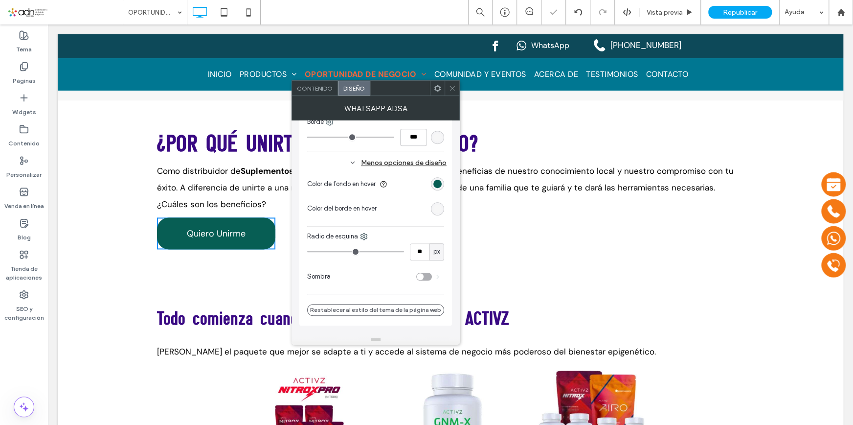
type input "**"
drag, startPoint x: 332, startPoint y: 249, endPoint x: 347, endPoint y: 249, distance: 14.7
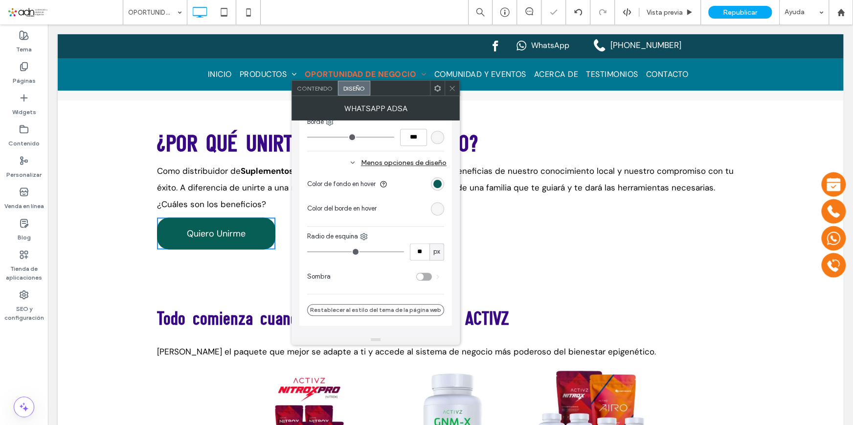
click at [347, 251] on input "range" at bounding box center [355, 251] width 97 height 1
type input "**"
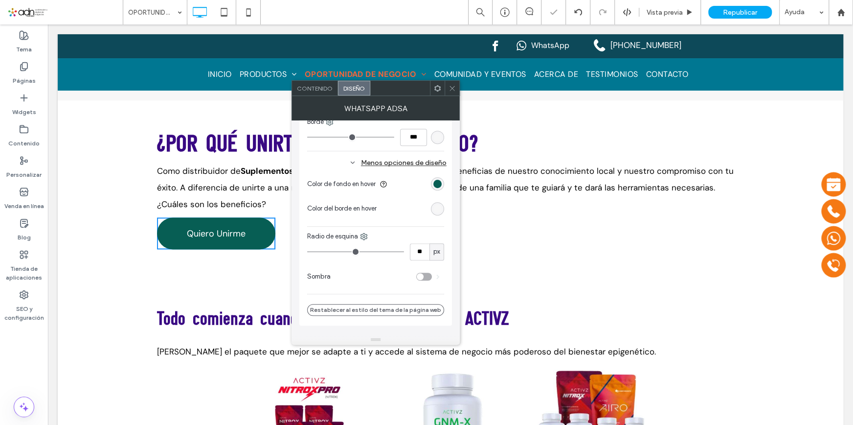
type input "**"
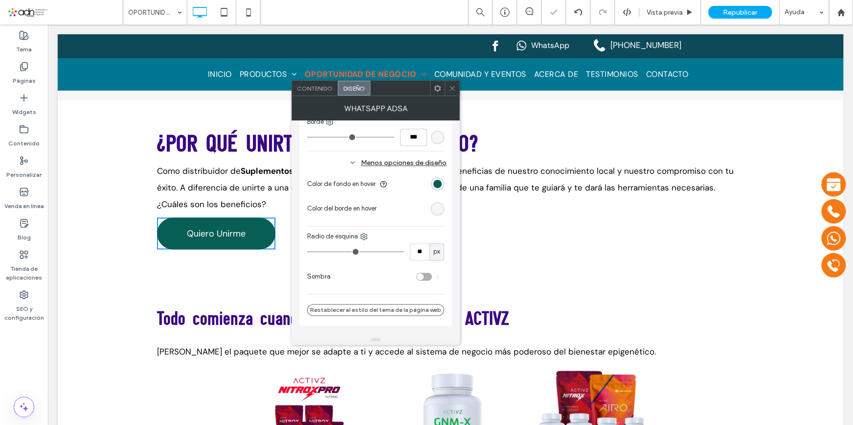
type input "**"
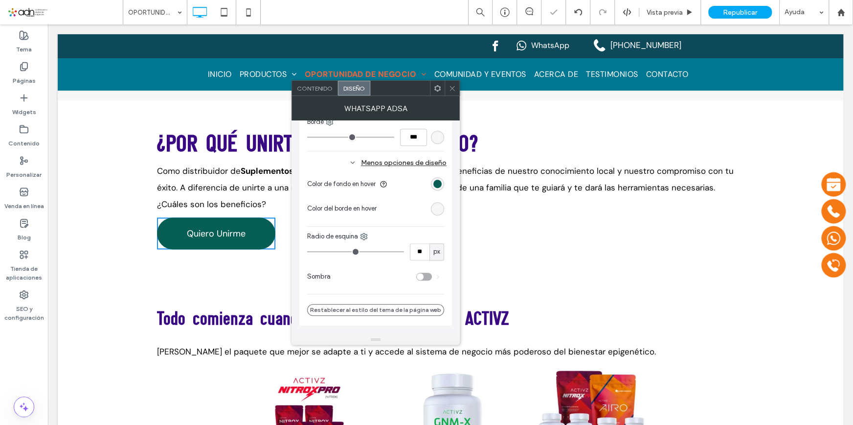
type input "**"
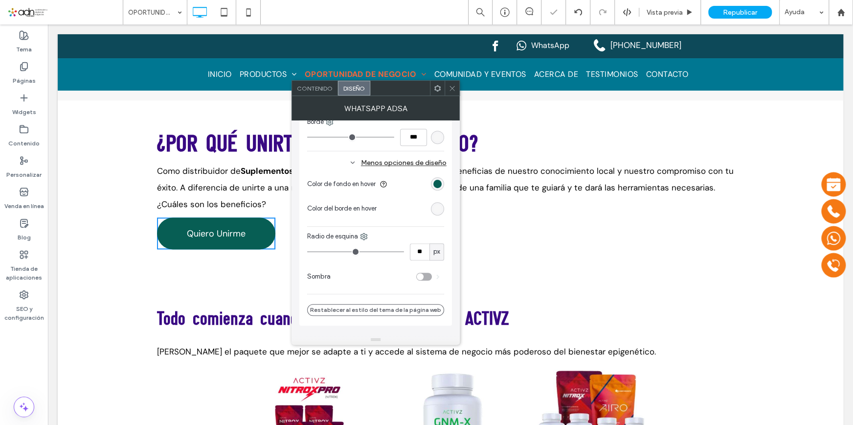
type input "**"
drag, startPoint x: 346, startPoint y: 249, endPoint x: 359, endPoint y: 249, distance: 12.7
type input "**"
click at [359, 251] on input "range" at bounding box center [355, 251] width 97 height 1
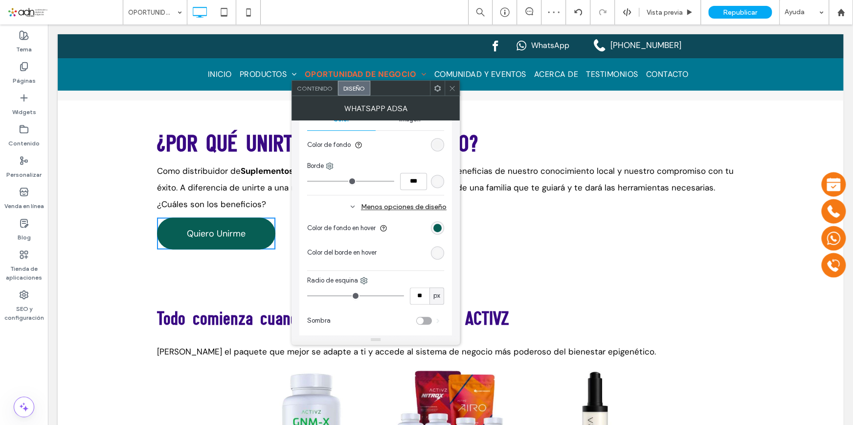
scroll to position [311, 0]
click at [443, 226] on div "rgb(7, 94, 84)" at bounding box center [437, 228] width 13 height 13
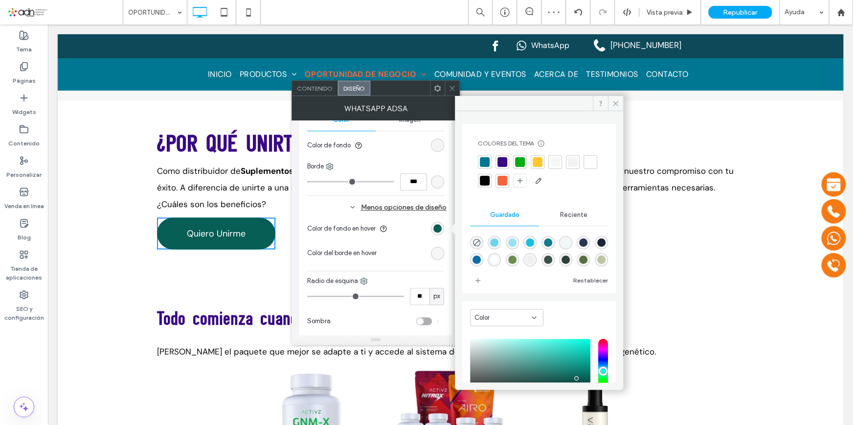
click at [525, 170] on div at bounding box center [539, 171] width 122 height 33
click at [507, 177] on div at bounding box center [502, 181] width 10 height 10
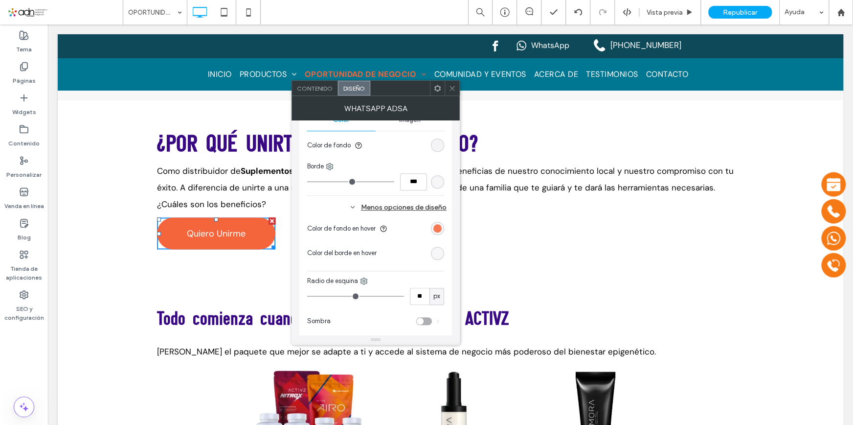
scroll to position [267, 0]
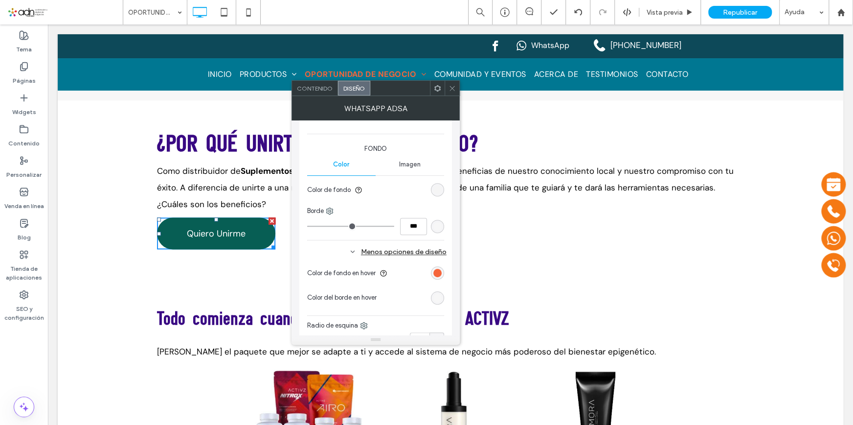
click at [441, 188] on div "rgb(244, 244, 244)" at bounding box center [437, 189] width 8 height 8
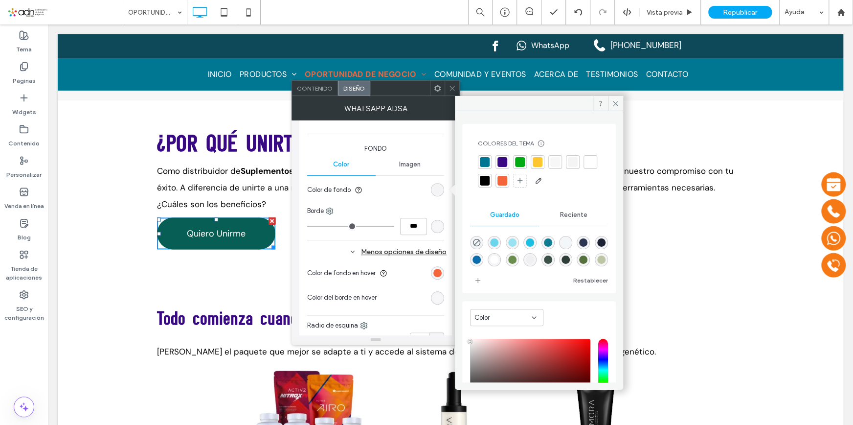
click at [507, 178] on div at bounding box center [502, 181] width 10 height 10
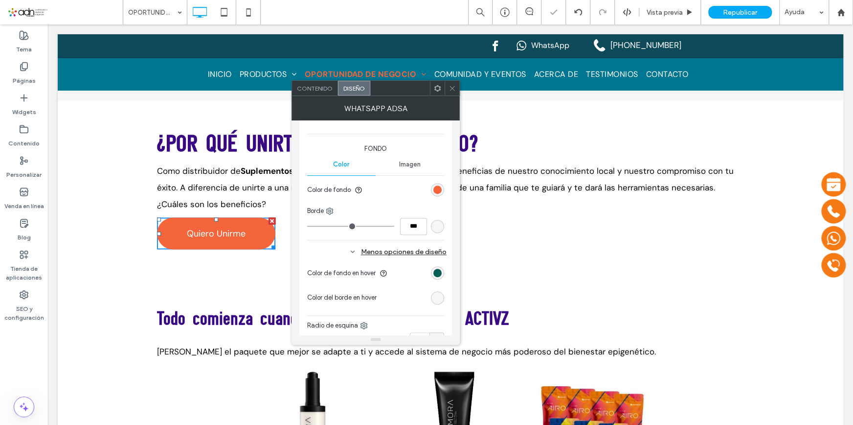
scroll to position [400, 0]
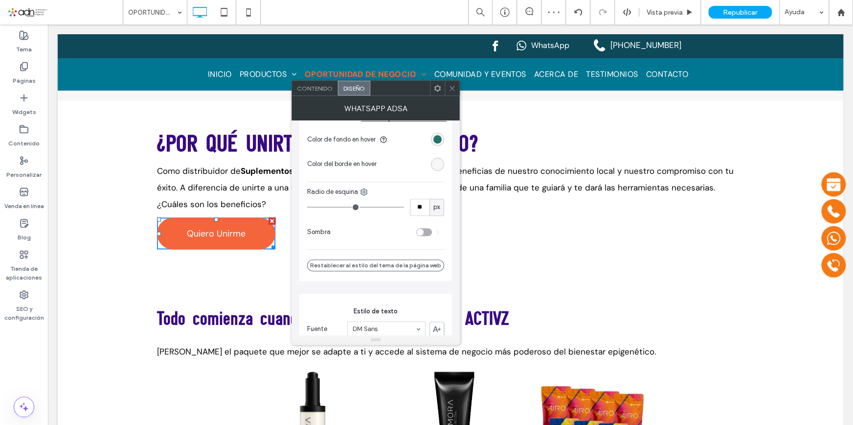
click at [437, 139] on div "rgb(7, 94, 84)" at bounding box center [437, 139] width 8 height 8
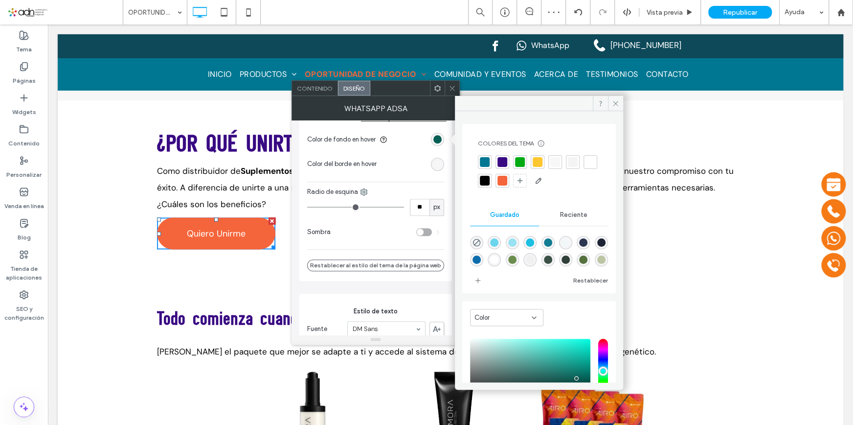
click at [484, 160] on div at bounding box center [485, 162] width 10 height 10
click at [616, 102] on icon at bounding box center [615, 103] width 7 height 7
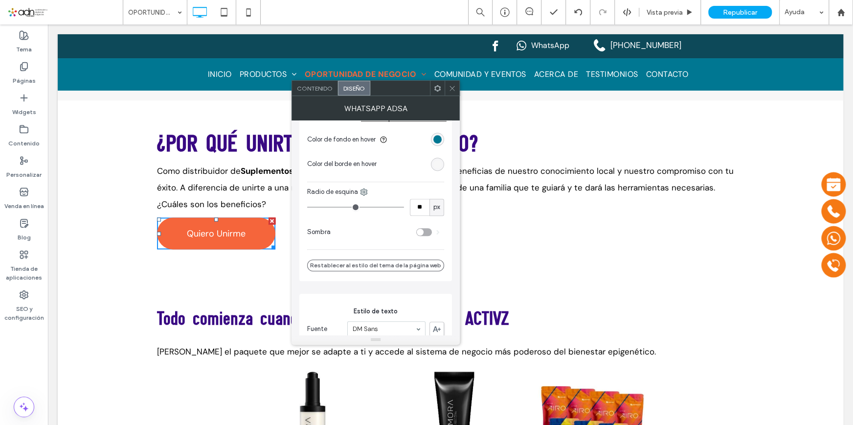
click at [450, 88] on icon at bounding box center [452, 88] width 7 height 7
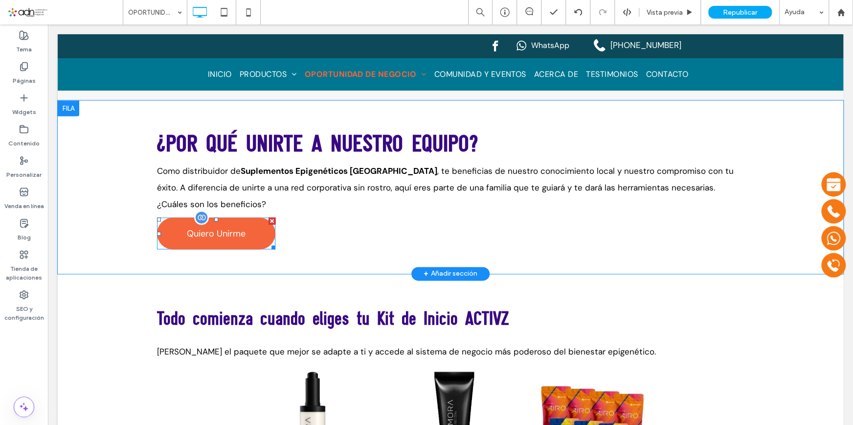
click at [244, 217] on span at bounding box center [216, 233] width 118 height 32
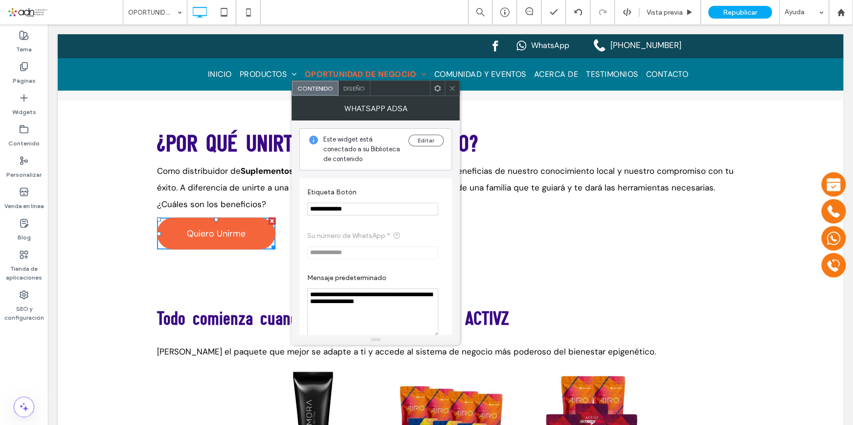
click at [449, 86] on icon at bounding box center [452, 88] width 7 height 7
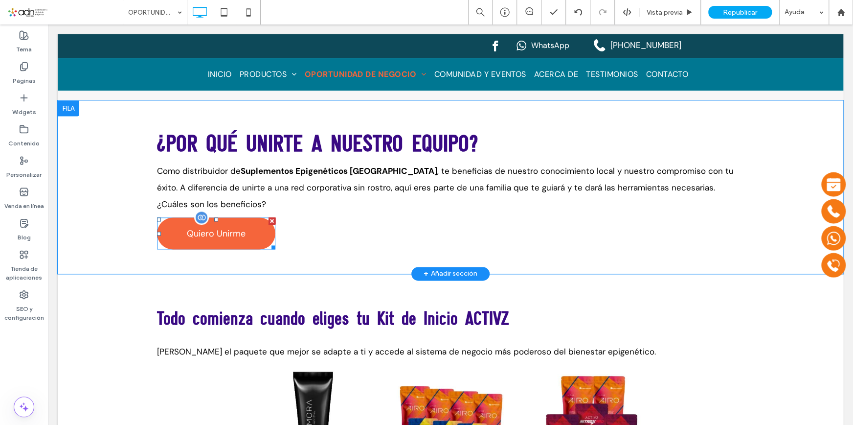
click at [243, 217] on span at bounding box center [216, 233] width 118 height 32
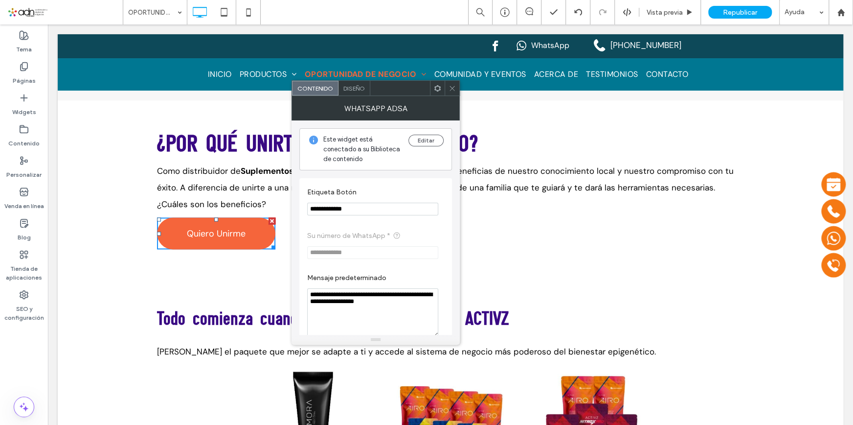
click at [453, 88] on icon at bounding box center [452, 88] width 7 height 7
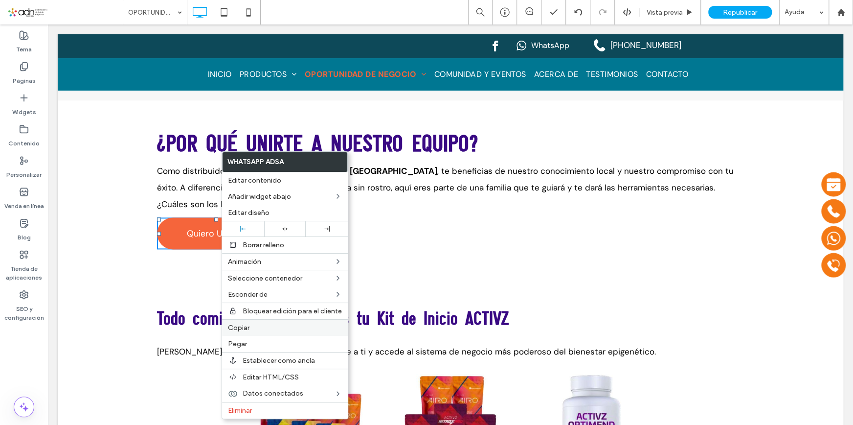
click at [251, 323] on label "Copiar" at bounding box center [285, 327] width 114 height 8
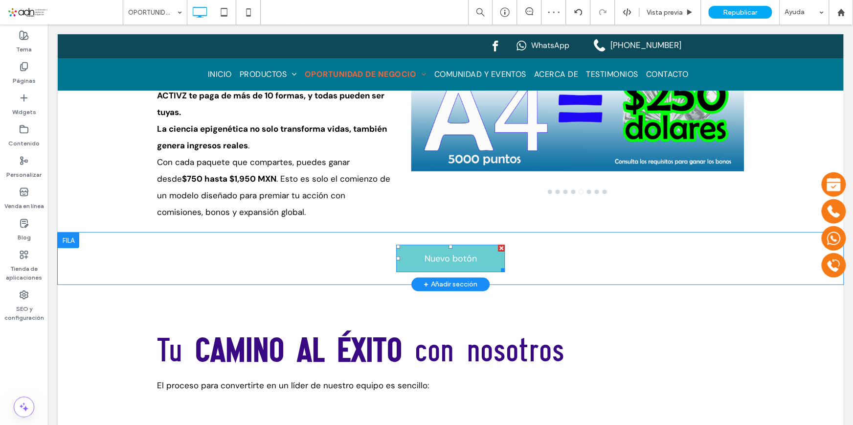
scroll to position [1693, 0]
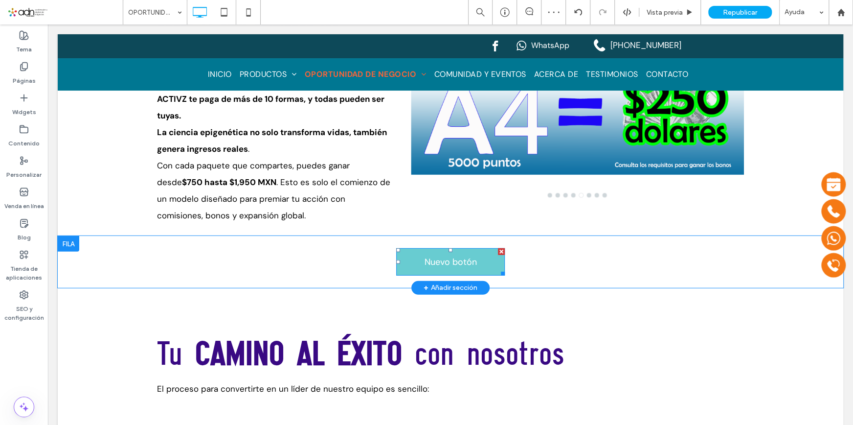
click at [499, 248] on div at bounding box center [501, 251] width 7 height 7
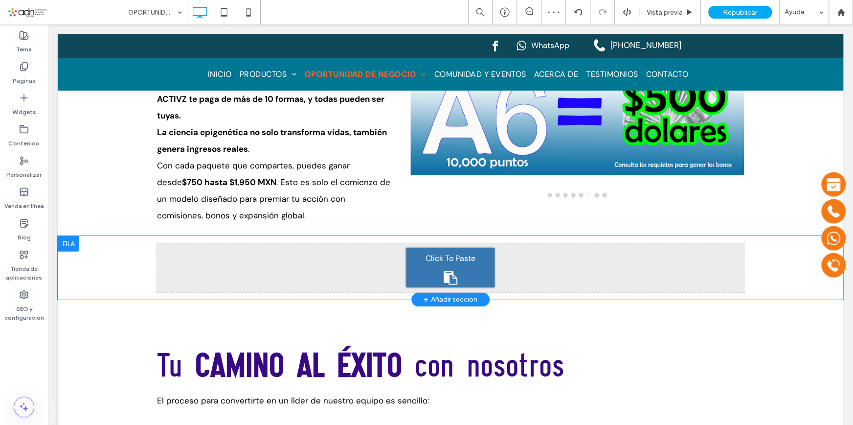
click at [454, 250] on span "Click To Paste" at bounding box center [451, 258] width 50 height 16
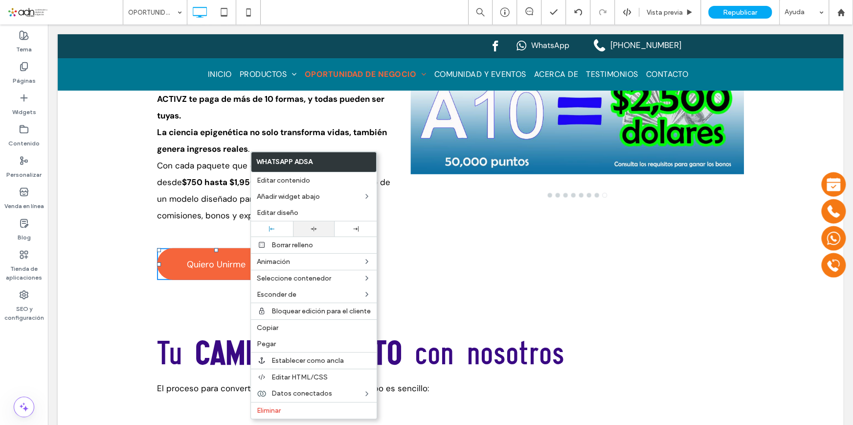
click at [311, 227] on icon at bounding box center [314, 229] width 6 height 6
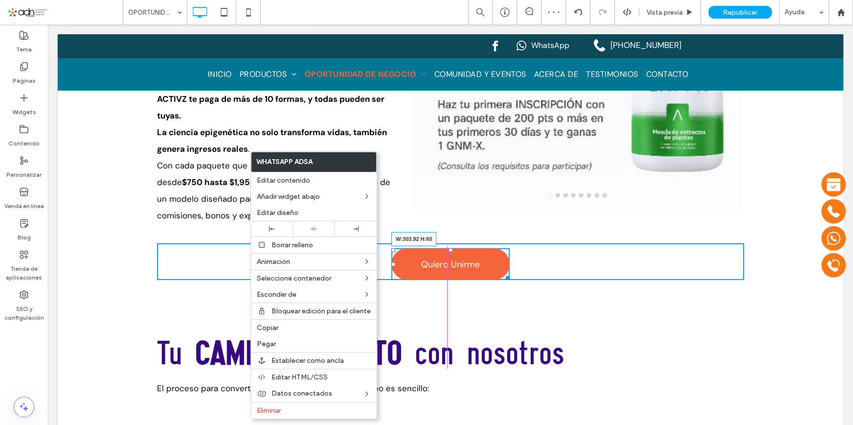
drag, startPoint x: 505, startPoint y: 262, endPoint x: 520, endPoint y: 259, distance: 15.4
click at [510, 272] on div at bounding box center [505, 275] width 7 height 7
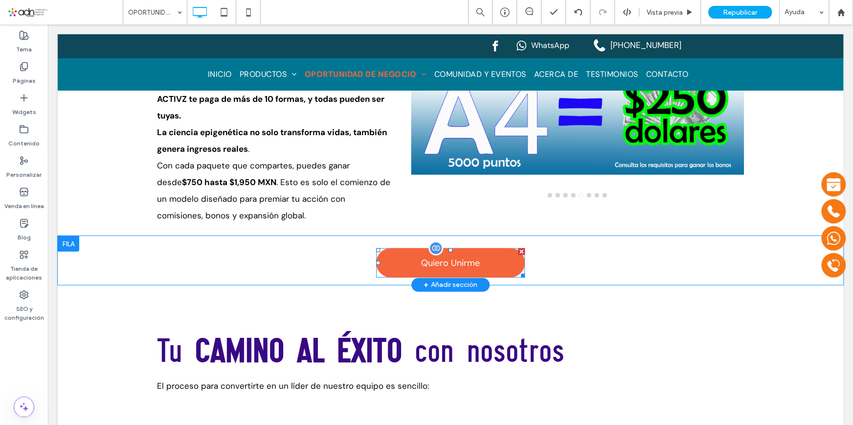
click at [417, 248] on span at bounding box center [450, 262] width 149 height 29
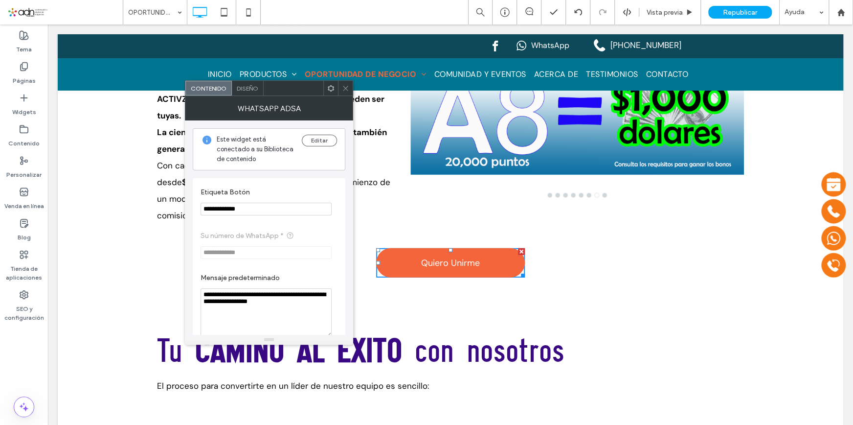
drag, startPoint x: 264, startPoint y: 208, endPoint x: 225, endPoint y: 209, distance: 39.1
click at [225, 209] on input "**********" at bounding box center [266, 209] width 131 height 13
paste input "**********"
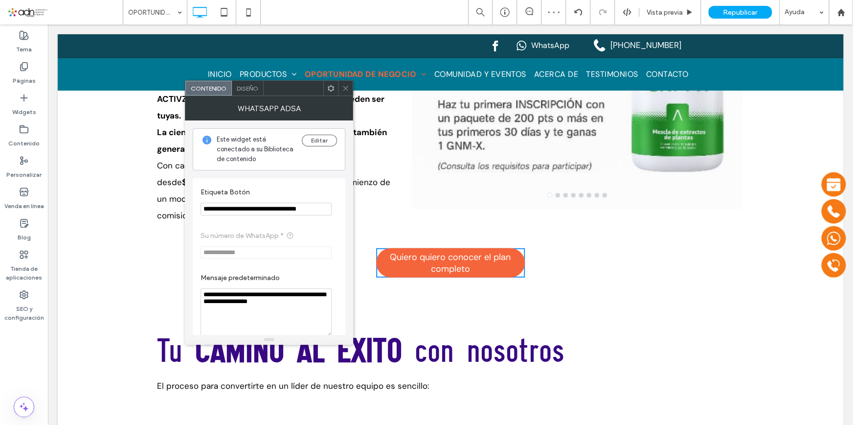
drag, startPoint x: 245, startPoint y: 209, endPoint x: 225, endPoint y: 210, distance: 20.6
click at [225, 210] on input "**********" at bounding box center [266, 209] width 131 height 13
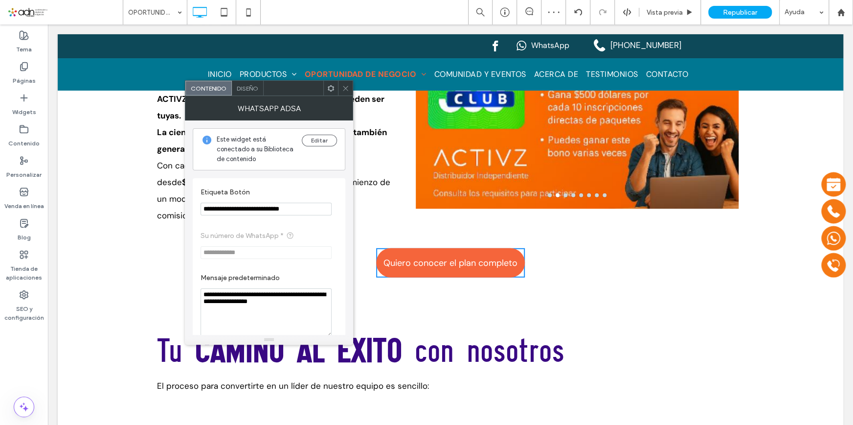
click at [309, 212] on input "**********" at bounding box center [266, 209] width 131 height 13
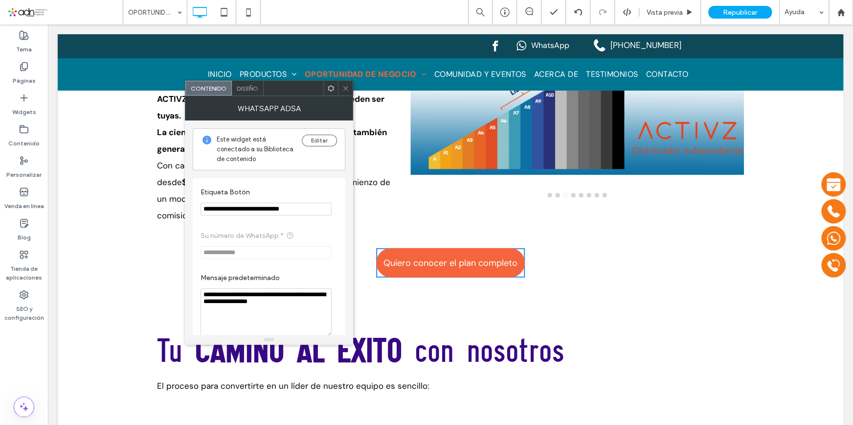
type input "**********"
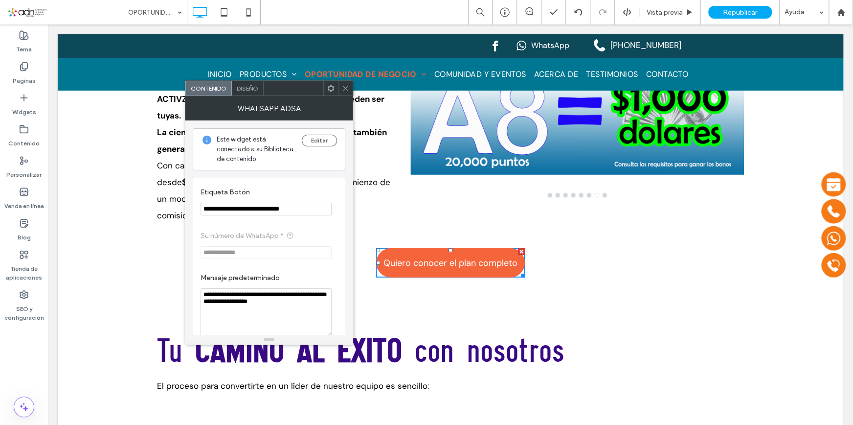
scroll to position [44, 0]
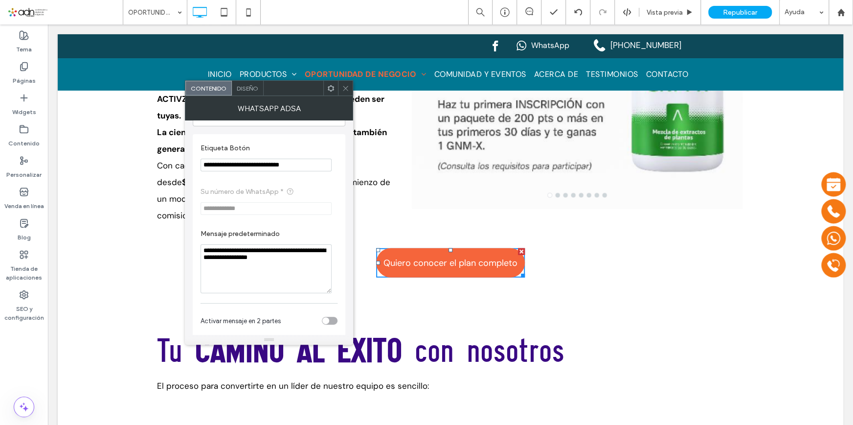
drag, startPoint x: 229, startPoint y: 251, endPoint x: 321, endPoint y: 260, distance: 92.4
click at [321, 260] on textarea "**********" at bounding box center [266, 268] width 131 height 49
paste textarea "Mensaje predeterminado"
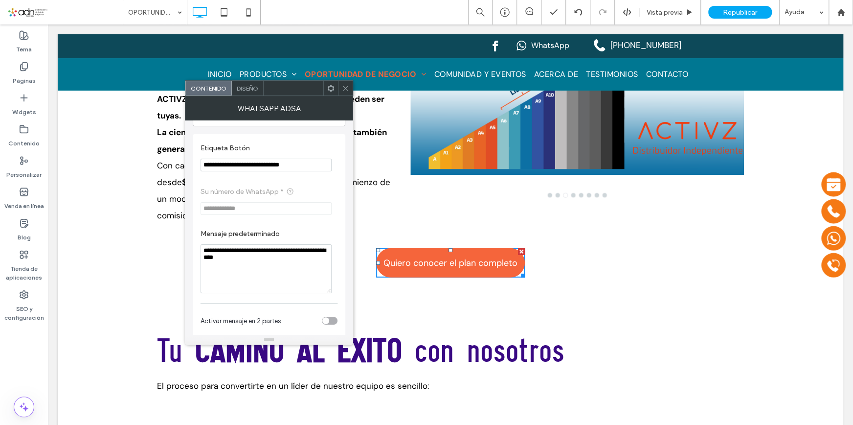
drag, startPoint x: 229, startPoint y: 250, endPoint x: 263, endPoint y: 255, distance: 34.2
click at [263, 255] on textarea "**********" at bounding box center [266, 268] width 131 height 49
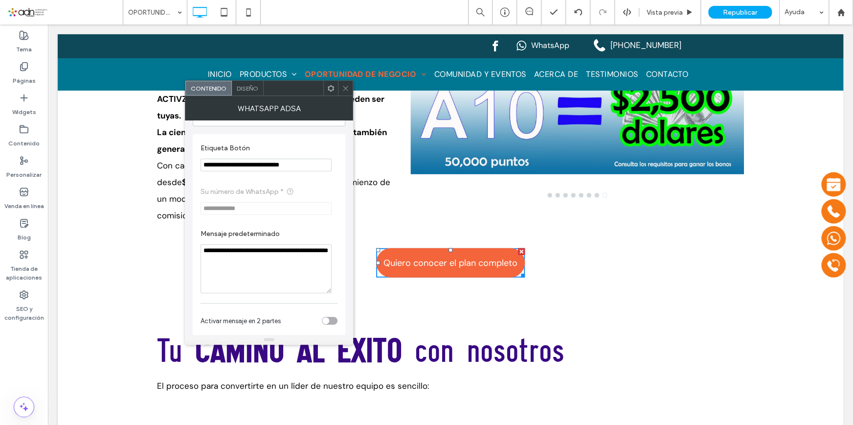
click at [258, 266] on textarea "**********" at bounding box center [266, 268] width 131 height 49
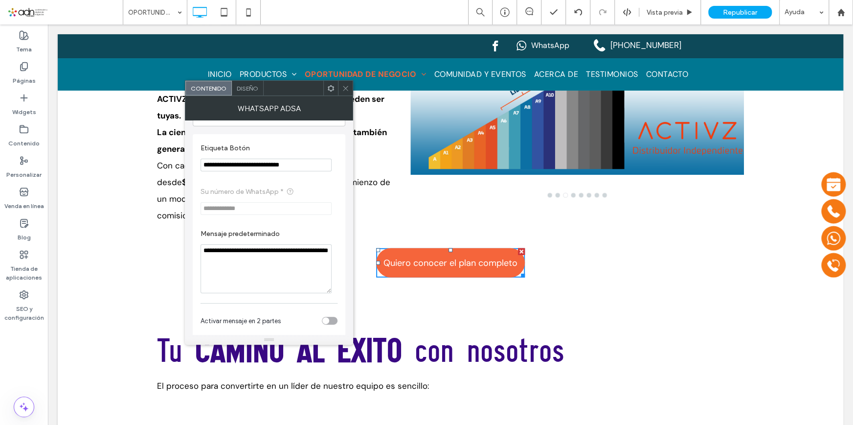
drag, startPoint x: 284, startPoint y: 267, endPoint x: 269, endPoint y: 271, distance: 15.7
click at [273, 273] on textarea "**********" at bounding box center [266, 268] width 131 height 49
drag, startPoint x: 215, startPoint y: 257, endPoint x: 187, endPoint y: 249, distance: 28.5
click at [187, 249] on div "**********" at bounding box center [269, 227] width 168 height 214
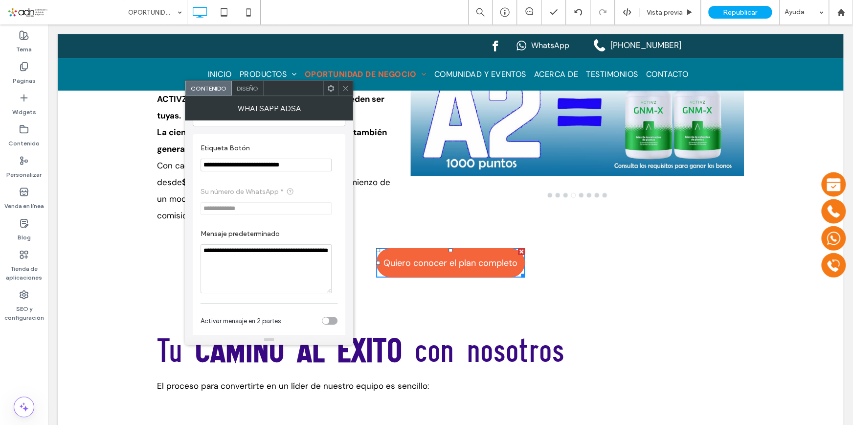
click at [287, 264] on textarea "**********" at bounding box center [266, 268] width 131 height 49
drag, startPoint x: 263, startPoint y: 266, endPoint x: 191, endPoint y: 251, distance: 74.0
click at [191, 251] on div "**********" at bounding box center [269, 227] width 168 height 214
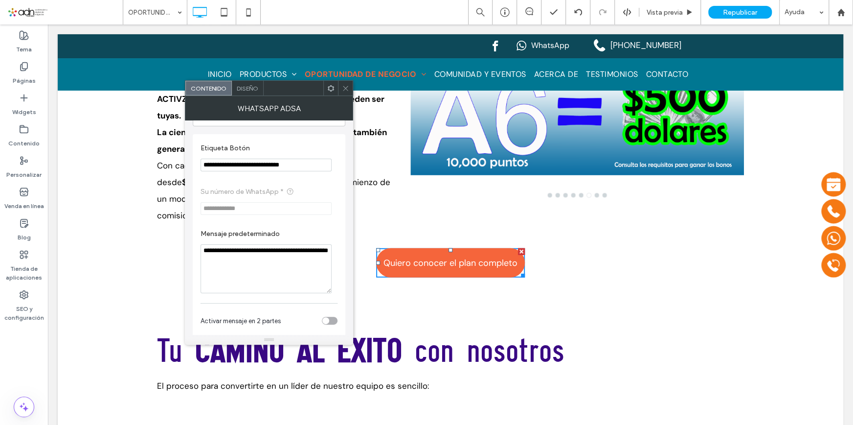
type textarea "**********"
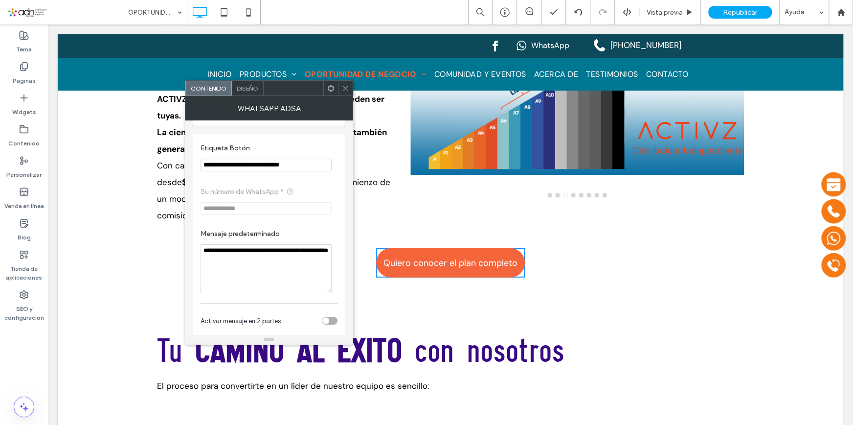
click at [344, 90] on icon at bounding box center [345, 88] width 7 height 7
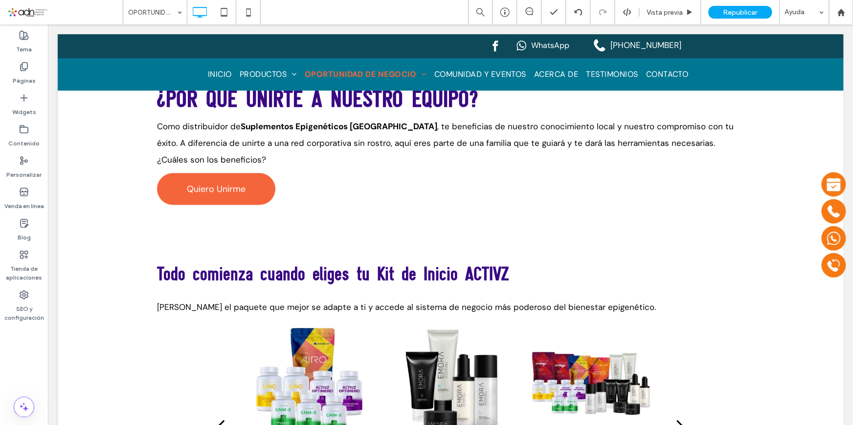
scroll to position [1026, 0]
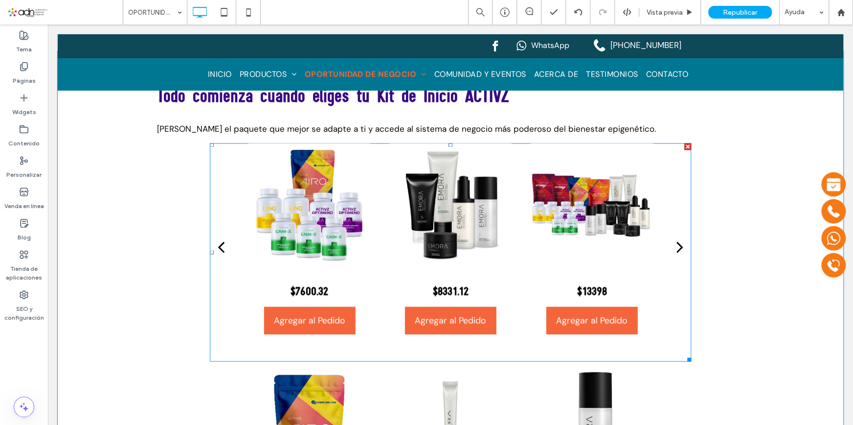
click at [219, 143] on div "$6747.72 Agregar al Pedido Agregar al Pedido $1970 Agregar al Pedido Agregar al…" at bounding box center [450, 252] width 481 height 218
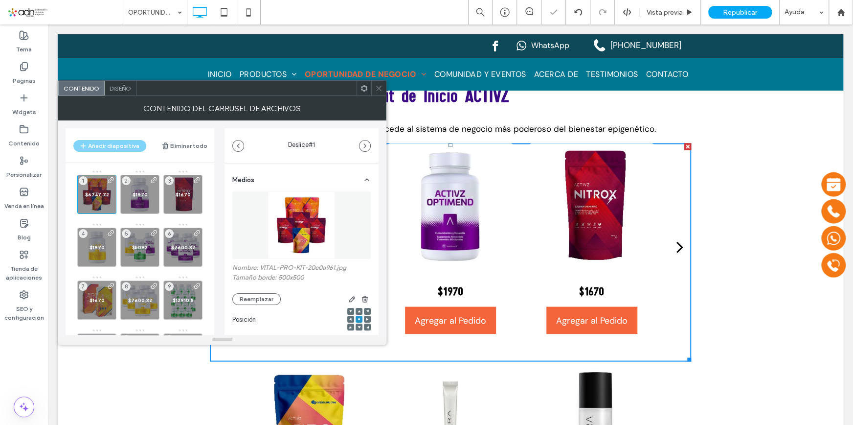
click at [122, 88] on span "Diseño" at bounding box center [121, 88] width 22 height 7
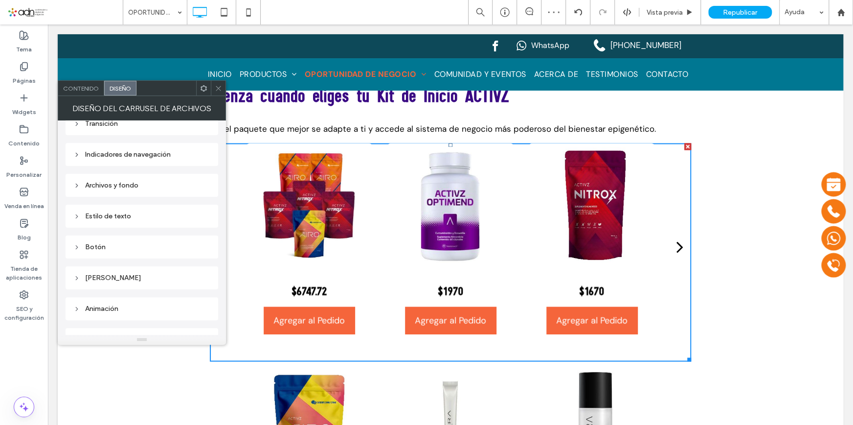
scroll to position [150, 0]
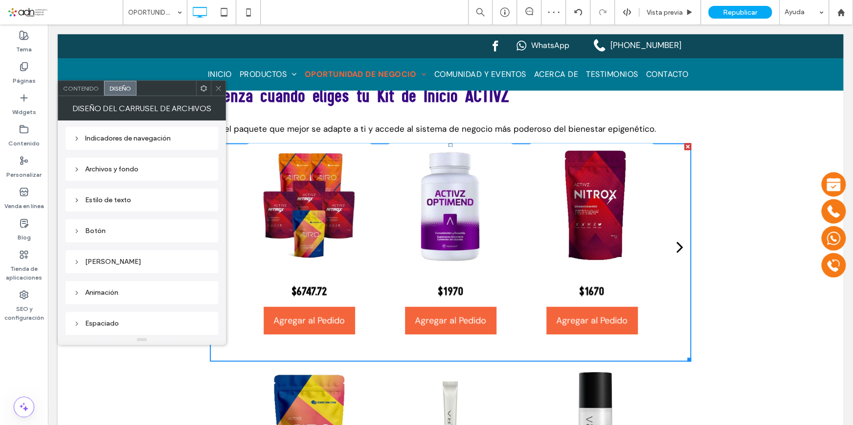
click at [117, 229] on div "Botón" at bounding box center [141, 230] width 137 height 8
click at [144, 252] on label "Diseño" at bounding box center [137, 249] width 129 height 20
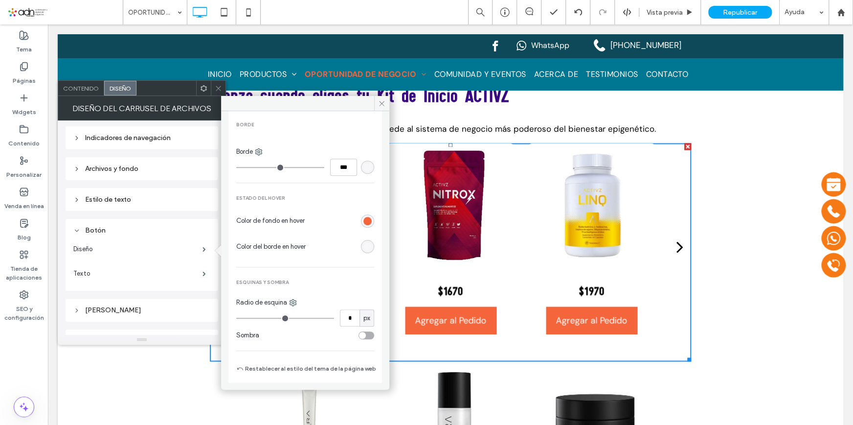
scroll to position [314, 0]
type input "*"
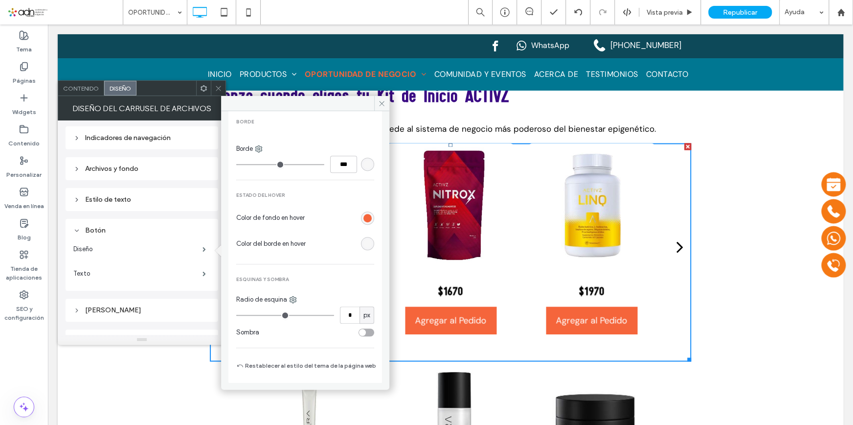
type input "*"
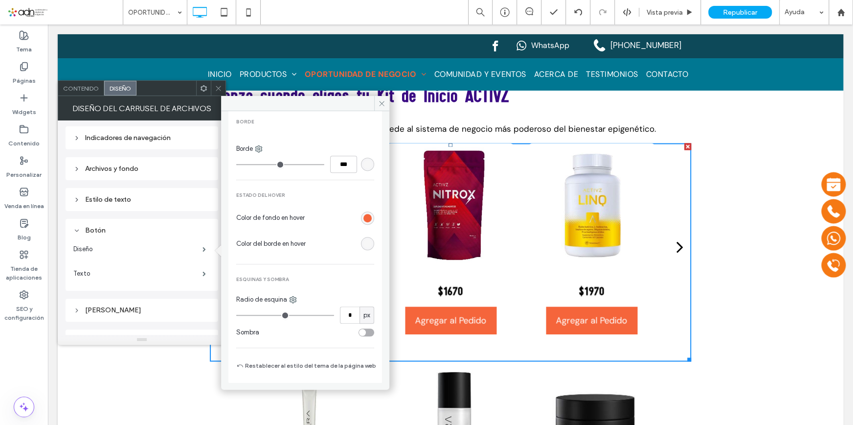
type input "*"
type input "**"
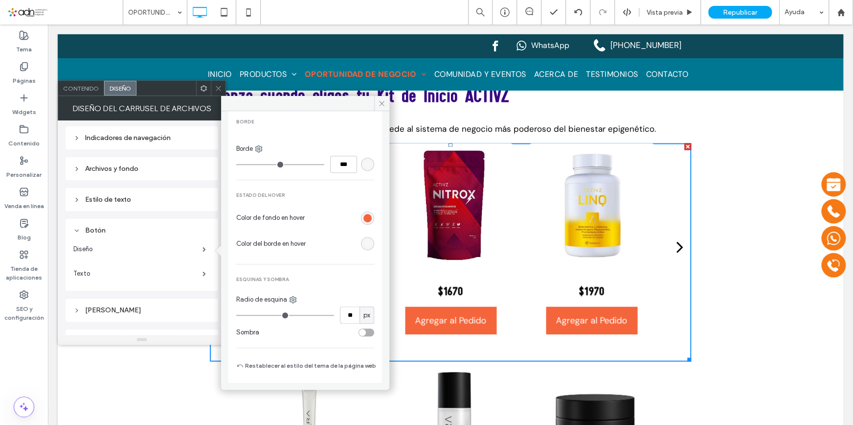
type input "**"
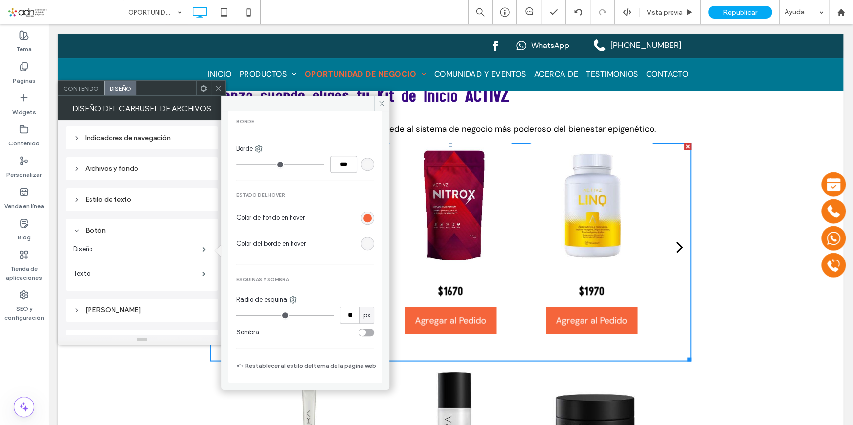
type input "**"
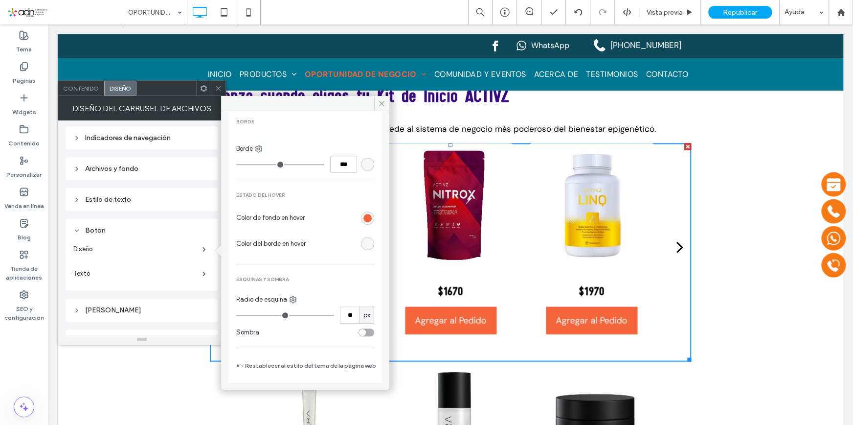
type input "**"
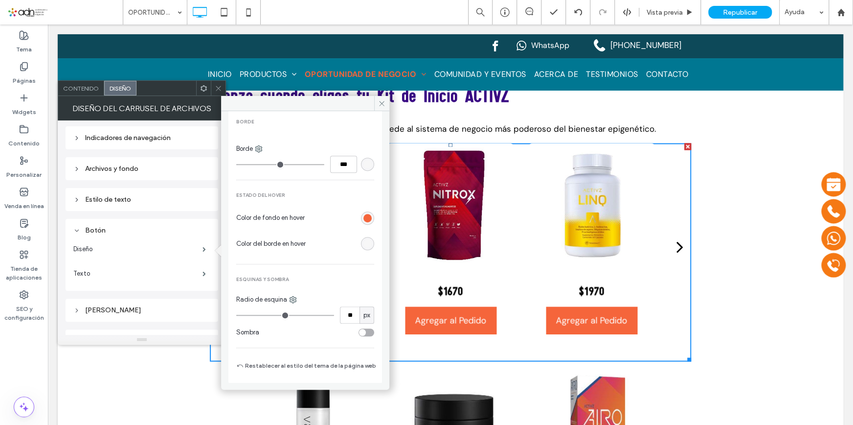
type input "**"
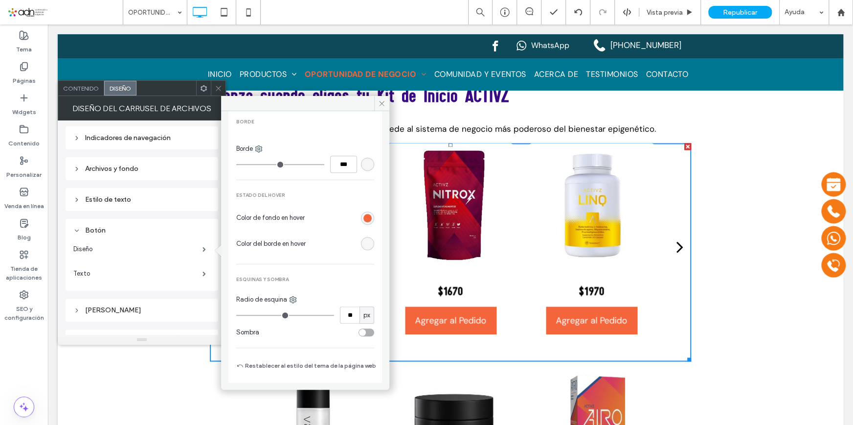
type input "**"
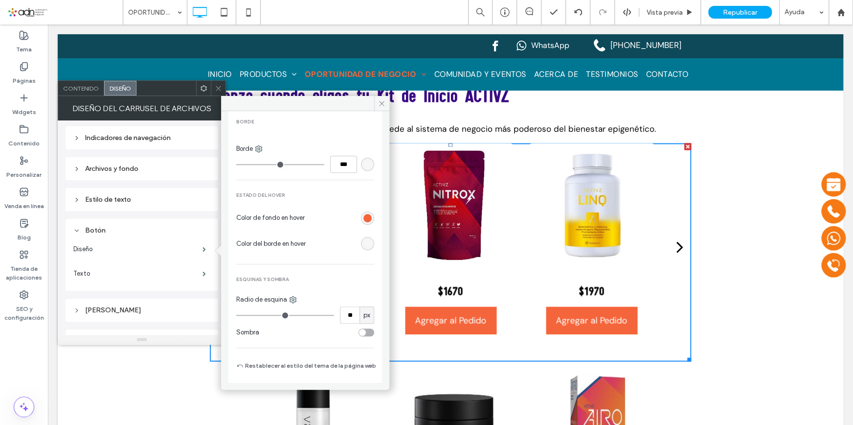
type input "**"
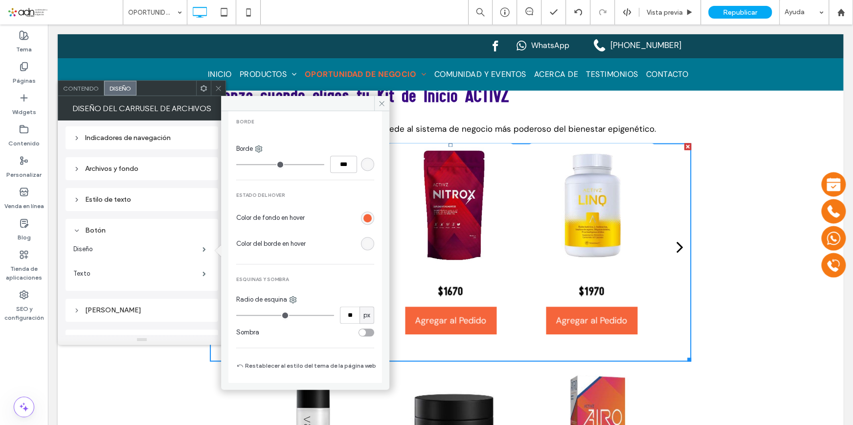
type input "**"
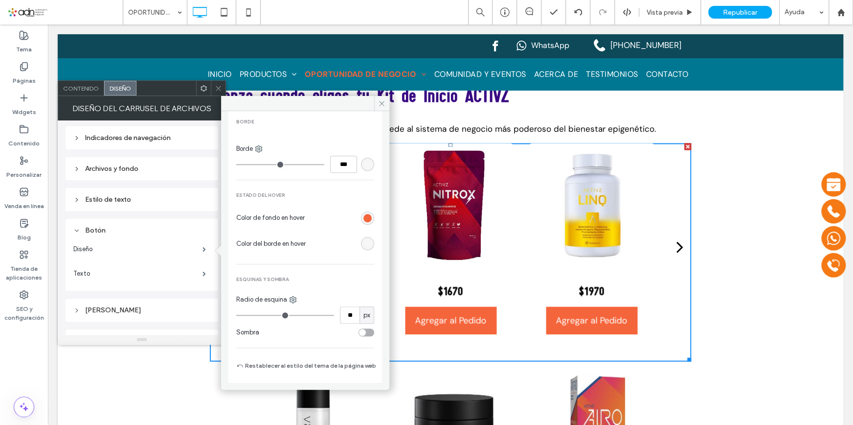
drag, startPoint x: 243, startPoint y: 312, endPoint x: 268, endPoint y: 313, distance: 25.0
click at [268, 315] on input "range" at bounding box center [285, 315] width 98 height 1
type input "**"
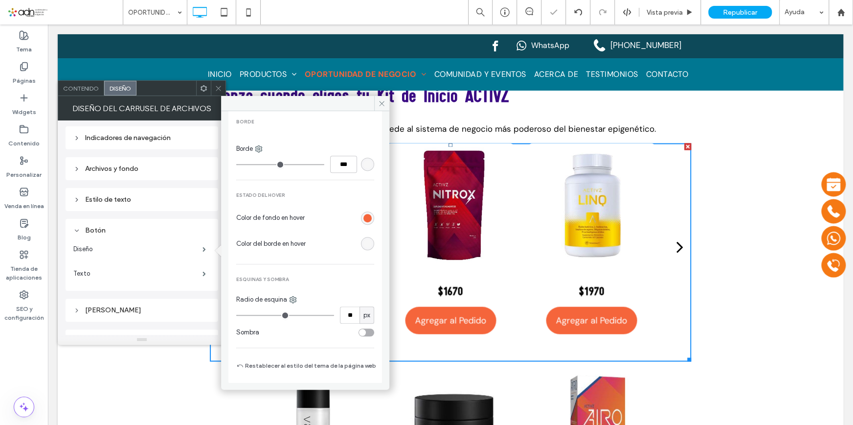
type input "**"
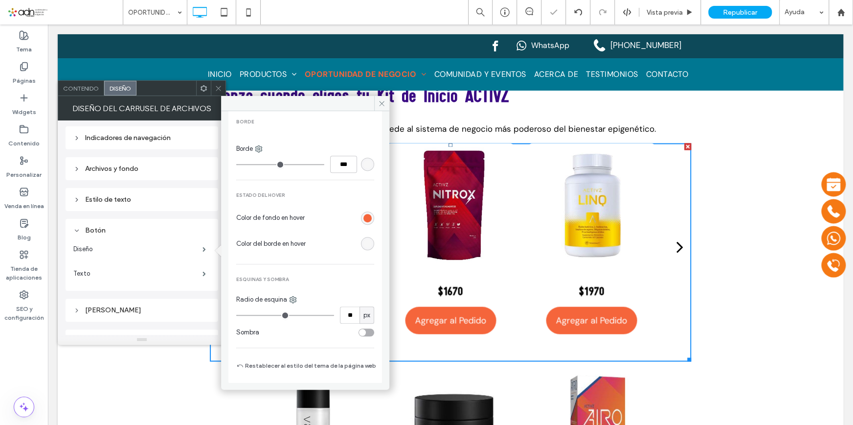
type input "**"
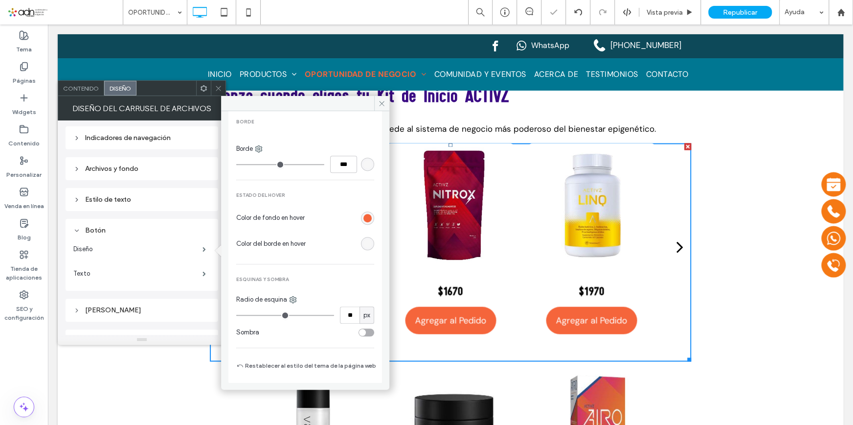
type input "**"
drag, startPoint x: 268, startPoint y: 313, endPoint x: 274, endPoint y: 313, distance: 5.9
type input "**"
click at [274, 315] on input "range" at bounding box center [285, 315] width 98 height 1
click at [387, 102] on span at bounding box center [381, 103] width 15 height 15
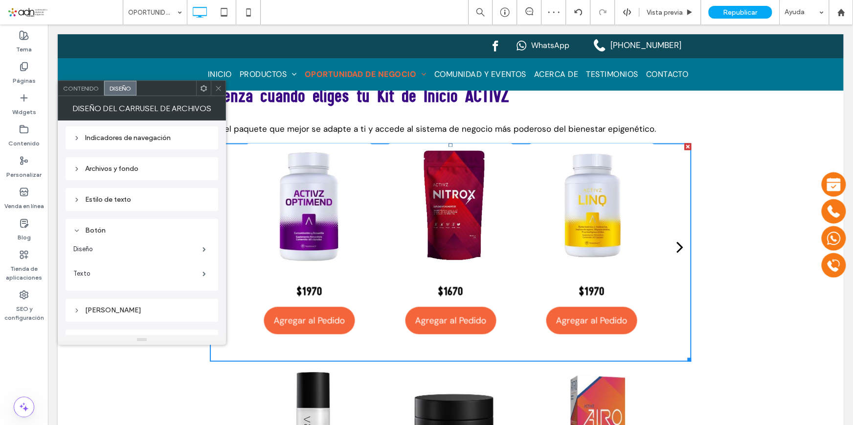
click at [219, 87] on icon at bounding box center [218, 88] width 7 height 7
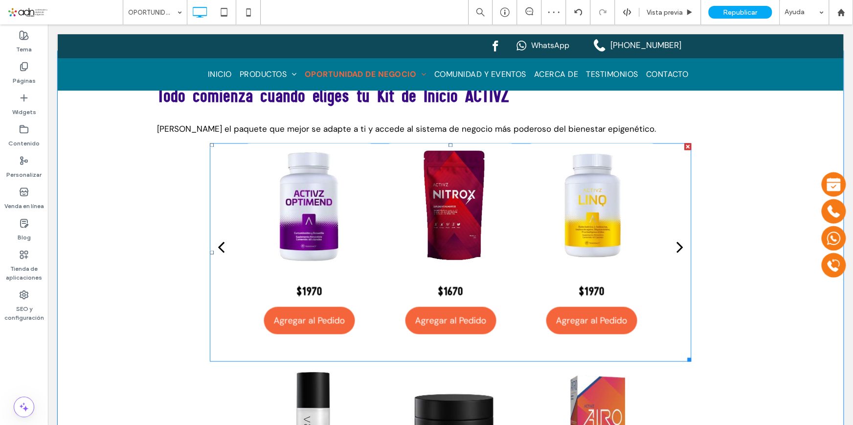
click at [229, 181] on div "$6747.72 Agregar al Pedido Agregar al Pedido $1970 Agregar al Pedido Agregar al…" at bounding box center [450, 252] width 481 height 218
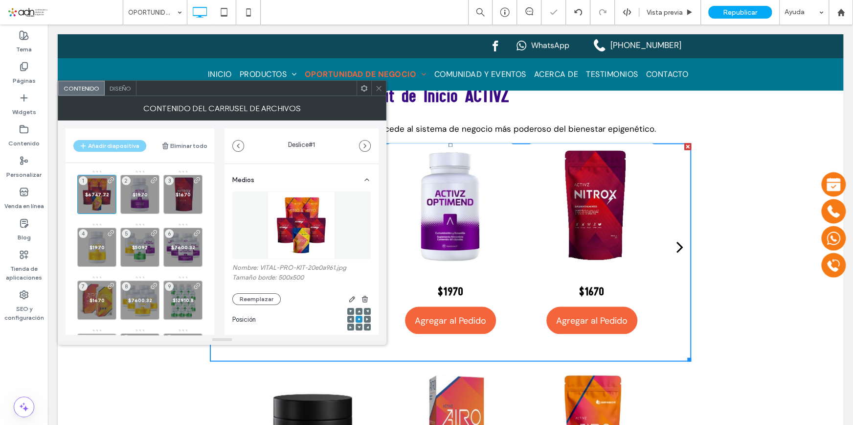
click at [127, 87] on span "Diseño" at bounding box center [121, 88] width 22 height 7
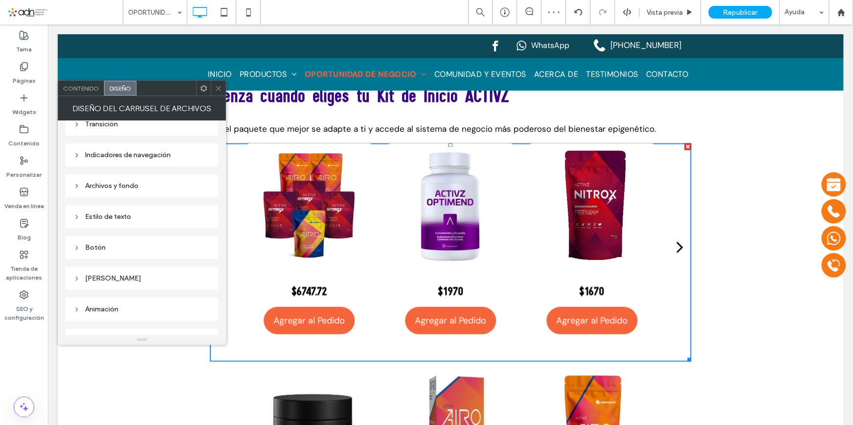
scroll to position [133, 0]
click at [113, 248] on div "Botón" at bounding box center [141, 247] width 137 height 8
click at [119, 264] on label "Diseño" at bounding box center [137, 266] width 129 height 20
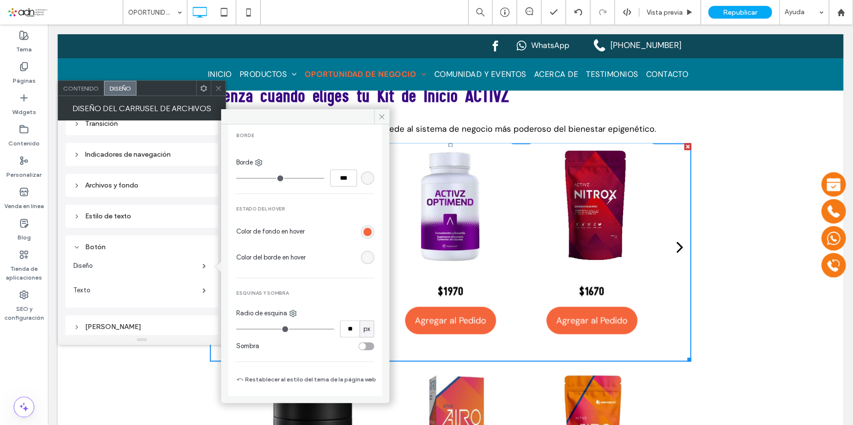
scroll to position [314, 0]
click at [383, 115] on use at bounding box center [382, 116] width 5 height 5
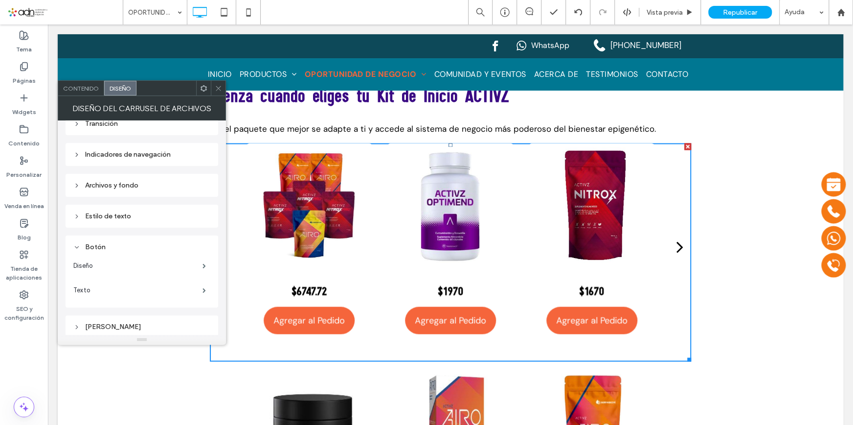
click at [218, 90] on icon at bounding box center [218, 88] width 7 height 7
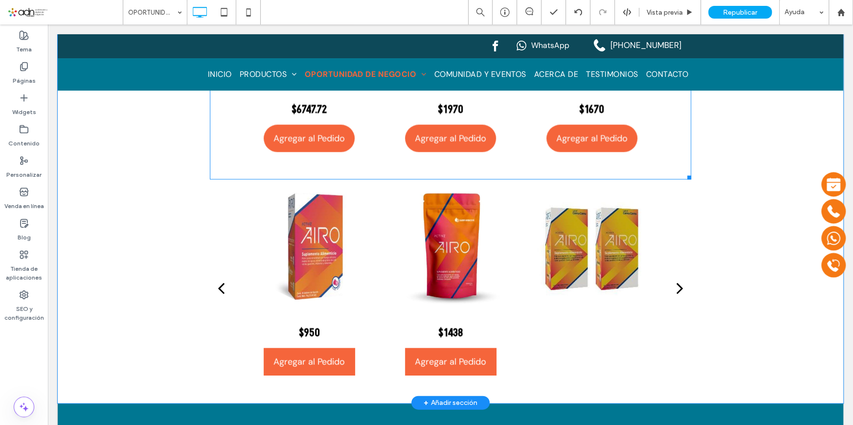
scroll to position [1159, 0]
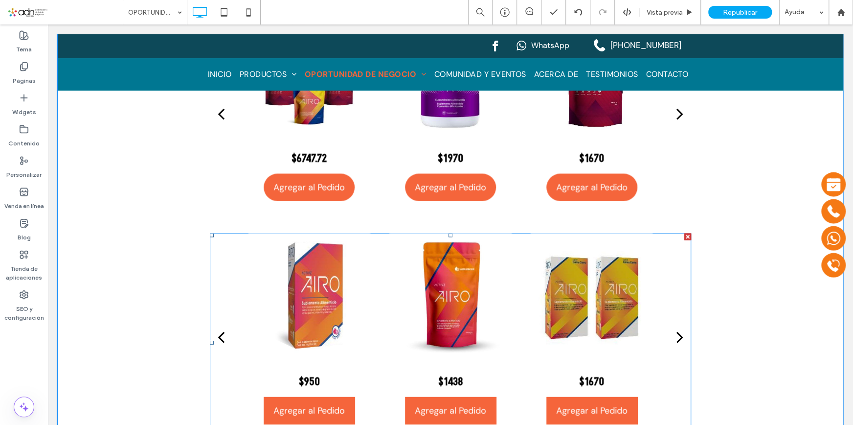
click at [210, 233] on div "Agregar al Pedido Agregar al Pedido $1194 Agregar al Pedido Agregar al Pedido $…" at bounding box center [450, 342] width 481 height 218
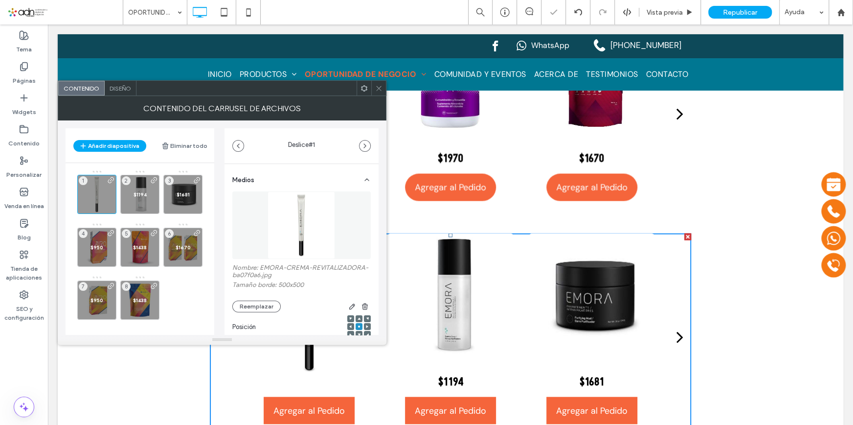
click at [115, 93] on div "Diseño" at bounding box center [121, 88] width 32 height 15
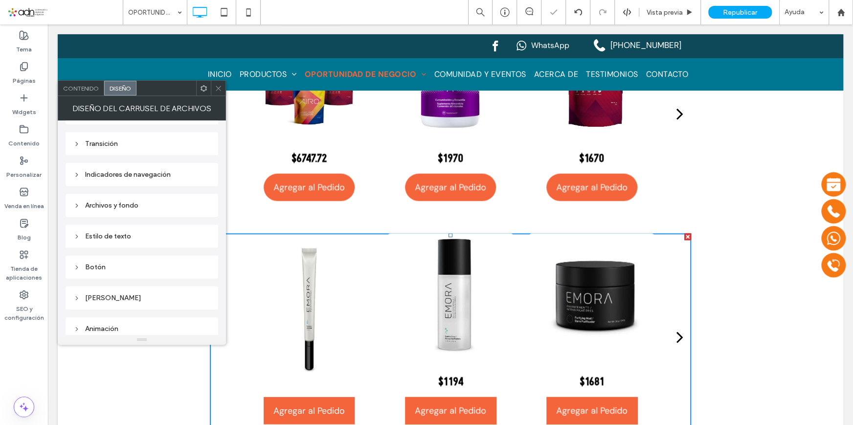
scroll to position [150, 0]
click at [103, 188] on div "Estilo de texto" at bounding box center [142, 199] width 153 height 23
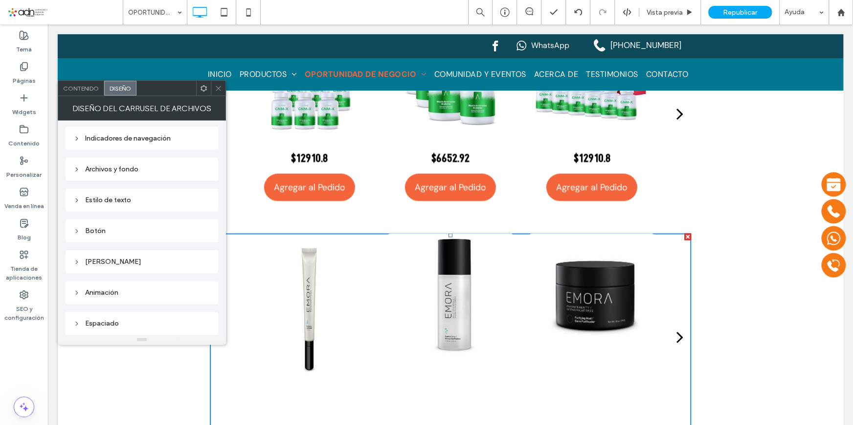
click at [124, 230] on div "Botón" at bounding box center [141, 230] width 137 height 8
click at [110, 251] on label "Diseño" at bounding box center [137, 249] width 129 height 20
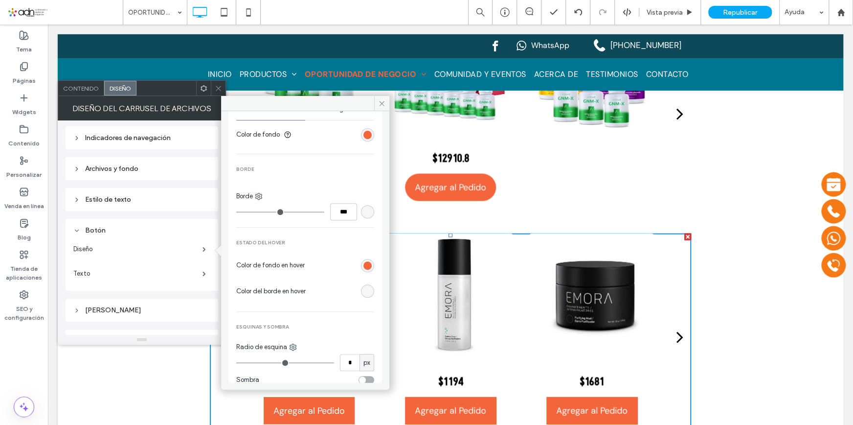
scroll to position [314, 0]
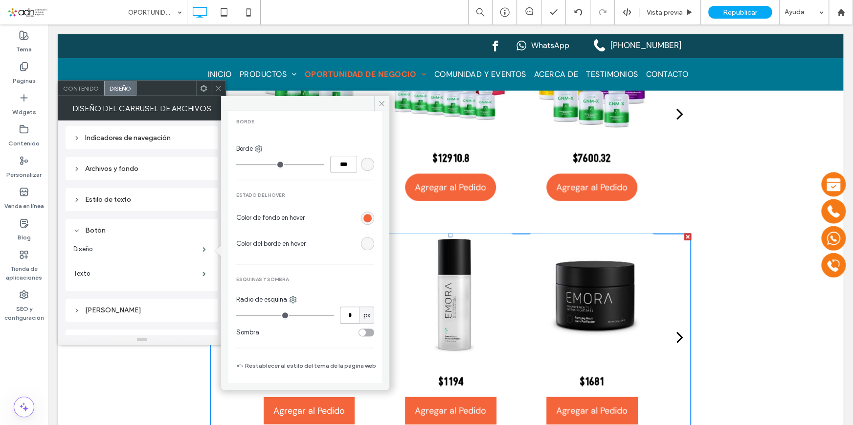
click at [345, 313] on input "*" at bounding box center [350, 314] width 20 height 17
type input "**"
click at [384, 105] on use at bounding box center [382, 103] width 5 height 5
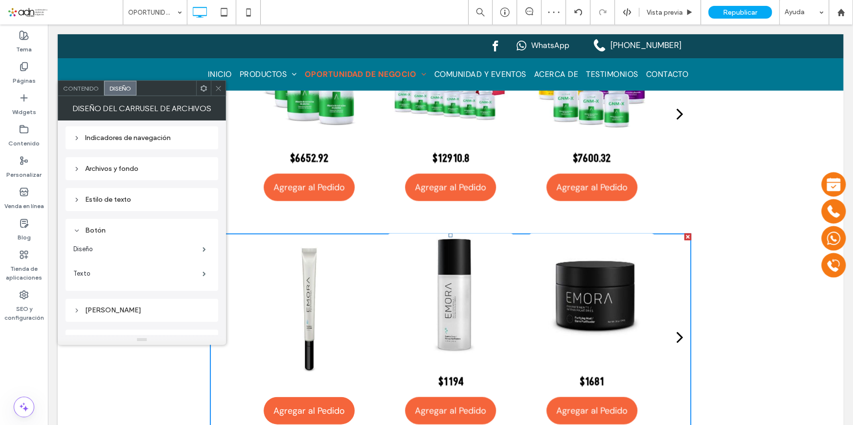
click at [220, 86] on icon at bounding box center [218, 88] width 7 height 7
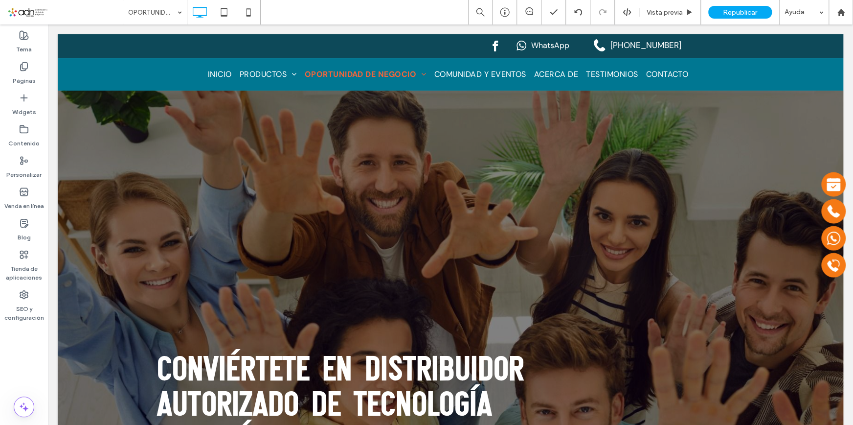
scroll to position [267, 0]
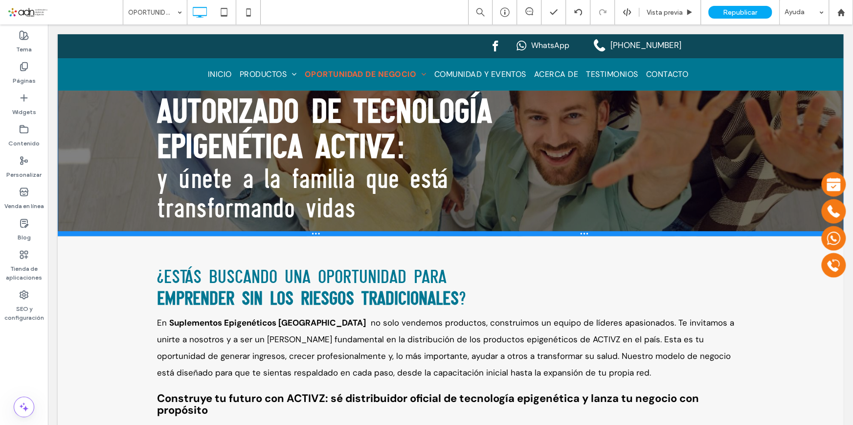
drag, startPoint x: 558, startPoint y: 286, endPoint x: 566, endPoint y: 234, distance: 52.5
click at [566, 234] on div at bounding box center [451, 233] width 786 height 5
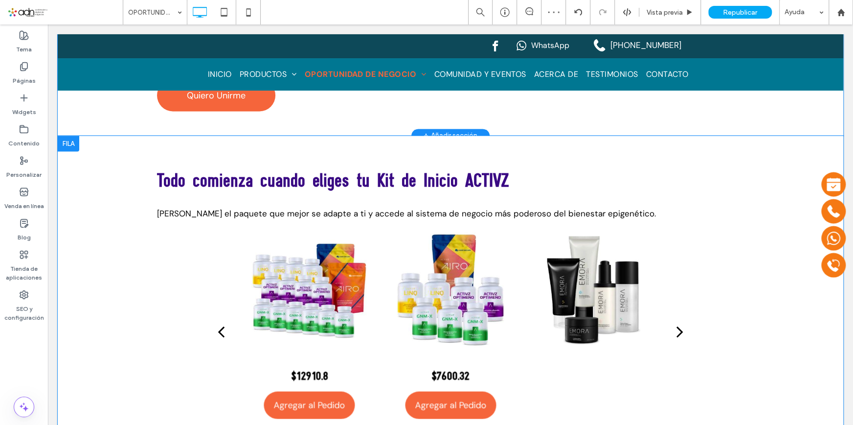
scroll to position [1111, 0]
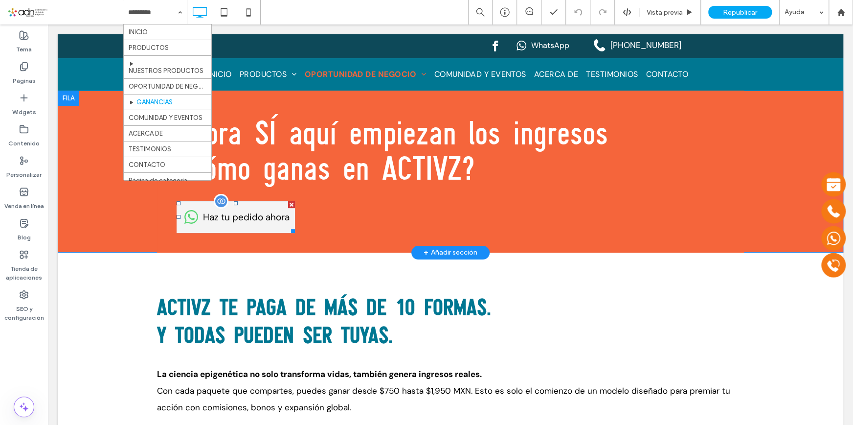
click at [277, 222] on span at bounding box center [236, 217] width 118 height 32
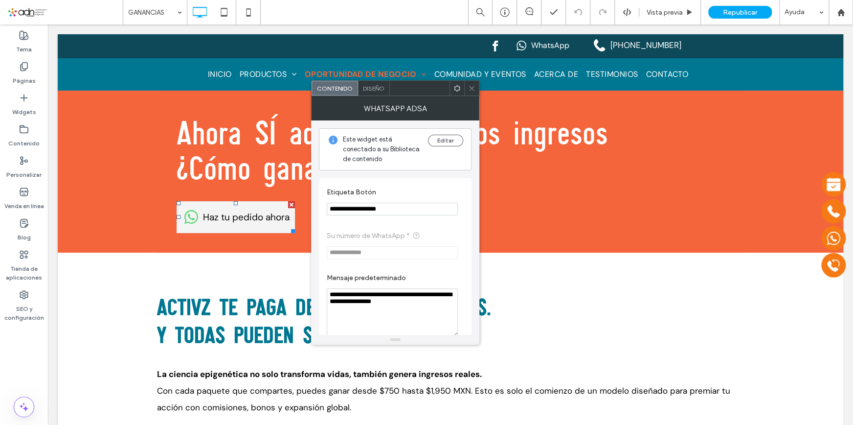
click at [372, 88] on span "Diseño" at bounding box center [374, 88] width 22 height 7
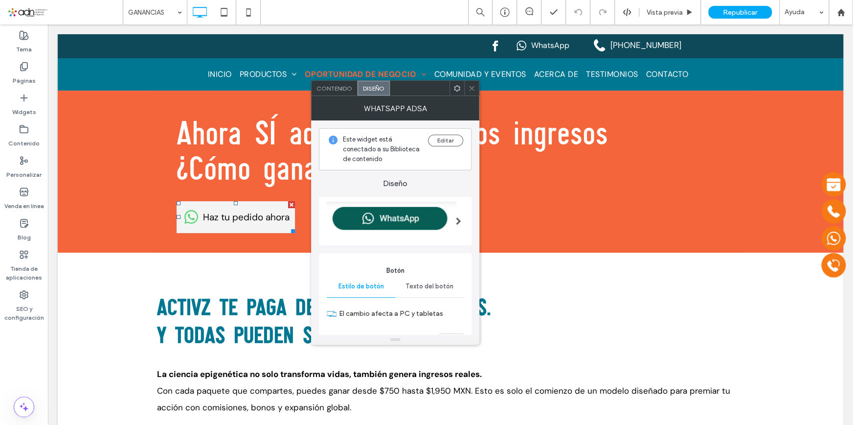
click at [455, 217] on div at bounding box center [459, 220] width 20 height 53
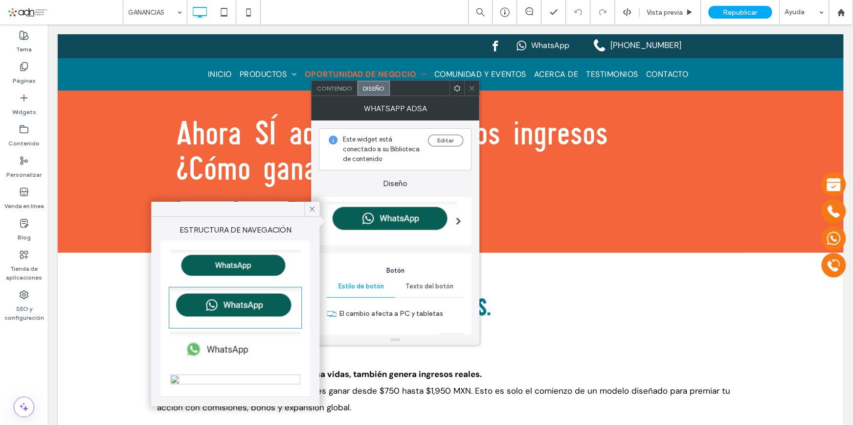
click at [249, 268] on img at bounding box center [235, 265] width 130 height 31
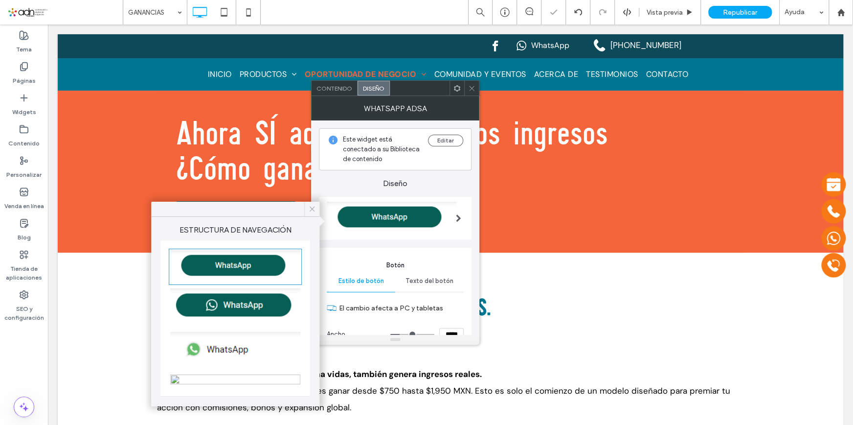
click at [309, 209] on icon at bounding box center [312, 208] width 9 height 9
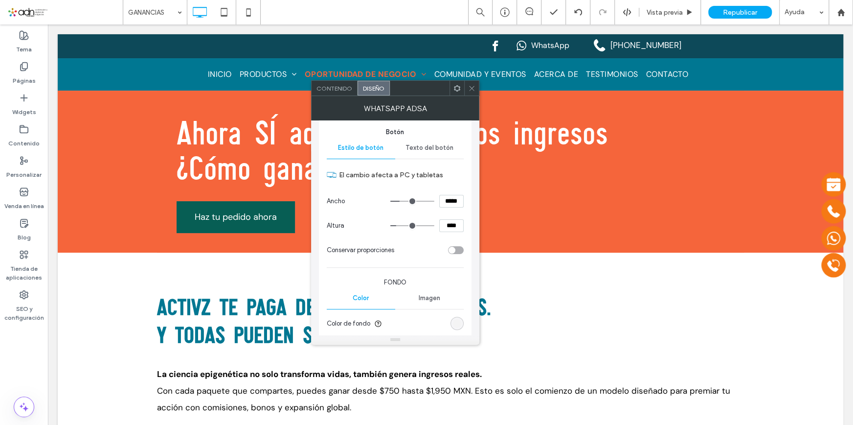
scroll to position [267, 0]
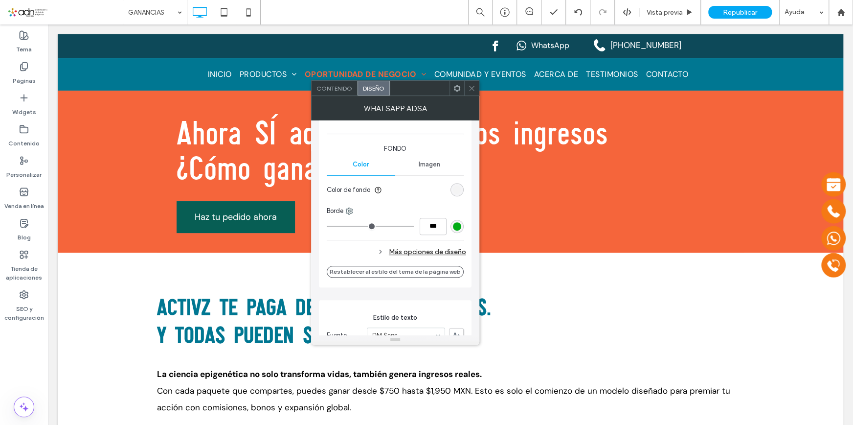
click at [460, 225] on div "rgb(0, 171, 20)" at bounding box center [457, 226] width 8 height 8
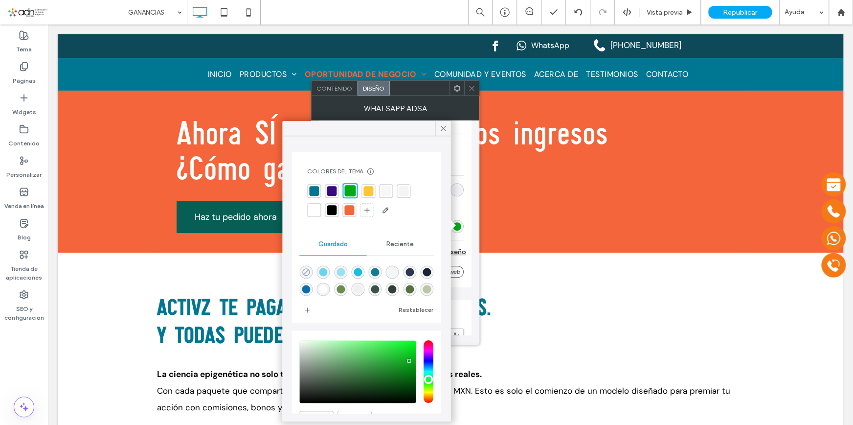
click at [304, 270] on icon "rgba(0,0,0,0)" at bounding box center [306, 272] width 8 height 8
type input "*"
type input "***"
type input "*******"
type input "*"
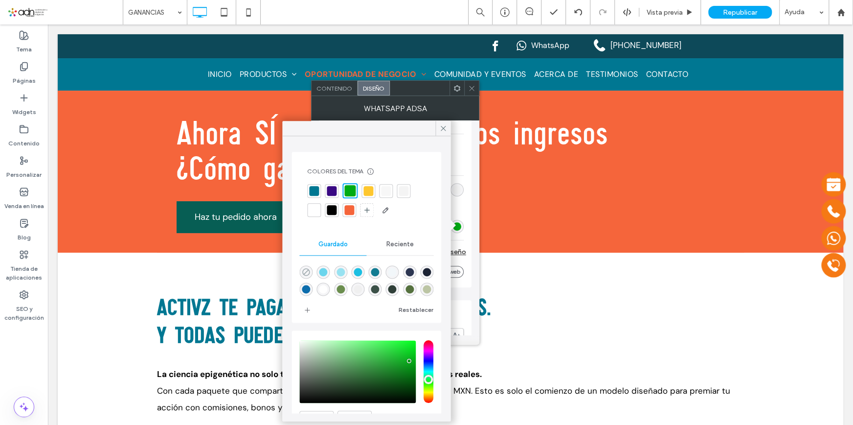
type input "**"
click at [440, 129] on icon at bounding box center [443, 128] width 9 height 9
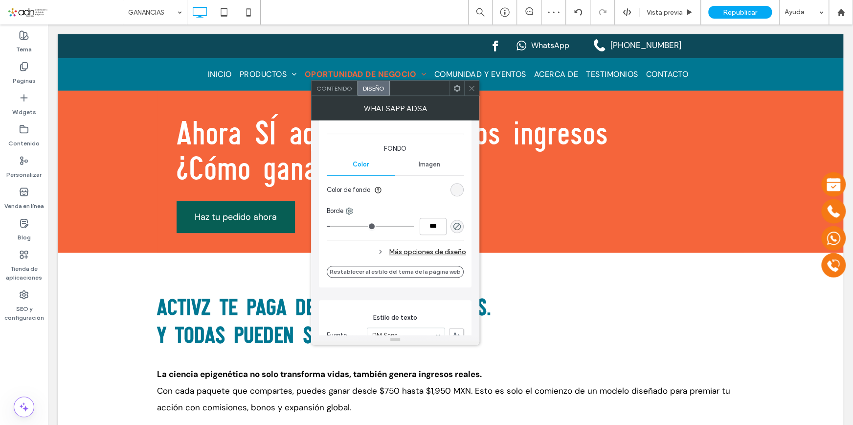
click at [457, 191] on div "rgb(244, 244, 244)" at bounding box center [457, 189] width 8 height 8
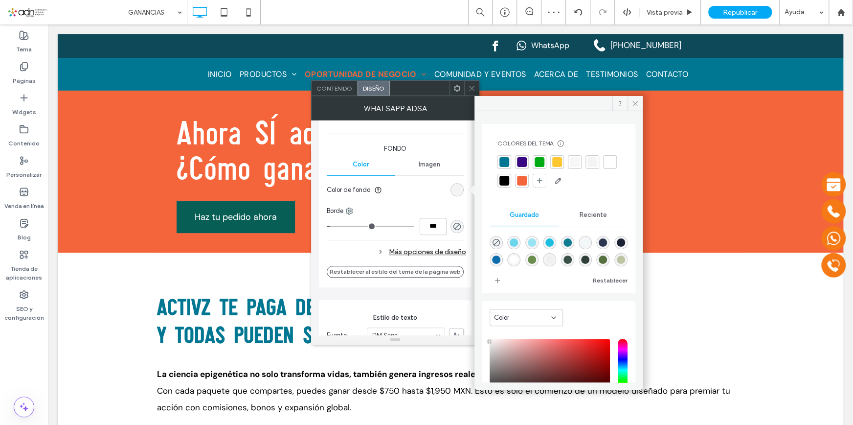
click at [502, 158] on div at bounding box center [504, 162] width 10 height 10
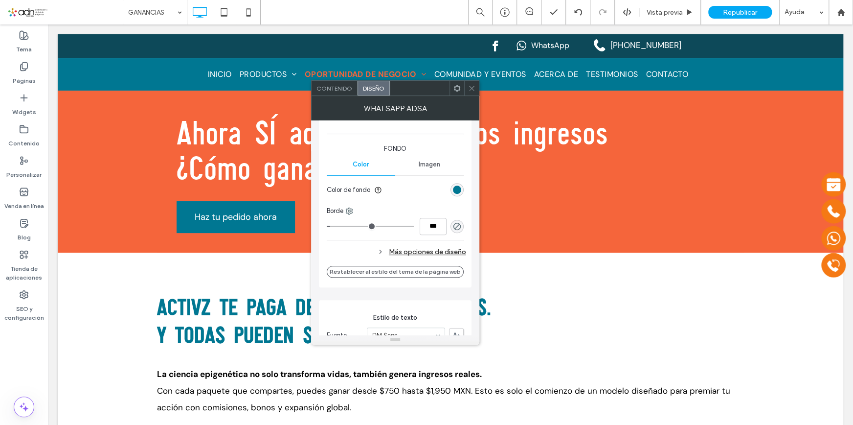
click at [413, 247] on div "Más opciones de diseño" at bounding box center [396, 251] width 139 height 13
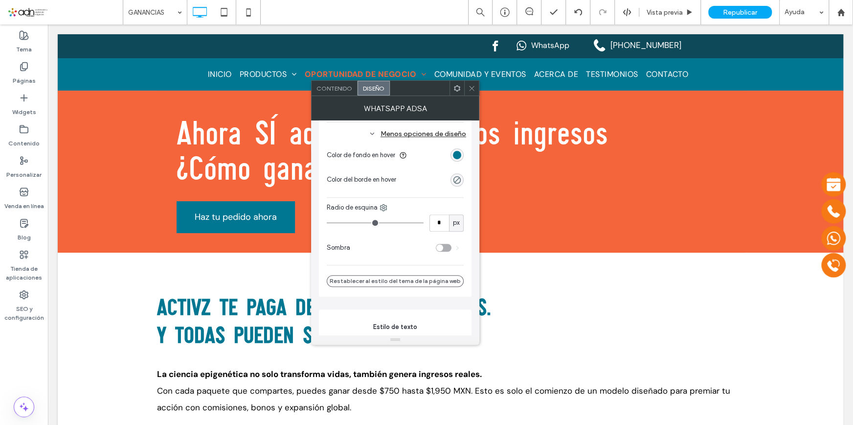
scroll to position [400, 0]
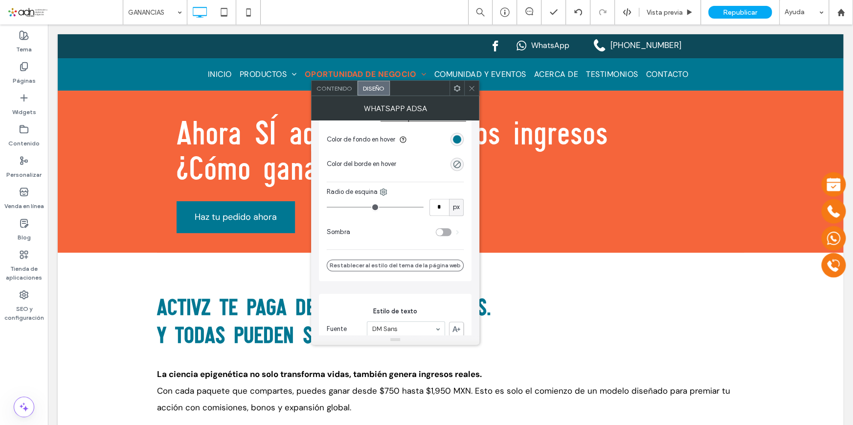
type input "**"
click at [355, 206] on input "range" at bounding box center [375, 206] width 97 height 1
type input "**"
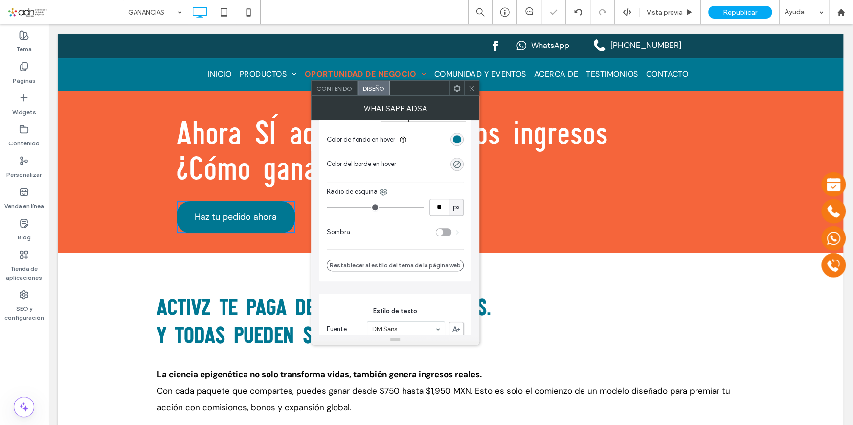
click at [372, 206] on input "range" at bounding box center [375, 206] width 97 height 1
type input "**"
click at [365, 206] on input "range" at bounding box center [375, 206] width 97 height 1
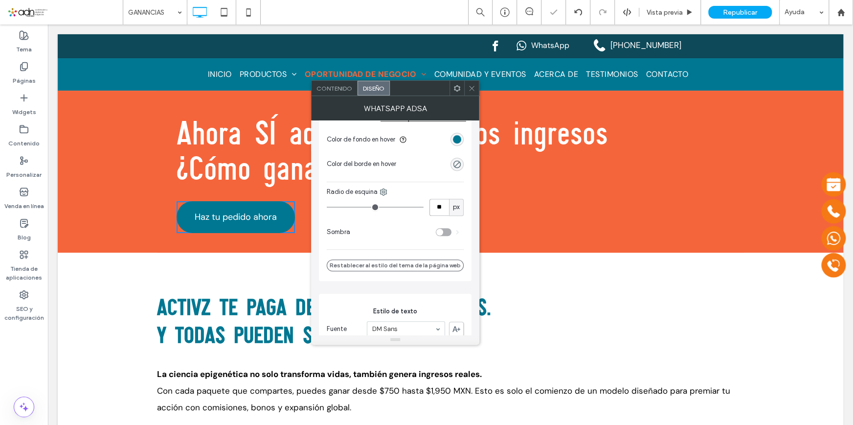
click at [445, 205] on input "**" at bounding box center [439, 207] width 20 height 17
type input "**"
click at [440, 230] on div "toggle" at bounding box center [439, 231] width 7 height 7
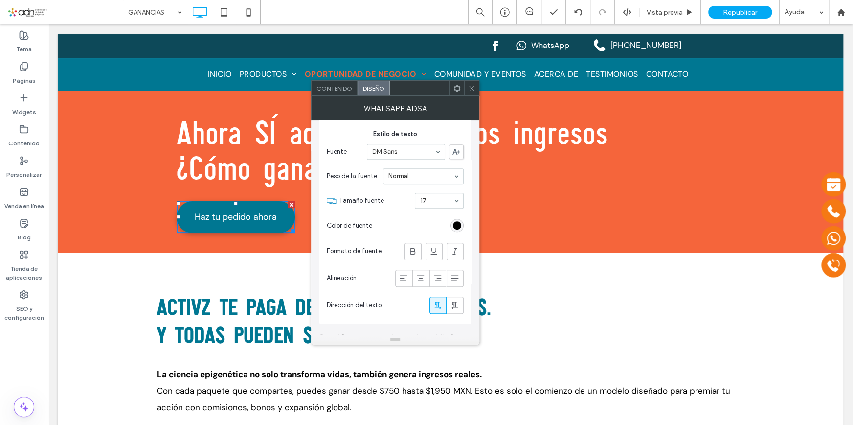
scroll to position [641, 0]
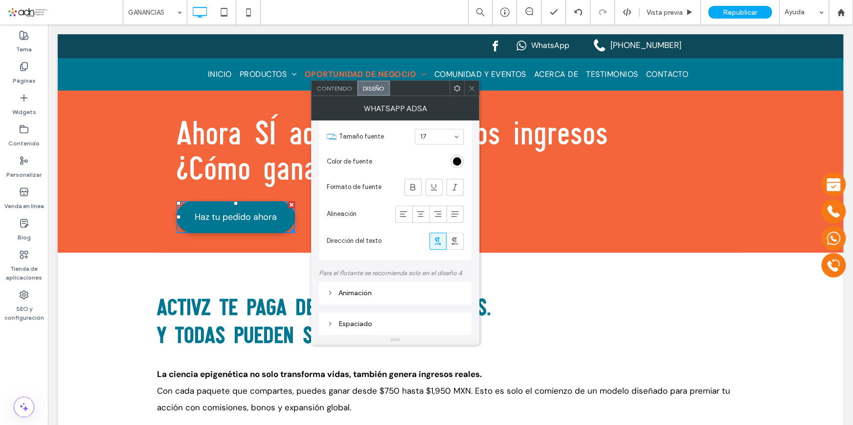
click at [469, 87] on icon at bounding box center [471, 88] width 7 height 7
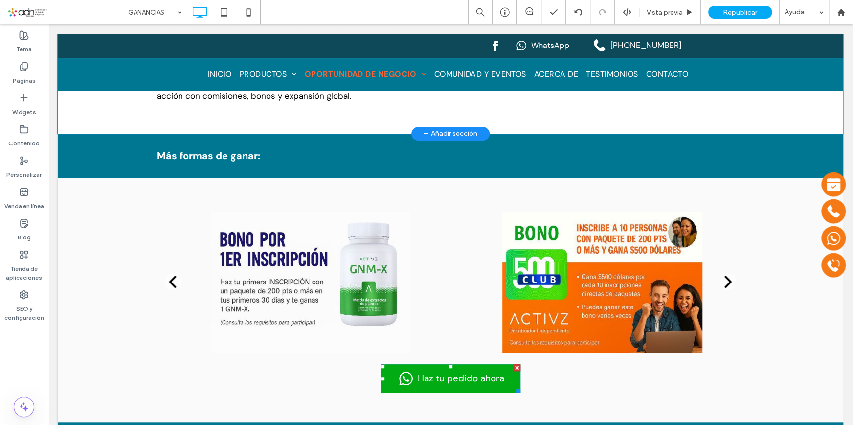
scroll to position [222, 0]
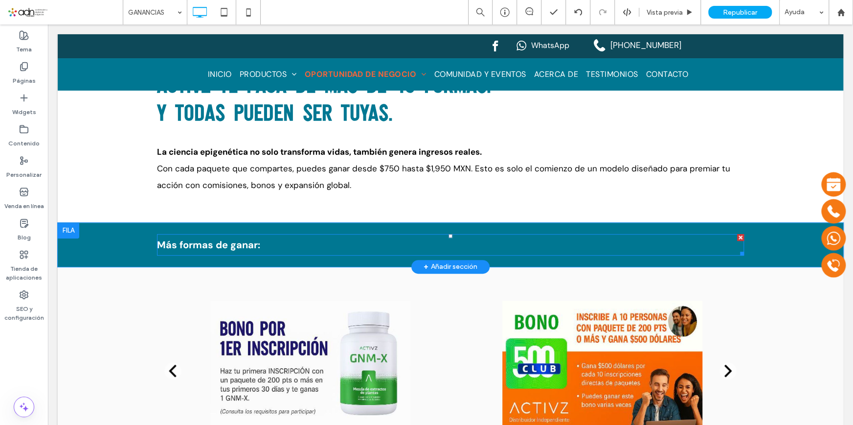
click at [215, 247] on strong "Más formas de ganar:" at bounding box center [208, 244] width 103 height 13
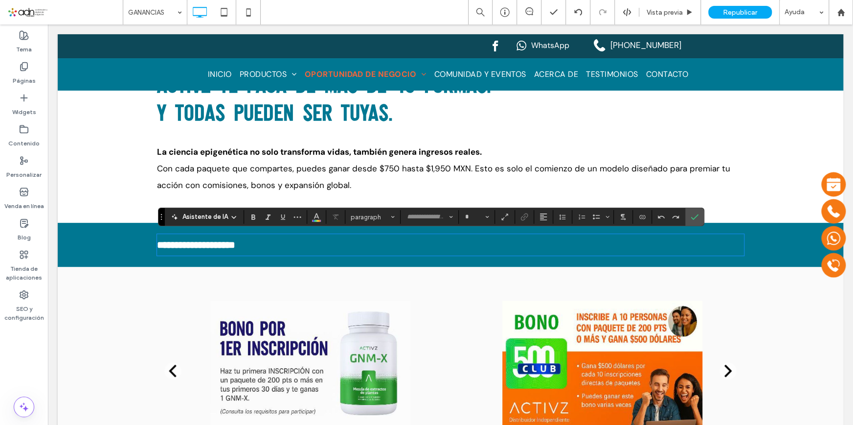
type input "*******"
type input "**"
click at [475, 218] on input "**" at bounding box center [473, 217] width 19 height 8
type input "**"
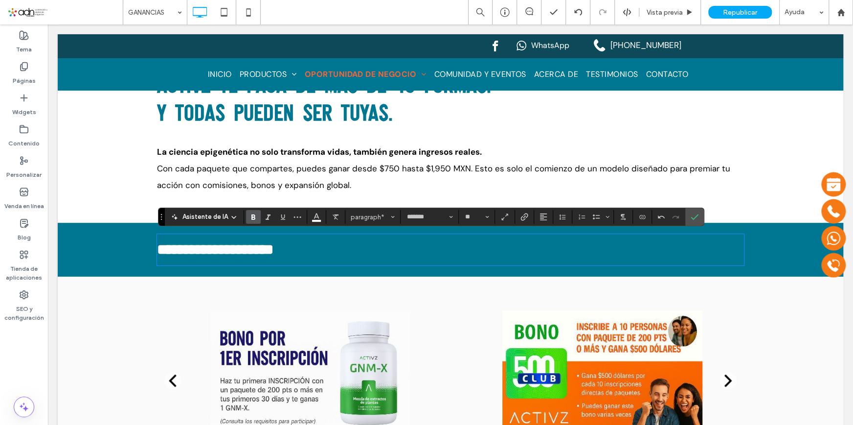
click at [281, 111] on strong "ACTIVZ te paga de más de 10 formas. Y todas pueden ser tuyas." at bounding box center [324, 98] width 334 height 56
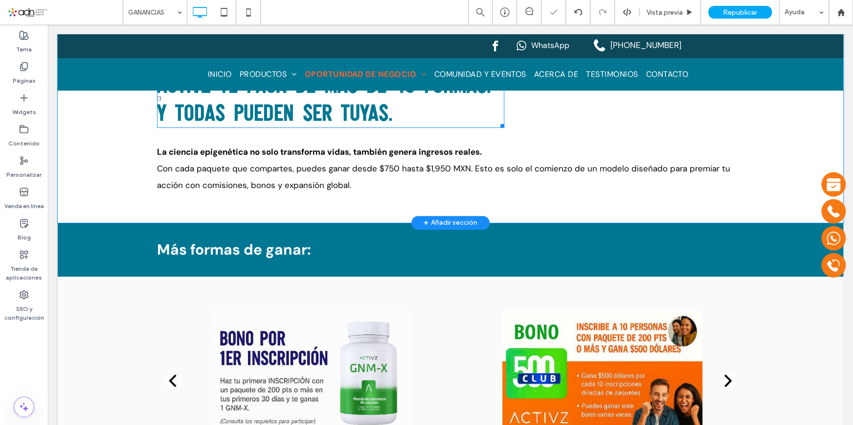
click at [281, 111] on strong "ACTIVZ te paga de más de 10 formas. Y todas pueden ser tuyas." at bounding box center [324, 98] width 334 height 56
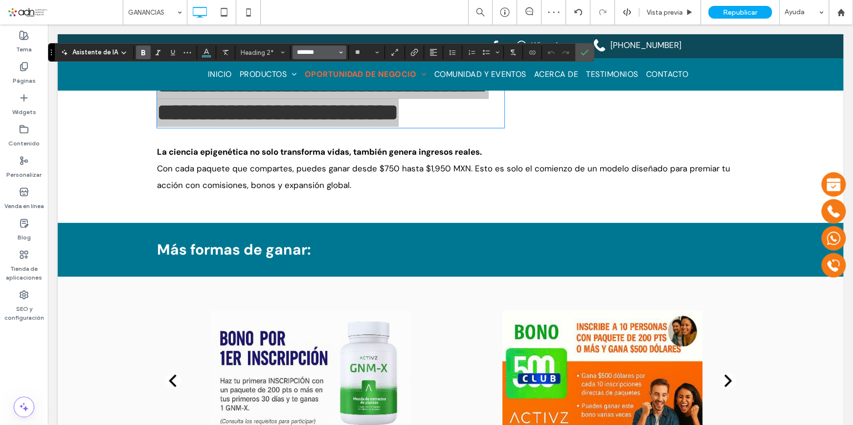
drag, startPoint x: 318, startPoint y: 51, endPoint x: 294, endPoint y: 52, distance: 23.5
click at [296, 52] on input "*******" at bounding box center [317, 52] width 42 height 8
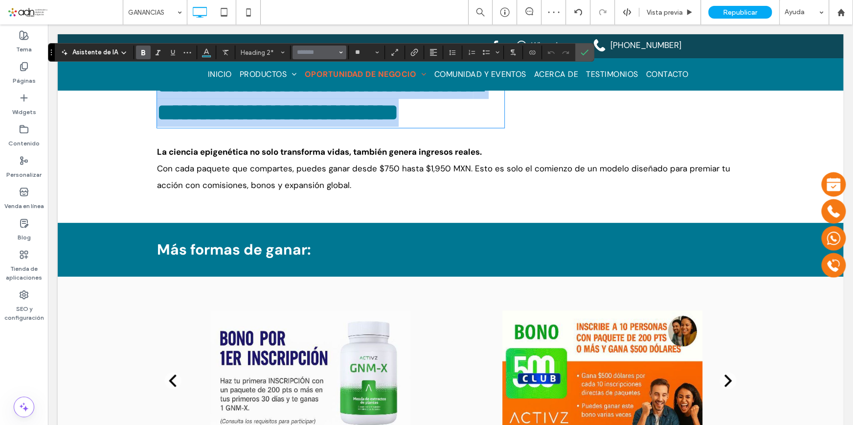
click at [294, 259] on p "Más formas de ganar:" at bounding box center [450, 249] width 587 height 29
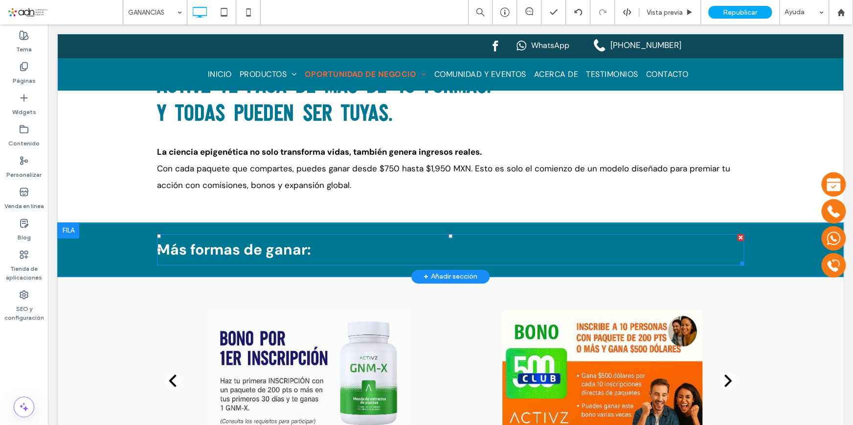
click at [290, 252] on strong "Más formas de ganar:" at bounding box center [234, 249] width 154 height 19
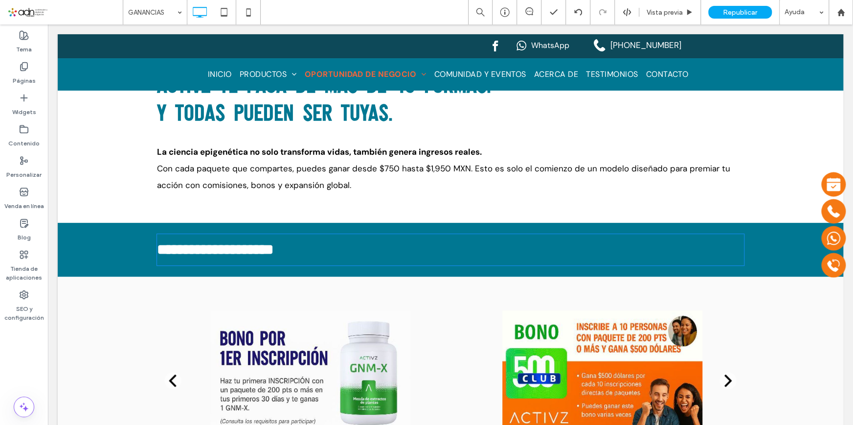
click at [273, 252] on strong "**********" at bounding box center [215, 249] width 116 height 14
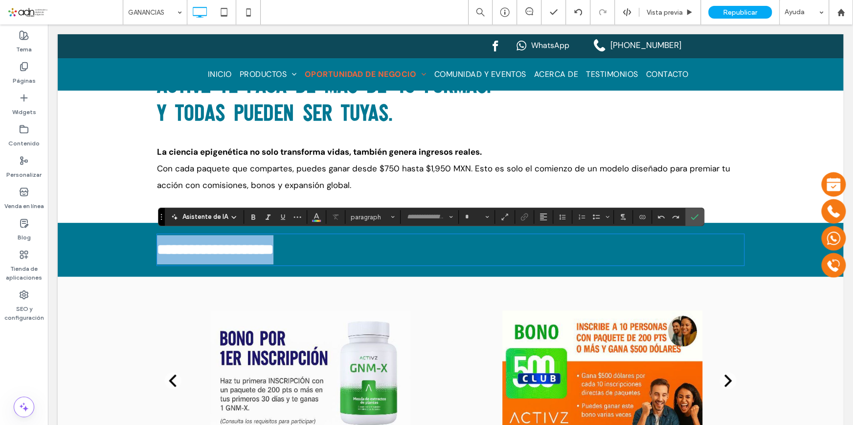
type input "*******"
type input "**"
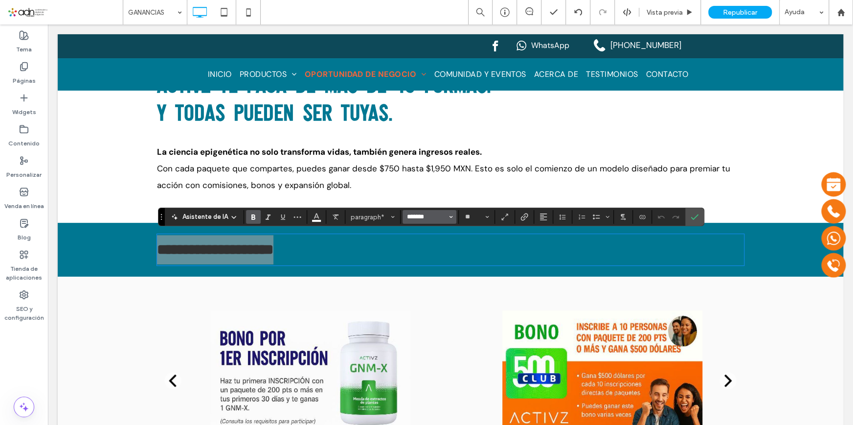
click at [430, 215] on input "*******" at bounding box center [427, 217] width 42 height 8
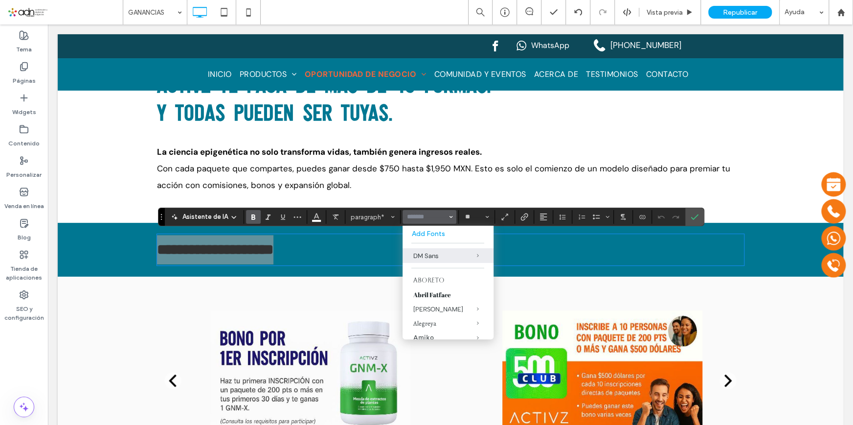
click at [416, 218] on input "Fuente y peso de la fuente-input" at bounding box center [427, 217] width 42 height 8
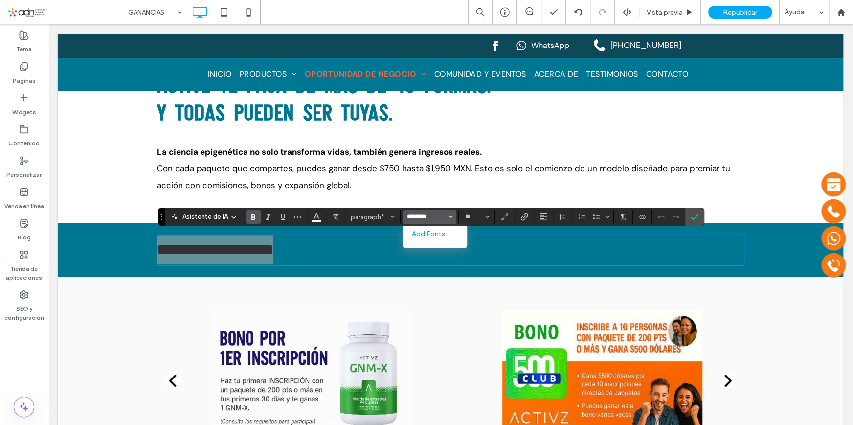
scroll to position [0, 0]
type input "*"
click at [435, 258] on label "gligoth" at bounding box center [435, 255] width 65 height 15
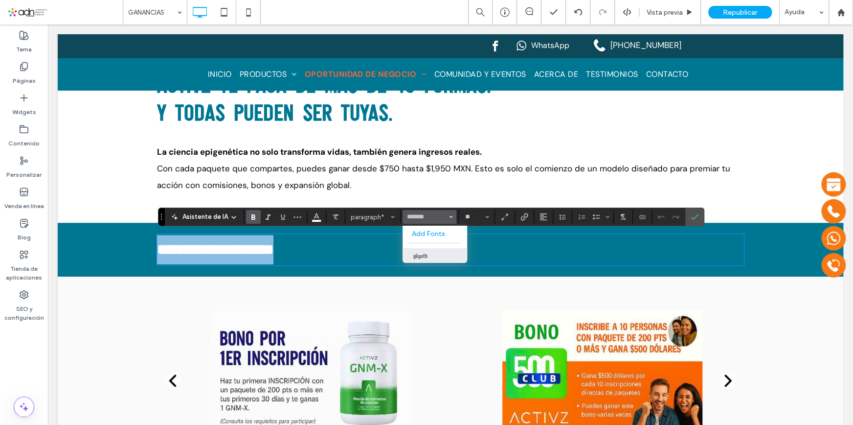
type input "*******"
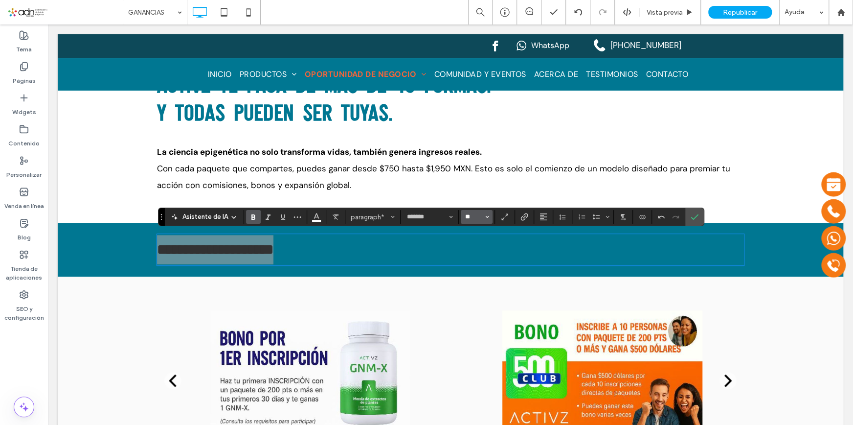
click at [474, 219] on input "**" at bounding box center [473, 217] width 19 height 8
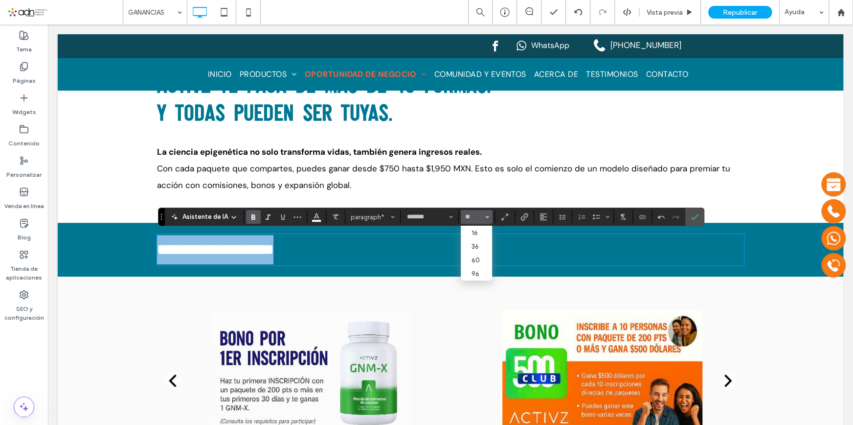
type input "**"
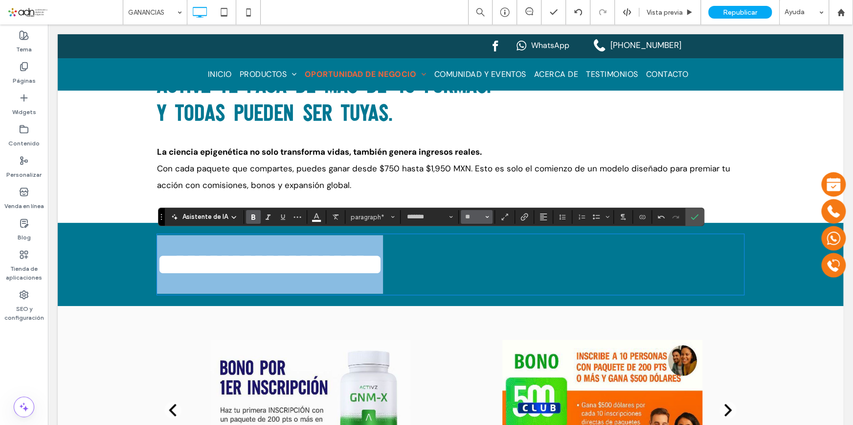
type input "*******"
type input "**"
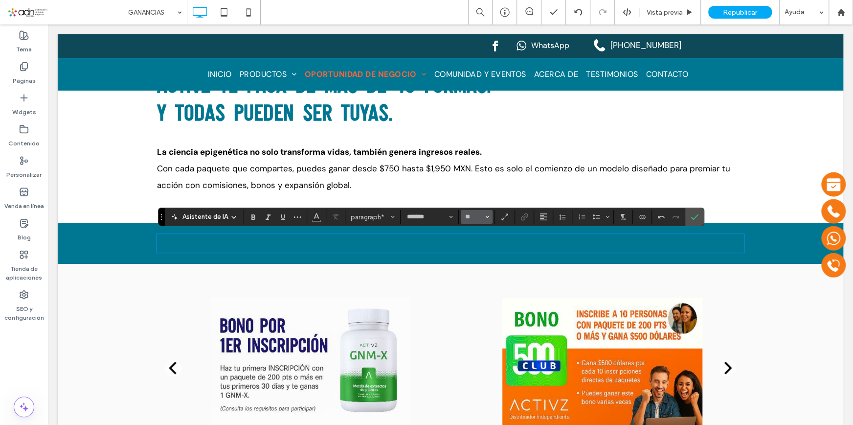
type input "*******"
type input "**"
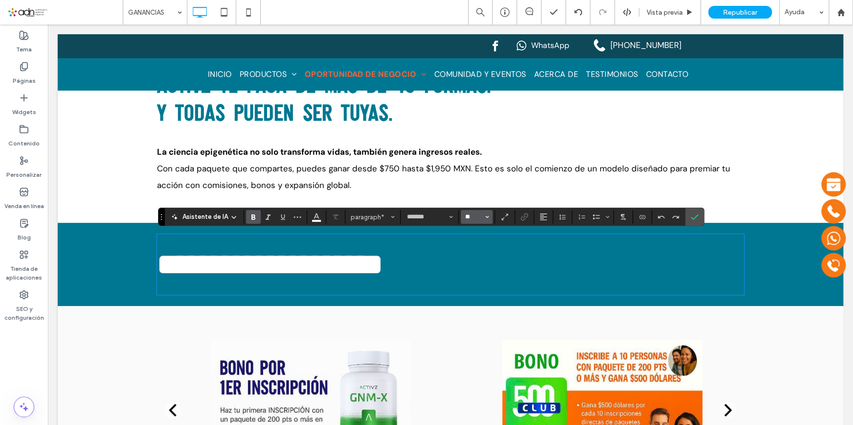
click at [474, 219] on input "**" at bounding box center [473, 217] width 19 height 8
click at [414, 261] on p "**********" at bounding box center [450, 264] width 587 height 59
type input "**"
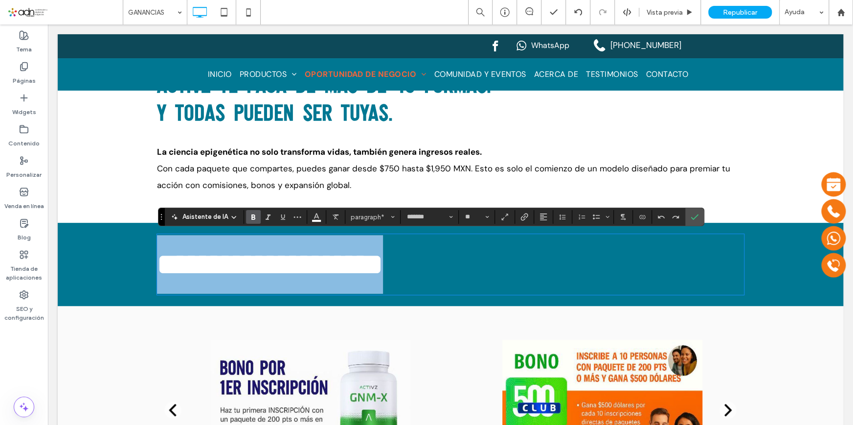
drag, startPoint x: 400, startPoint y: 263, endPoint x: 137, endPoint y: 263, distance: 262.7
click at [127, 263] on div "**********" at bounding box center [451, 264] width 786 height 83
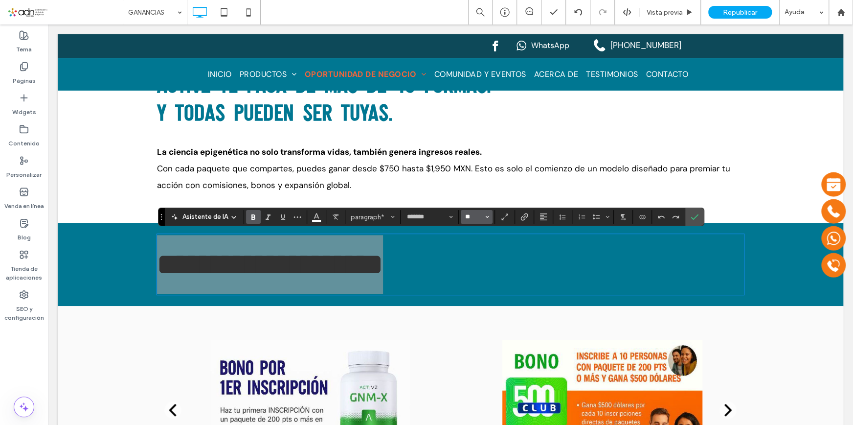
click at [471, 217] on input "**" at bounding box center [473, 217] width 19 height 8
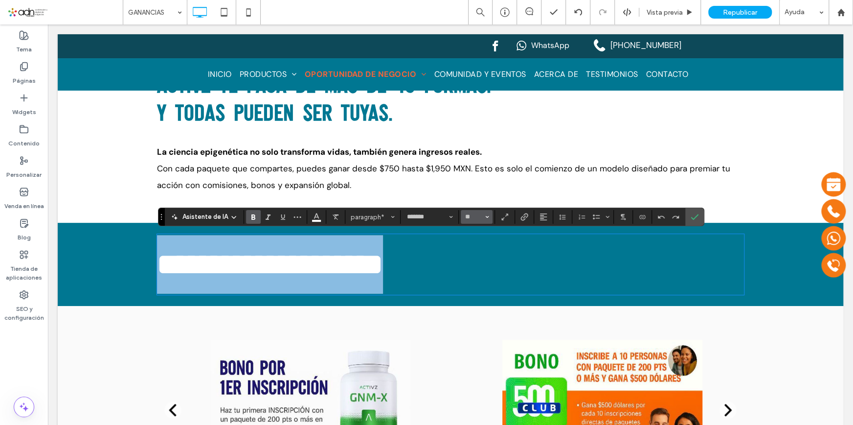
type input "**"
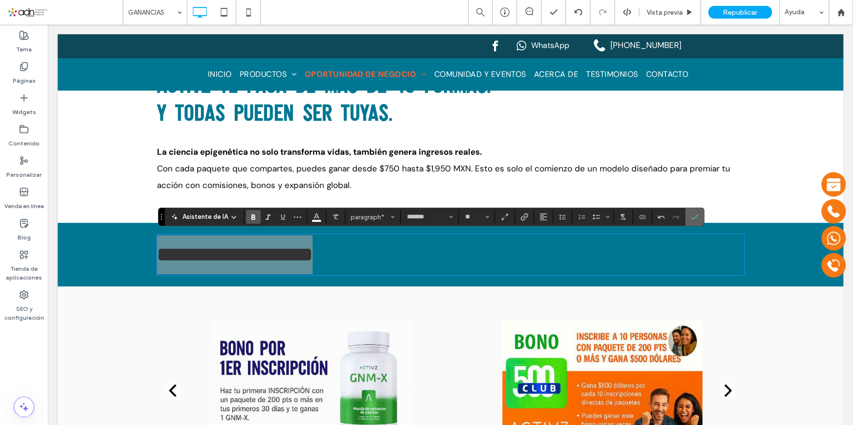
click at [695, 217] on icon "Confirmar" at bounding box center [695, 217] width 8 height 8
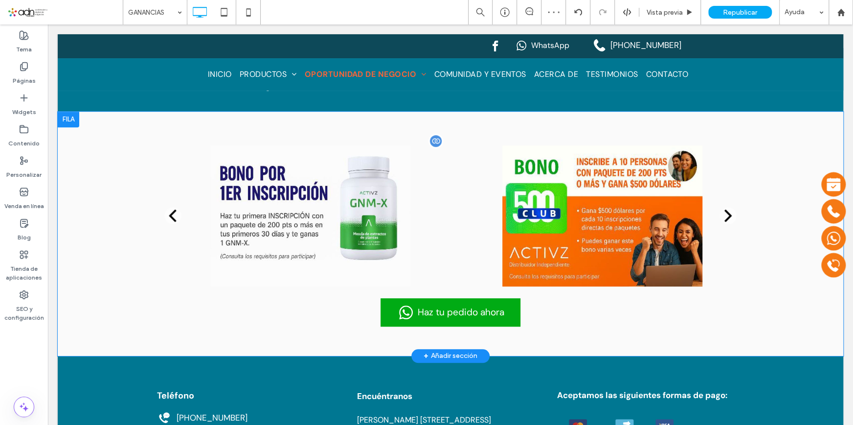
scroll to position [396, 0]
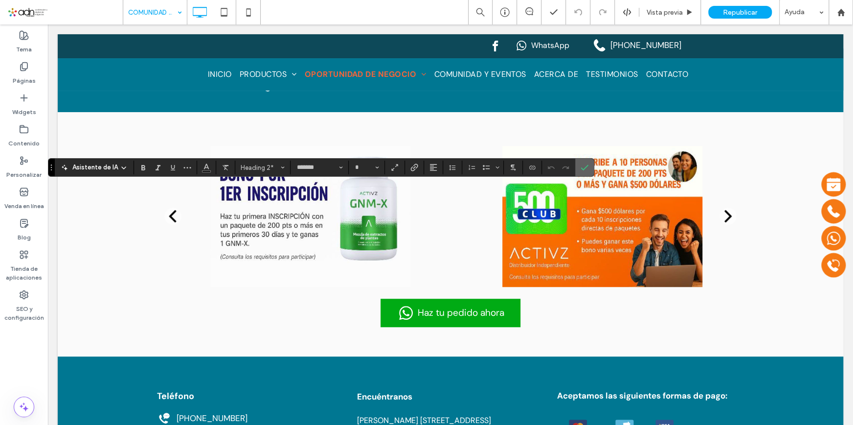
click at [587, 164] on label "Confirmar" at bounding box center [584, 167] width 15 height 18
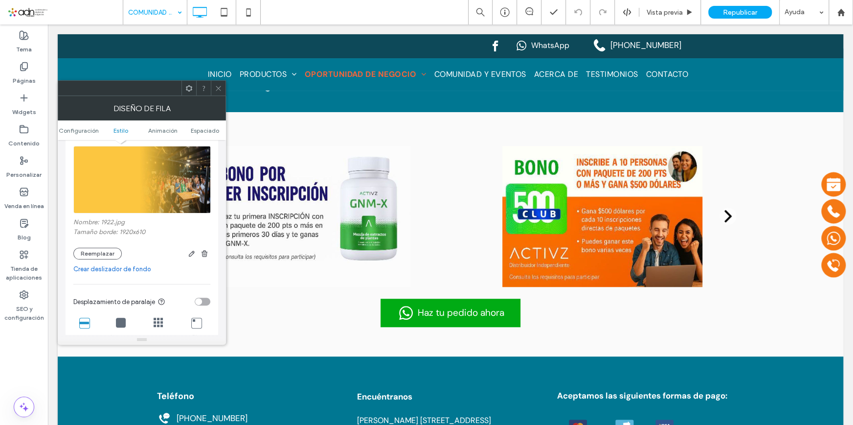
scroll to position [133, 0]
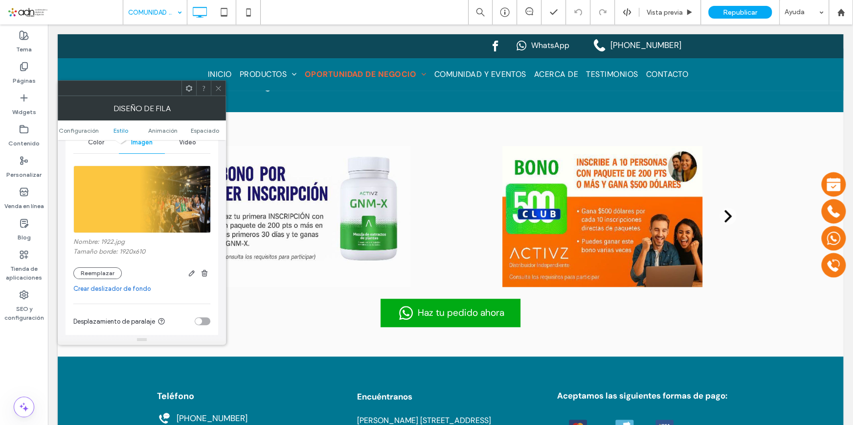
click at [219, 88] on icon at bounding box center [218, 88] width 7 height 7
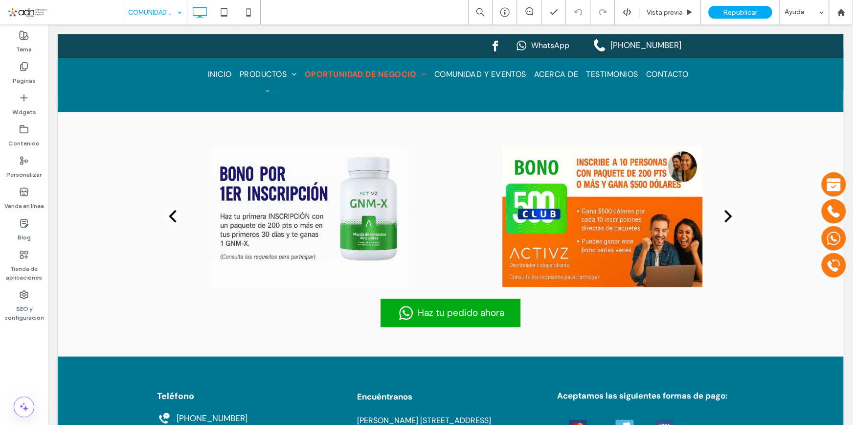
drag, startPoint x: 226, startPoint y: 92, endPoint x: 173, endPoint y: 13, distance: 95.6
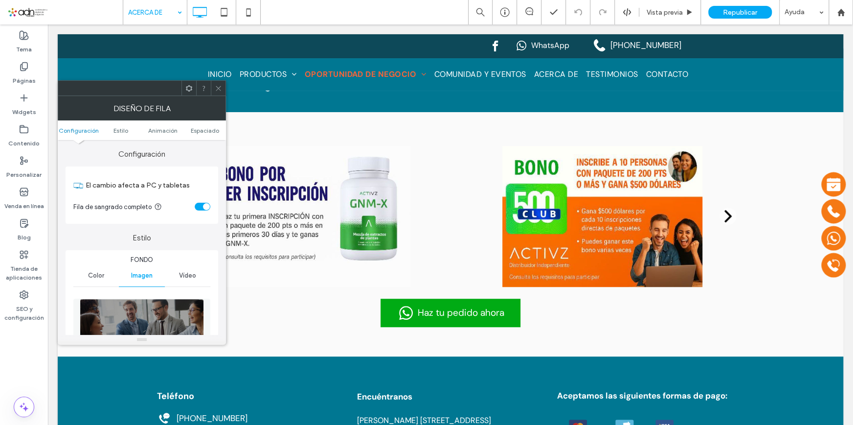
click at [217, 85] on icon at bounding box center [218, 88] width 7 height 7
click at [218, 83] on span at bounding box center [218, 88] width 7 height 15
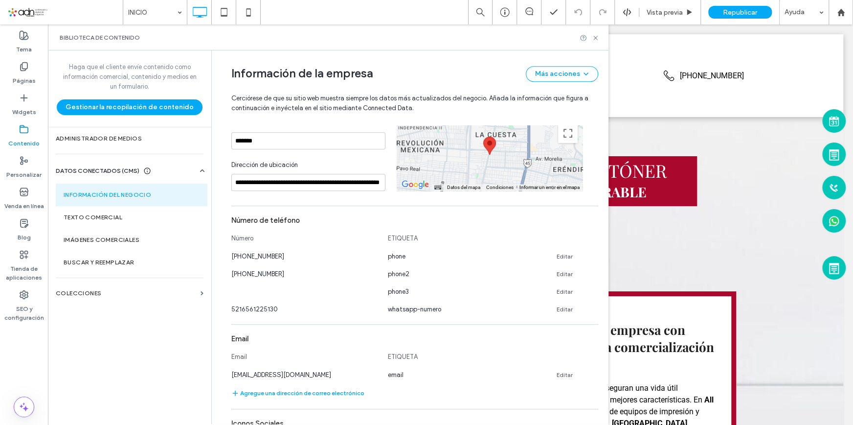
scroll to position [383, 0]
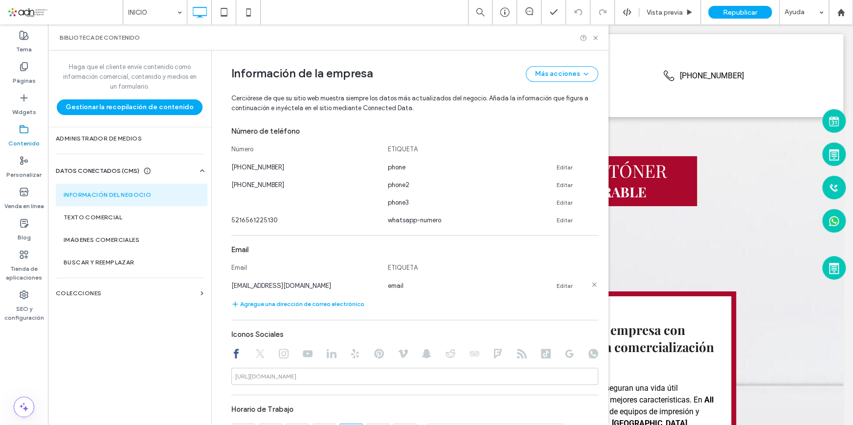
click at [217, 285] on div "**********" at bounding box center [408, 238] width 382 height 1143
drag, startPoint x: 226, startPoint y: 285, endPoint x: 290, endPoint y: 282, distance: 64.1
click at [290, 282] on div "alopez@alltoner.net" at bounding box center [304, 285] width 147 height 10
copy span "alopez@alltoner.net"
click at [27, 11] on span at bounding box center [64, 12] width 115 height 20
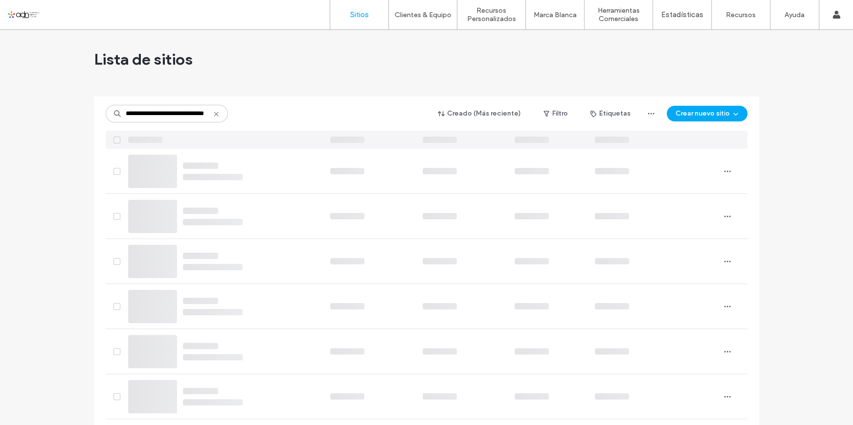
scroll to position [0, 20]
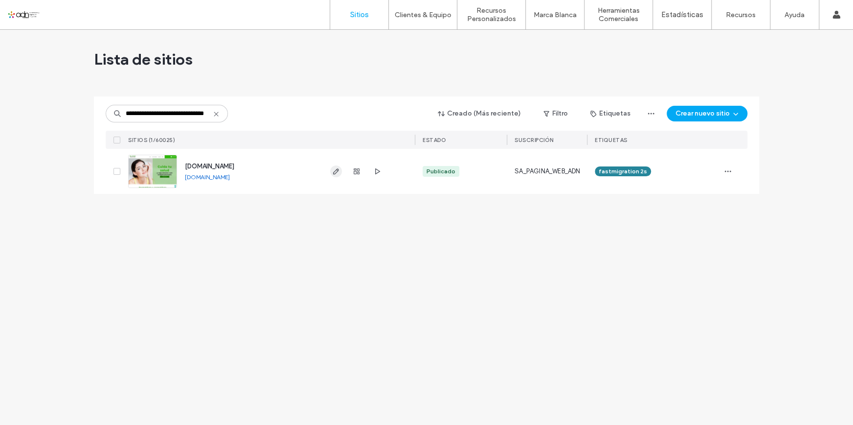
type input "**********"
click at [339, 172] on icon "button" at bounding box center [336, 171] width 8 height 8
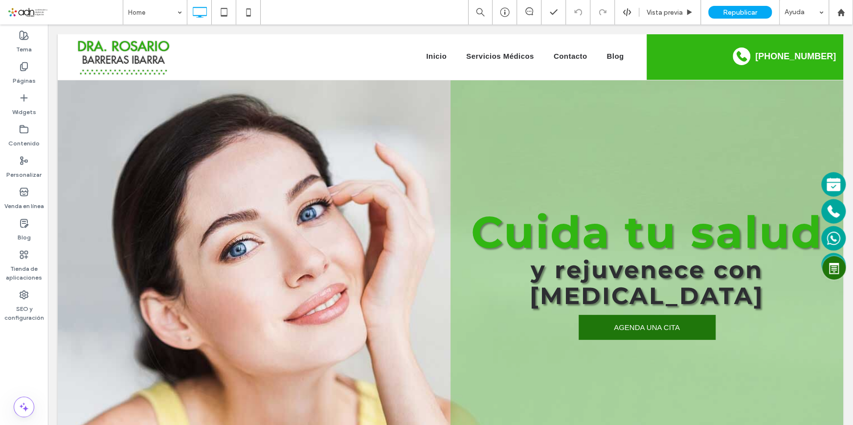
click at [15, 11] on span at bounding box center [64, 12] width 115 height 20
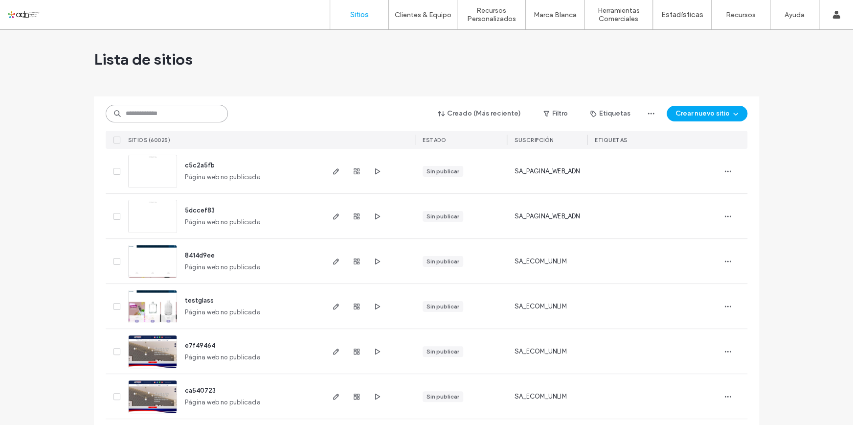
click at [170, 119] on input at bounding box center [167, 114] width 122 height 18
paste input "**********"
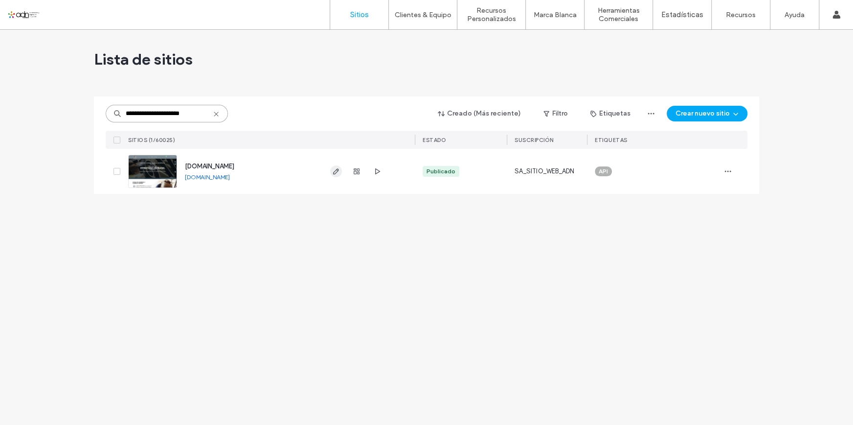
type input "**********"
click at [337, 170] on use "button" at bounding box center [336, 171] width 6 height 6
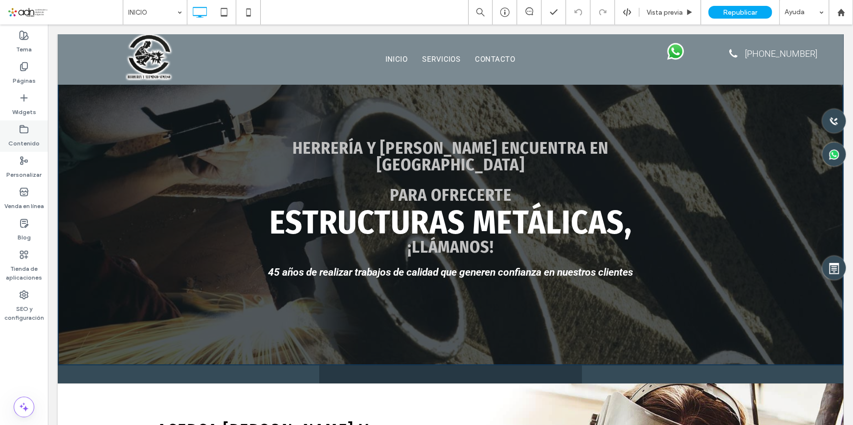
click at [24, 126] on use at bounding box center [24, 128] width 8 height 7
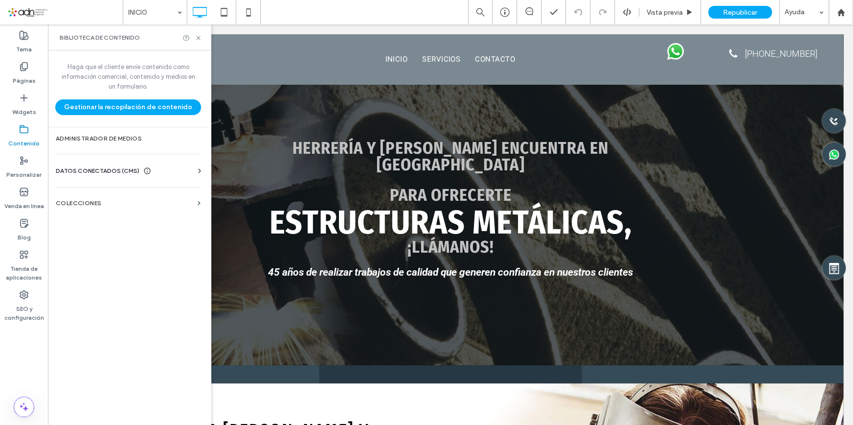
click at [166, 172] on div "DATOS CONECTADOS (CMS)" at bounding box center [130, 171] width 149 height 10
click at [123, 187] on section "Información del negocio" at bounding box center [130, 194] width 149 height 23
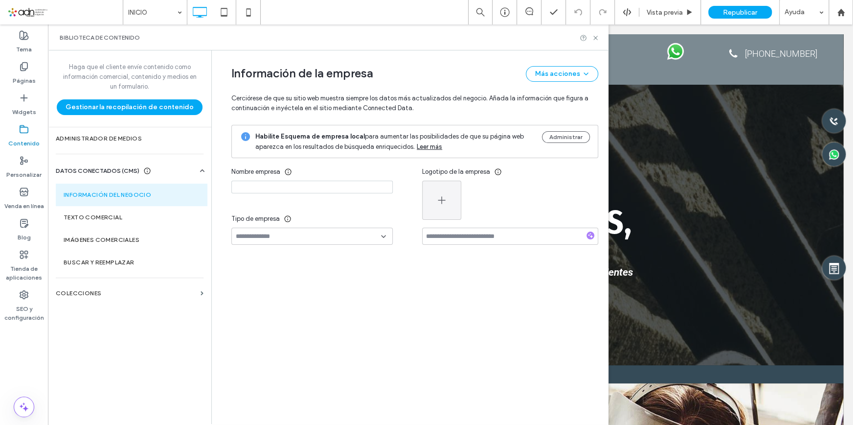
type input "**********"
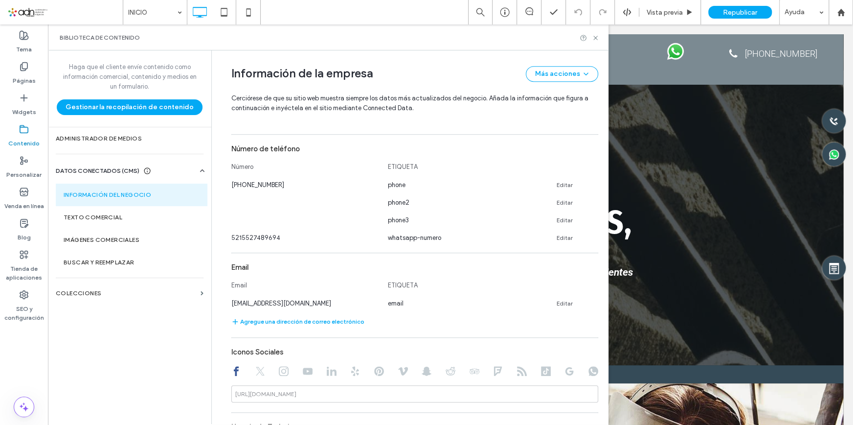
scroll to position [428, 0]
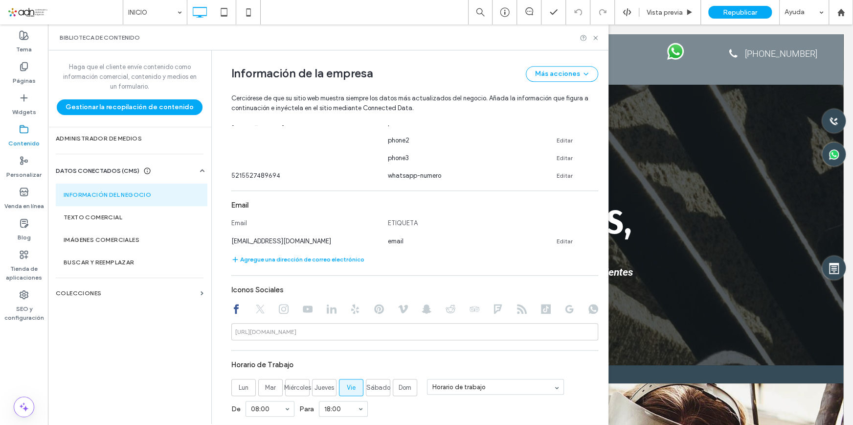
drag, startPoint x: 549, startPoint y: 45, endPoint x: 572, endPoint y: 44, distance: 23.0
click at [549, 45] on div "Biblioteca de contenido" at bounding box center [328, 37] width 561 height 26
click at [594, 37] on use at bounding box center [595, 38] width 4 height 4
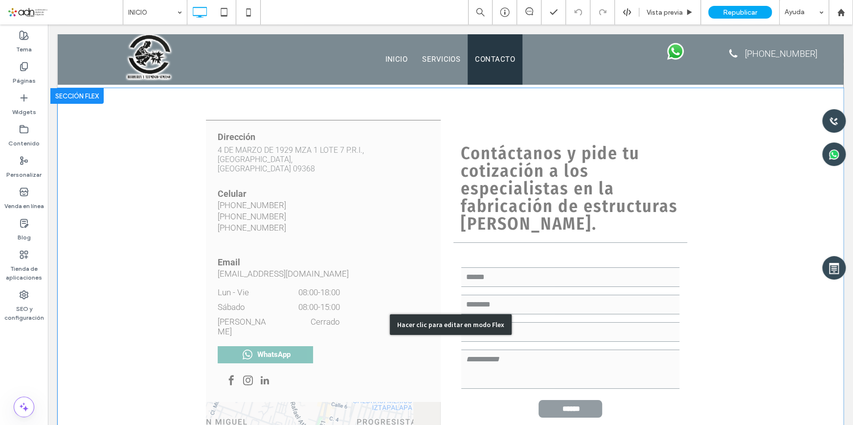
scroll to position [2090, 0]
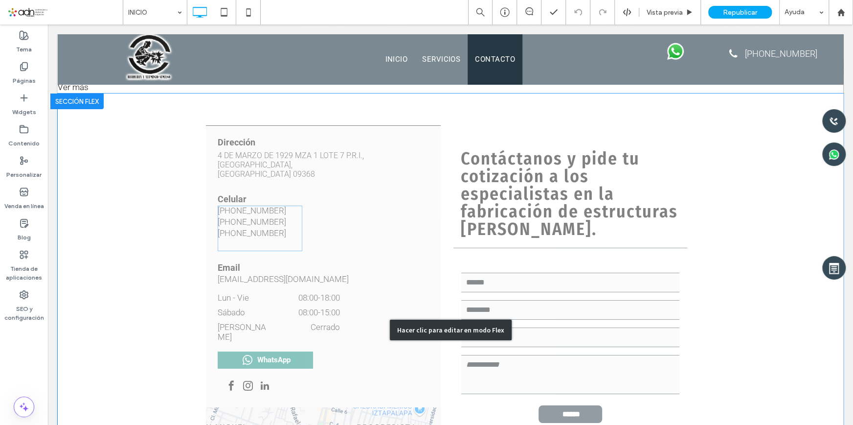
click at [297, 207] on div "Hacer clic para editar en modo Flex" at bounding box center [451, 329] width 786 height 472
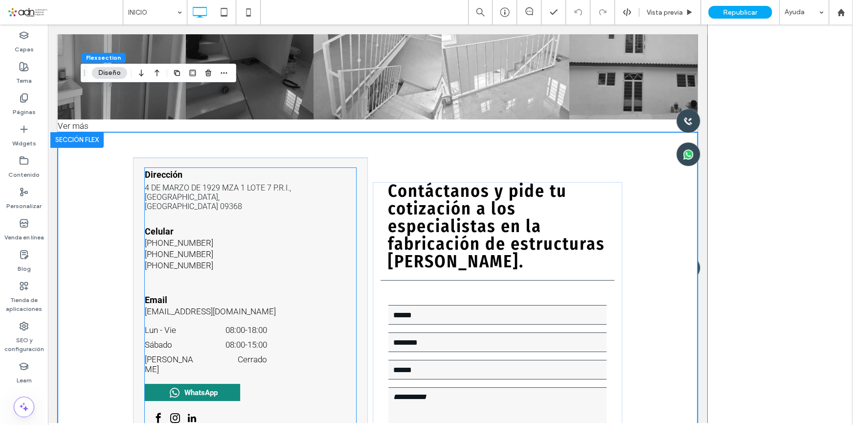
scroll to position [2142, 0]
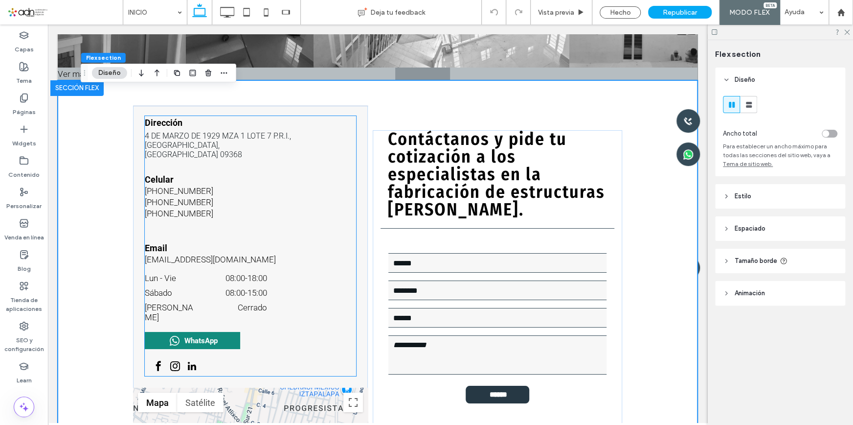
click at [249, 254] on label "constructorasumano@hotmail.com" at bounding box center [210, 259] width 131 height 10
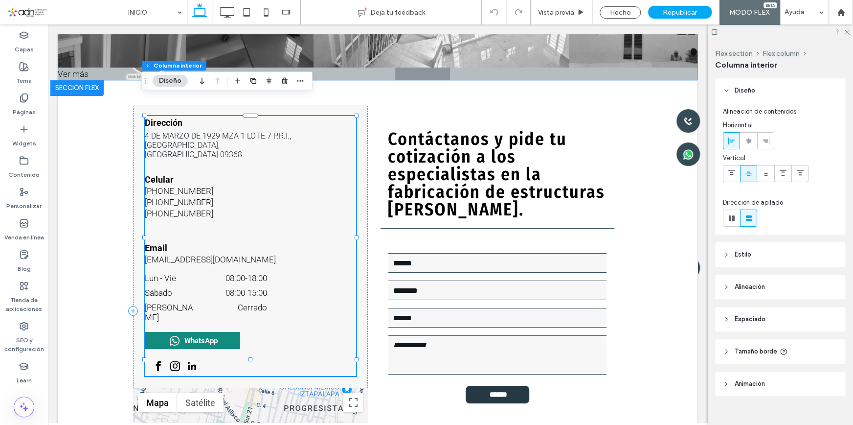
type input "**"
click at [249, 254] on label "constructorasumano@hotmail.com" at bounding box center [210, 259] width 131 height 10
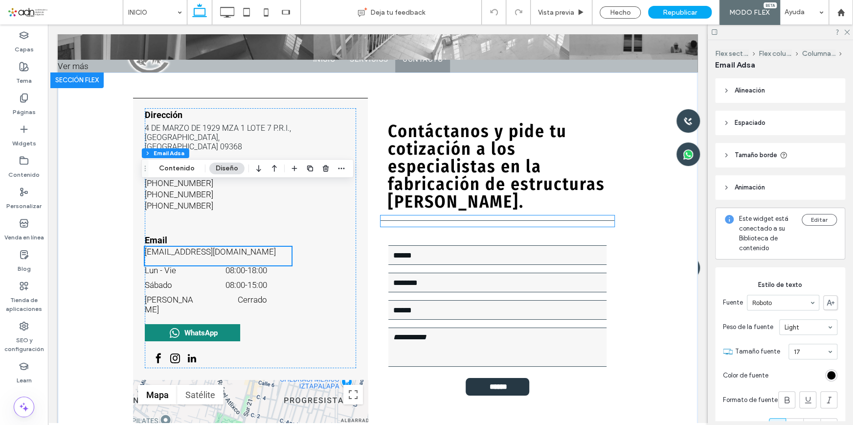
scroll to position [2196, 0]
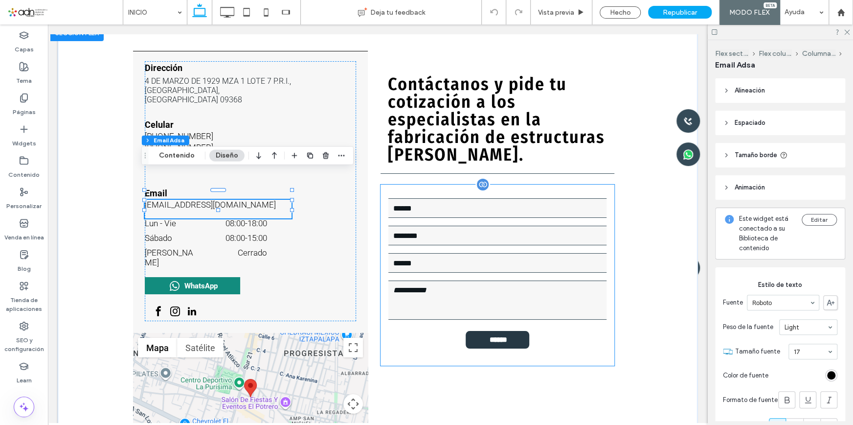
click at [443, 317] on form "Nombre: Teléfono Correo: Mensaje: ******" at bounding box center [498, 274] width 234 height 181
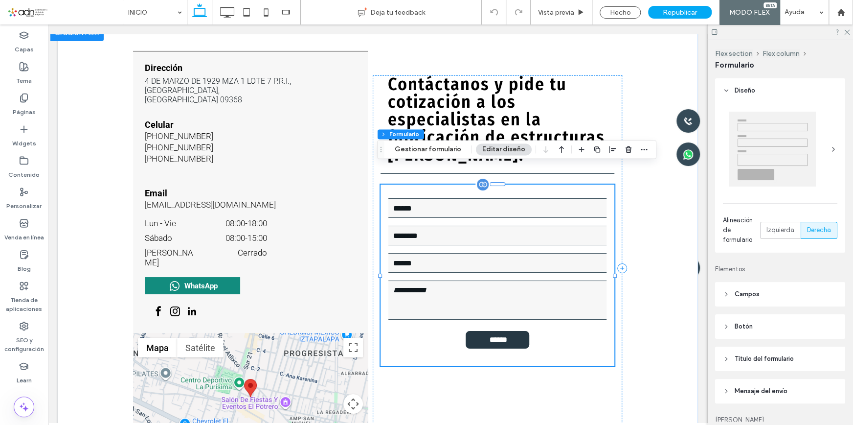
type input "*"
type input "***"
type input "**"
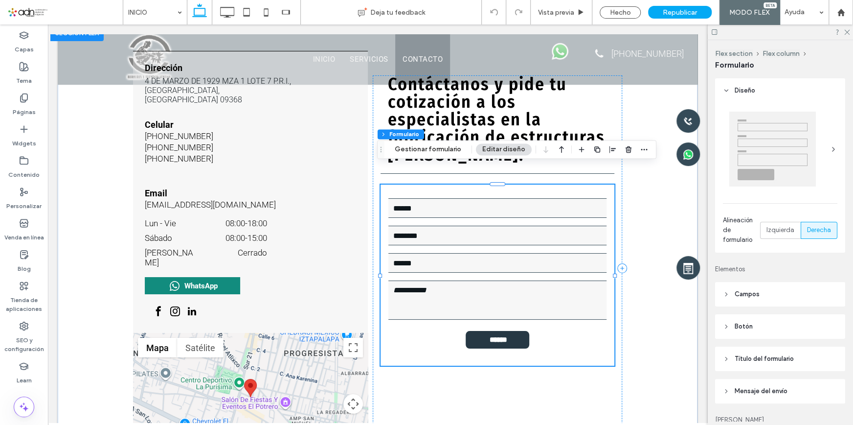
click at [430, 157] on div "Flex section Flex column Formulario Gestionar formulario Editar diseño" at bounding box center [516, 149] width 279 height 19
drag, startPoint x: 431, startPoint y: 150, endPoint x: 477, endPoint y: 140, distance: 46.6
click at [431, 150] on button "Gestionar formulario" at bounding box center [427, 149] width 79 height 12
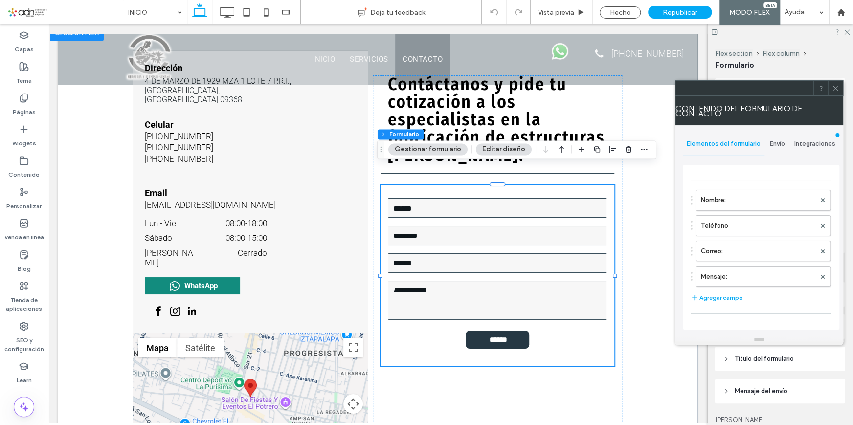
click at [774, 144] on span "Envío" at bounding box center [777, 144] width 15 height 8
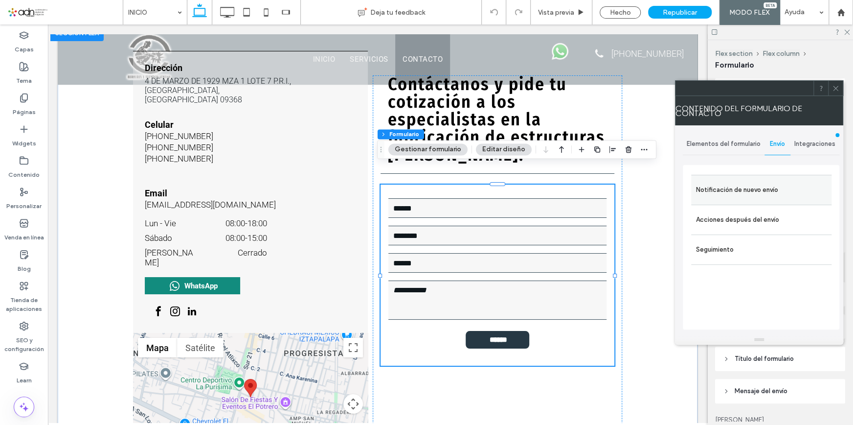
click at [732, 188] on label "Notificación de nuevo envío" at bounding box center [761, 190] width 131 height 20
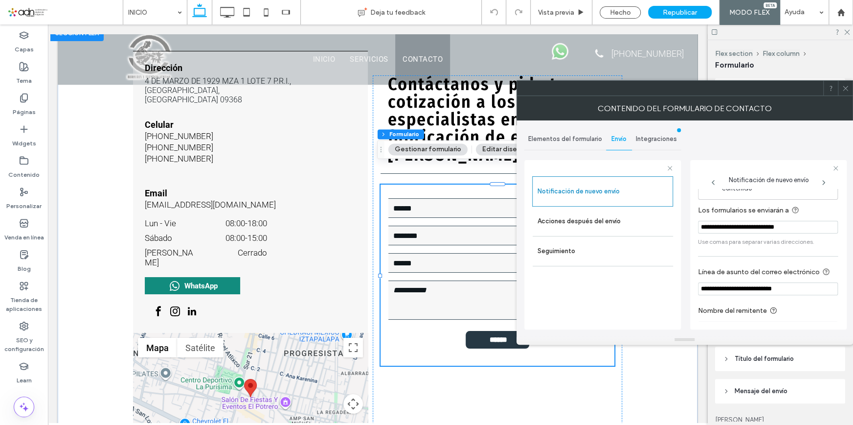
scroll to position [25, 0]
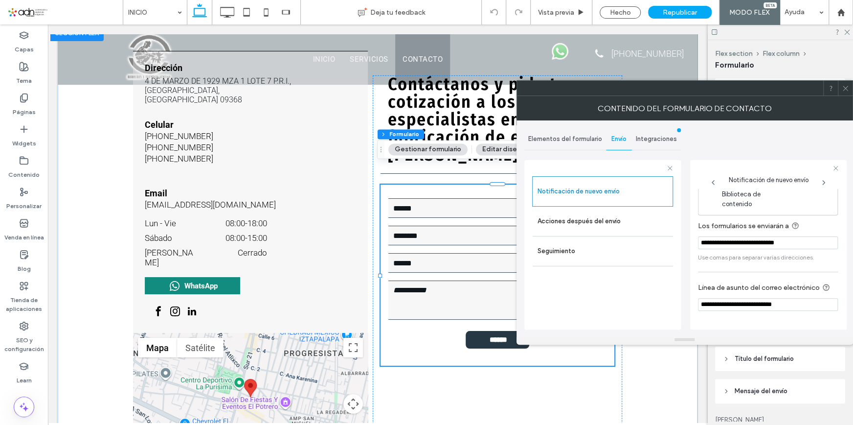
click at [846, 88] on icon at bounding box center [845, 88] width 7 height 7
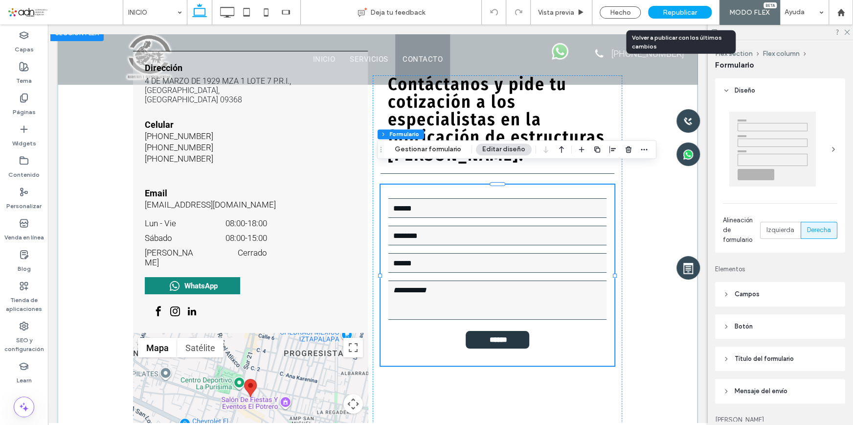
click at [689, 11] on span "Republicar" at bounding box center [680, 12] width 34 height 8
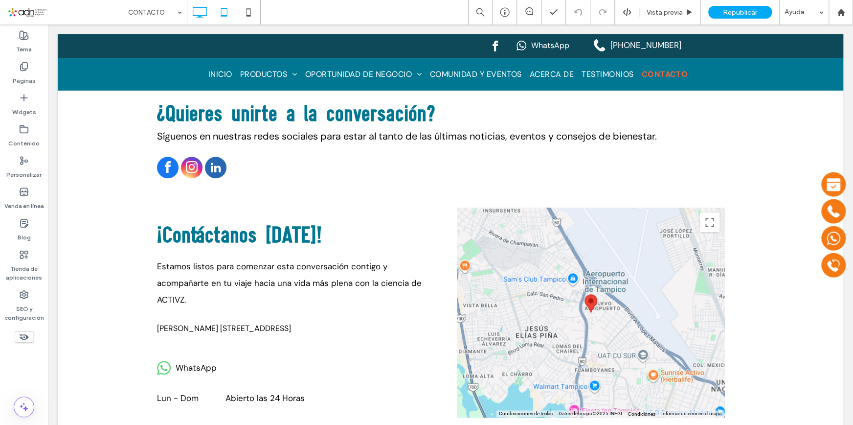
scroll to position [533, 0]
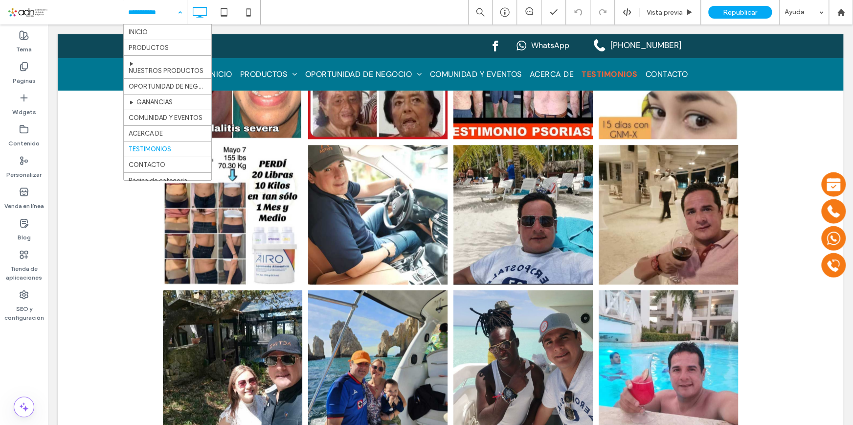
scroll to position [667, 0]
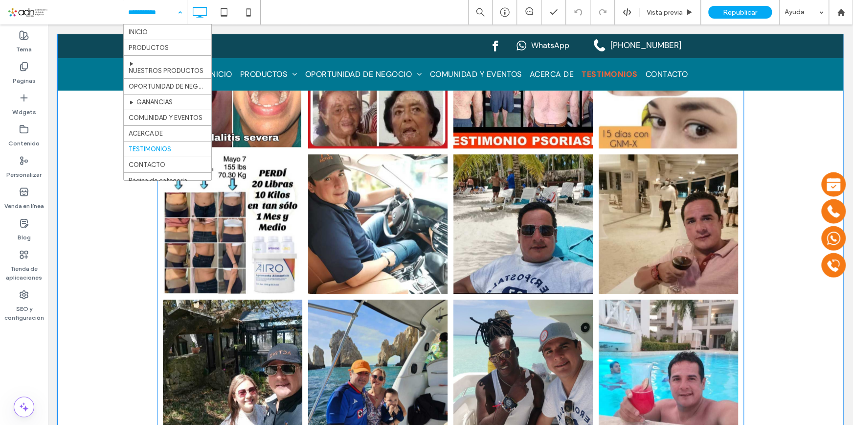
click at [512, 221] on link at bounding box center [522, 223] width 139 height 139
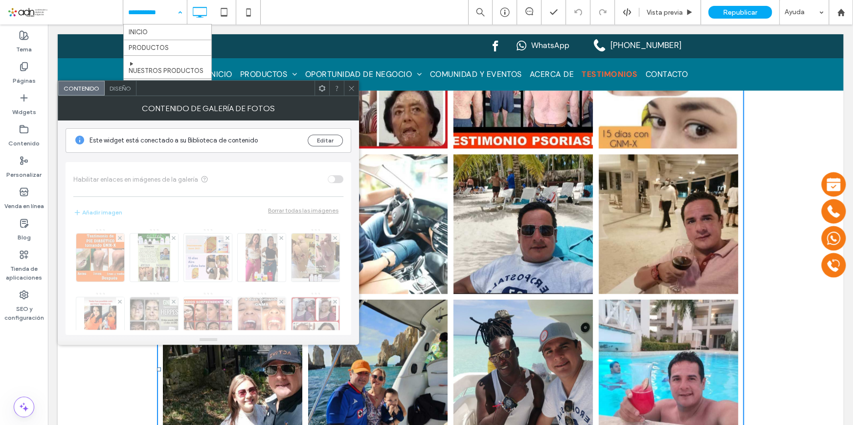
click at [349, 89] on icon at bounding box center [351, 88] width 7 height 7
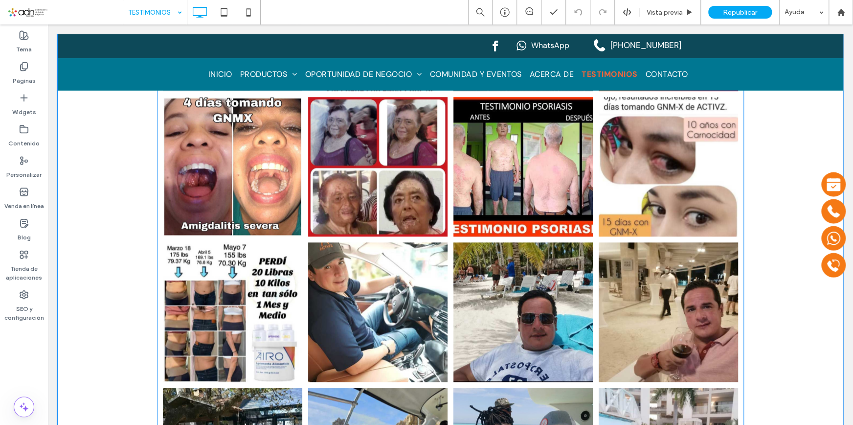
scroll to position [445, 0]
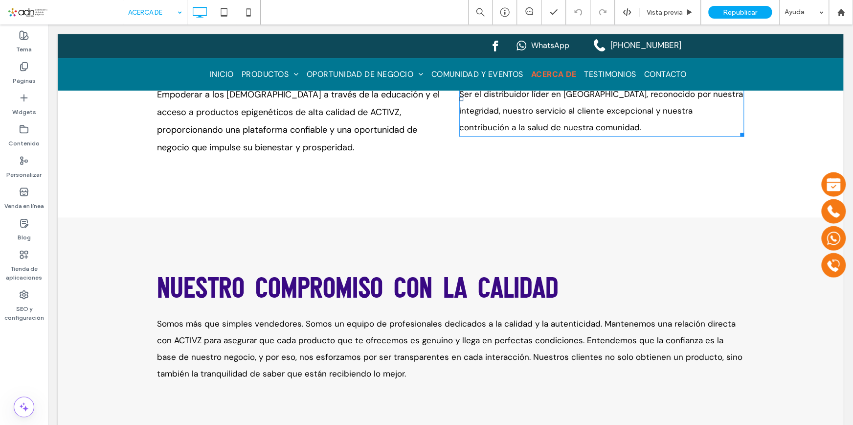
scroll to position [533, 0]
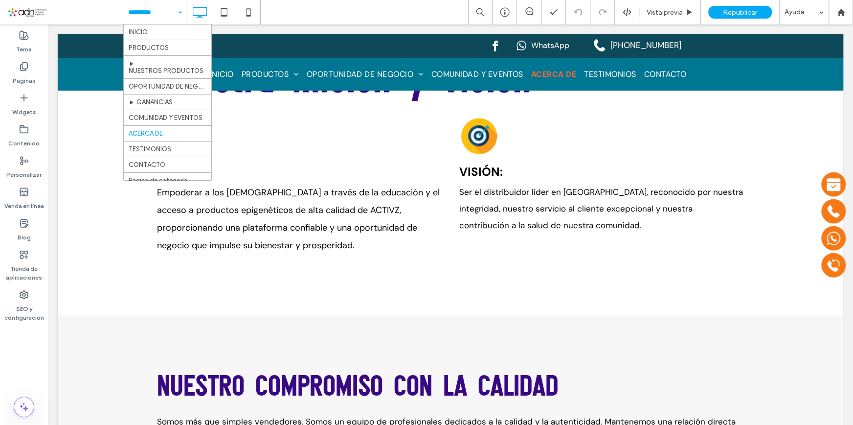
click at [158, 10] on input at bounding box center [152, 12] width 49 height 24
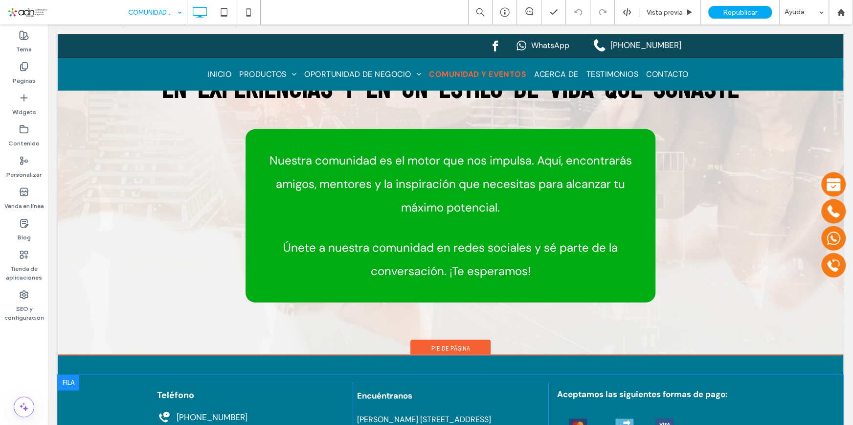
scroll to position [1625, 0]
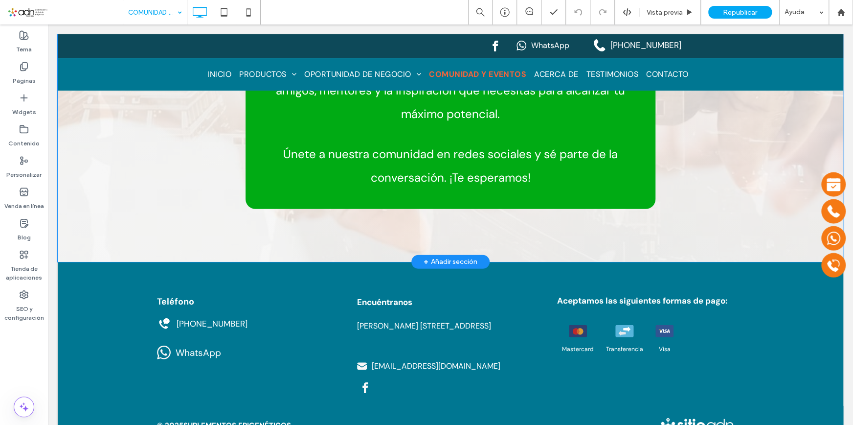
click at [417, 255] on div "+ Añadir sección" at bounding box center [450, 262] width 78 height 14
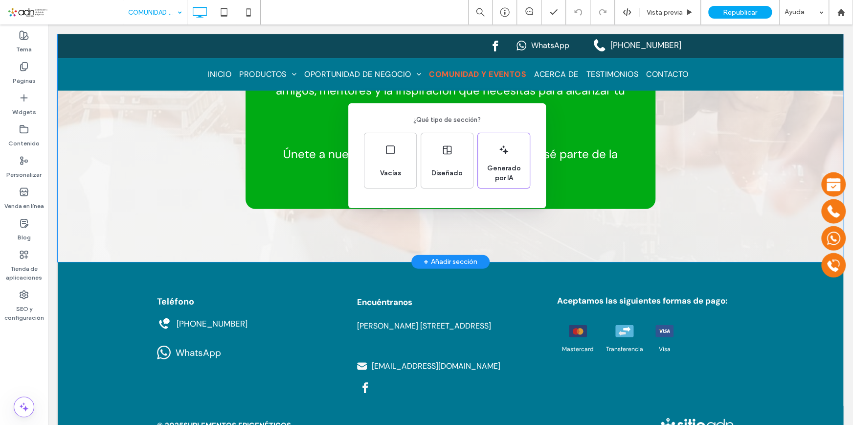
drag, startPoint x: 706, startPoint y: 209, endPoint x: 659, endPoint y: 184, distance: 53.8
click at [706, 209] on div "¿Qué tipo de sección? Vacías Diseñado Generado por IA" at bounding box center [426, 236] width 853 height 473
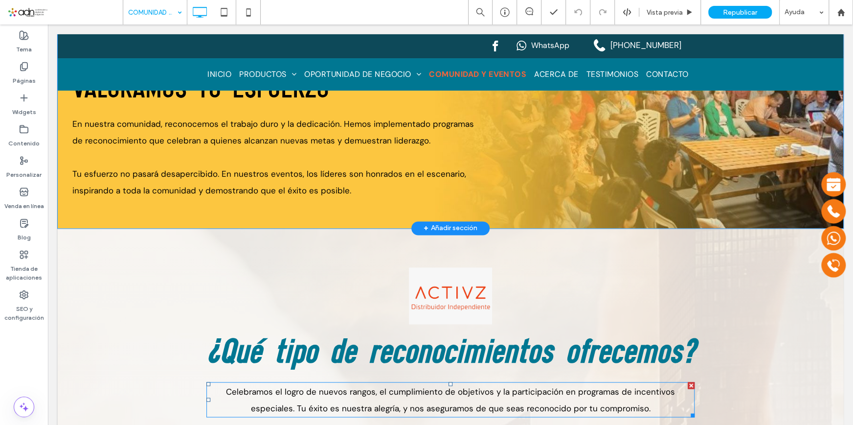
scroll to position [869, 0]
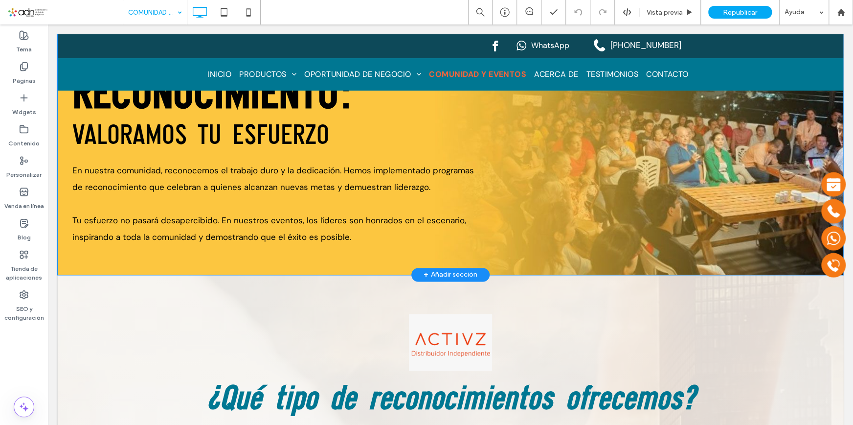
click at [426, 266] on div "+ Añadir sección" at bounding box center [451, 274] width 54 height 17
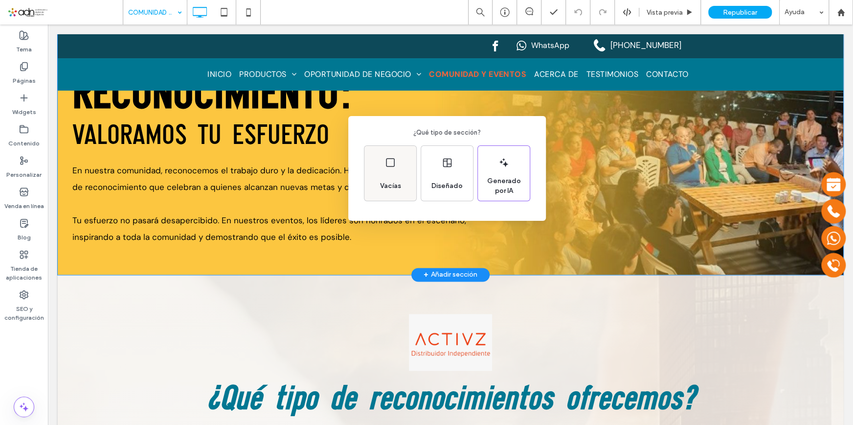
click at [399, 183] on span "Vacías" at bounding box center [390, 186] width 29 height 10
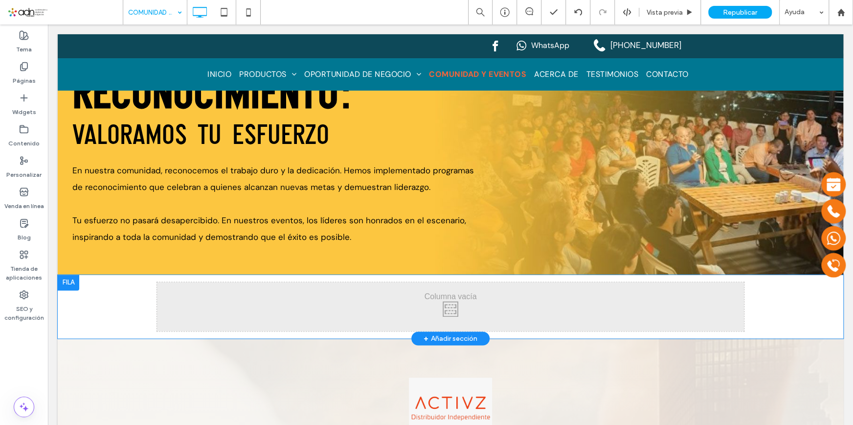
click at [88, 274] on div "Click To Paste Click To Paste Fila + Añadir sección" at bounding box center [451, 306] width 786 height 64
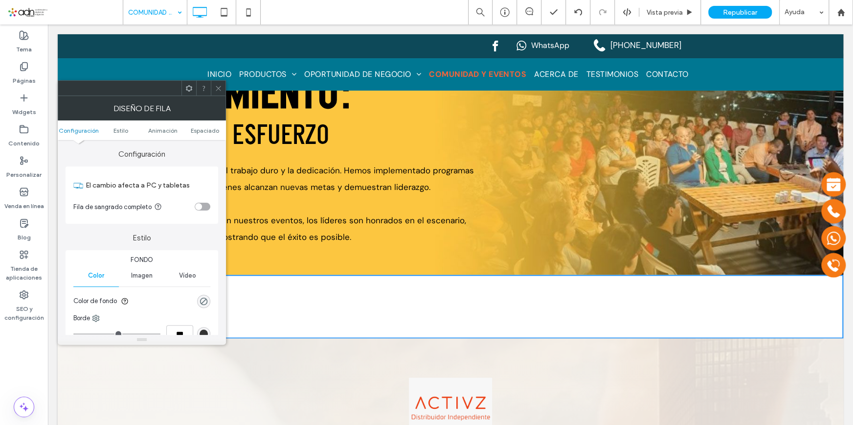
click at [205, 203] on div "toggle" at bounding box center [203, 207] width 16 height 8
click at [218, 91] on icon at bounding box center [218, 88] width 7 height 7
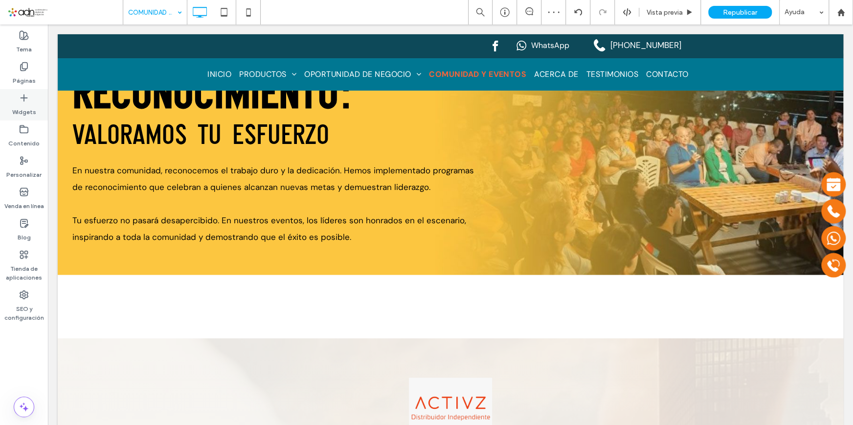
drag, startPoint x: 26, startPoint y: 102, endPoint x: 101, endPoint y: 120, distance: 76.9
click at [26, 102] on icon at bounding box center [24, 98] width 10 height 10
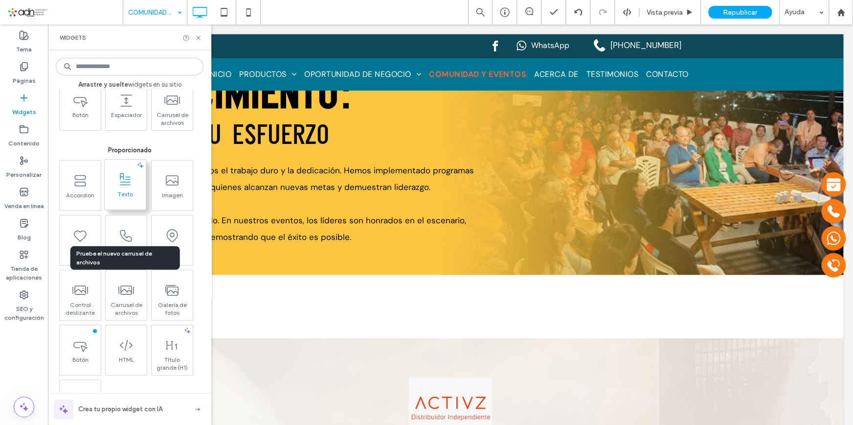
scroll to position [44, 0]
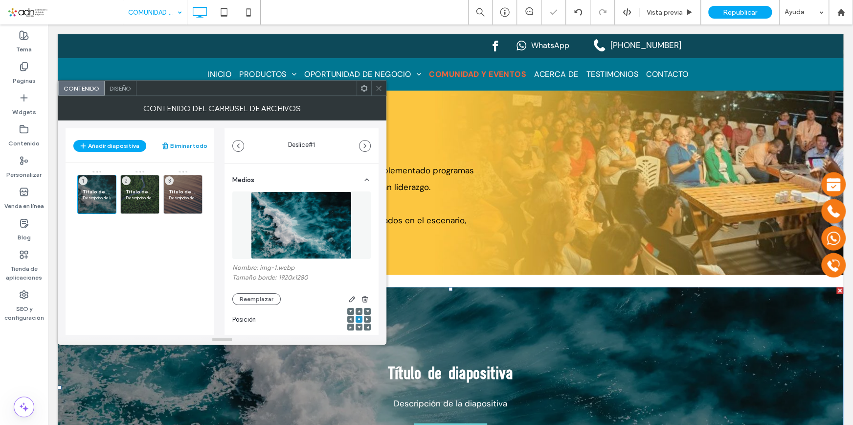
click at [191, 147] on button "Eliminar todo" at bounding box center [184, 146] width 46 height 12
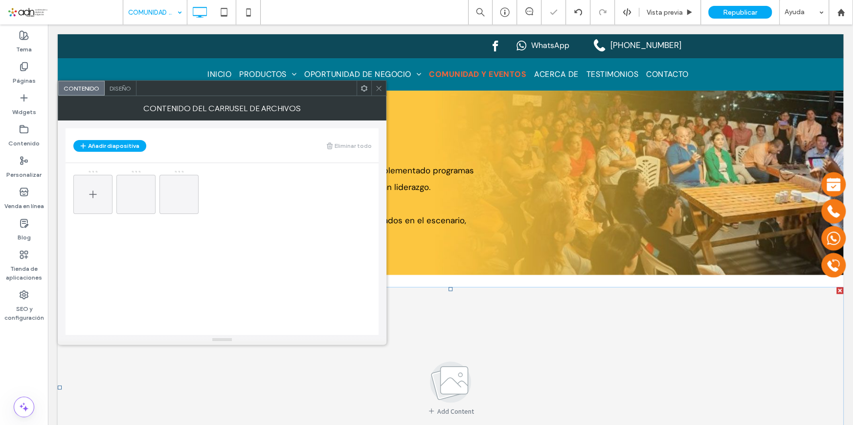
click at [92, 192] on icon at bounding box center [93, 194] width 12 height 12
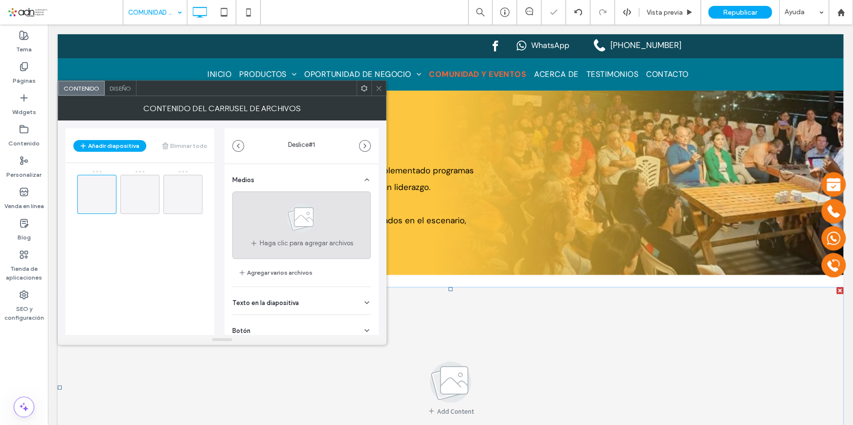
click at [277, 227] on icon at bounding box center [301, 218] width 49 height 32
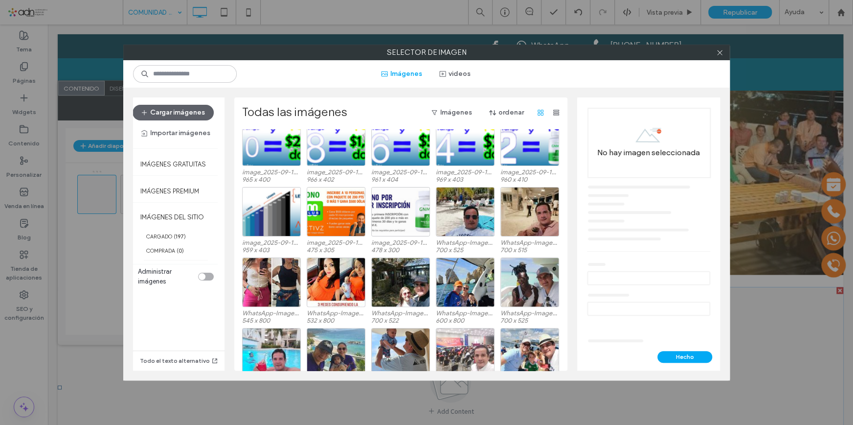
scroll to position [60, 0]
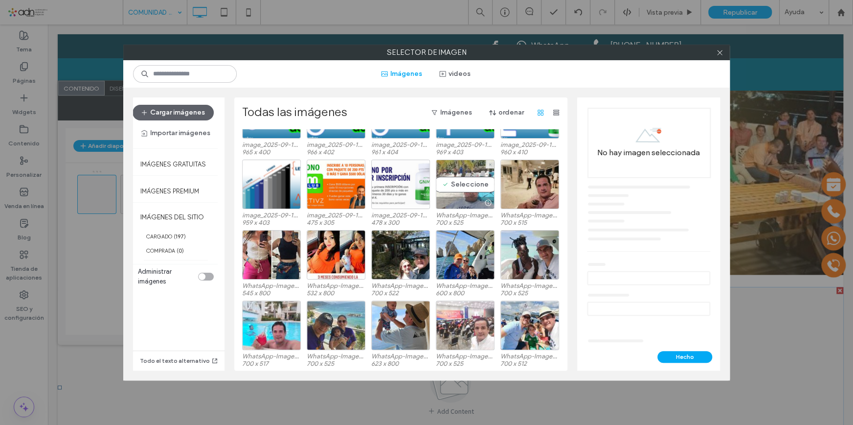
click at [456, 186] on div "Seleccione" at bounding box center [465, 183] width 59 height 49
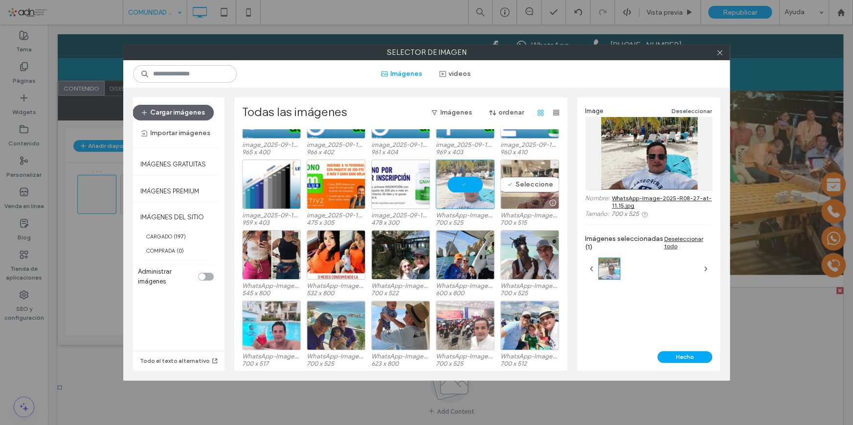
click at [532, 179] on div "Seleccione" at bounding box center [529, 183] width 59 height 49
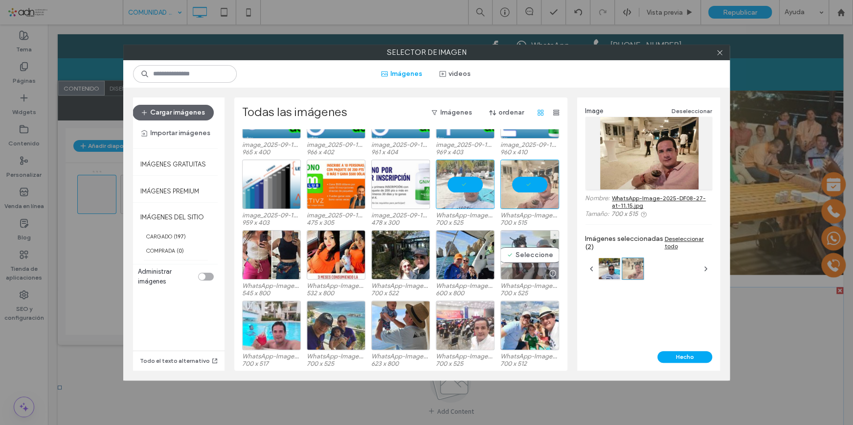
click at [538, 258] on div "Seleccione" at bounding box center [529, 254] width 59 height 49
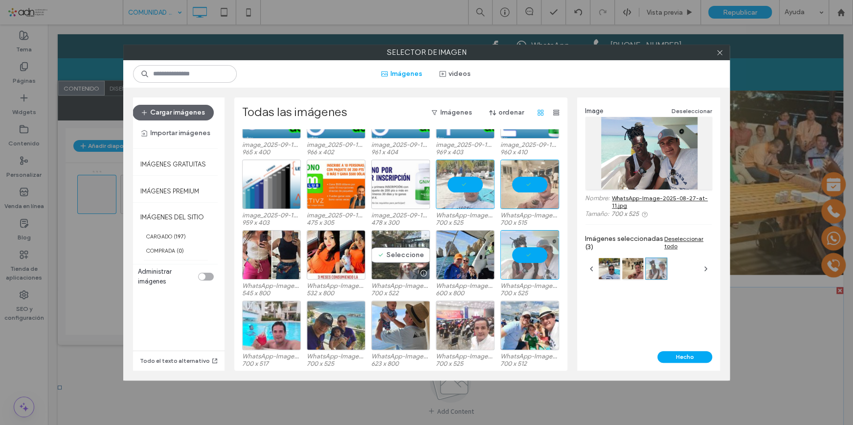
click at [409, 253] on div "Seleccione" at bounding box center [400, 254] width 59 height 49
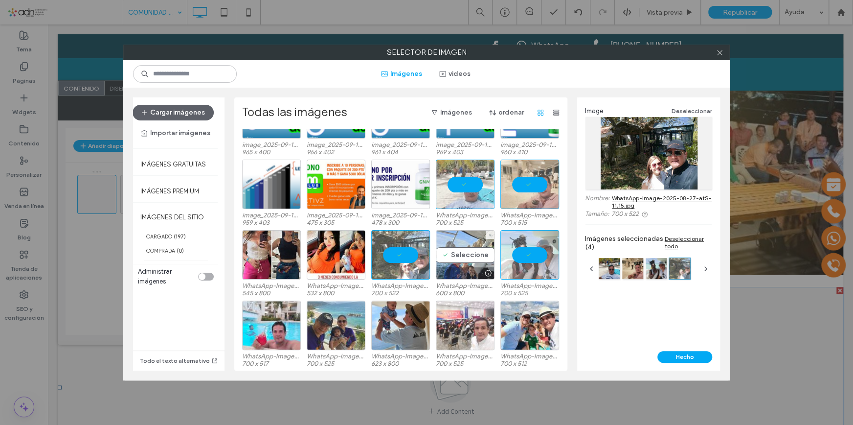
click at [448, 253] on div "Seleccione" at bounding box center [465, 254] width 59 height 49
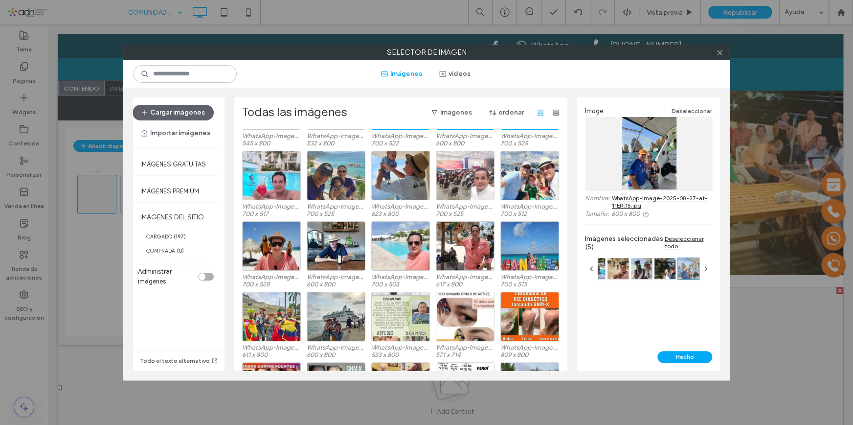
scroll to position [158, 0]
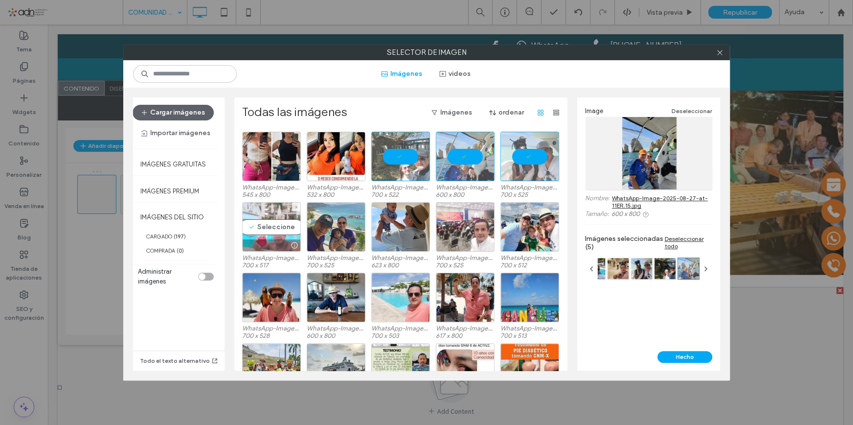
click at [283, 227] on div "Seleccione" at bounding box center [271, 226] width 59 height 49
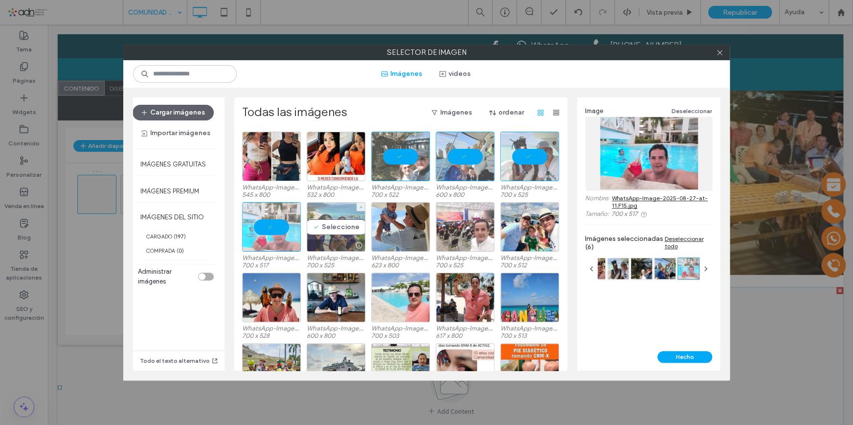
click at [332, 228] on div "Seleccione" at bounding box center [336, 226] width 59 height 49
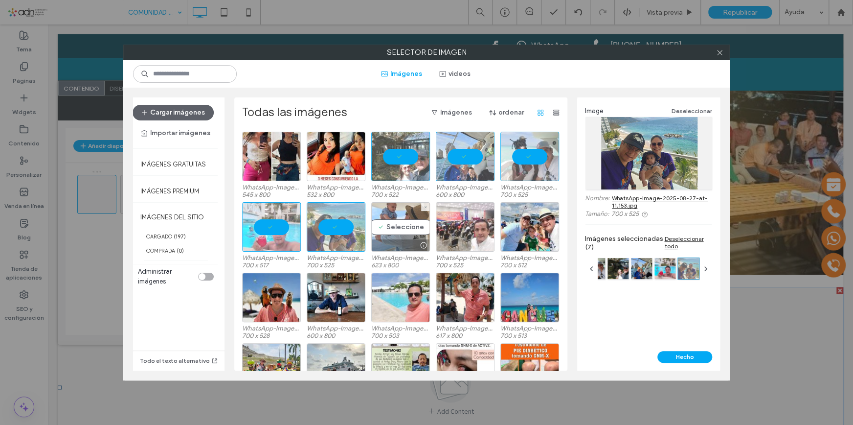
click at [389, 226] on div "Seleccione" at bounding box center [400, 226] width 59 height 49
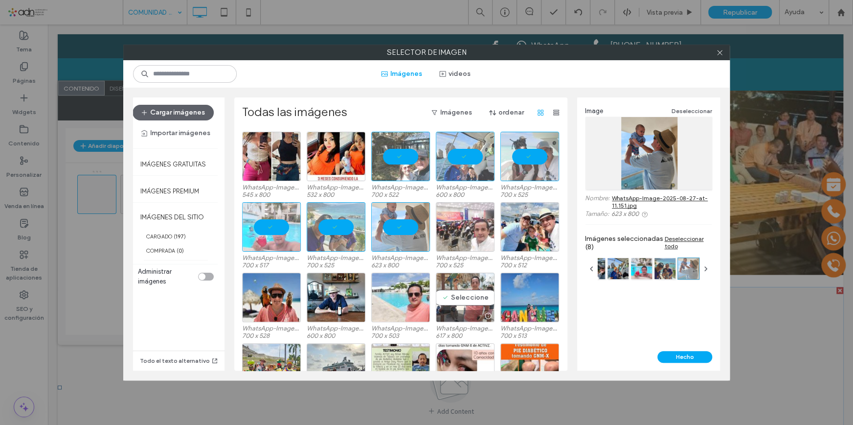
click at [469, 294] on div "Seleccione" at bounding box center [465, 296] width 59 height 49
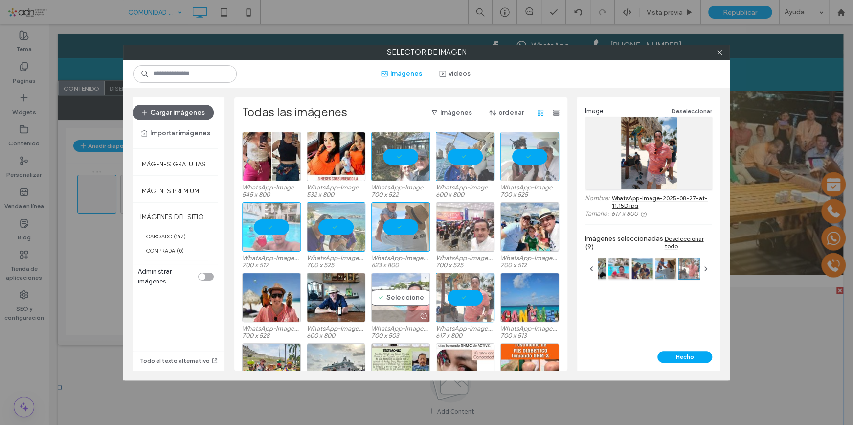
click at [410, 296] on div "Seleccione" at bounding box center [400, 296] width 59 height 49
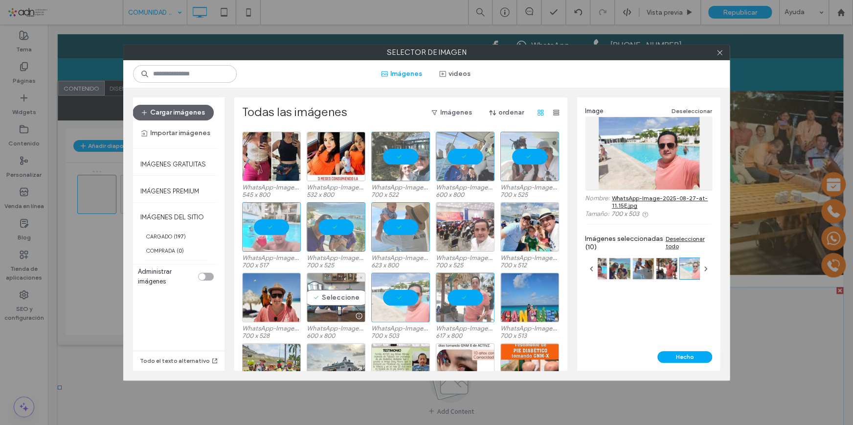
click at [328, 292] on div "Seleccione" at bounding box center [336, 296] width 59 height 49
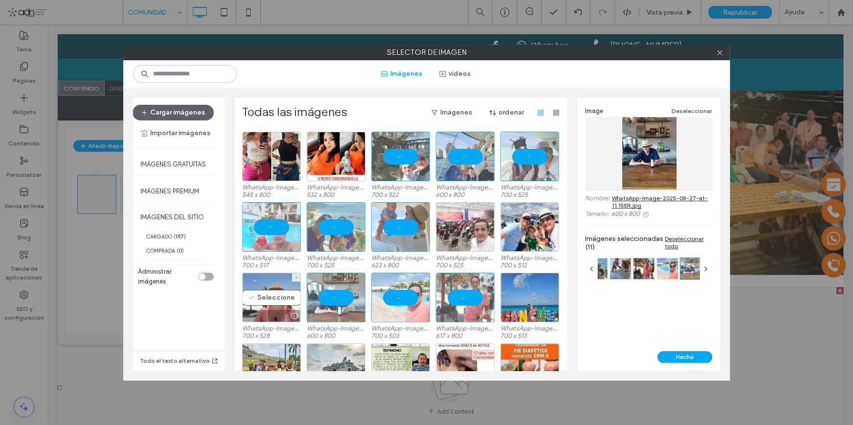
click at [271, 292] on div "Seleccione" at bounding box center [271, 296] width 59 height 49
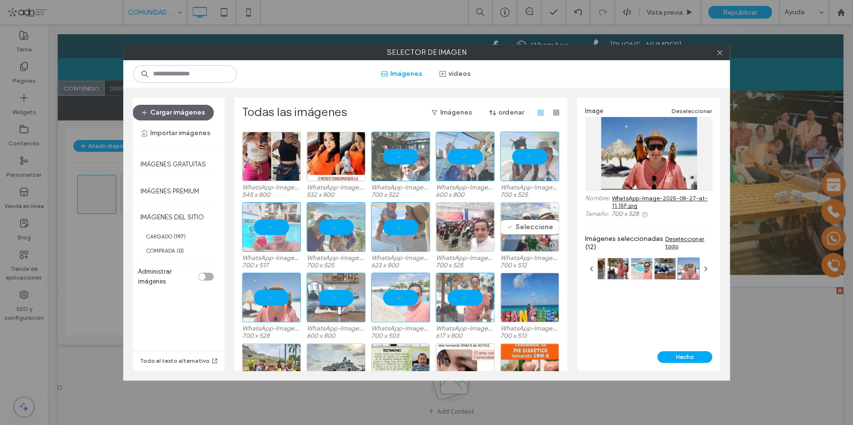
click at [514, 230] on div "Seleccione" at bounding box center [529, 226] width 59 height 49
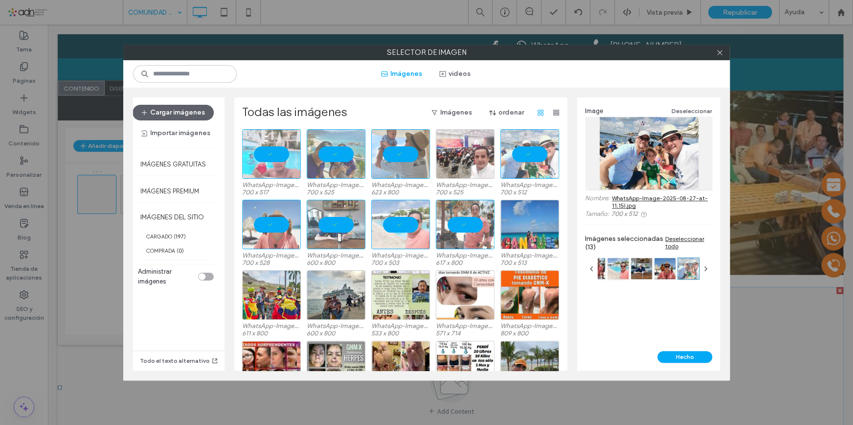
scroll to position [292, 0]
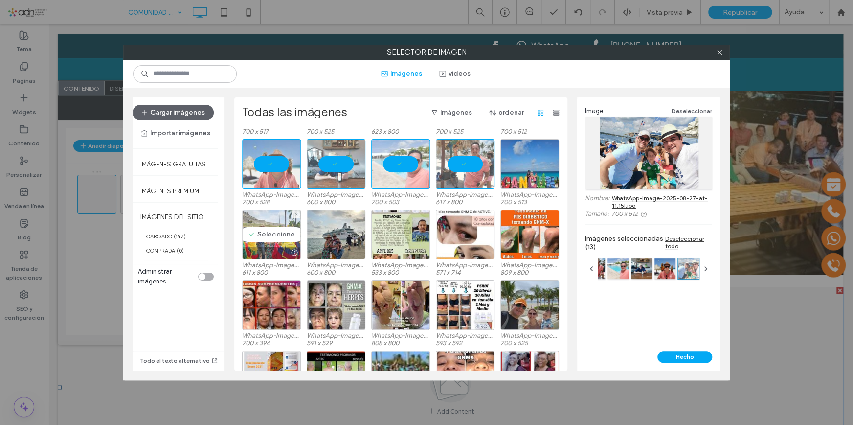
click at [254, 233] on div "Seleccione" at bounding box center [271, 233] width 59 height 49
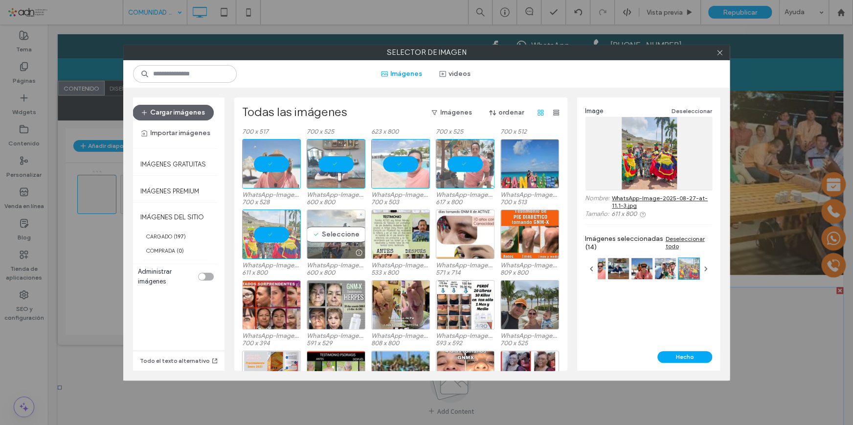
click at [327, 233] on div "Seleccione" at bounding box center [336, 233] width 59 height 49
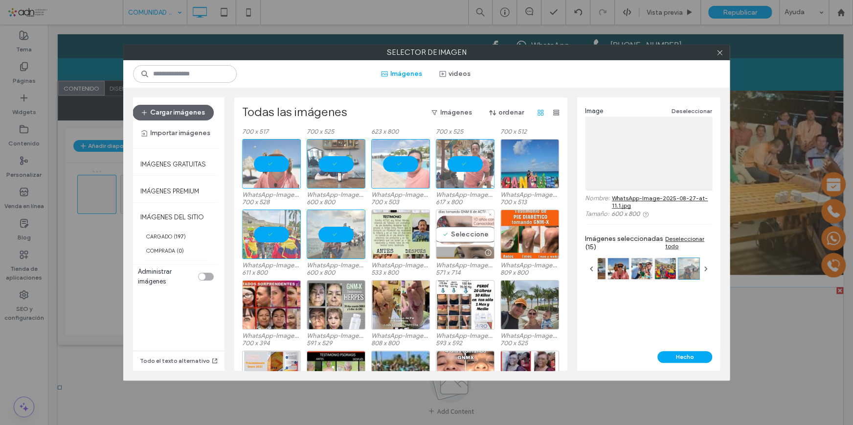
scroll to position [381, 0]
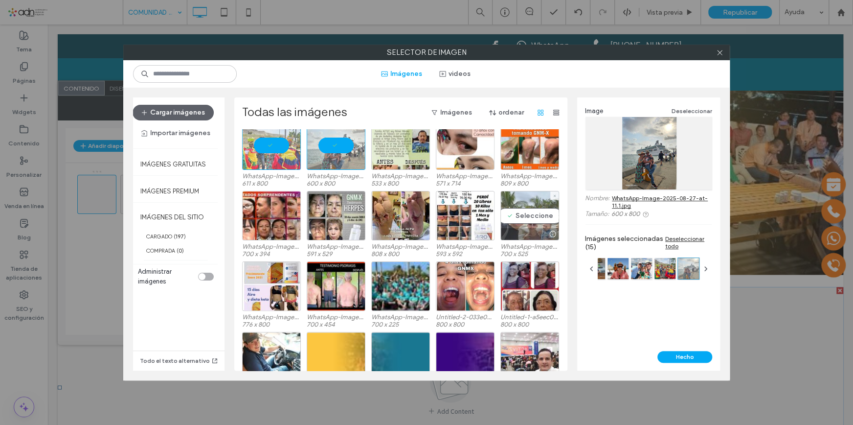
click at [523, 219] on div "Seleccione" at bounding box center [529, 215] width 59 height 49
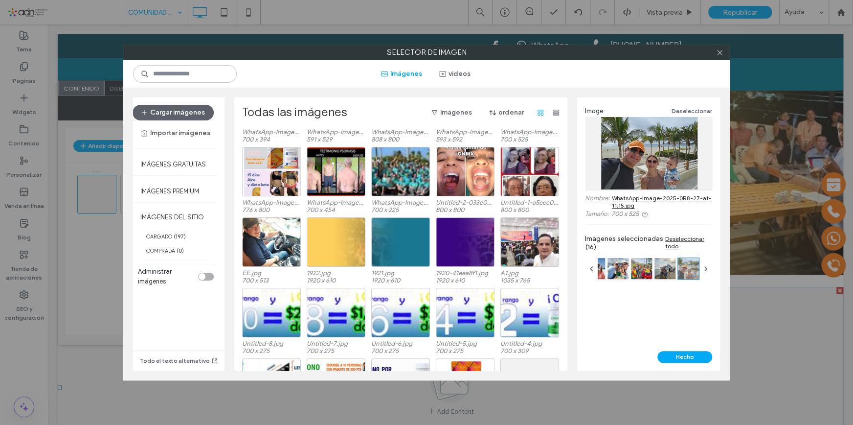
scroll to position [510, 0]
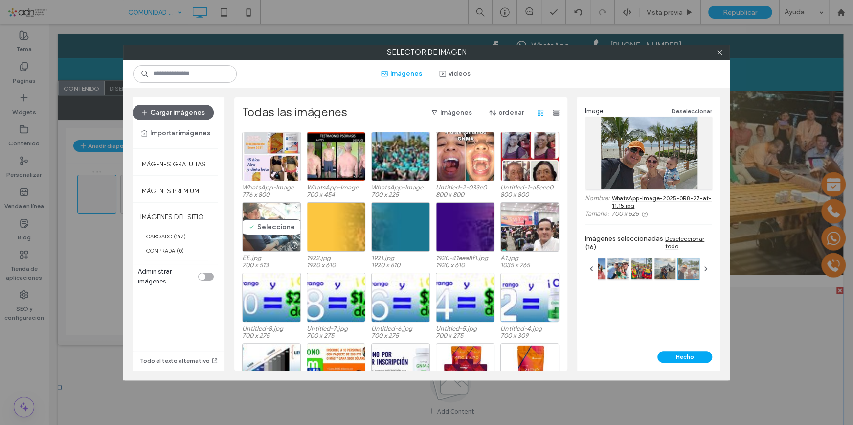
click at [274, 225] on div "Seleccione" at bounding box center [271, 226] width 59 height 49
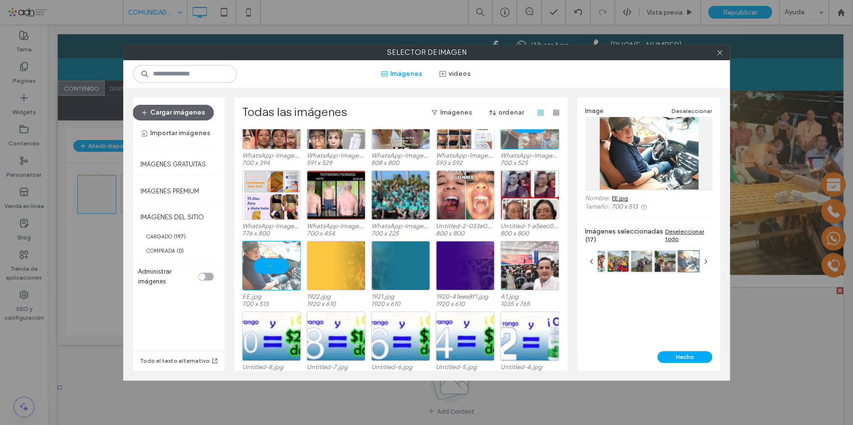
scroll to position [421, 0]
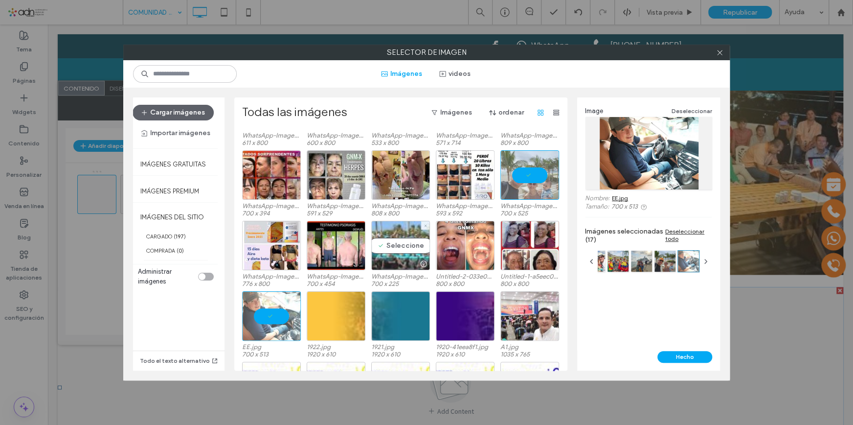
click at [398, 248] on div "Seleccione" at bounding box center [400, 245] width 59 height 49
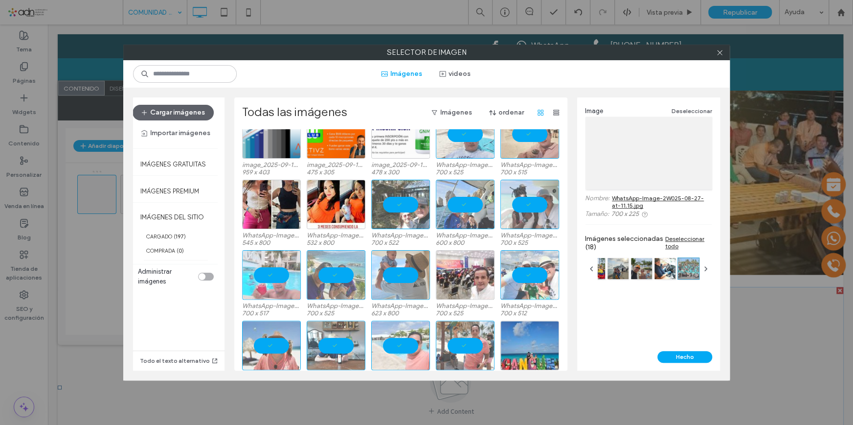
scroll to position [199, 0]
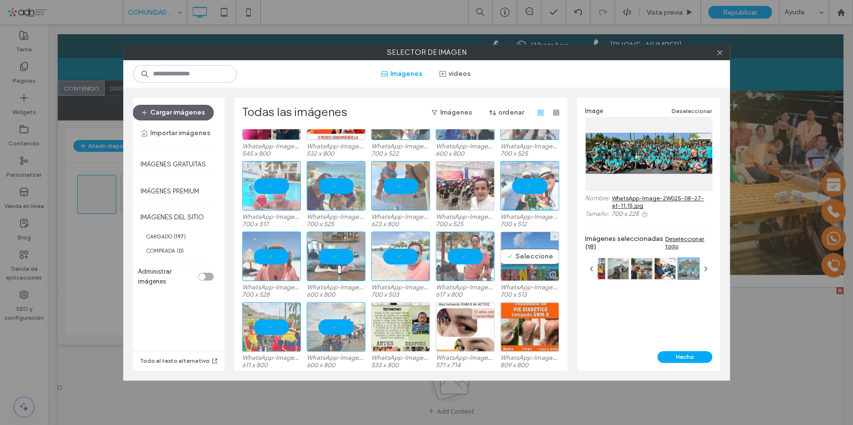
click at [522, 257] on div "Seleccione" at bounding box center [529, 255] width 59 height 49
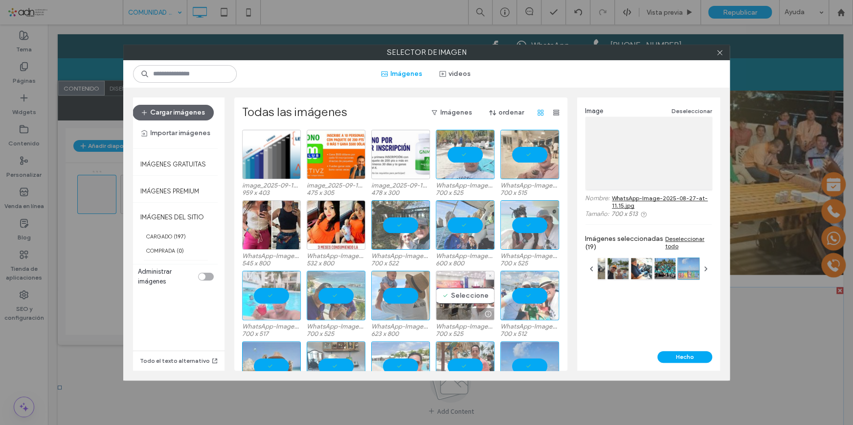
scroll to position [110, 0]
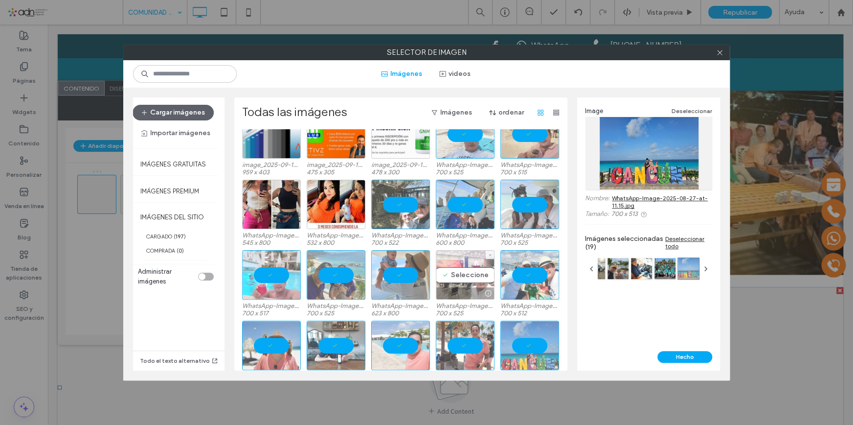
click at [470, 271] on div "Seleccione" at bounding box center [465, 274] width 59 height 49
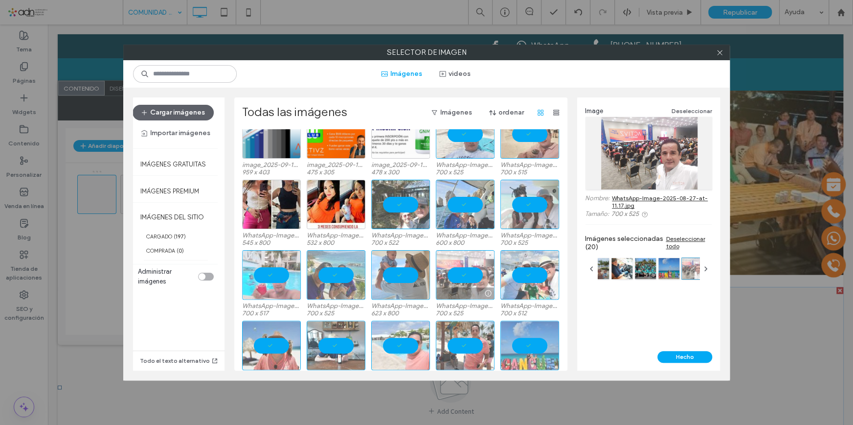
scroll to position [0, 0]
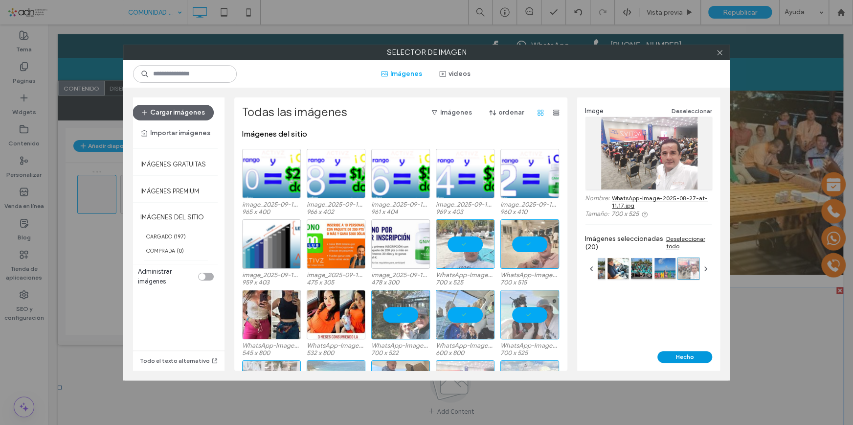
click at [673, 361] on button "Hecho" at bounding box center [684, 357] width 55 height 12
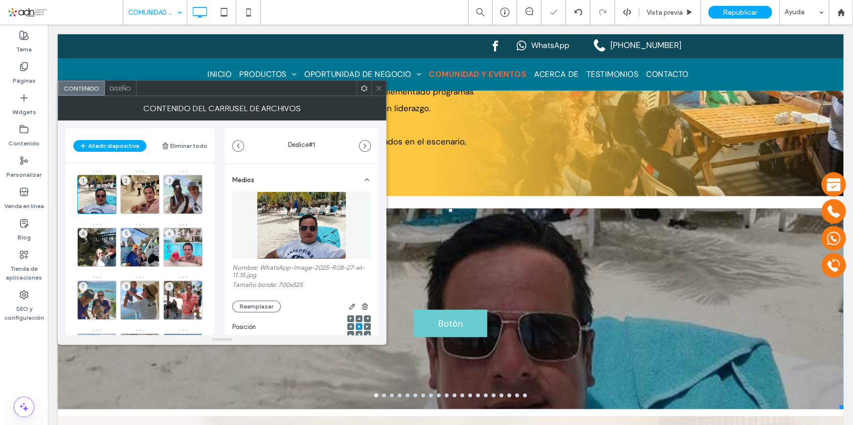
scroll to position [1003, 0]
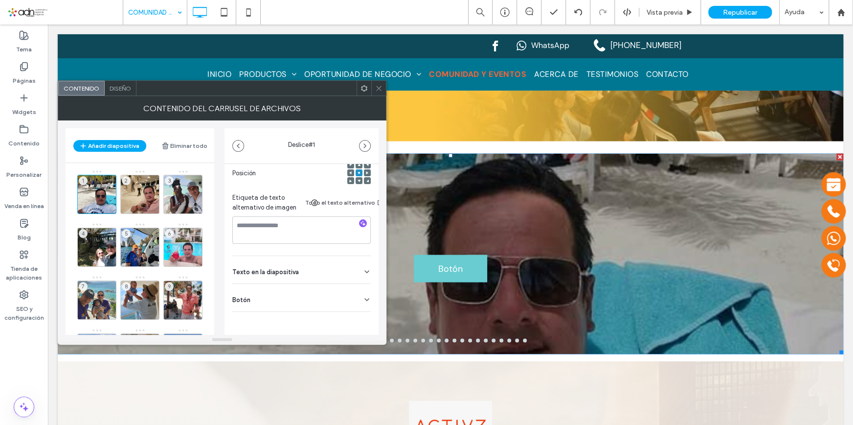
click at [321, 301] on div "Botón" at bounding box center [301, 297] width 138 height 27
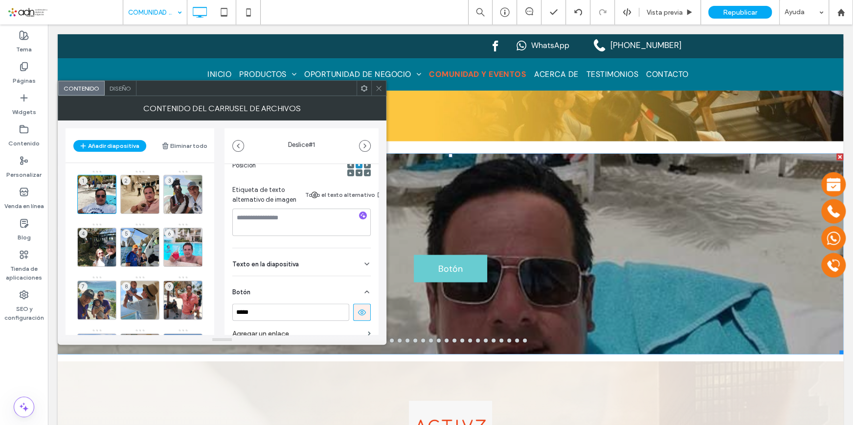
scroll to position [161, 0]
click at [358, 311] on icon at bounding box center [362, 312] width 9 height 9
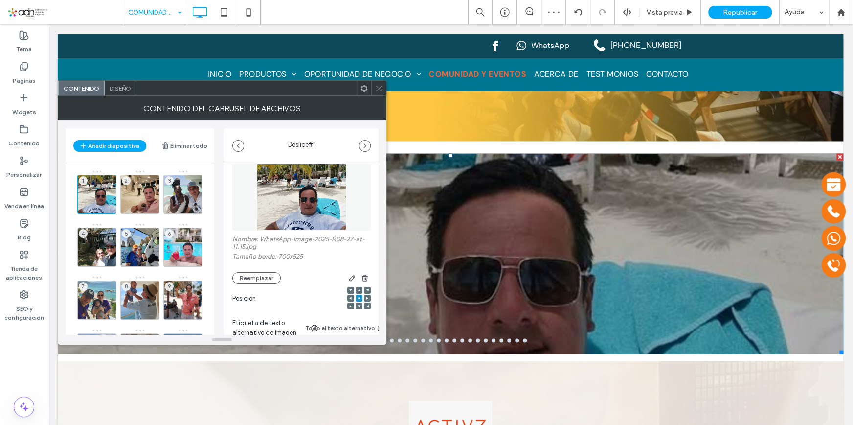
click at [121, 88] on span "Diseño" at bounding box center [121, 88] width 22 height 7
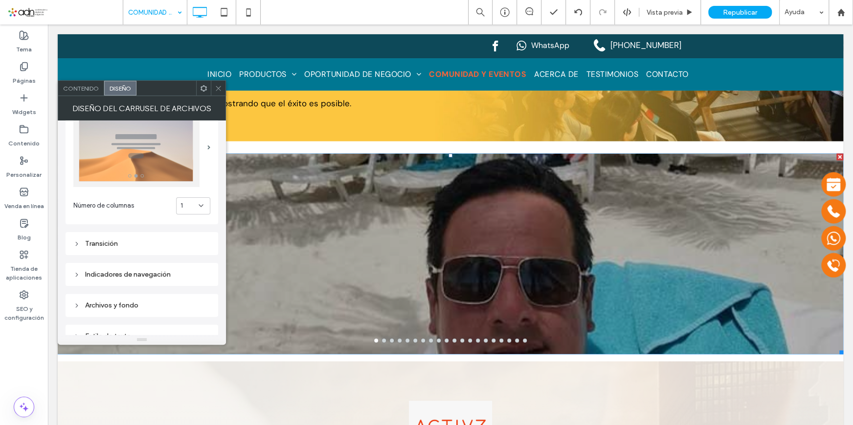
scroll to position [44, 0]
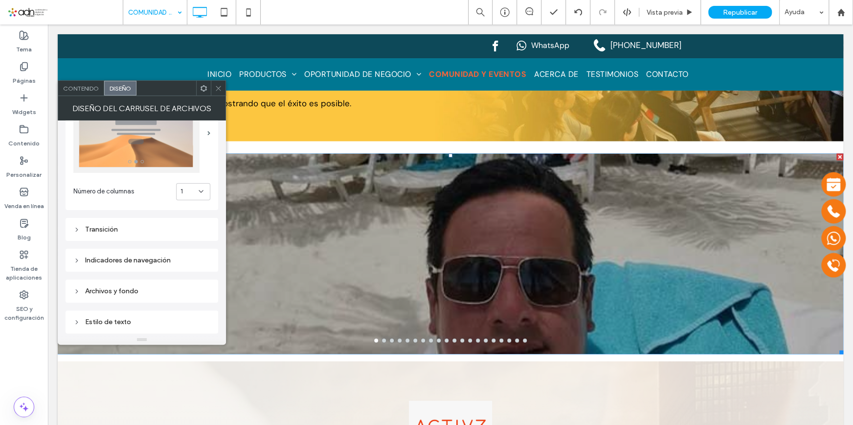
click at [196, 192] on div "1" at bounding box center [190, 191] width 18 height 10
click at [191, 269] on div "5" at bounding box center [193, 276] width 33 height 17
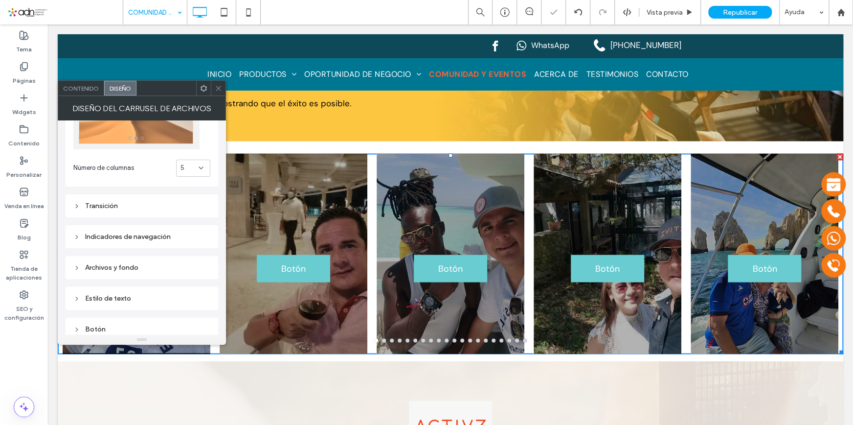
scroll to position [89, 0]
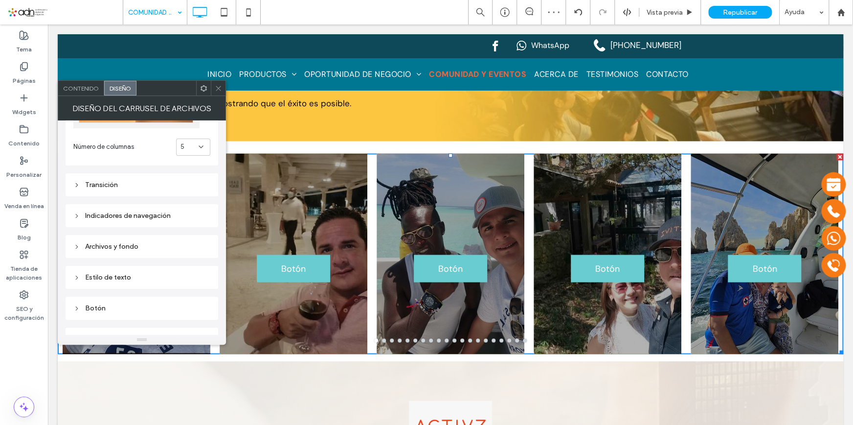
click at [199, 146] on icon at bounding box center [201, 147] width 8 height 8
click at [194, 248] on div "6" at bounding box center [193, 248] width 33 height 17
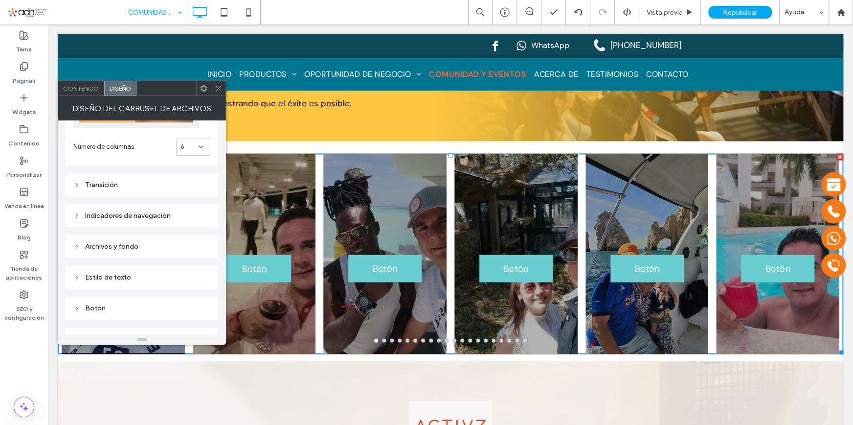
click at [201, 149] on icon at bounding box center [201, 147] width 8 height 8
click at [188, 218] on div "4" at bounding box center [193, 214] width 33 height 17
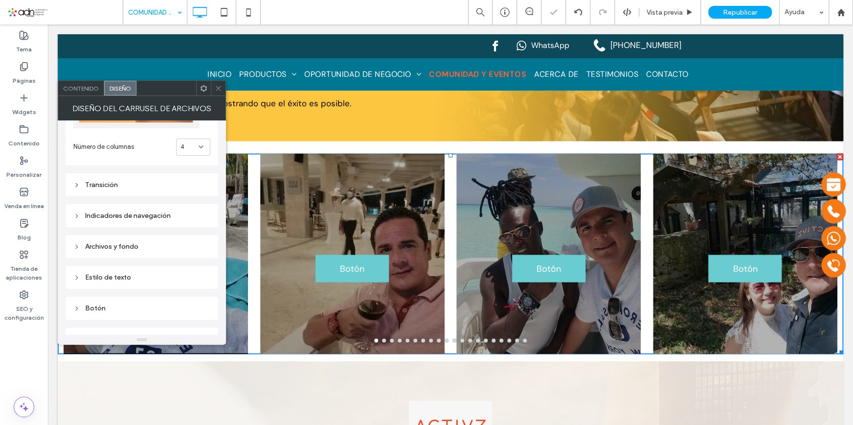
click at [220, 87] on icon at bounding box center [218, 88] width 7 height 7
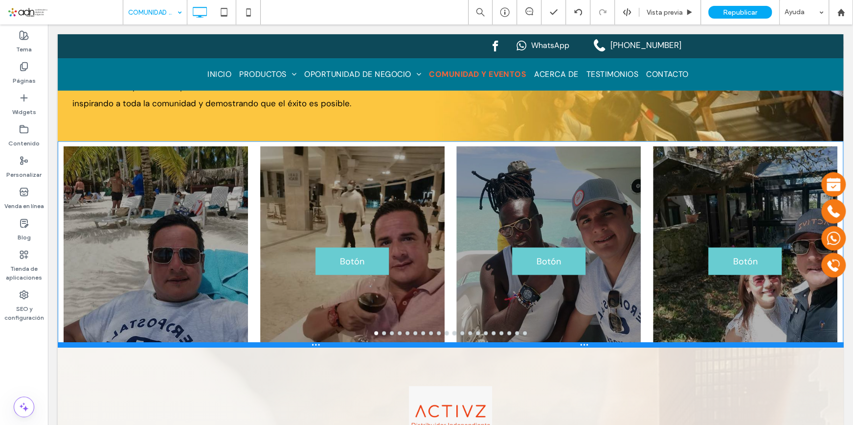
drag, startPoint x: 303, startPoint y: 321, endPoint x: 354, endPoint y: 279, distance: 66.3
click at [306, 254] on div "Click To Paste Click To Paste Botón Botón Botón Botón Botón Botón Botón Botón B…" at bounding box center [451, 243] width 786 height 205
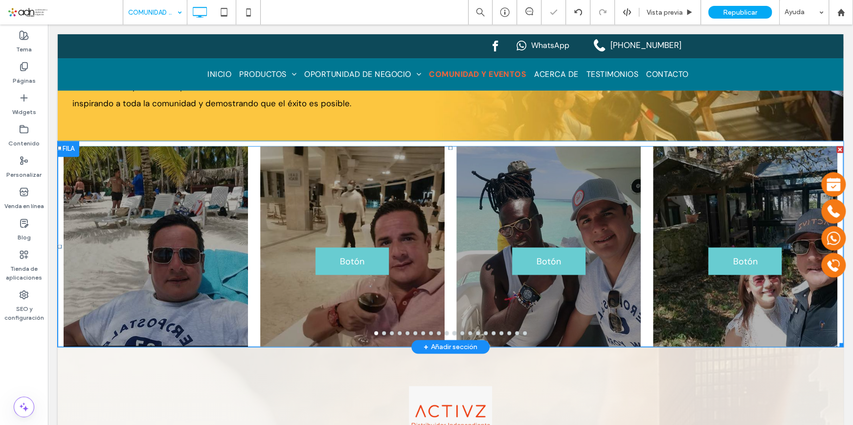
click at [202, 210] on div at bounding box center [156, 252] width 184 height 154
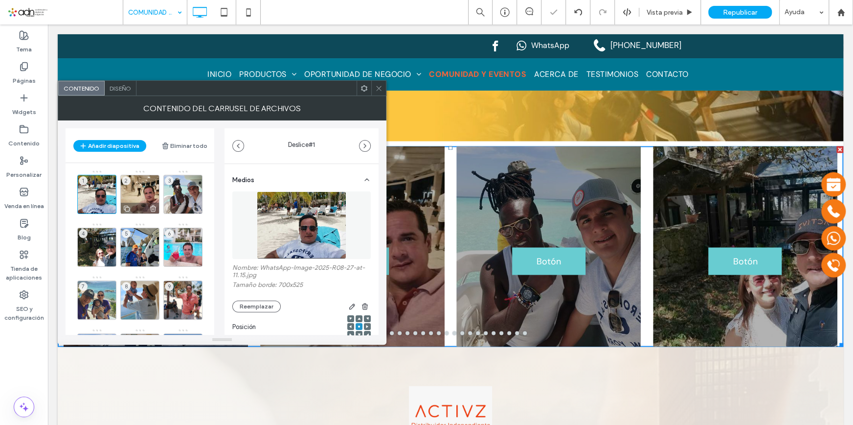
click at [148, 187] on div "2" at bounding box center [139, 194] width 39 height 39
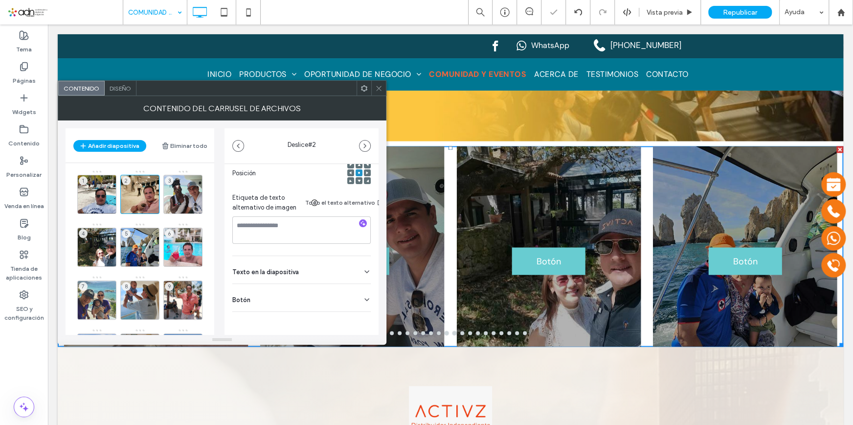
click at [349, 288] on div "Botón" at bounding box center [301, 297] width 138 height 27
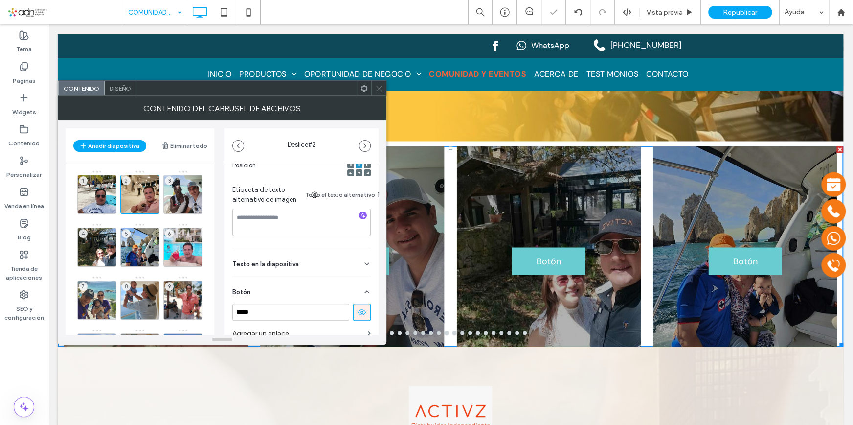
click at [358, 309] on icon at bounding box center [362, 312] width 9 height 9
click at [181, 195] on div "3" at bounding box center [182, 194] width 39 height 39
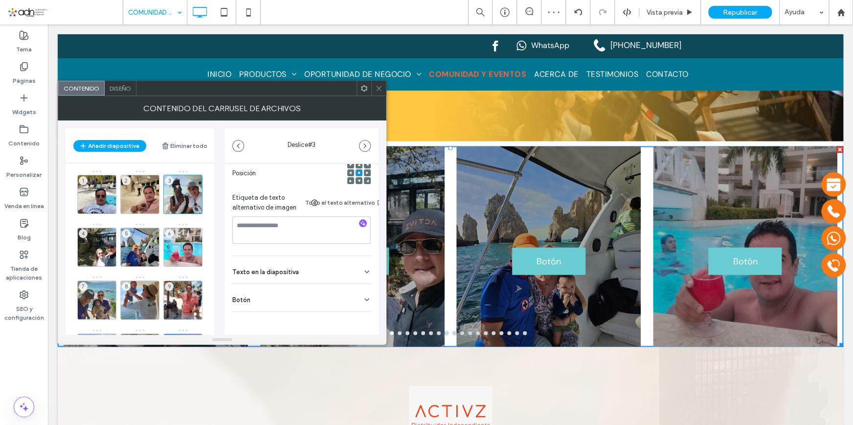
click at [349, 288] on div "Botón" at bounding box center [301, 297] width 138 height 27
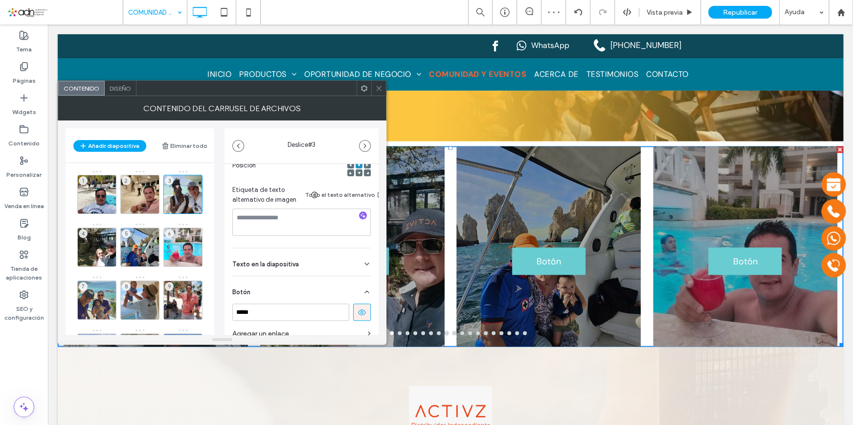
click at [358, 308] on button at bounding box center [362, 311] width 18 height 17
click at [102, 232] on div "4" at bounding box center [96, 246] width 39 height 39
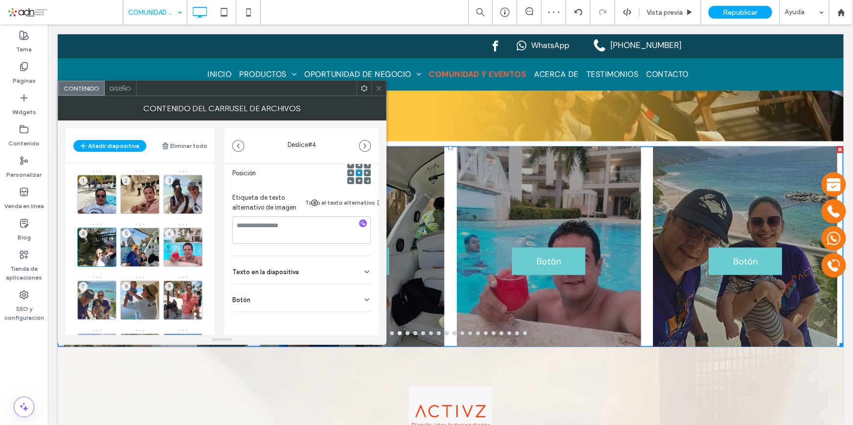
click at [348, 284] on div "Botón" at bounding box center [301, 297] width 138 height 27
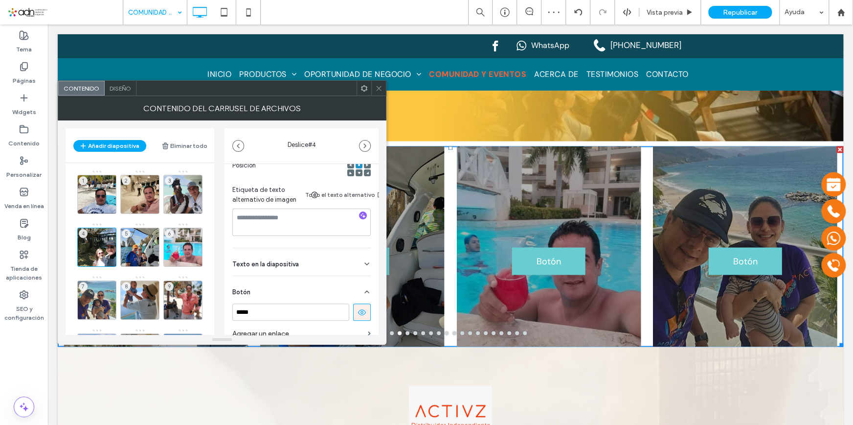
click at [358, 313] on icon at bounding box center [362, 312] width 9 height 9
click at [142, 236] on div "5" at bounding box center [139, 246] width 39 height 39
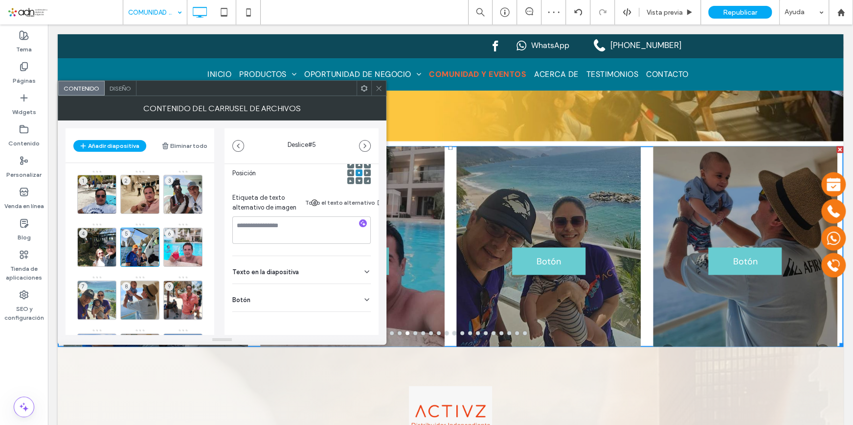
click at [345, 285] on div "Botón" at bounding box center [301, 297] width 138 height 27
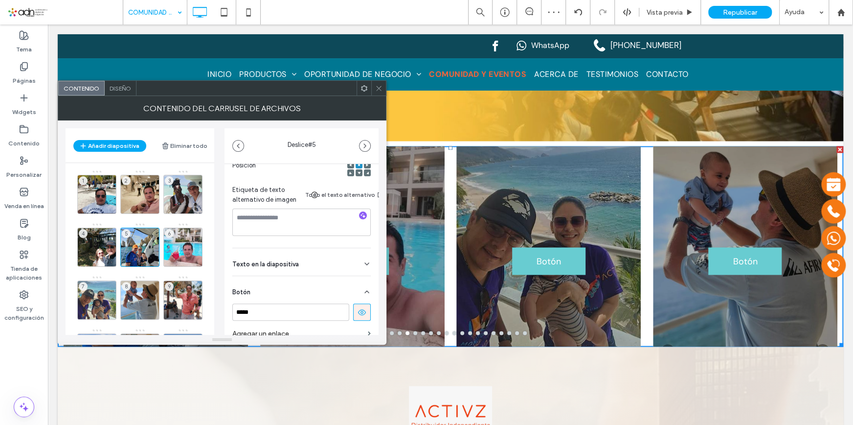
click at [358, 310] on icon at bounding box center [362, 312] width 9 height 9
click at [184, 241] on div "6" at bounding box center [182, 246] width 39 height 39
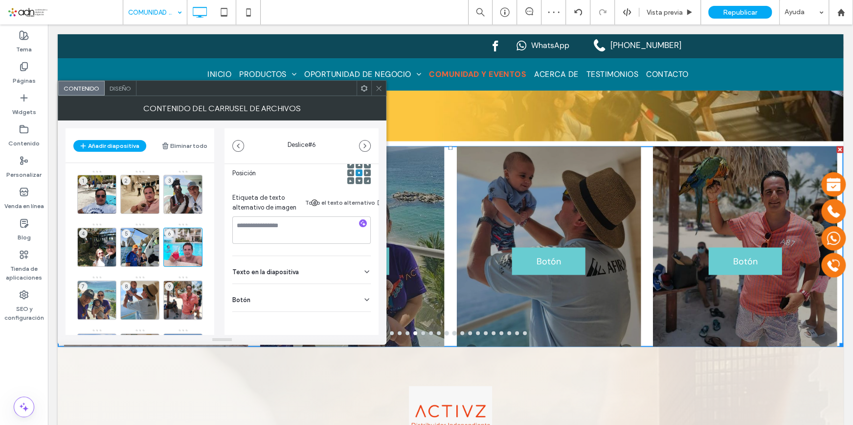
click at [348, 295] on div "Botón" at bounding box center [301, 297] width 138 height 27
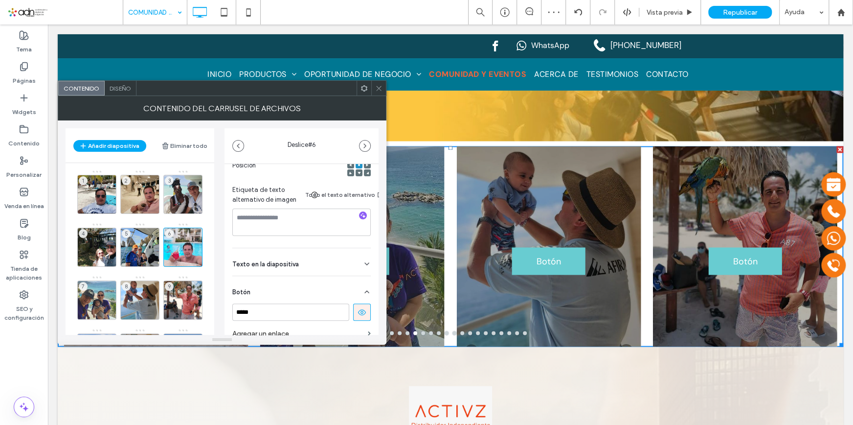
click at [358, 313] on icon at bounding box center [362, 312] width 9 height 9
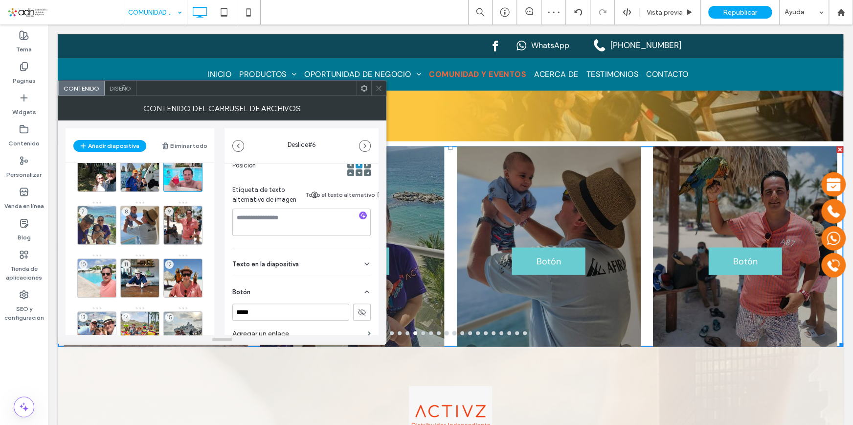
scroll to position [89, 0]
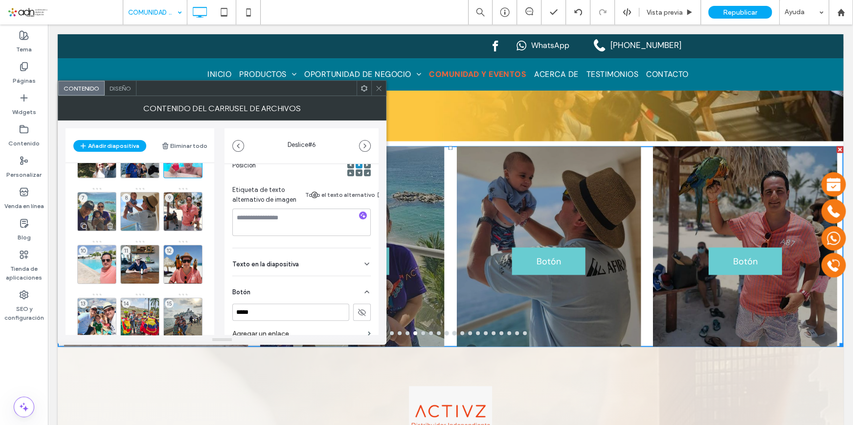
click at [95, 199] on div "7" at bounding box center [96, 211] width 39 height 39
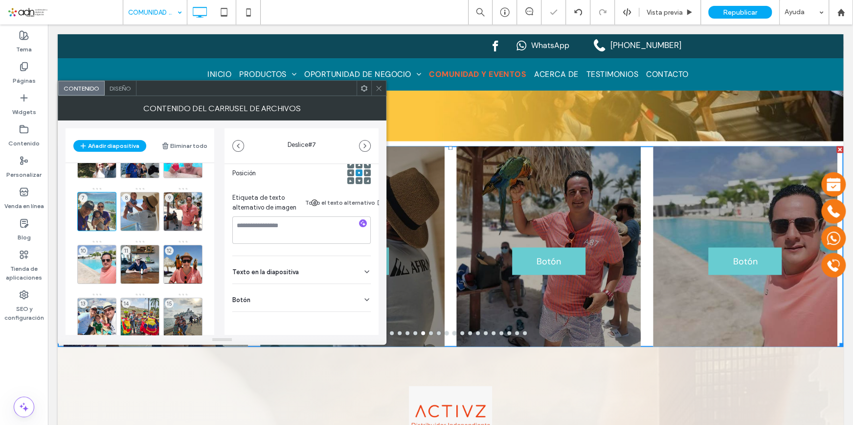
click at [354, 289] on div "Botón" at bounding box center [301, 297] width 138 height 27
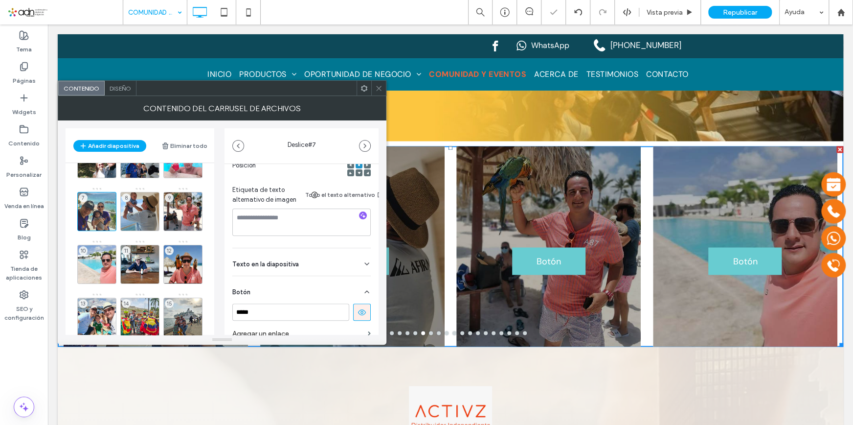
scroll to position [161, 0]
click at [358, 310] on use at bounding box center [362, 312] width 8 height 6
click at [136, 199] on div "8" at bounding box center [139, 211] width 39 height 39
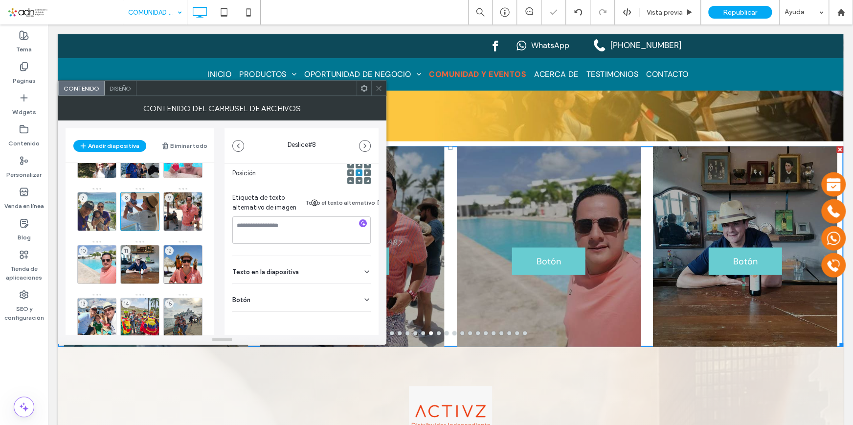
click at [349, 288] on div "Botón" at bounding box center [301, 297] width 138 height 27
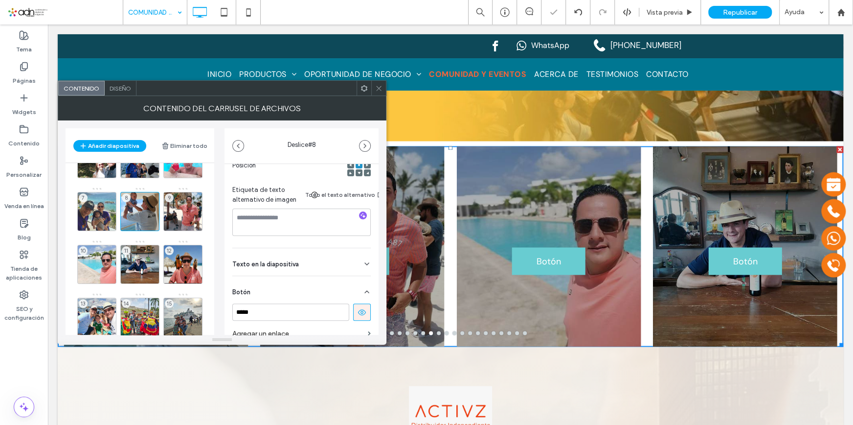
click at [361, 315] on button at bounding box center [362, 311] width 18 height 17
click at [186, 199] on div "9" at bounding box center [182, 211] width 39 height 39
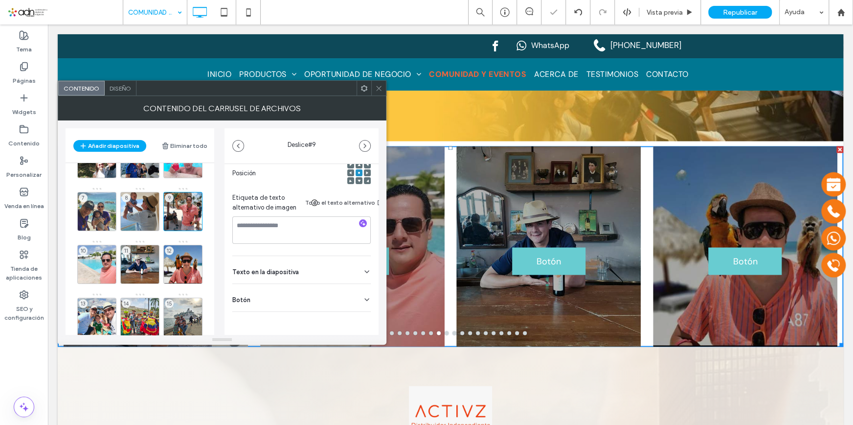
click at [351, 301] on div "Botón" at bounding box center [301, 297] width 138 height 27
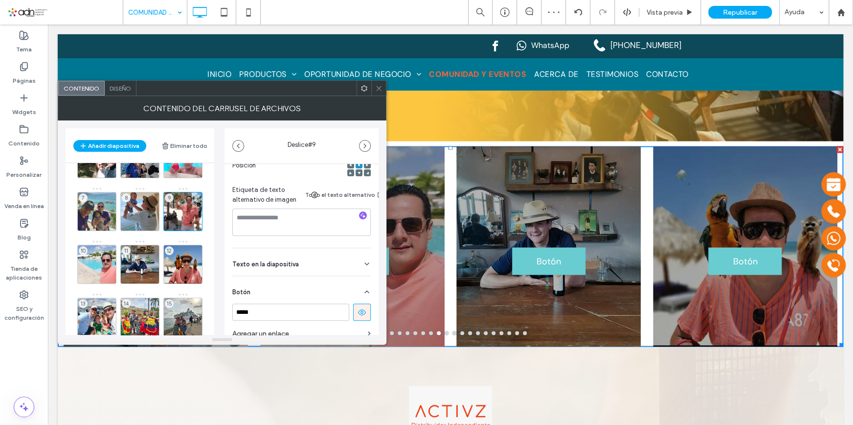
click at [358, 313] on use at bounding box center [362, 312] width 8 height 6
click at [91, 251] on div "10" at bounding box center [96, 264] width 39 height 39
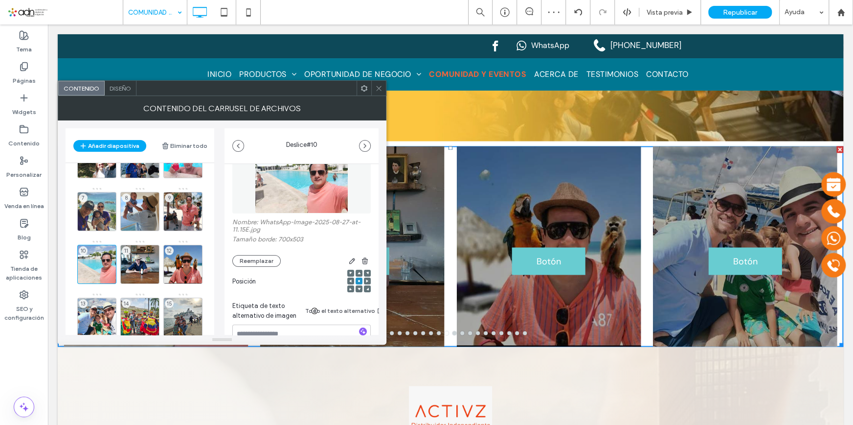
scroll to position [89, 0]
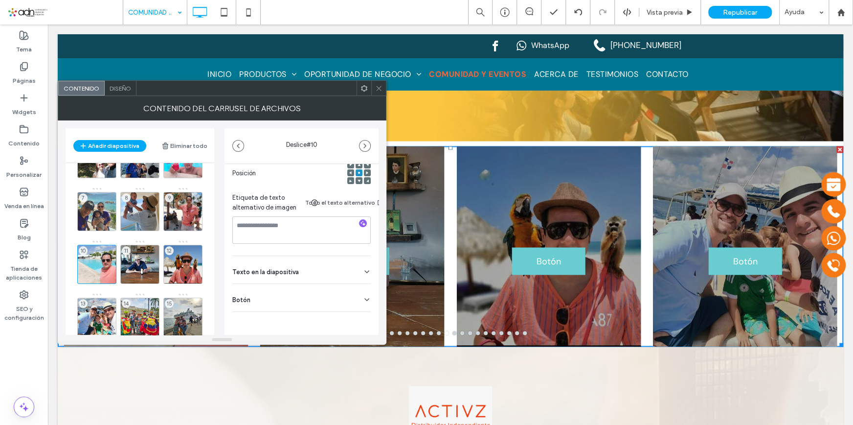
click at [363, 295] on icon at bounding box center [367, 299] width 8 height 8
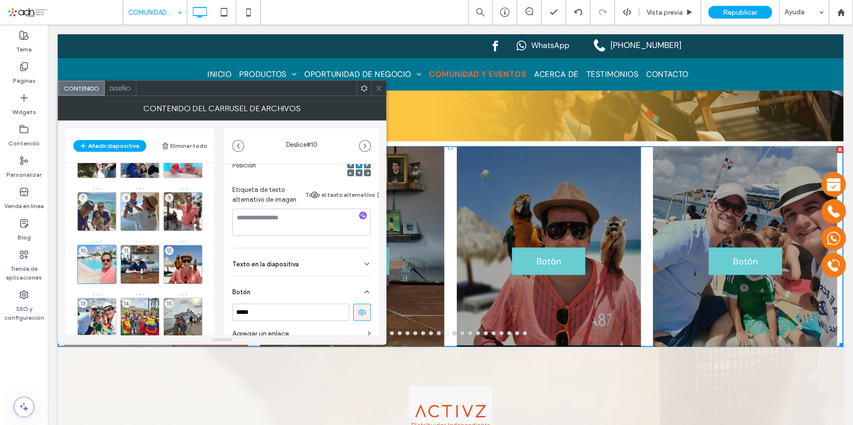
click at [358, 316] on icon at bounding box center [362, 312] width 9 height 9
click at [142, 254] on div "11" at bounding box center [139, 264] width 39 height 39
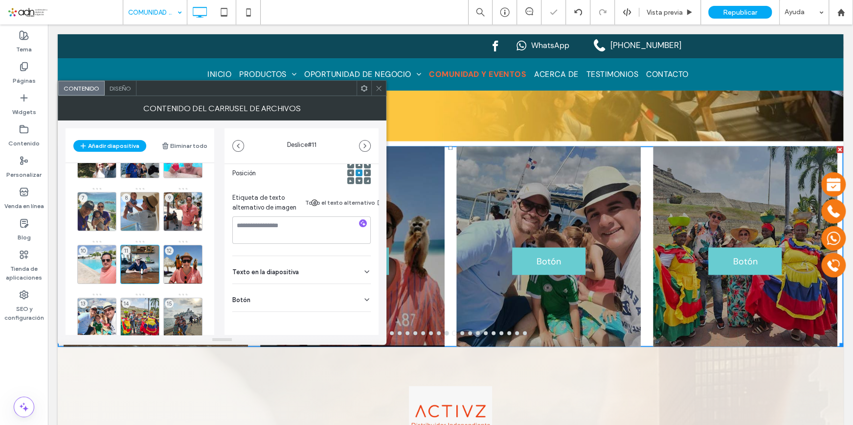
click at [356, 289] on div "Botón" at bounding box center [301, 297] width 138 height 27
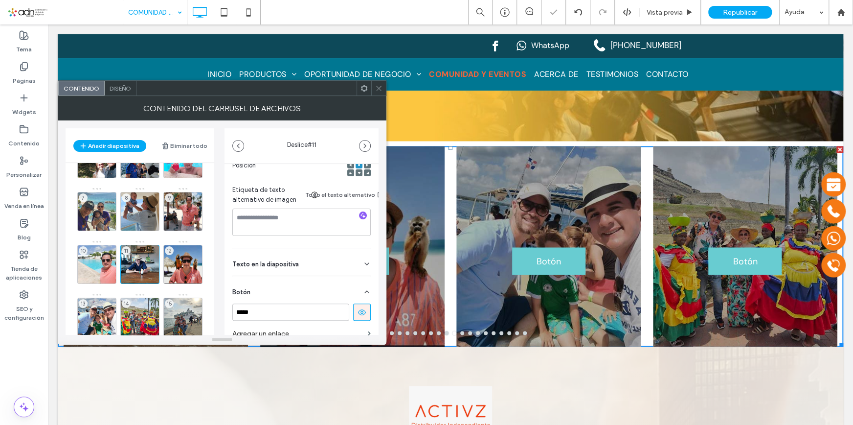
click at [359, 308] on icon at bounding box center [362, 312] width 9 height 9
click at [193, 259] on div "12" at bounding box center [182, 264] width 39 height 39
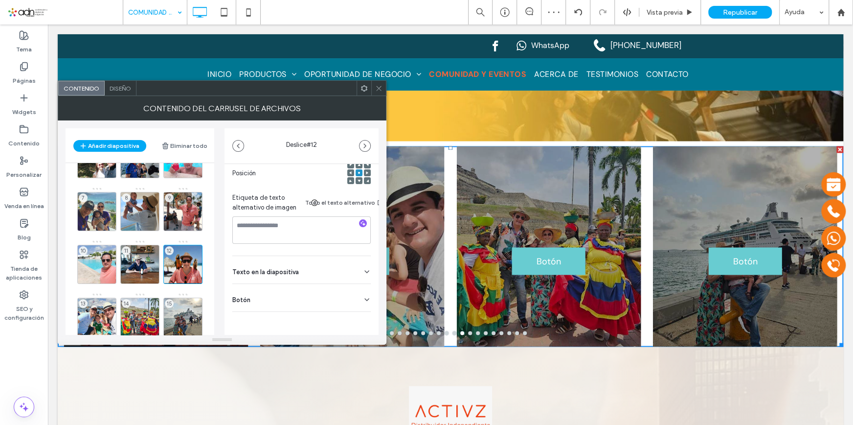
click at [351, 289] on div "Botón" at bounding box center [301, 297] width 138 height 27
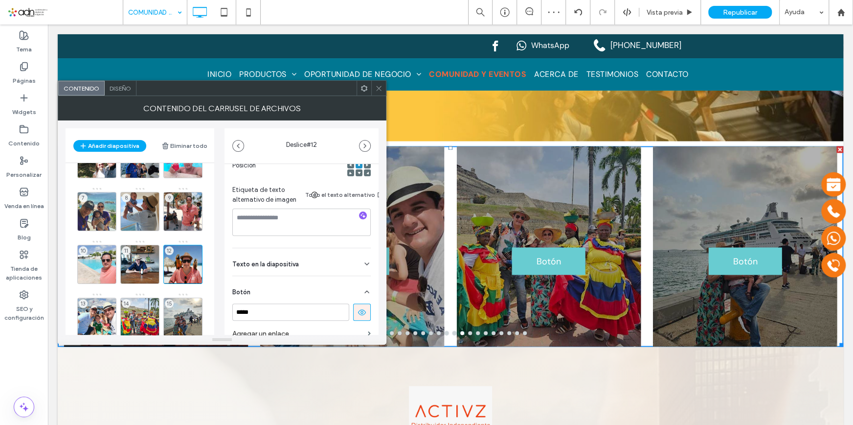
click at [358, 311] on icon at bounding box center [362, 312] width 9 height 9
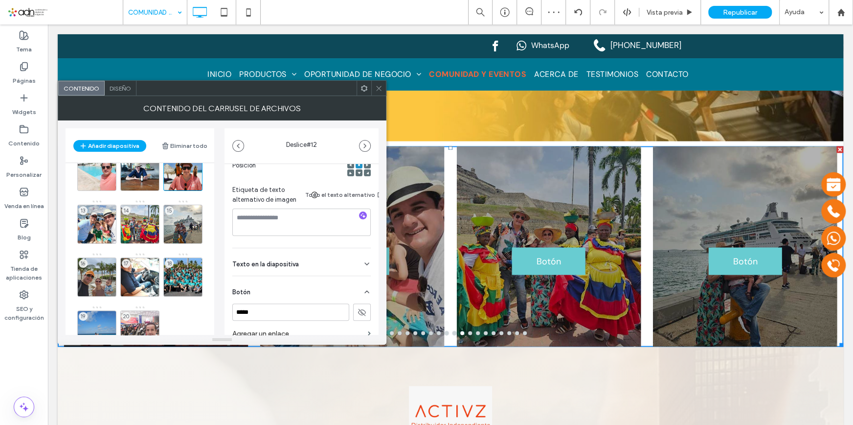
scroll to position [218, 0]
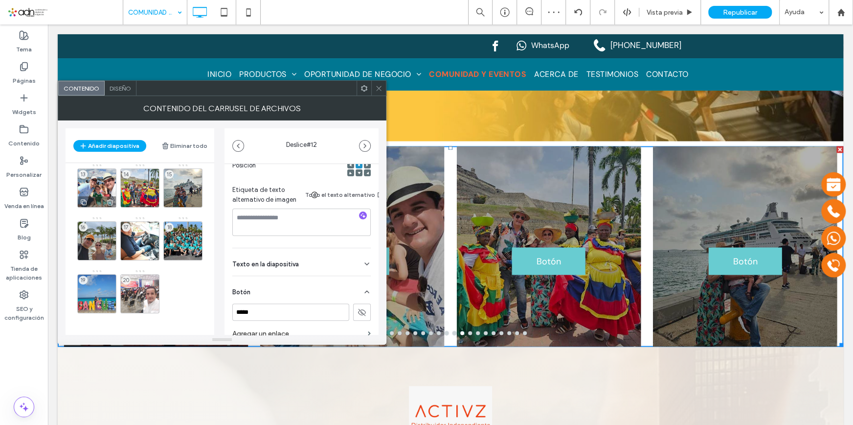
click at [102, 189] on div "13" at bounding box center [96, 187] width 39 height 39
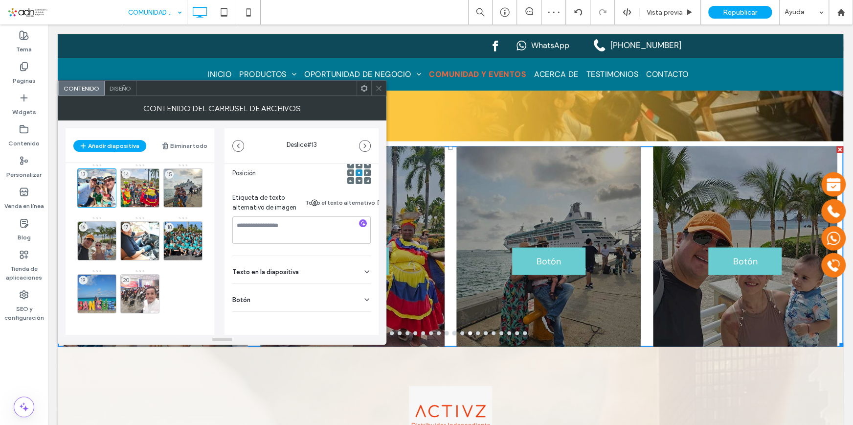
click at [356, 284] on div "Botón" at bounding box center [301, 297] width 138 height 27
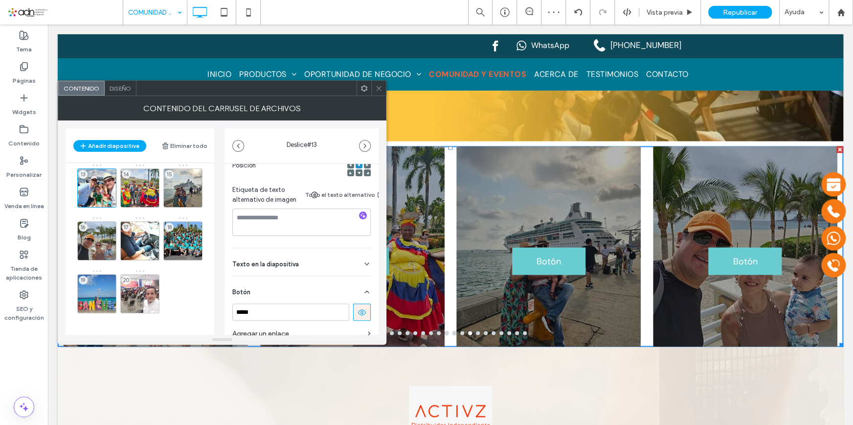
click at [358, 310] on icon at bounding box center [362, 312] width 9 height 9
click at [151, 190] on div "14" at bounding box center [139, 187] width 39 height 39
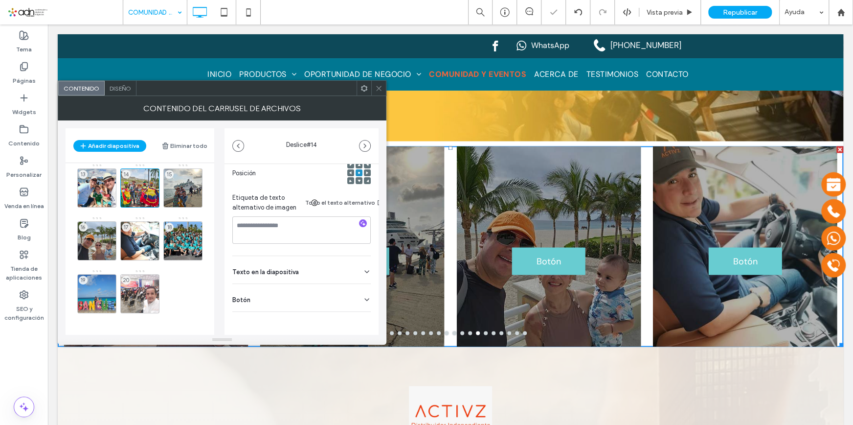
click at [347, 289] on div "Botón" at bounding box center [301, 297] width 138 height 27
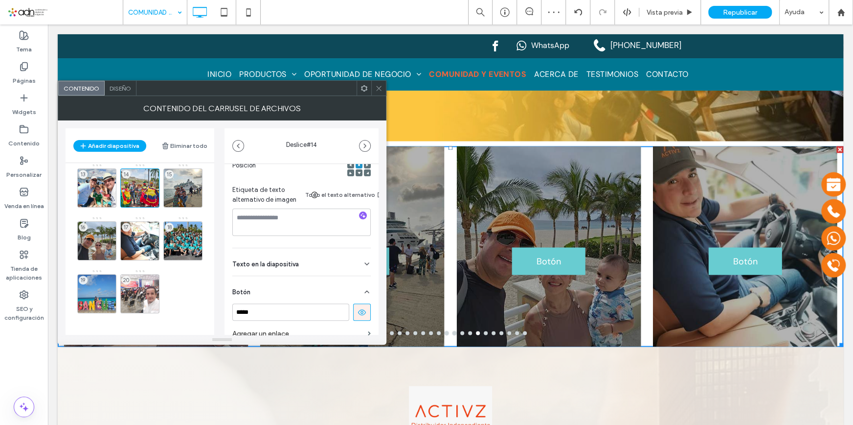
click at [358, 311] on icon at bounding box center [362, 312] width 9 height 9
click at [99, 182] on div "13" at bounding box center [96, 187] width 39 height 39
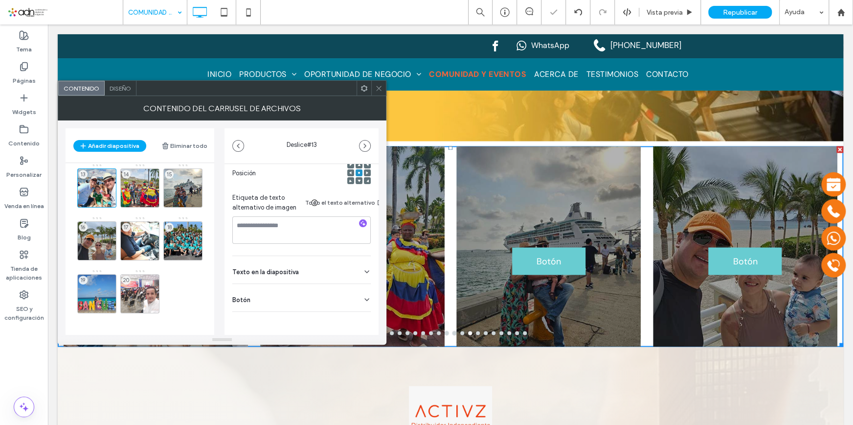
click at [338, 301] on div "Botón" at bounding box center [301, 297] width 138 height 27
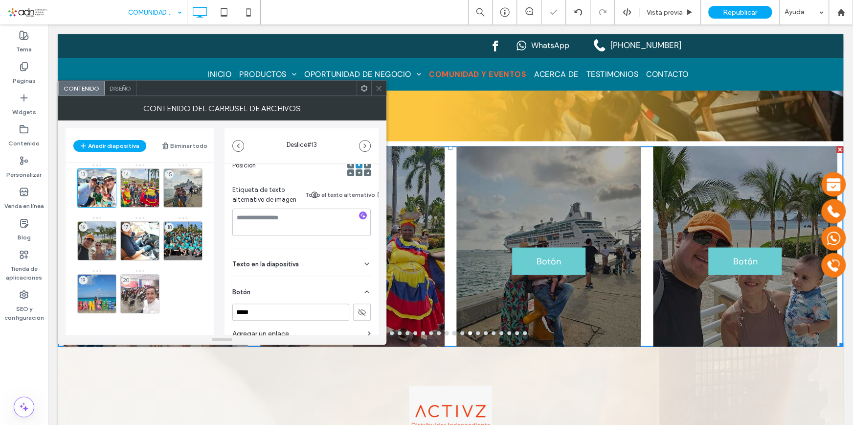
click at [347, 289] on div "Botón" at bounding box center [301, 289] width 138 height 27
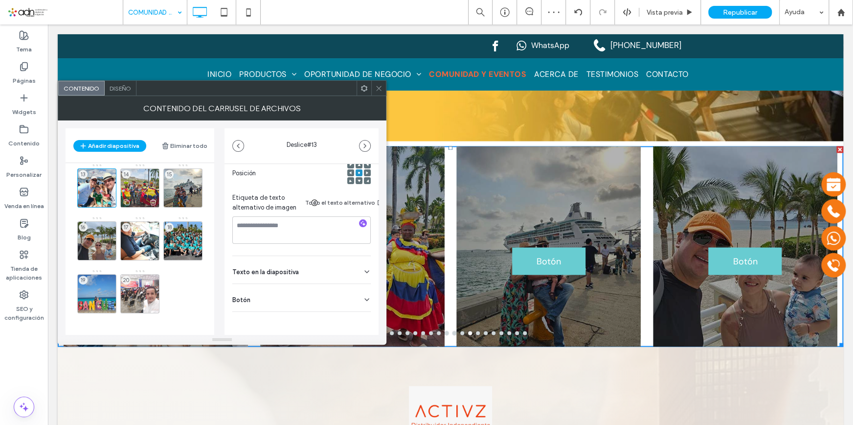
click at [138, 178] on div "14" at bounding box center [139, 187] width 39 height 39
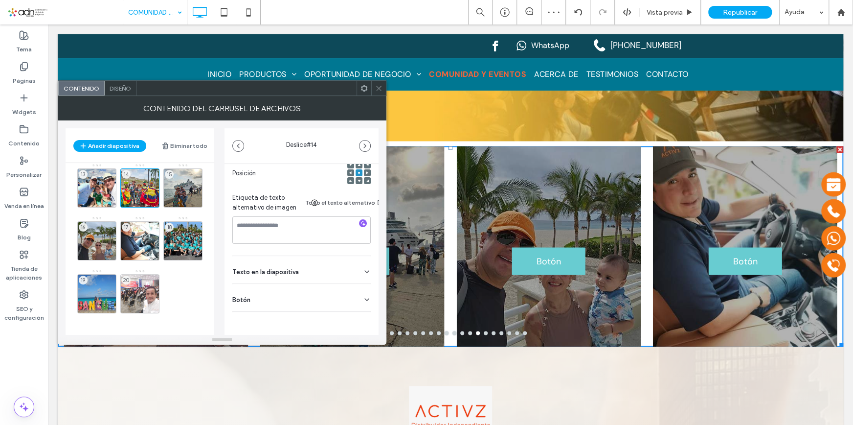
click at [340, 292] on div "Botón" at bounding box center [301, 297] width 138 height 27
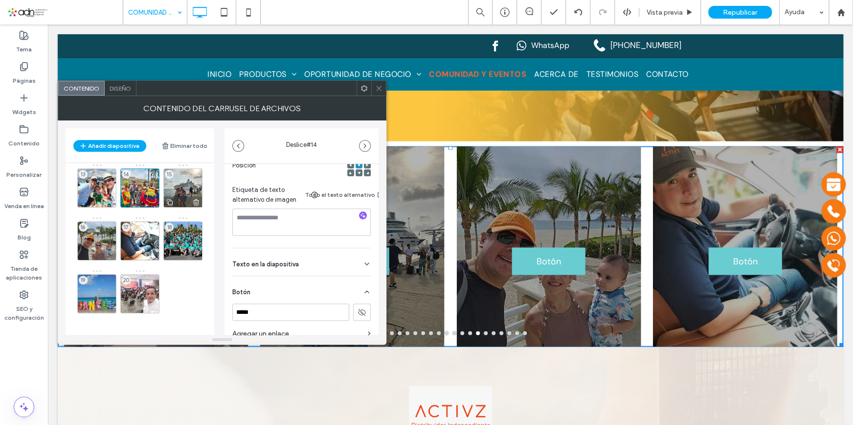
click at [181, 183] on div "15" at bounding box center [182, 187] width 39 height 39
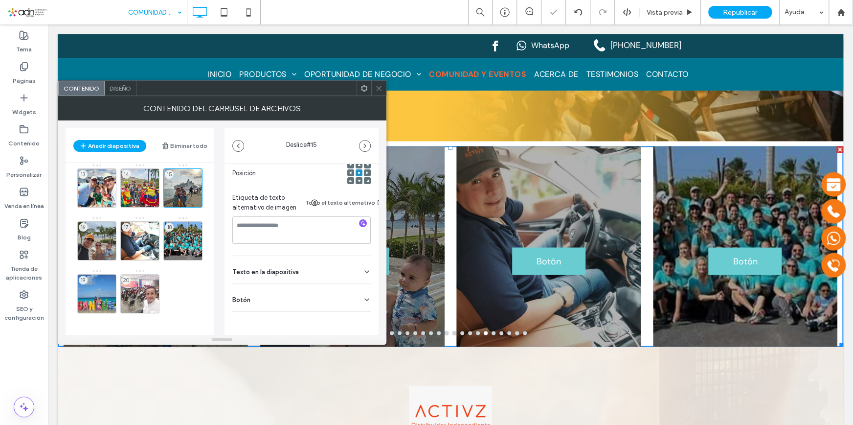
click at [338, 294] on div "Botón" at bounding box center [301, 297] width 138 height 27
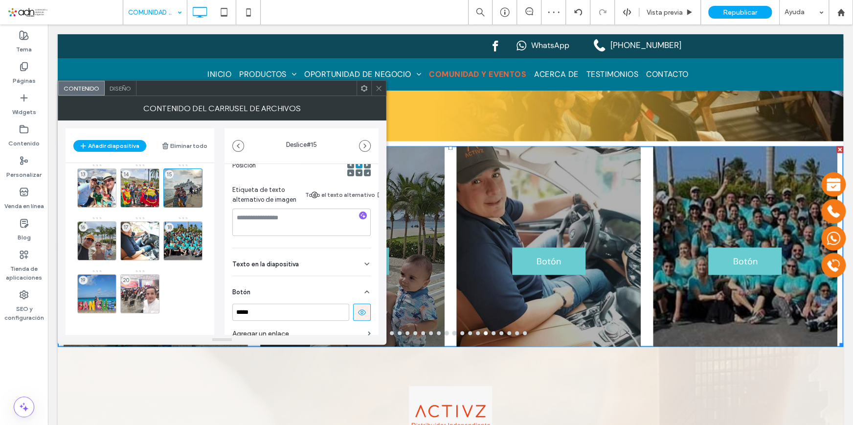
click at [358, 313] on icon at bounding box center [362, 312] width 9 height 9
click at [107, 230] on div "16" at bounding box center [96, 240] width 39 height 39
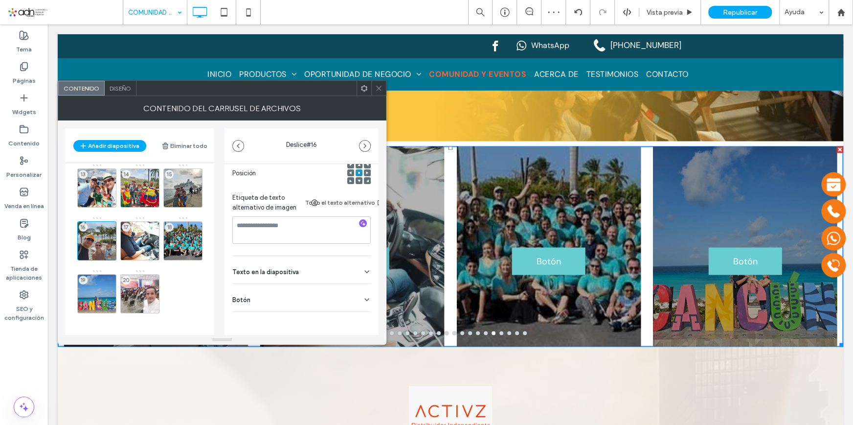
click at [330, 287] on div "Botón" at bounding box center [301, 297] width 138 height 27
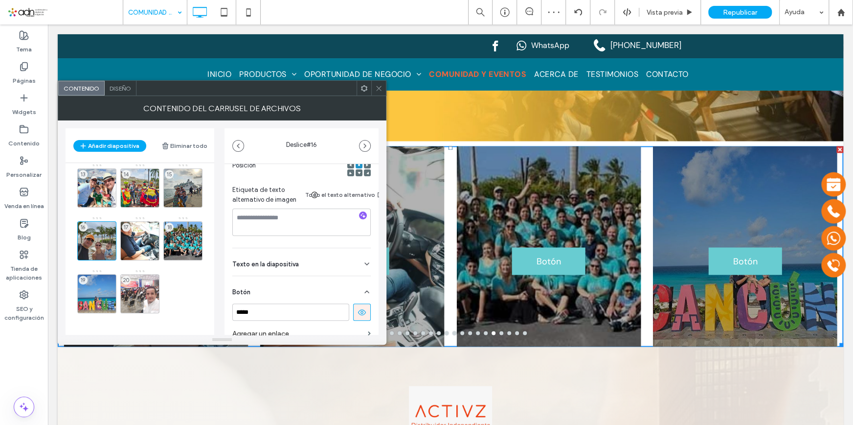
click at [358, 316] on icon at bounding box center [362, 312] width 9 height 9
click at [145, 232] on div "17" at bounding box center [139, 240] width 39 height 39
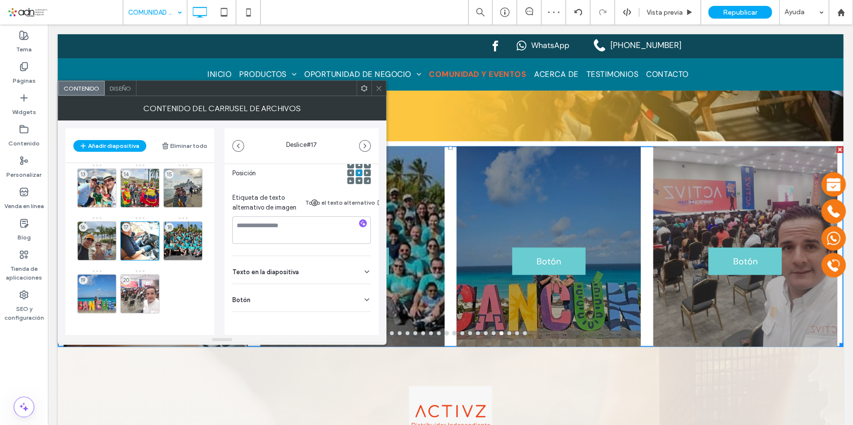
click at [350, 286] on div "Botón" at bounding box center [301, 297] width 138 height 27
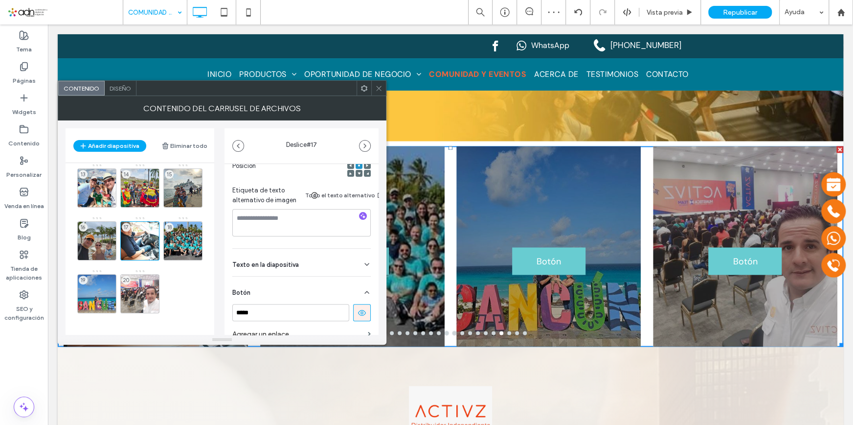
click at [358, 313] on icon at bounding box center [362, 312] width 9 height 9
click at [187, 232] on div "18" at bounding box center [182, 240] width 39 height 39
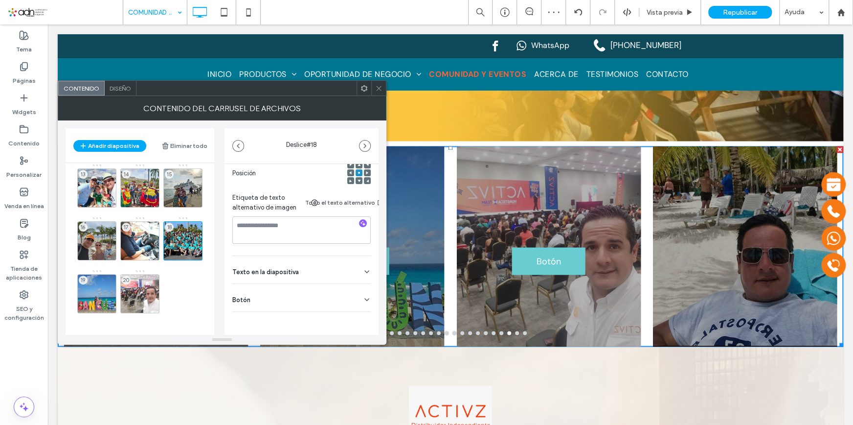
click at [347, 289] on div "Botón" at bounding box center [301, 297] width 138 height 27
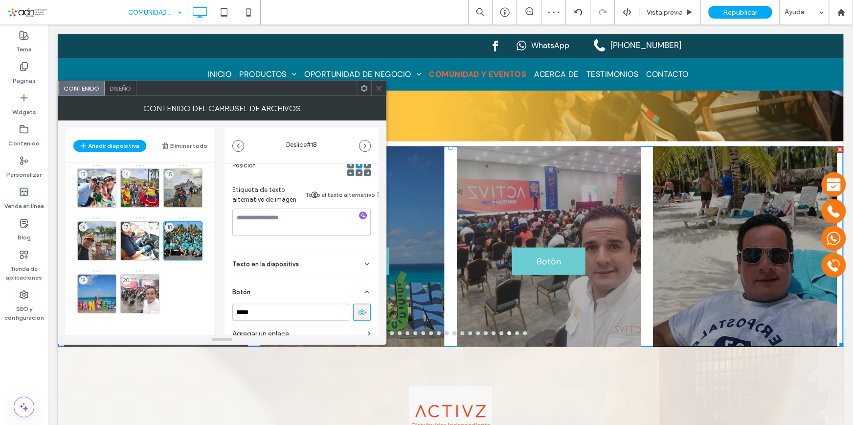
scroll to position [161, 0]
click at [358, 313] on icon at bounding box center [362, 312] width 9 height 9
click at [100, 285] on div "19" at bounding box center [96, 293] width 39 height 39
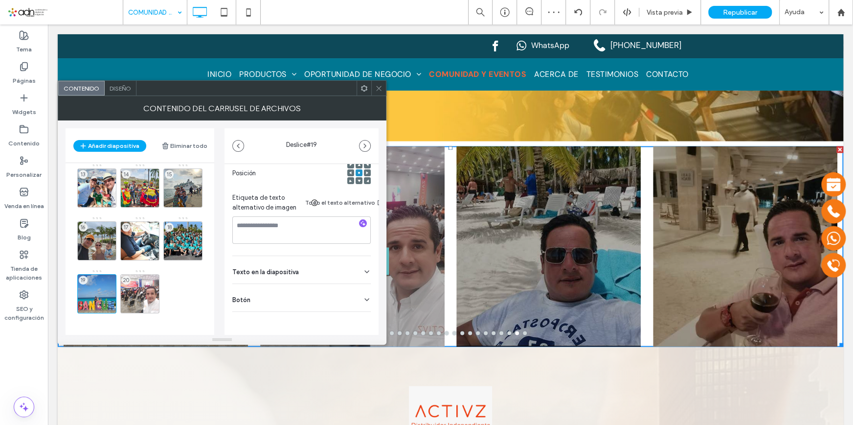
click at [358, 286] on div "Botón" at bounding box center [301, 297] width 138 height 27
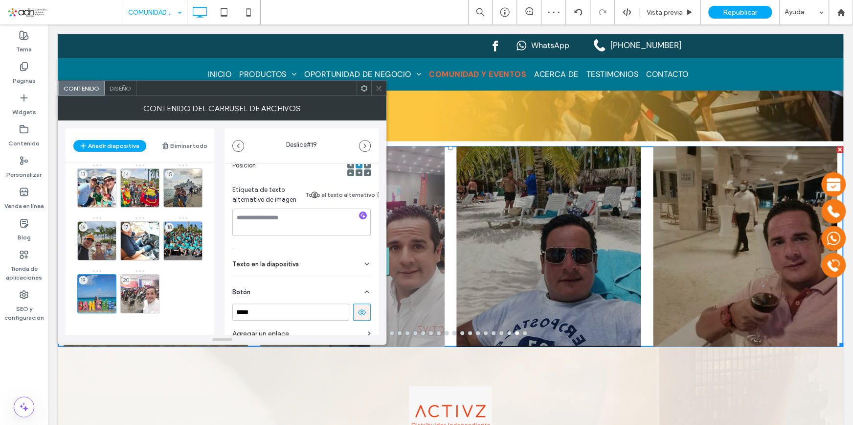
click at [360, 310] on icon at bounding box center [362, 312] width 9 height 9
click at [133, 282] on div "20" at bounding box center [139, 293] width 39 height 39
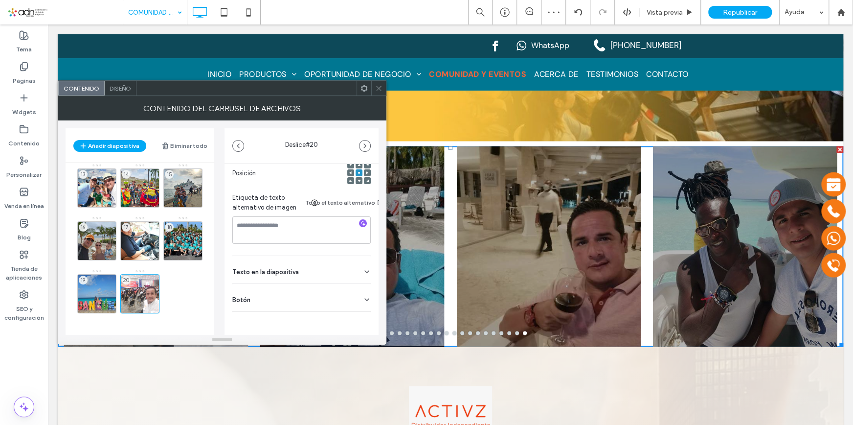
click at [338, 286] on div "Botón" at bounding box center [301, 297] width 138 height 27
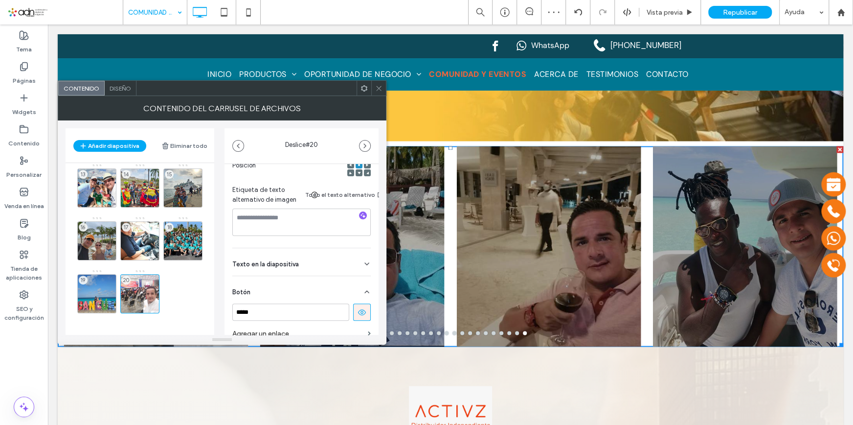
click at [358, 316] on icon at bounding box center [362, 312] width 9 height 9
click at [378, 89] on icon at bounding box center [378, 88] width 7 height 7
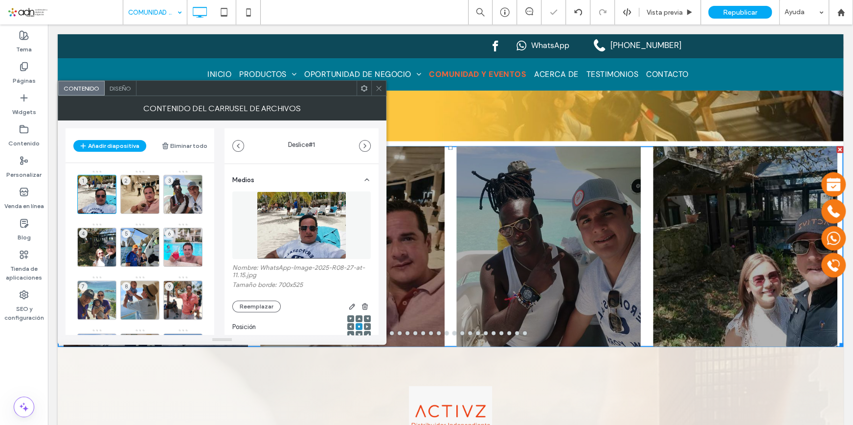
click at [120, 91] on span "Diseño" at bounding box center [121, 88] width 22 height 7
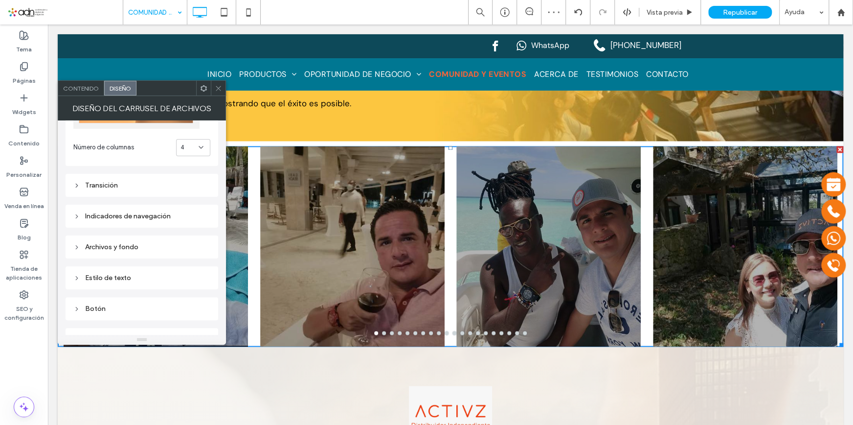
scroll to position [89, 0]
click at [108, 189] on div "Transición" at bounding box center [141, 184] width 137 height 13
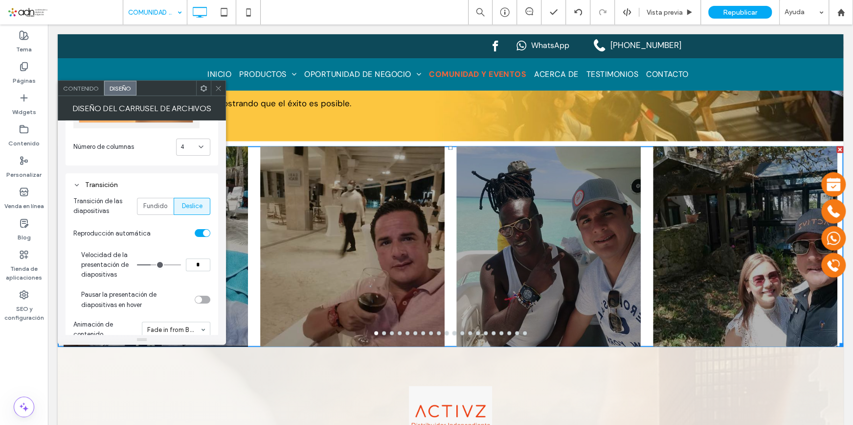
type input "*"
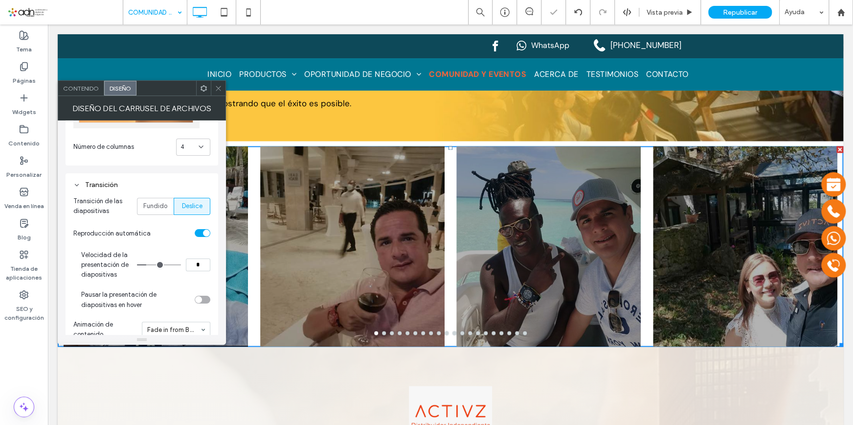
type input "*"
drag, startPoint x: 151, startPoint y: 262, endPoint x: 145, endPoint y: 262, distance: 5.9
click at [145, 264] on input "range" at bounding box center [159, 264] width 44 height 1
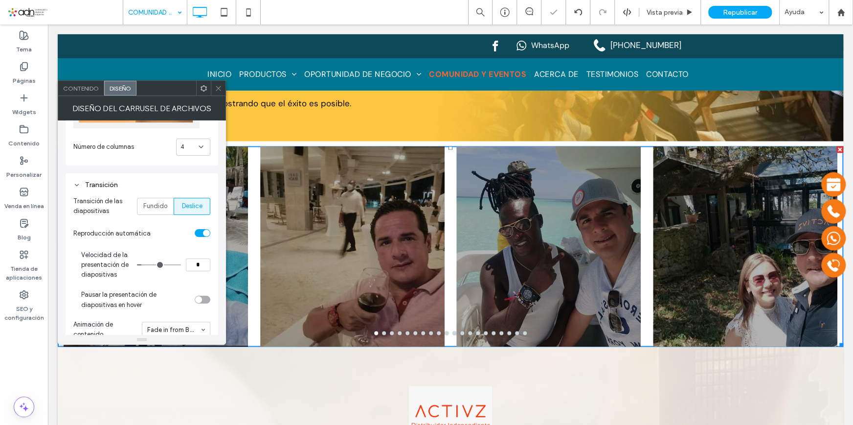
type input "*"
click at [143, 264] on input "range" at bounding box center [159, 264] width 44 height 1
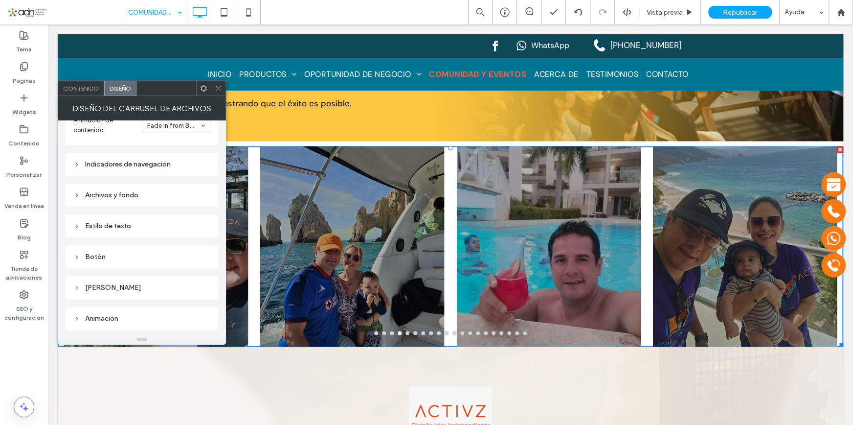
scroll to position [319, 0]
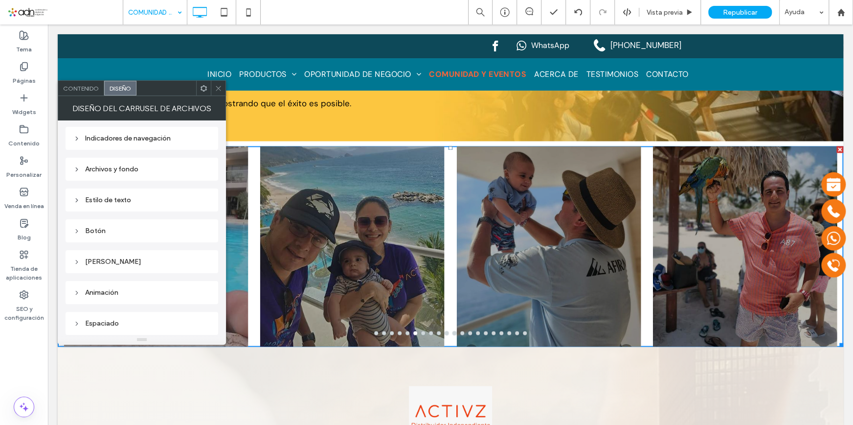
click at [137, 166] on div "Archivos y fondo" at bounding box center [141, 169] width 137 height 8
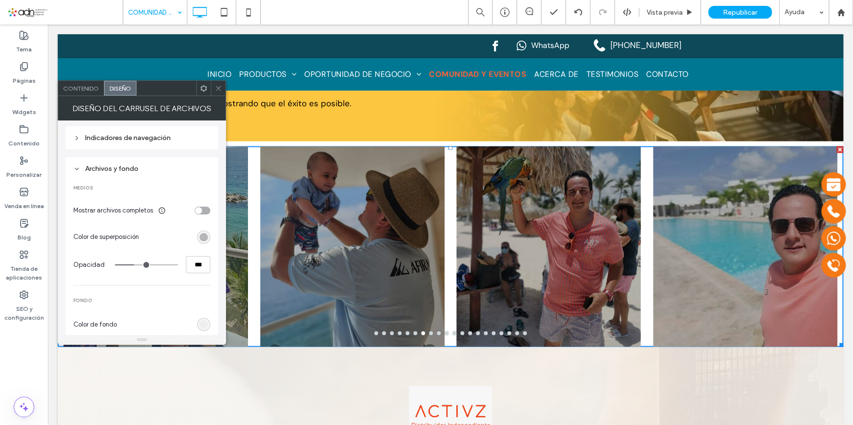
click at [201, 233] on div "rgba(0, 0, 0, 0.3)" at bounding box center [204, 237] width 8 height 8
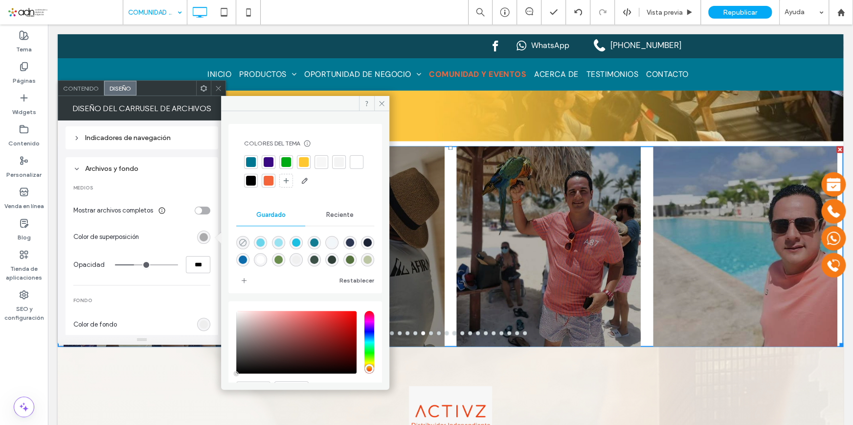
click at [244, 244] on icon "rgba(0,0,0,0)" at bounding box center [243, 242] width 8 height 8
type input "*"
type input "**"
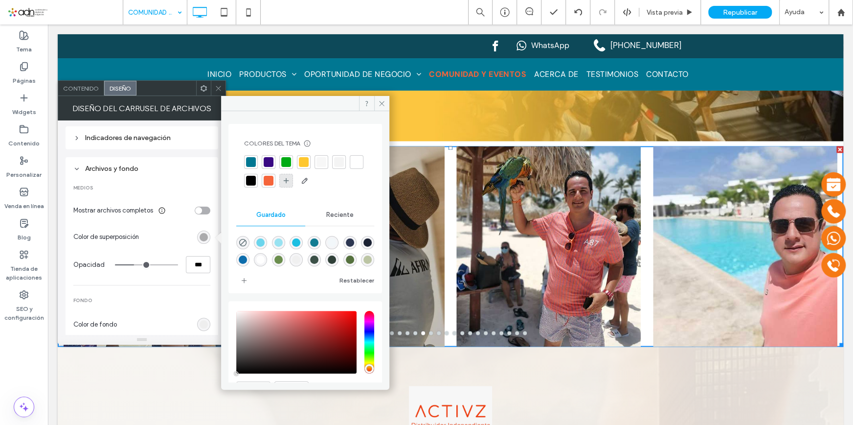
type input "*"
type input "**"
click at [380, 101] on use at bounding box center [382, 103] width 5 height 5
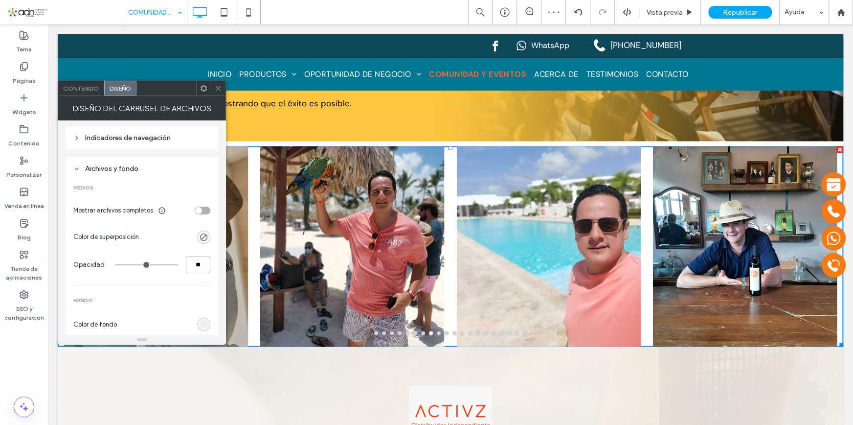
click at [215, 87] on icon at bounding box center [218, 88] width 7 height 7
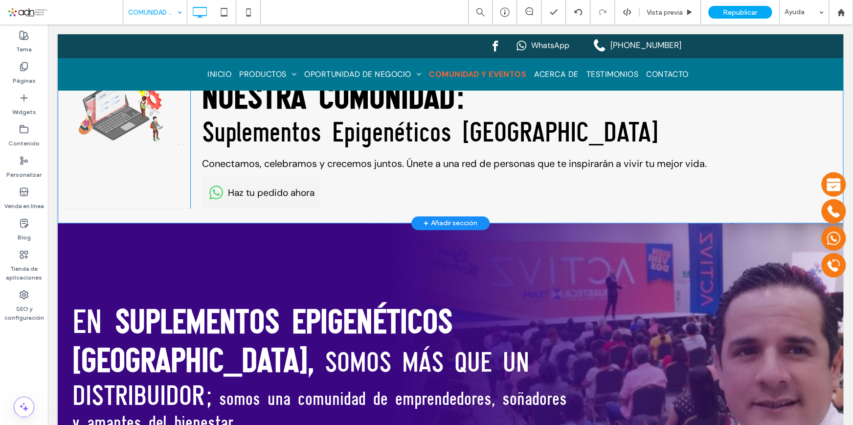
scroll to position [0, 0]
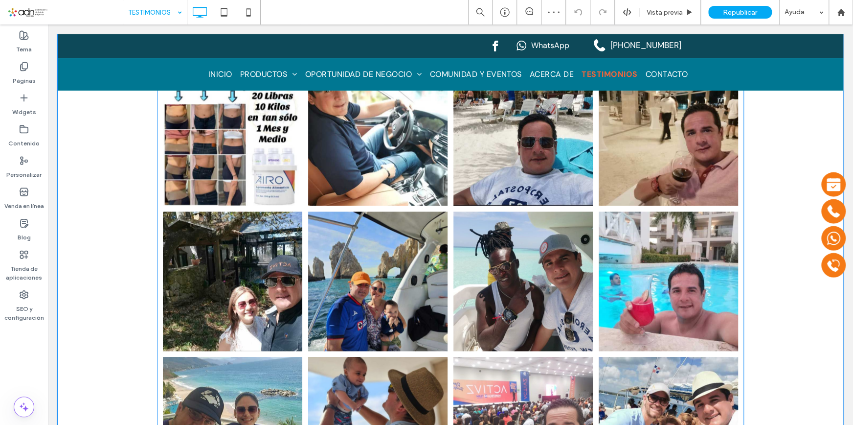
scroll to position [711, 0]
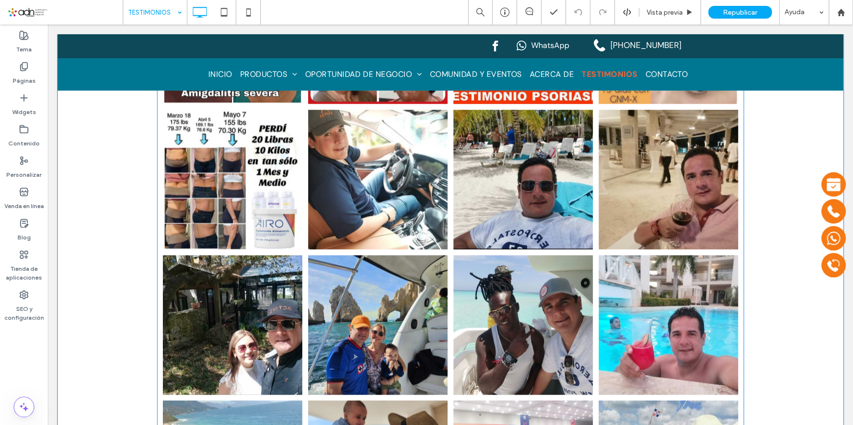
click at [413, 207] on link at bounding box center [377, 179] width 139 height 139
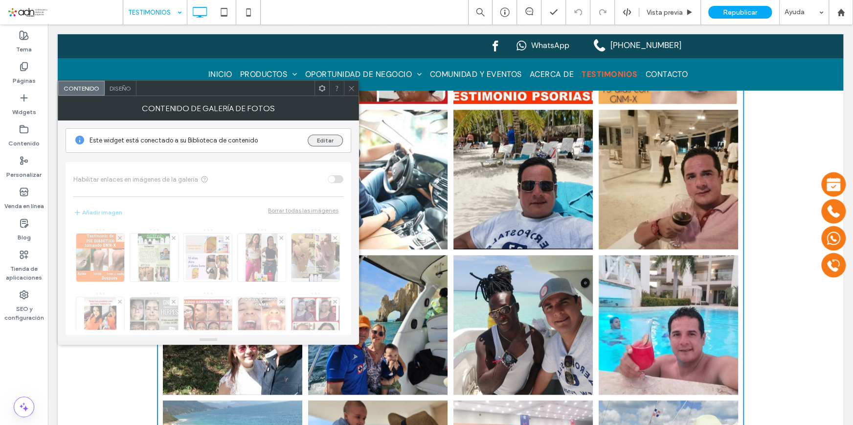
click at [323, 137] on button "Editar" at bounding box center [325, 141] width 35 height 12
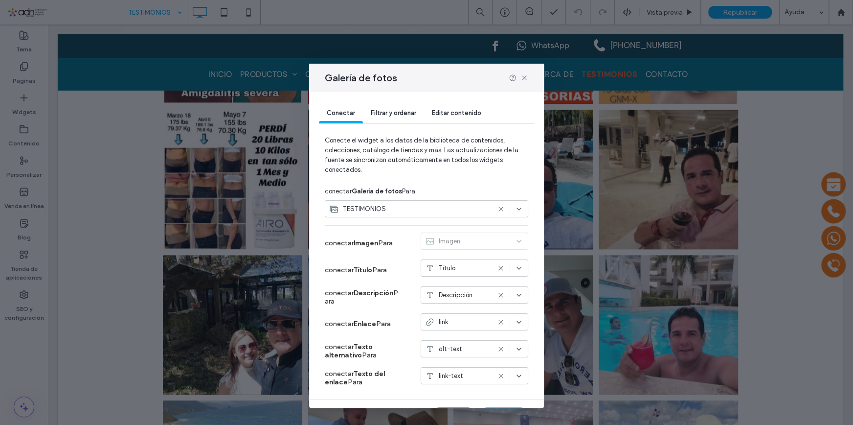
click at [445, 109] on span "Editar contenido" at bounding box center [456, 112] width 49 height 7
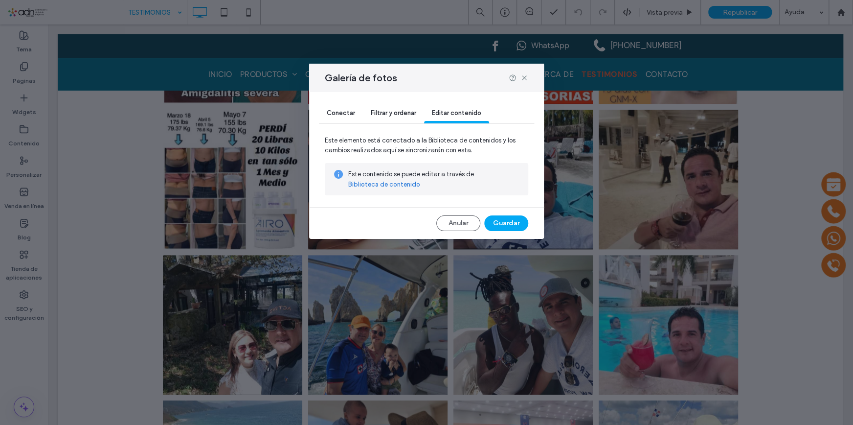
click at [385, 184] on link "Biblioteca de contenido" at bounding box center [384, 185] width 72 height 10
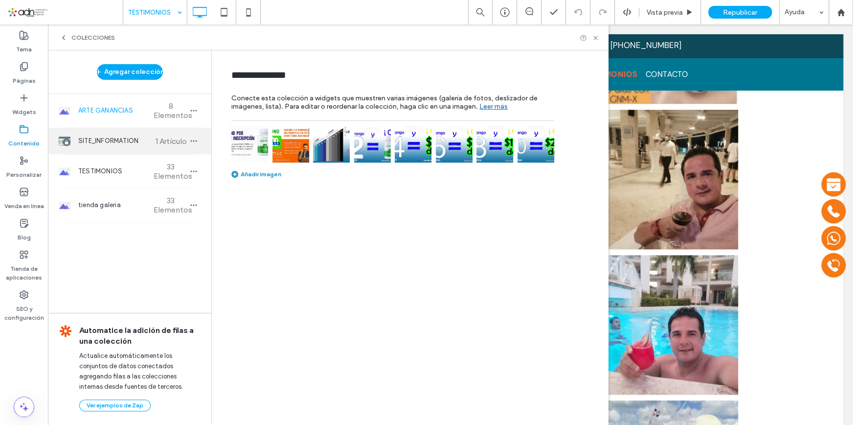
click at [130, 140] on span "SITE_INFORMATION" at bounding box center [114, 141] width 73 height 10
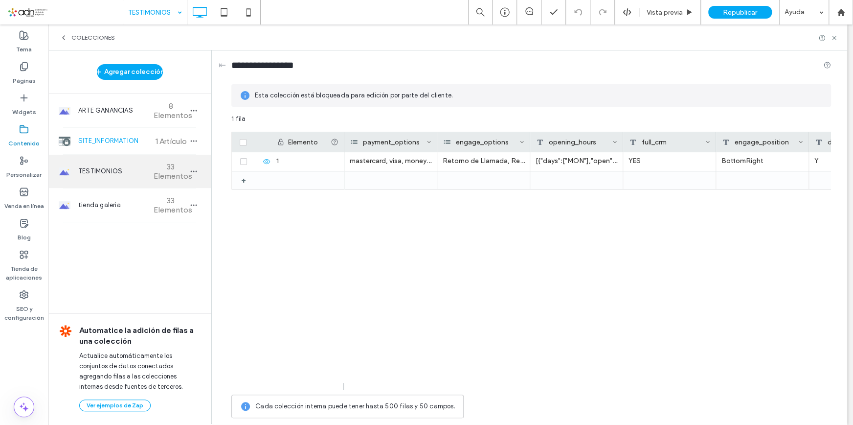
click at [128, 171] on span "TESTIMONIOS" at bounding box center [114, 171] width 73 height 10
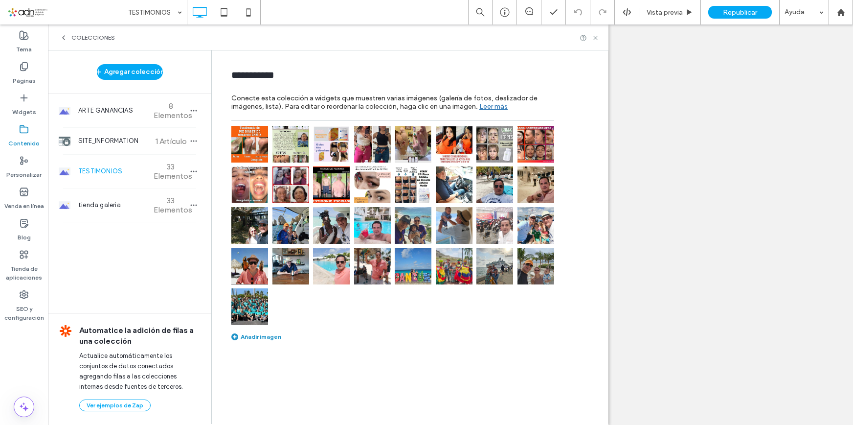
click at [496, 176] on img at bounding box center [494, 184] width 37 height 37
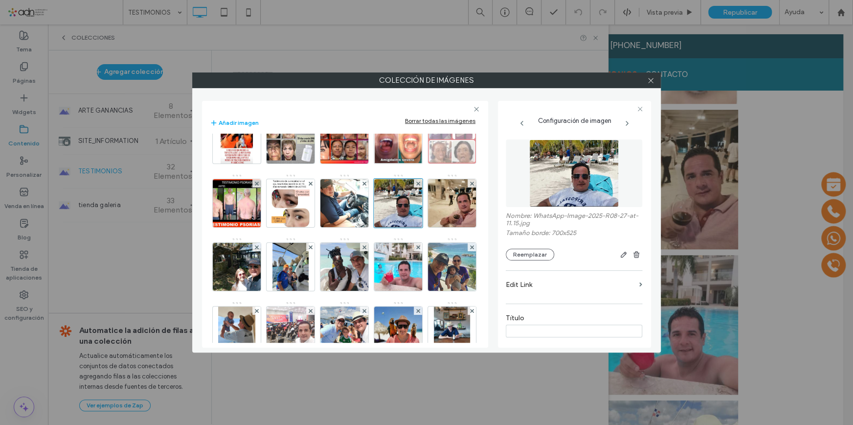
scroll to position [89, 0]
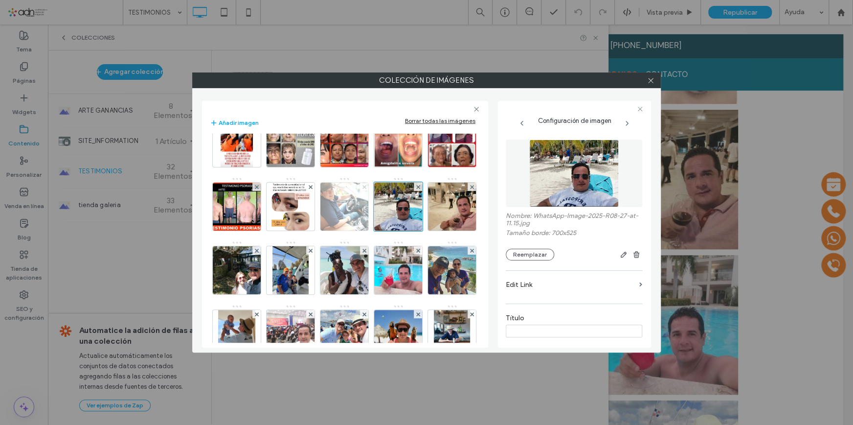
click at [362, 189] on icon at bounding box center [364, 187] width 4 height 4
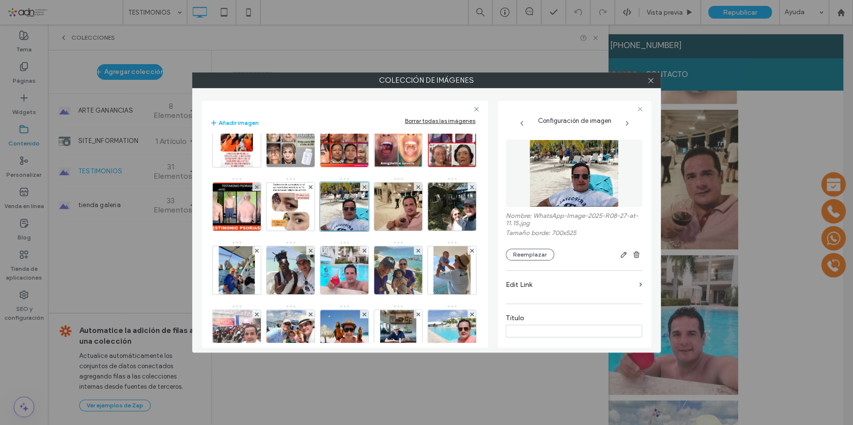
click at [362, 189] on icon at bounding box center [364, 187] width 4 height 4
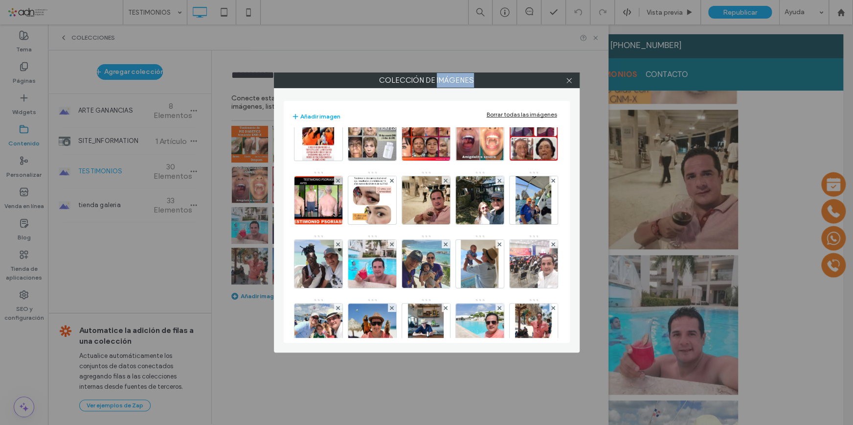
click at [256, 248] on div "Colección de imágenes Añadir imagen Borrar todas las imágenes Imagen" at bounding box center [426, 212] width 853 height 425
click at [444, 182] on use at bounding box center [446, 180] width 4 height 4
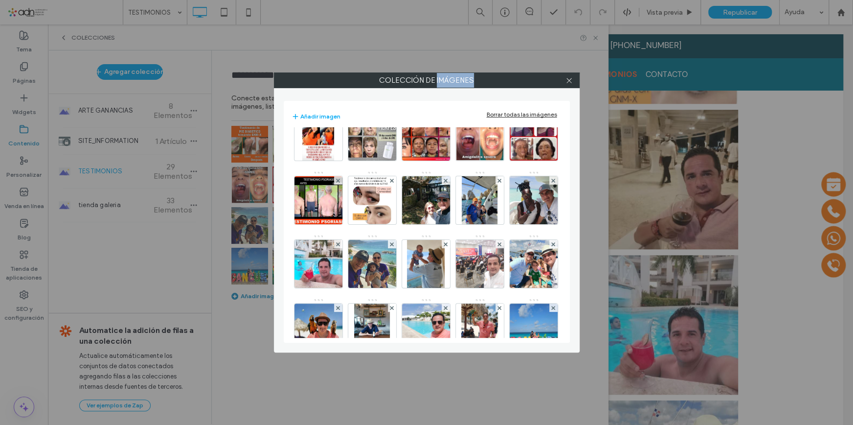
click at [444, 182] on use at bounding box center [446, 180] width 4 height 4
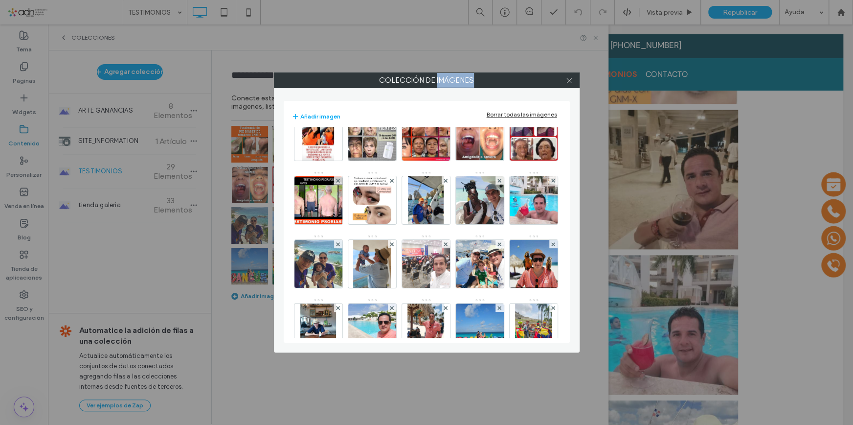
click at [444, 182] on use at bounding box center [446, 180] width 4 height 4
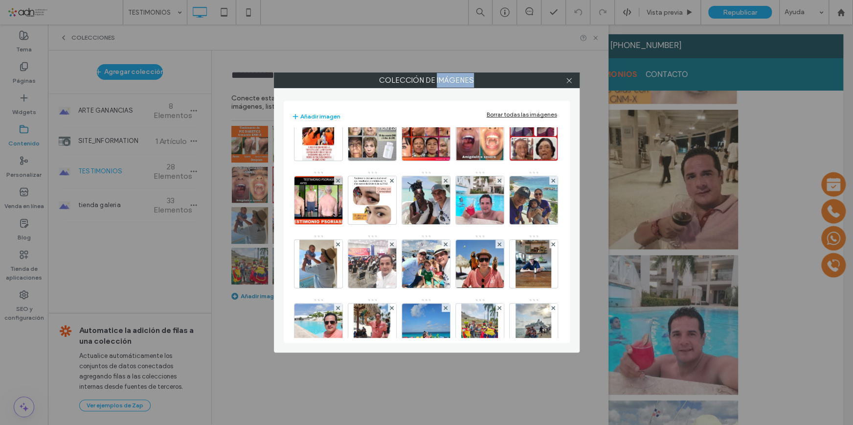
click at [444, 182] on use at bounding box center [446, 180] width 4 height 4
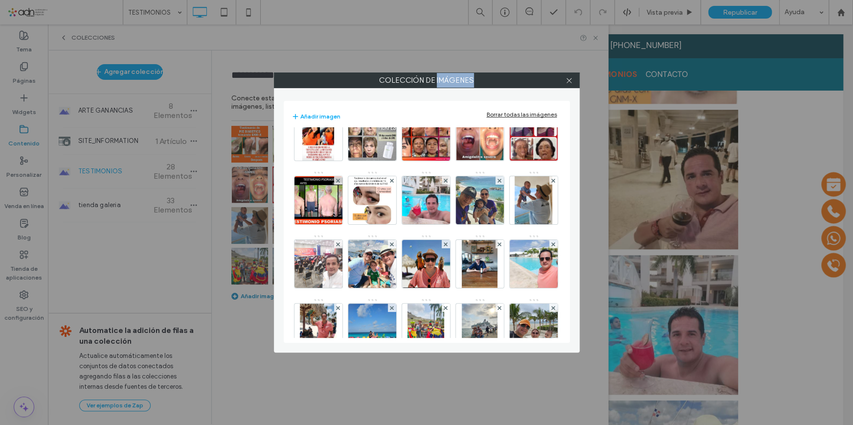
click at [444, 182] on use at bounding box center [446, 180] width 4 height 4
click at [497, 182] on use at bounding box center [499, 180] width 4 height 4
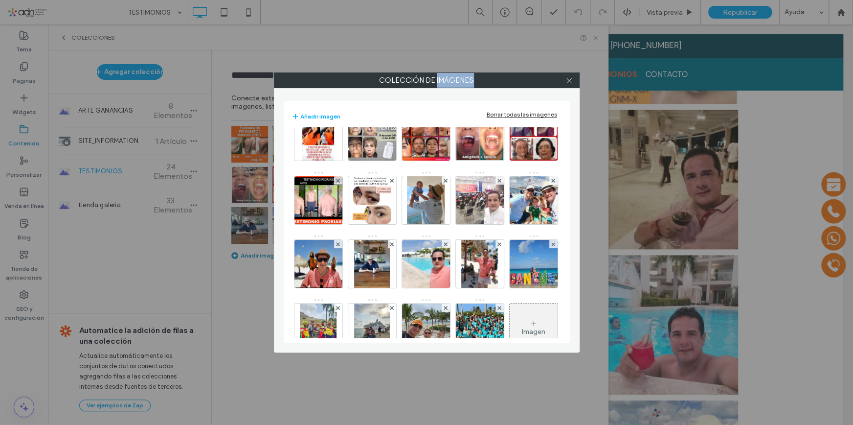
click at [444, 182] on use at bounding box center [446, 180] width 4 height 4
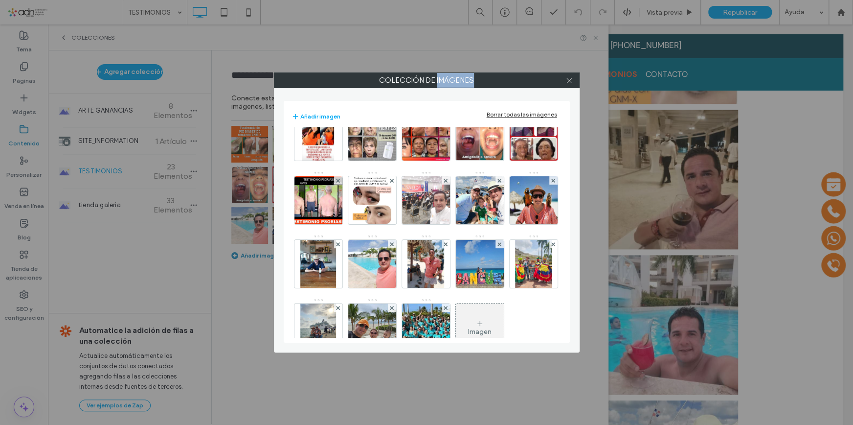
click at [444, 182] on use at bounding box center [446, 180] width 4 height 4
click at [497, 182] on use at bounding box center [499, 180] width 4 height 4
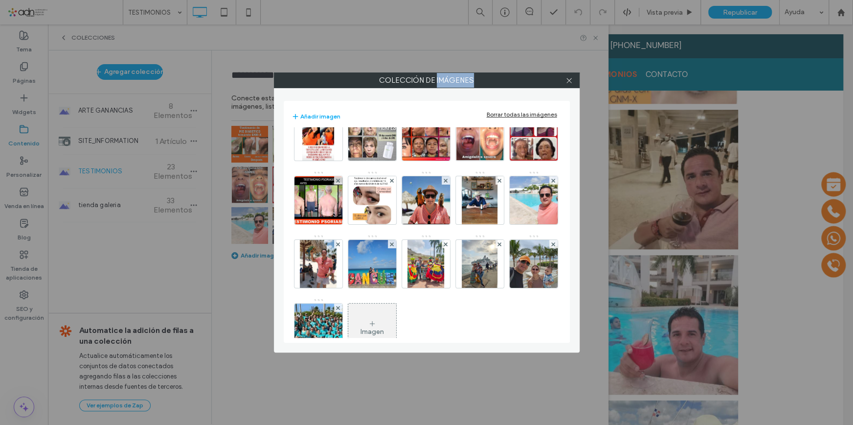
click at [444, 182] on use at bounding box center [446, 180] width 4 height 4
click at [497, 182] on use at bounding box center [499, 180] width 4 height 4
click at [551, 182] on use at bounding box center [553, 180] width 4 height 4
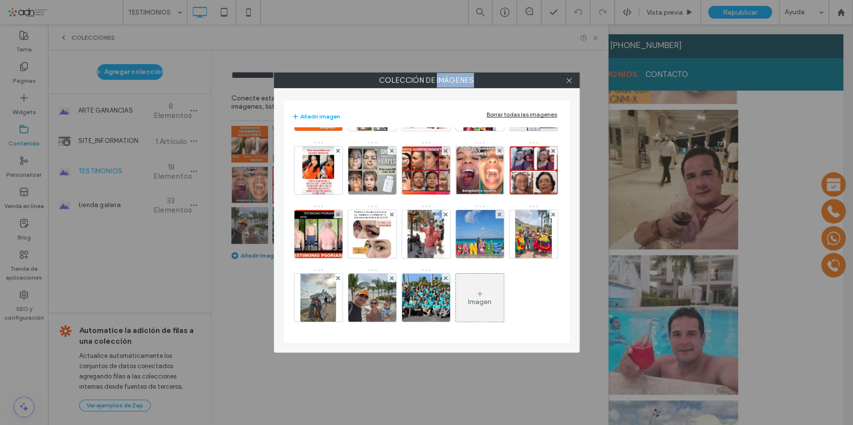
click at [444, 216] on use at bounding box center [446, 214] width 4 height 4
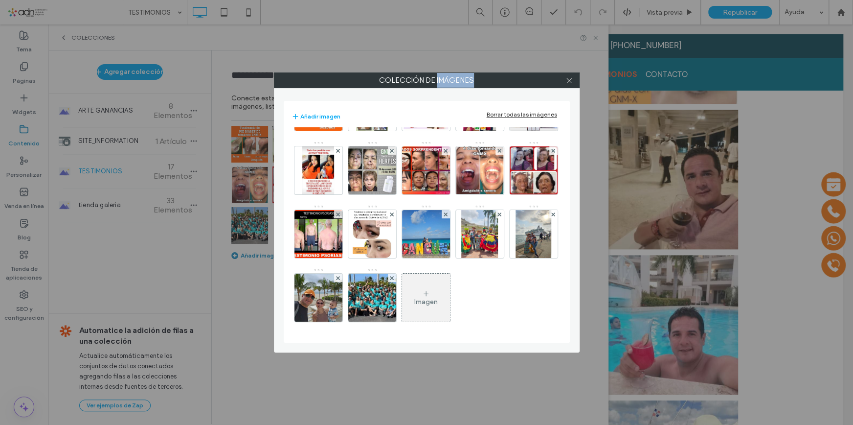
click at [444, 216] on use at bounding box center [446, 214] width 4 height 4
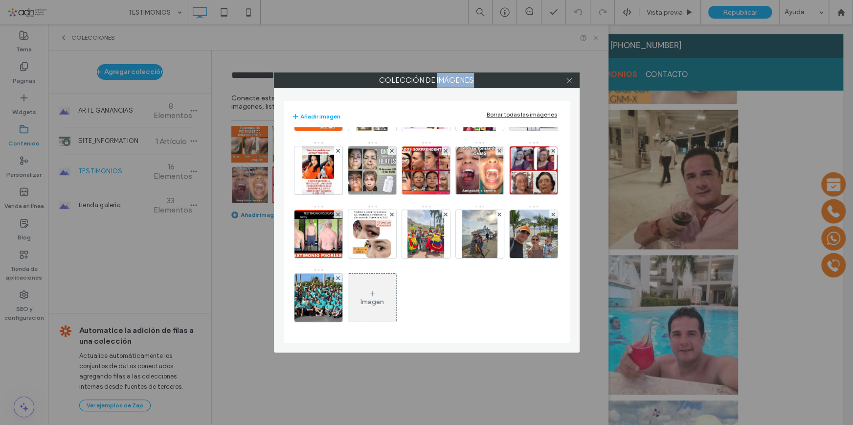
click at [444, 216] on use at bounding box center [446, 214] width 4 height 4
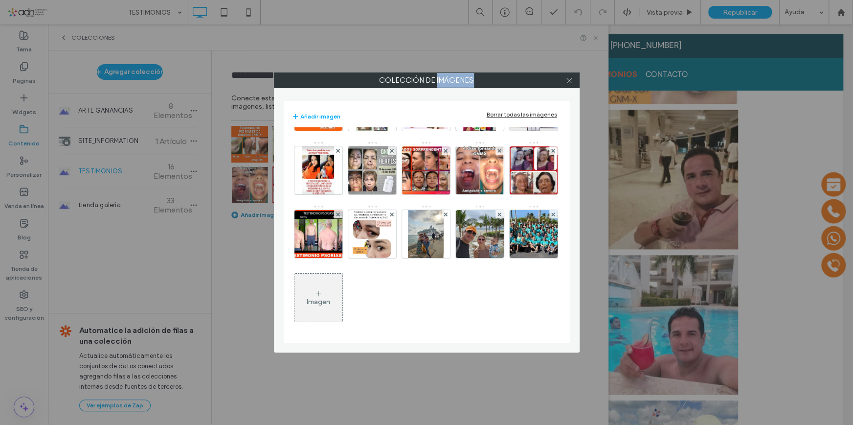
scroll to position [54, 0]
click at [442, 219] on div at bounding box center [446, 214] width 8 height 8
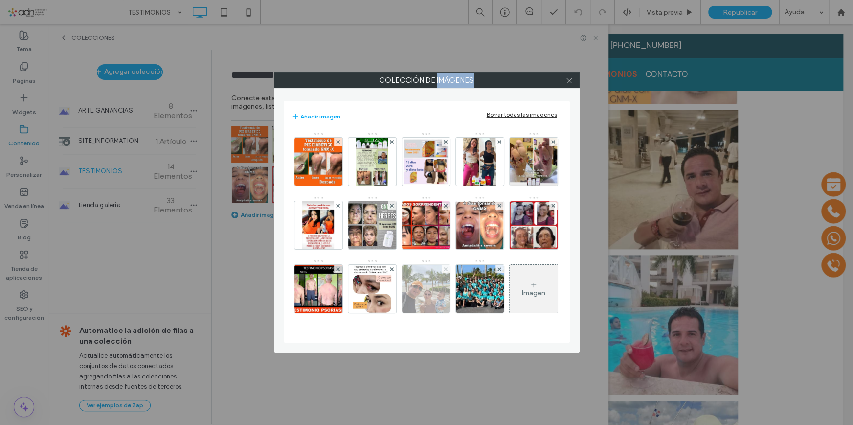
click at [444, 271] on icon at bounding box center [446, 269] width 4 height 4
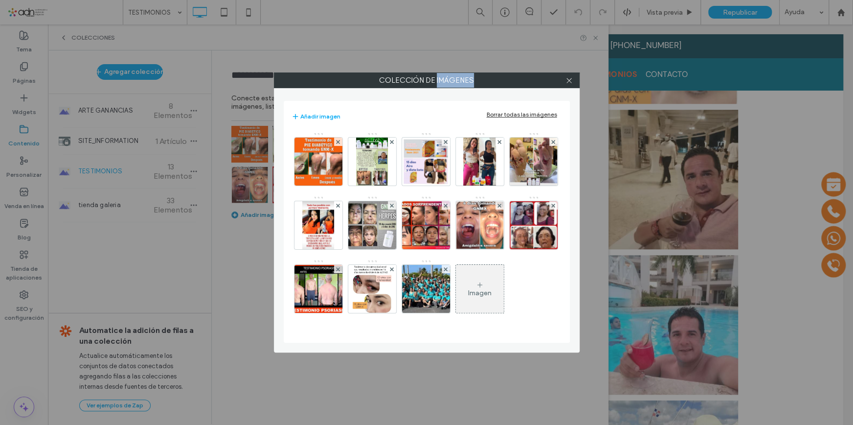
click at [444, 271] on icon at bounding box center [446, 269] width 4 height 4
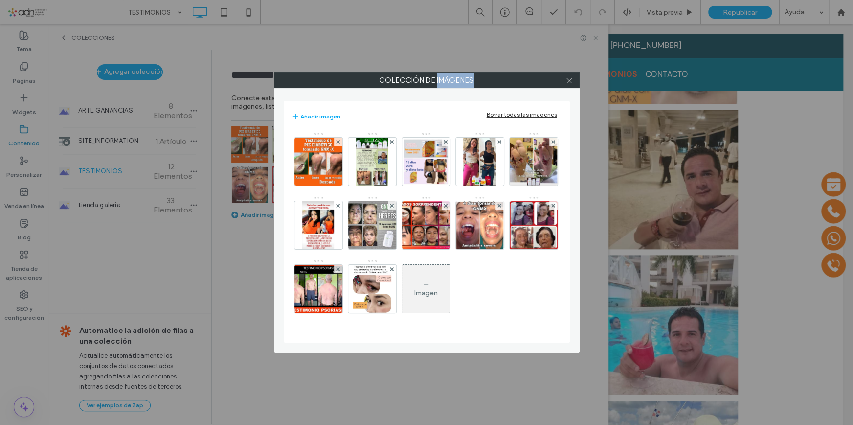
click at [454, 288] on div "Imagen" at bounding box center [427, 227] width 270 height 191
click at [567, 78] on use at bounding box center [568, 80] width 5 height 5
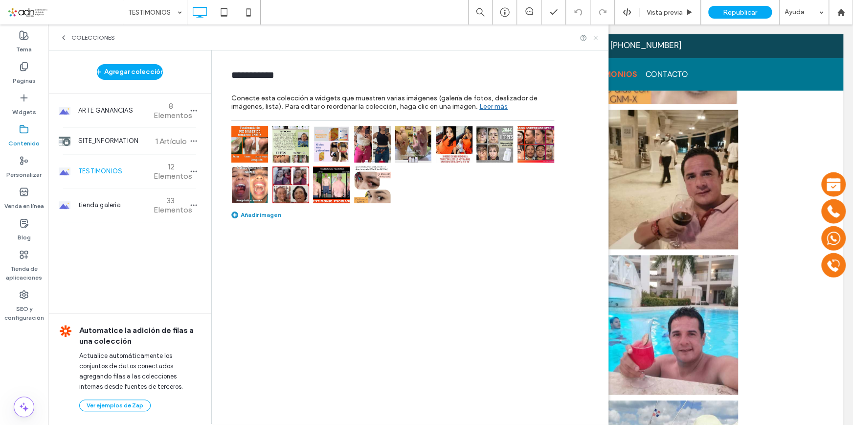
click at [595, 40] on icon at bounding box center [595, 37] width 7 height 7
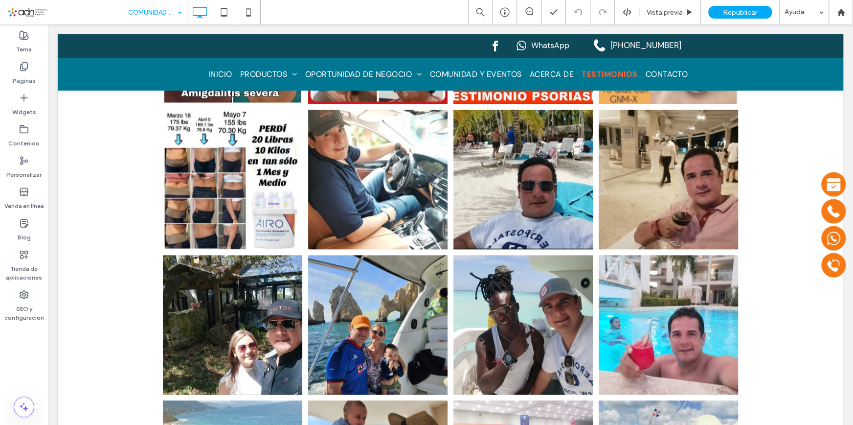
click at [147, 9] on input at bounding box center [152, 12] width 49 height 24
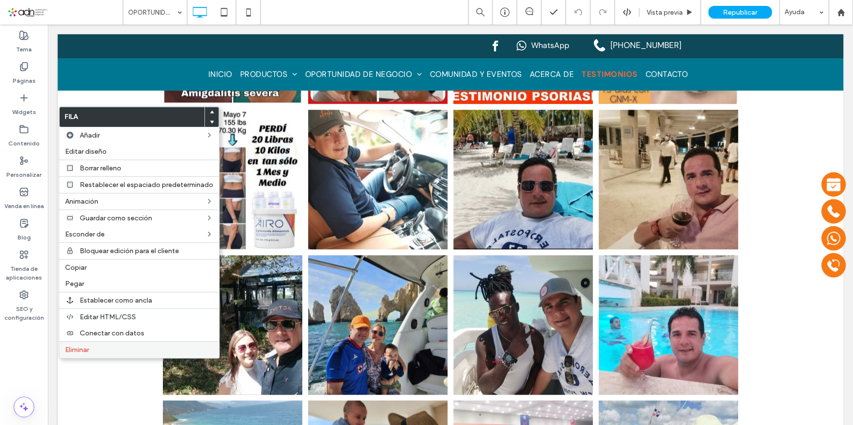
click at [85, 351] on span "Eliminar" at bounding box center [77, 349] width 24 height 8
click at [91, 349] on label "Eliminar" at bounding box center [139, 349] width 148 height 8
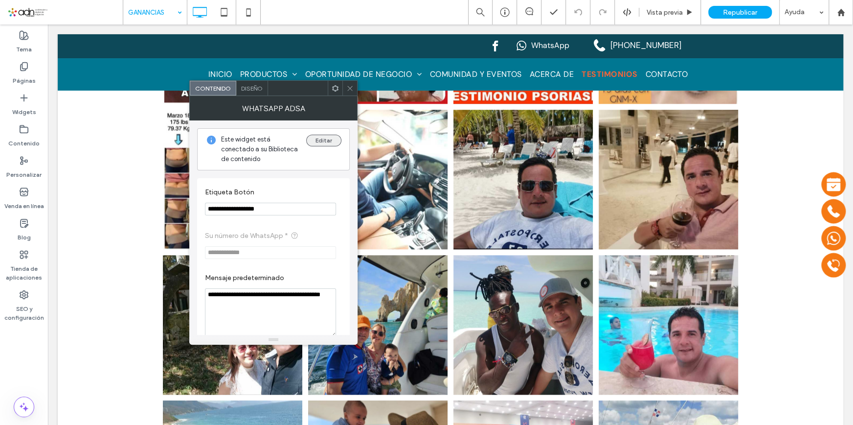
click at [313, 142] on button "Editar" at bounding box center [323, 141] width 35 height 12
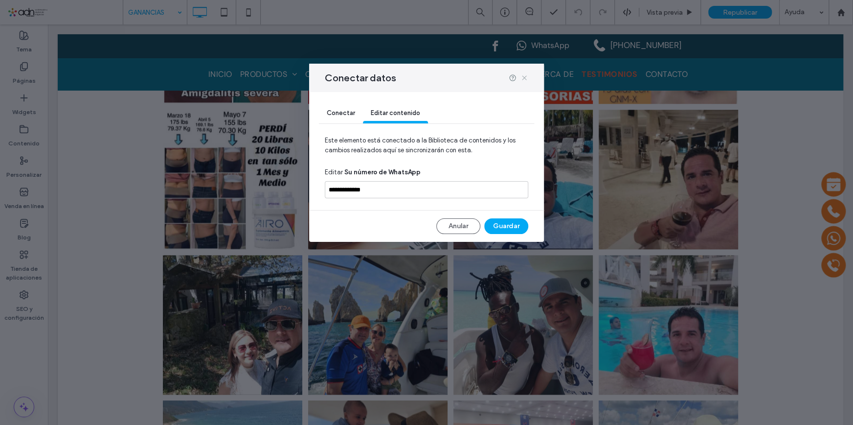
click at [523, 76] on icon at bounding box center [524, 78] width 8 height 8
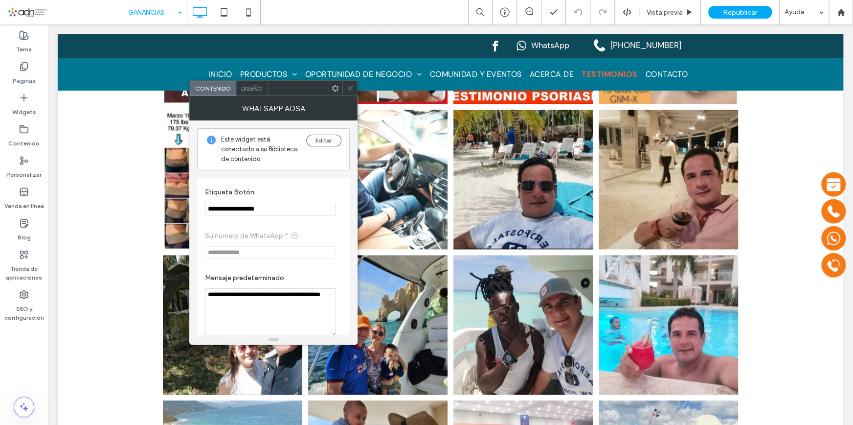
click at [253, 83] on div "Diseño" at bounding box center [252, 88] width 32 height 15
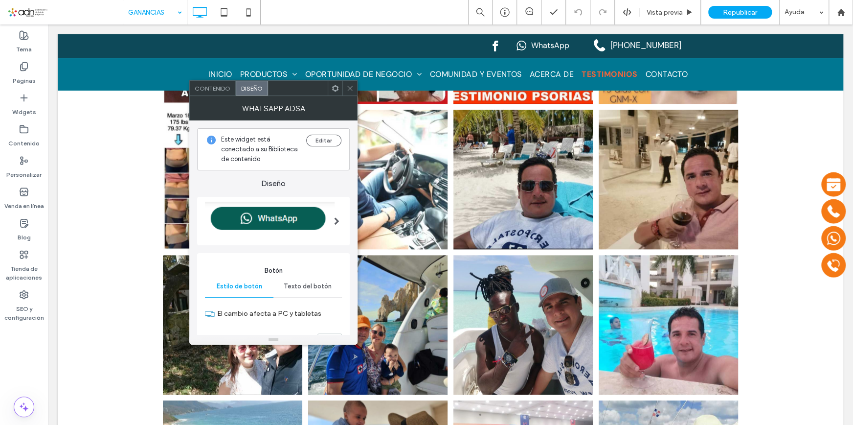
click at [253, 85] on span "Diseño" at bounding box center [252, 88] width 22 height 7
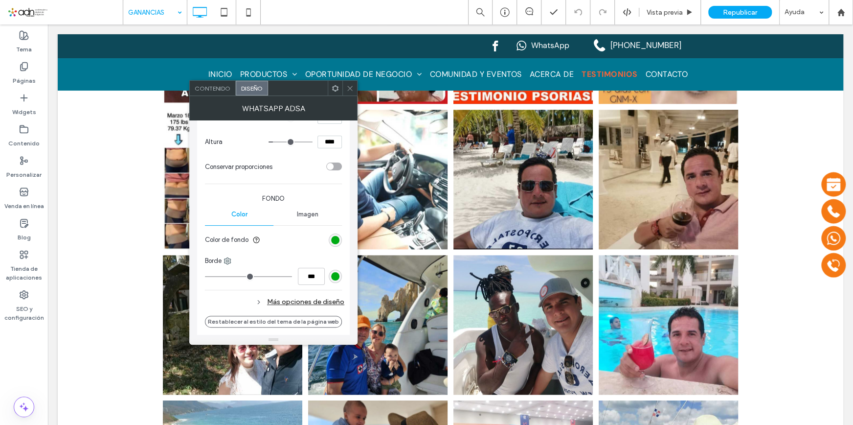
scroll to position [267, 0]
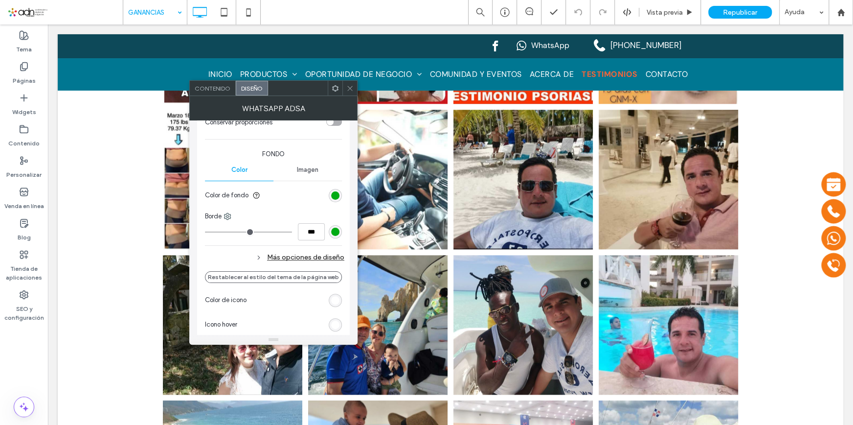
click at [275, 260] on div "Más opciones de diseño" at bounding box center [274, 256] width 139 height 13
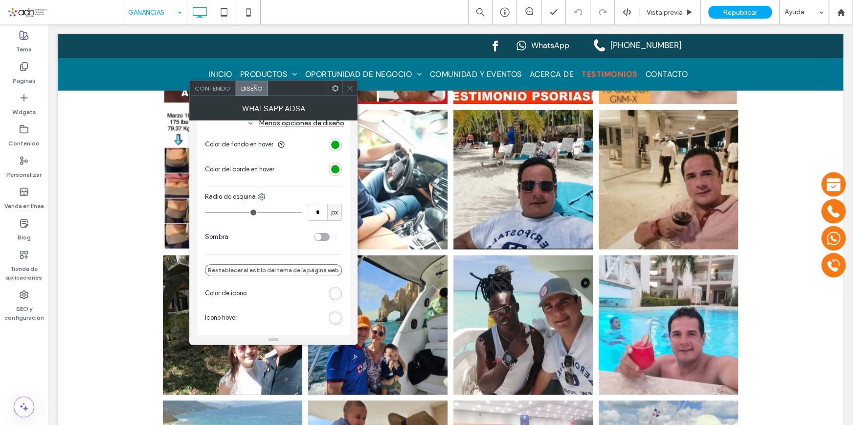
scroll to position [445, 0]
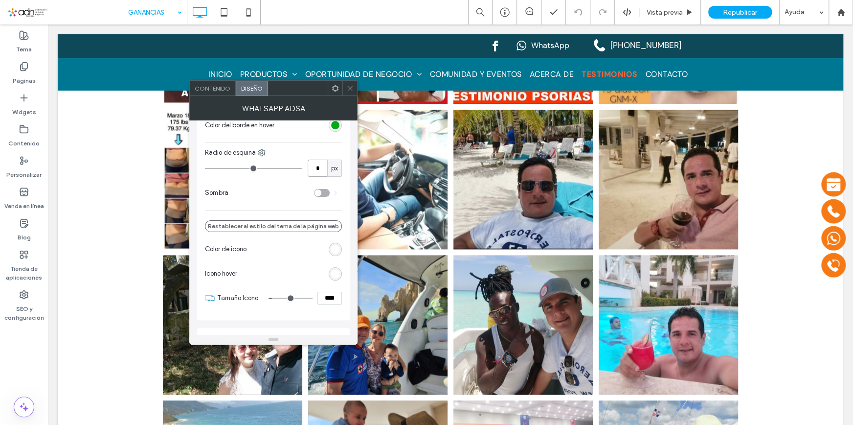
click at [323, 166] on input "*" at bounding box center [318, 167] width 20 height 17
type input "**"
click at [353, 87] on icon at bounding box center [349, 88] width 7 height 7
